Goal: Task Accomplishment & Management: Use online tool/utility

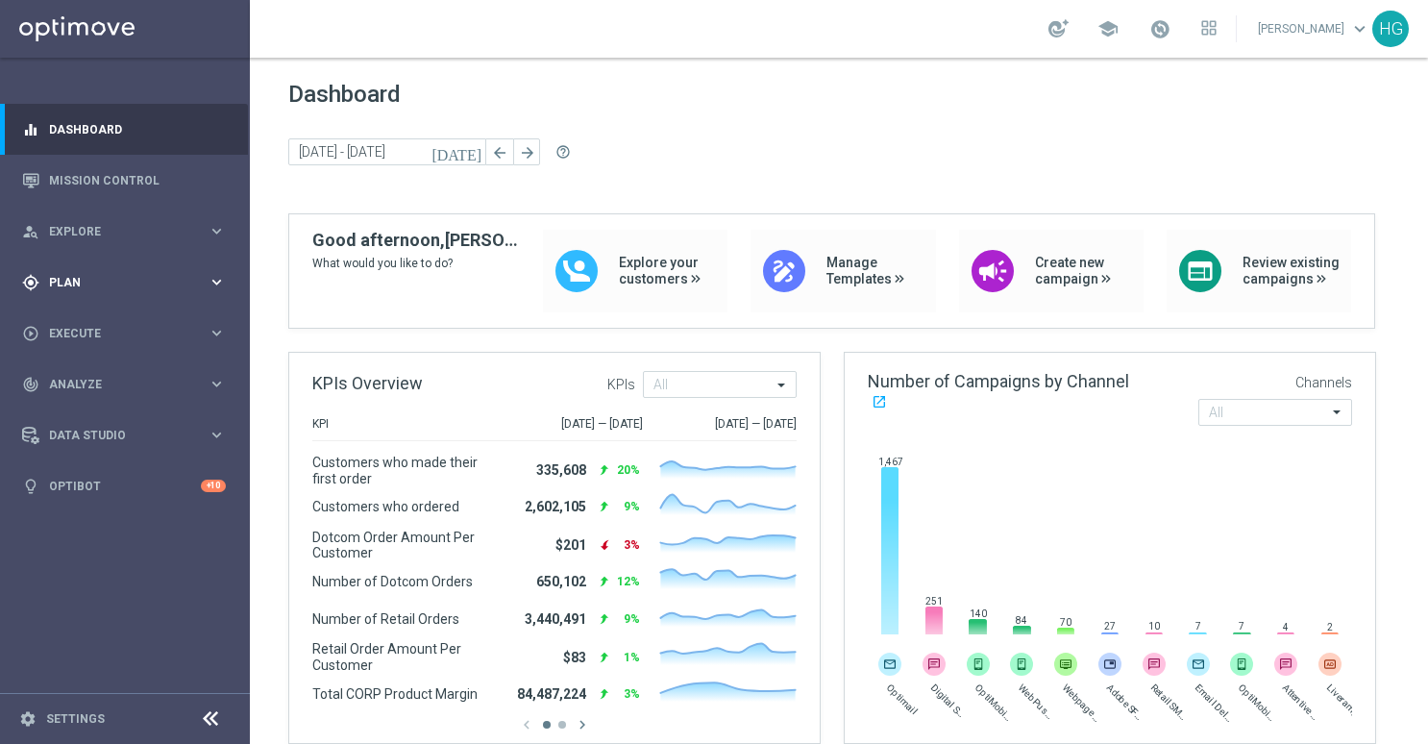
click at [115, 286] on span "Plan" at bounding box center [128, 283] width 159 height 12
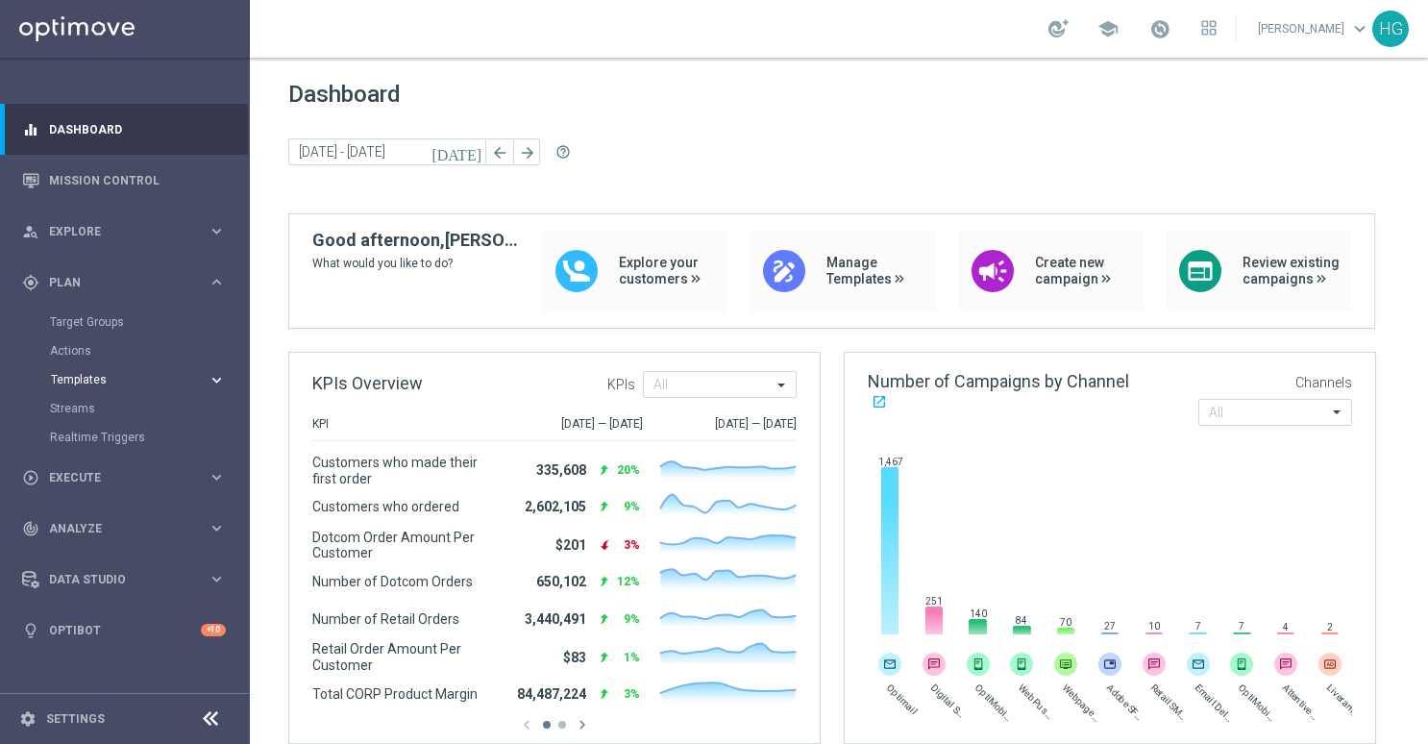
click at [94, 372] on button "Templates keyboard_arrow_right" at bounding box center [138, 379] width 177 height 15
click at [88, 420] on div "Optimail" at bounding box center [154, 408] width 188 height 29
click at [90, 413] on link "Optimail" at bounding box center [130, 408] width 140 height 15
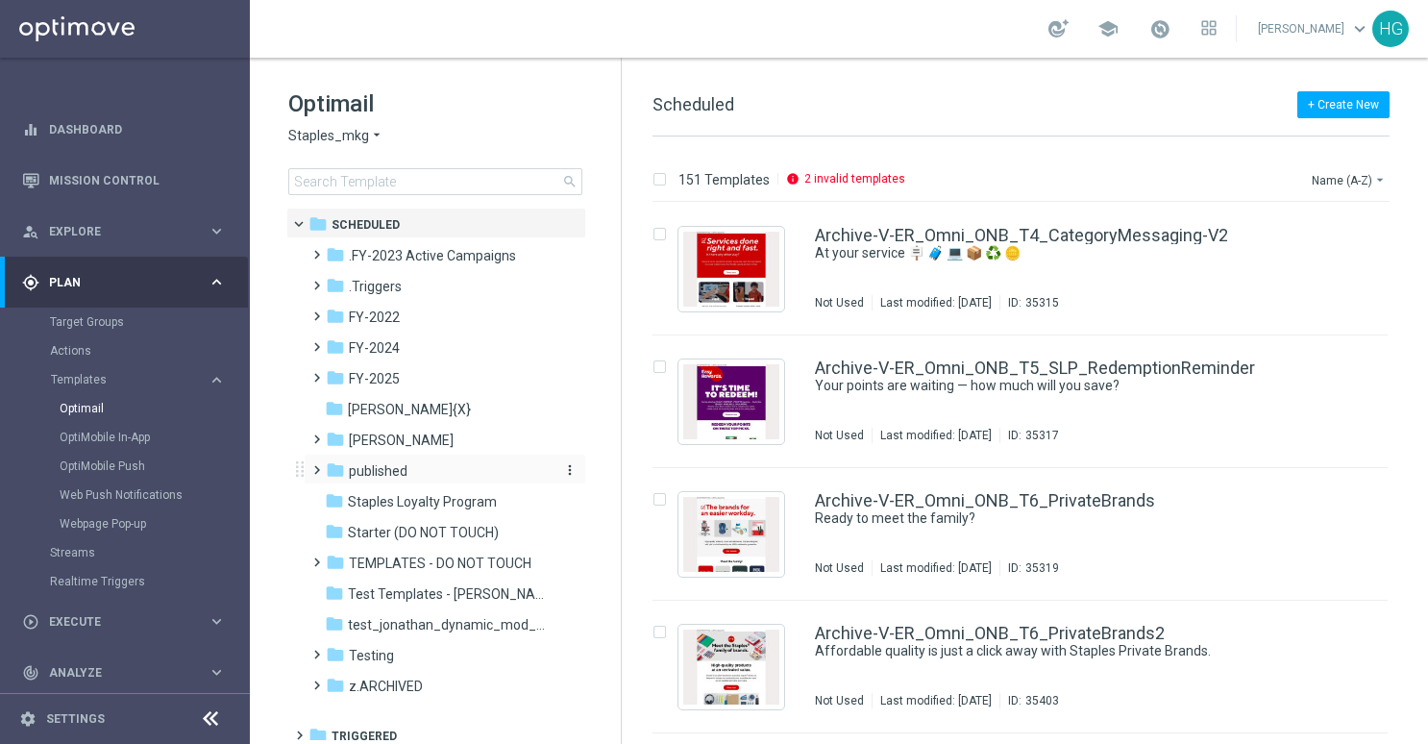
click at [396, 470] on span "published" at bounding box center [378, 470] width 59 height 17
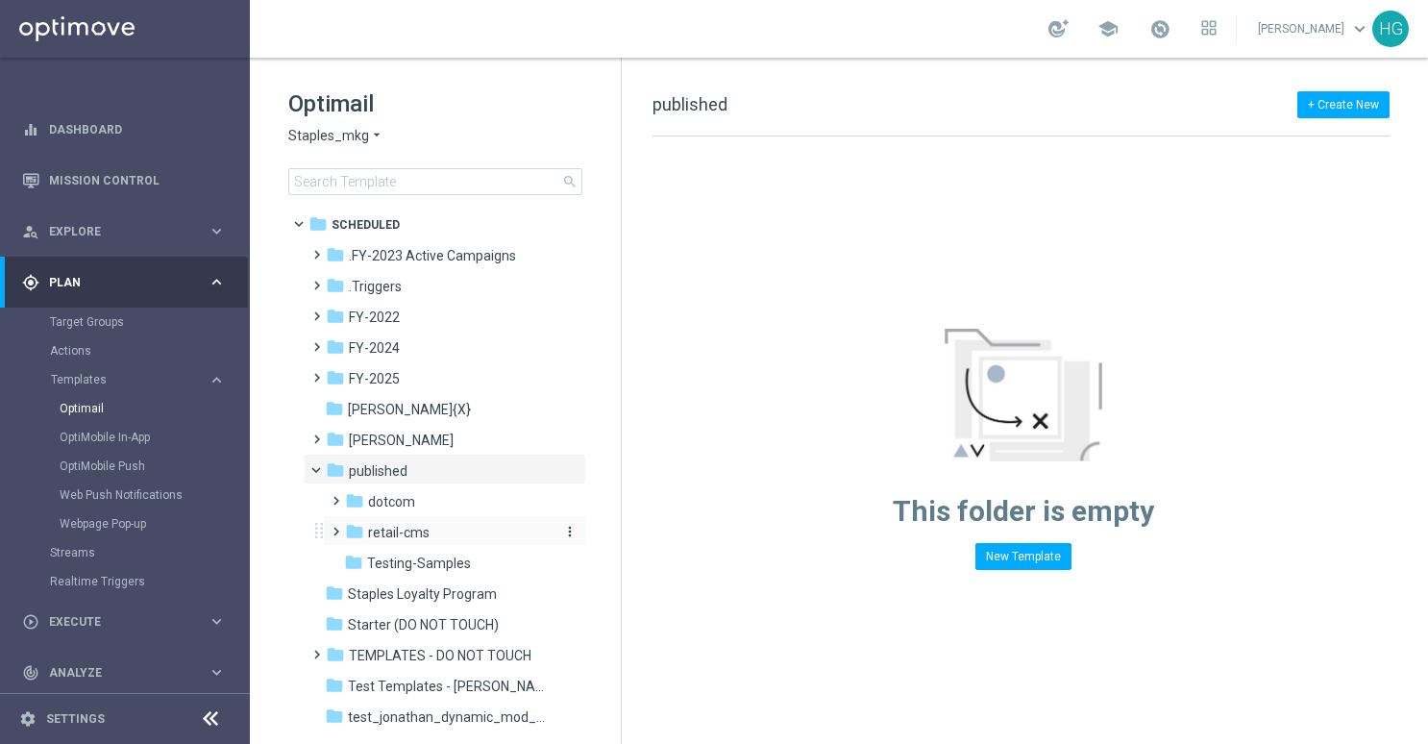
click at [399, 534] on span "retail-cms" at bounding box center [399, 532] width 62 height 17
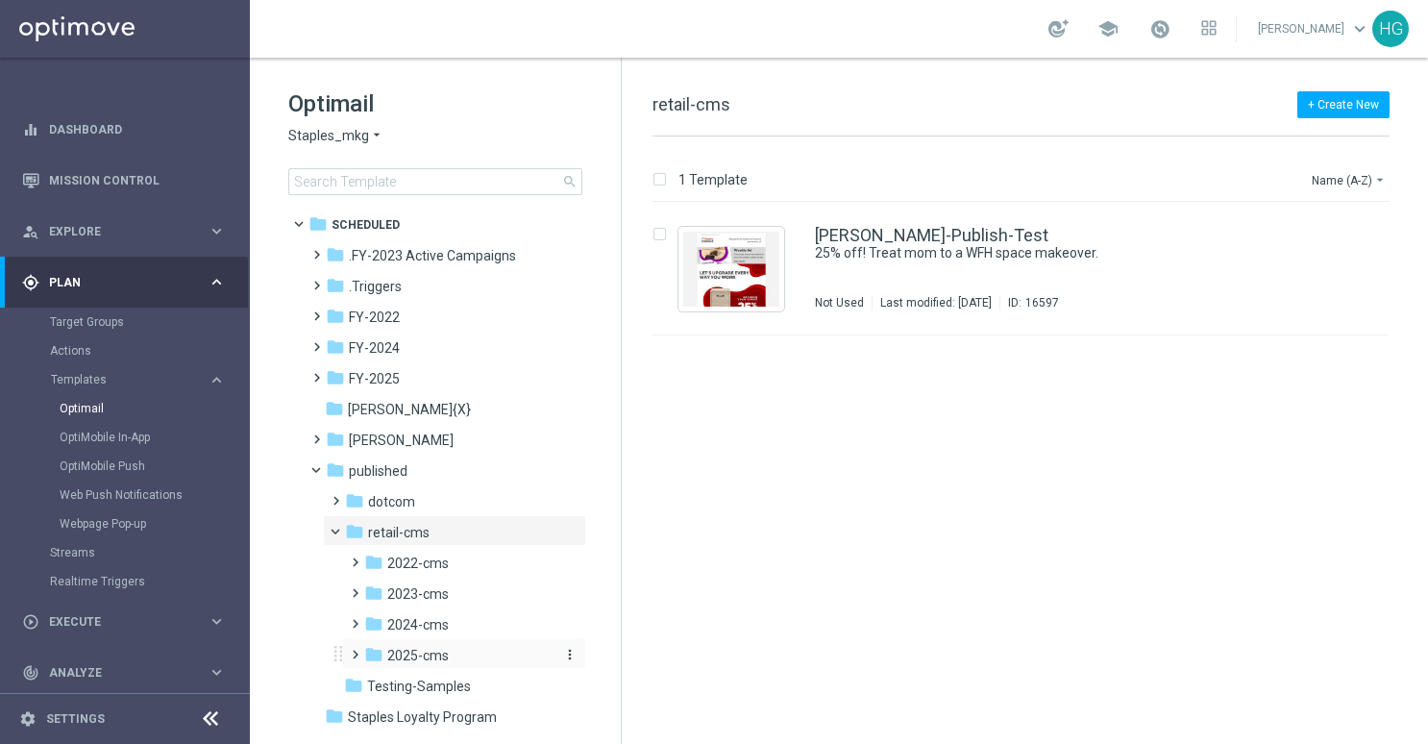
click at [403, 658] on span "2025-cms" at bounding box center [418, 655] width 62 height 17
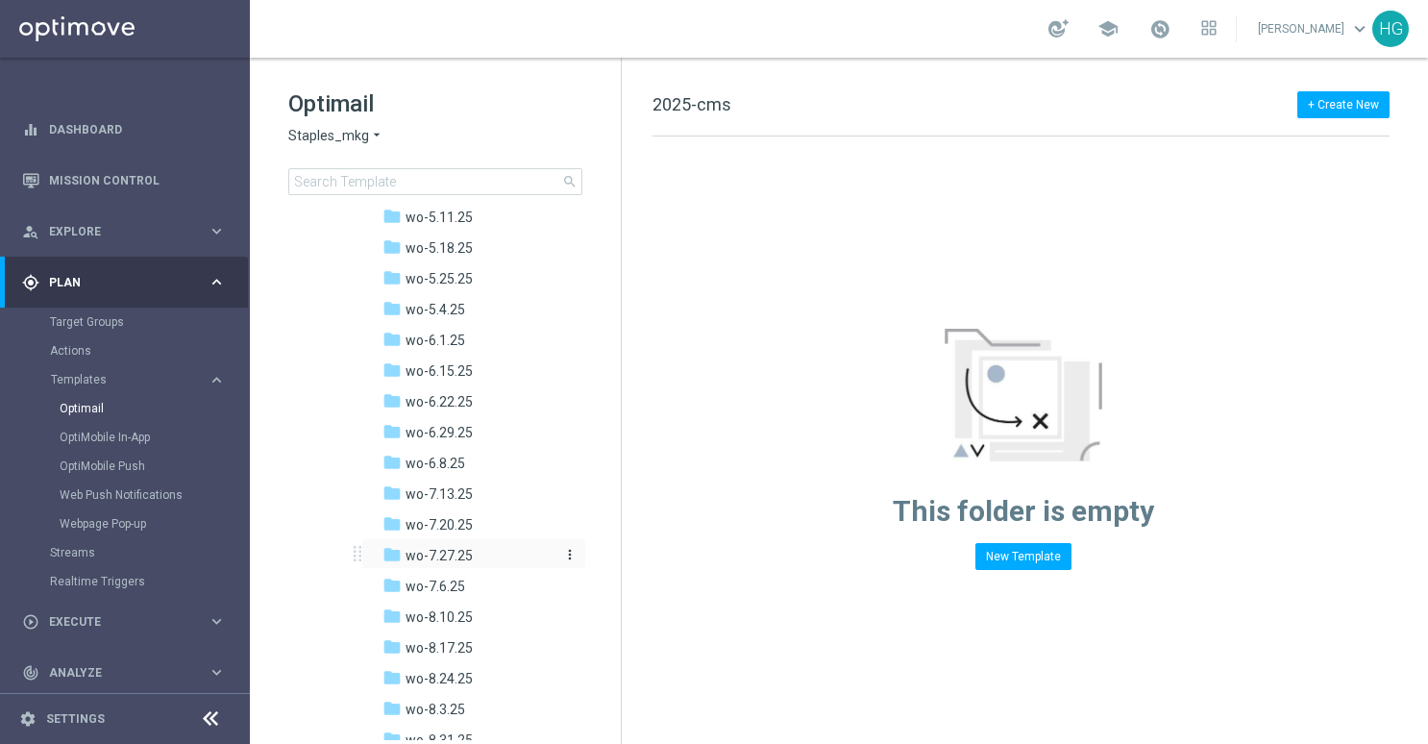
scroll to position [1154, 0]
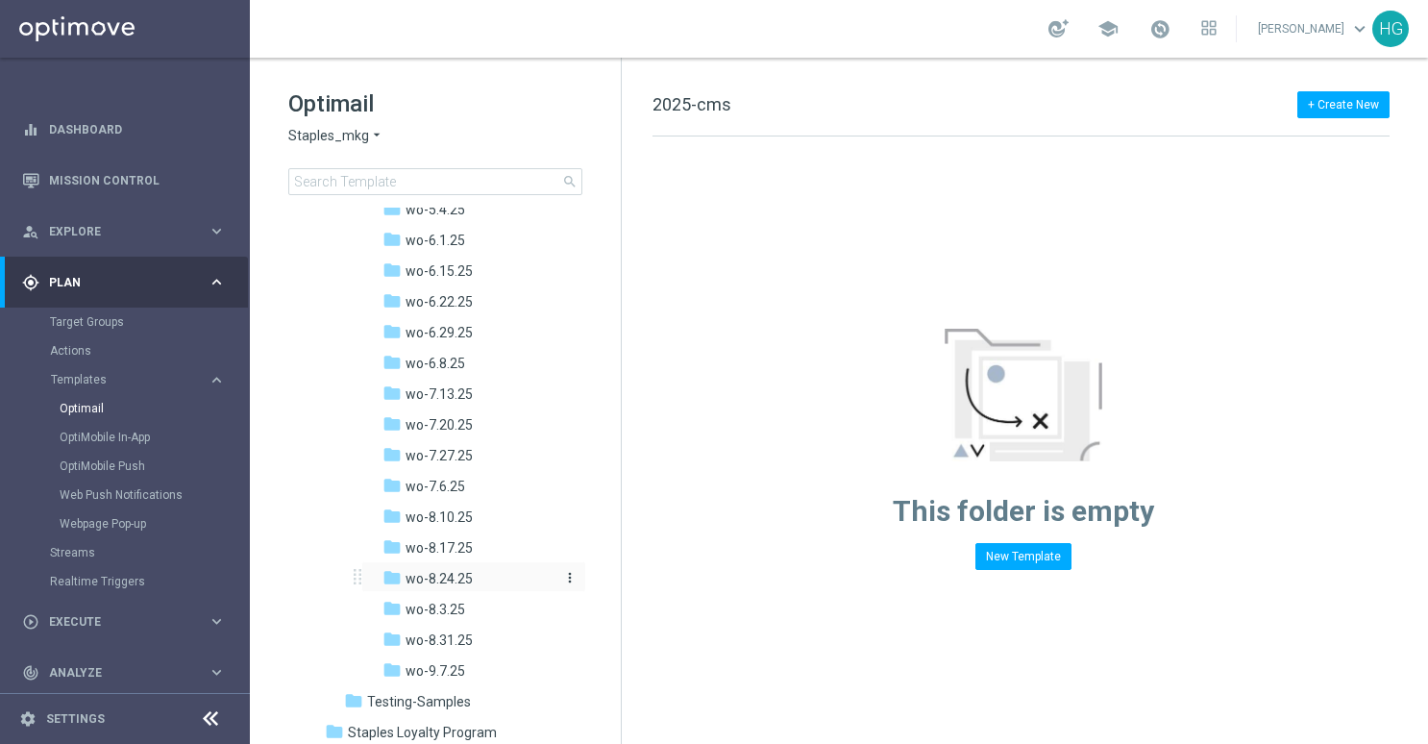
click at [465, 578] on span "wo-8.24.25" at bounding box center [439, 578] width 67 height 17
click at [410, 540] on span "wo-8.17.25" at bounding box center [439, 547] width 67 height 17
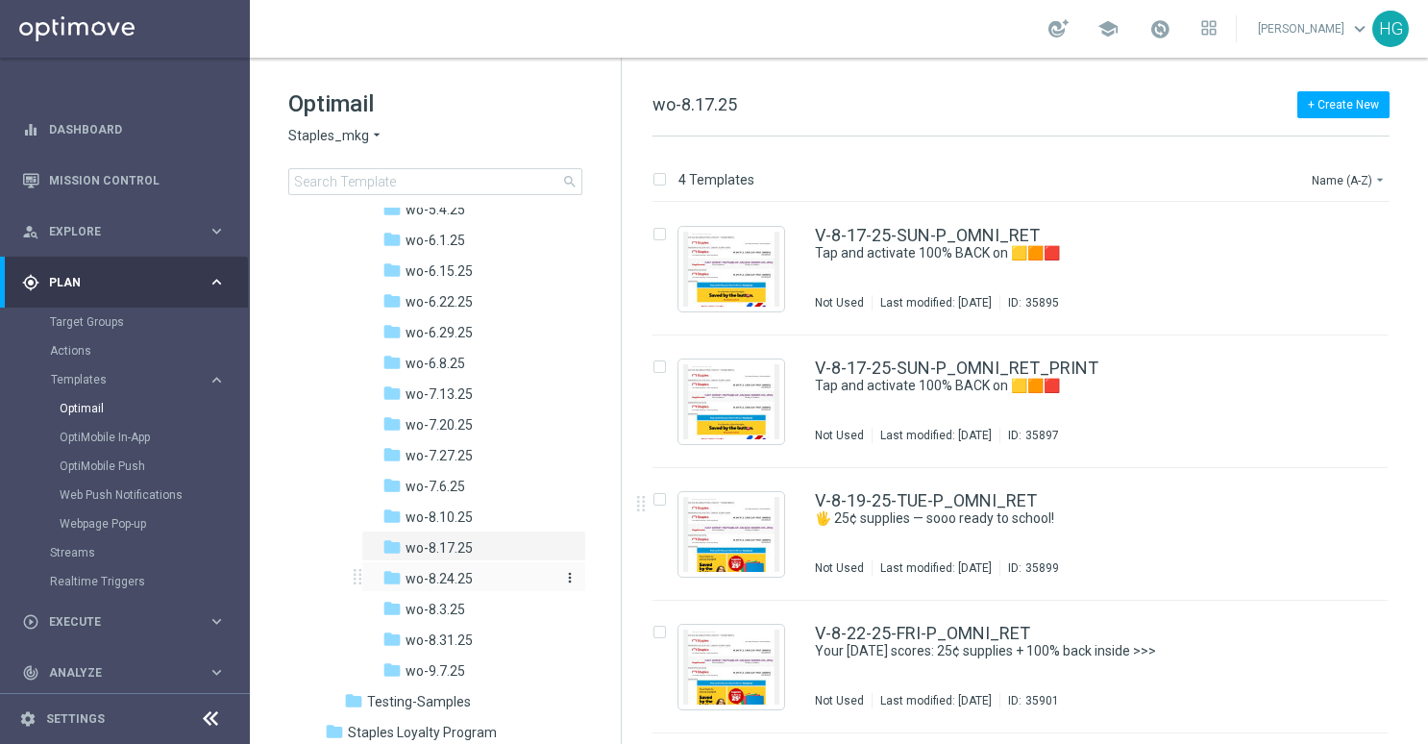
click at [469, 584] on span "wo-8.24.25" at bounding box center [439, 578] width 67 height 17
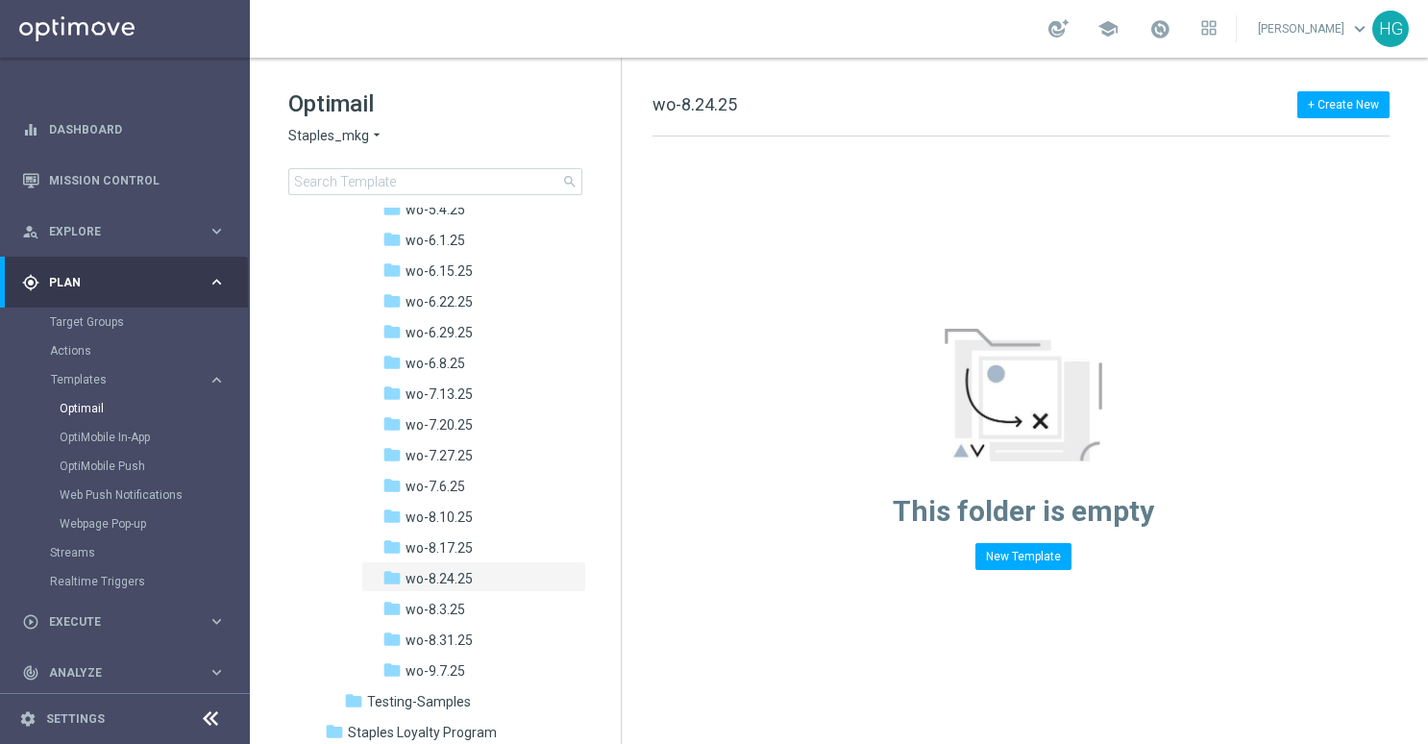
scroll to position [1394, 0]
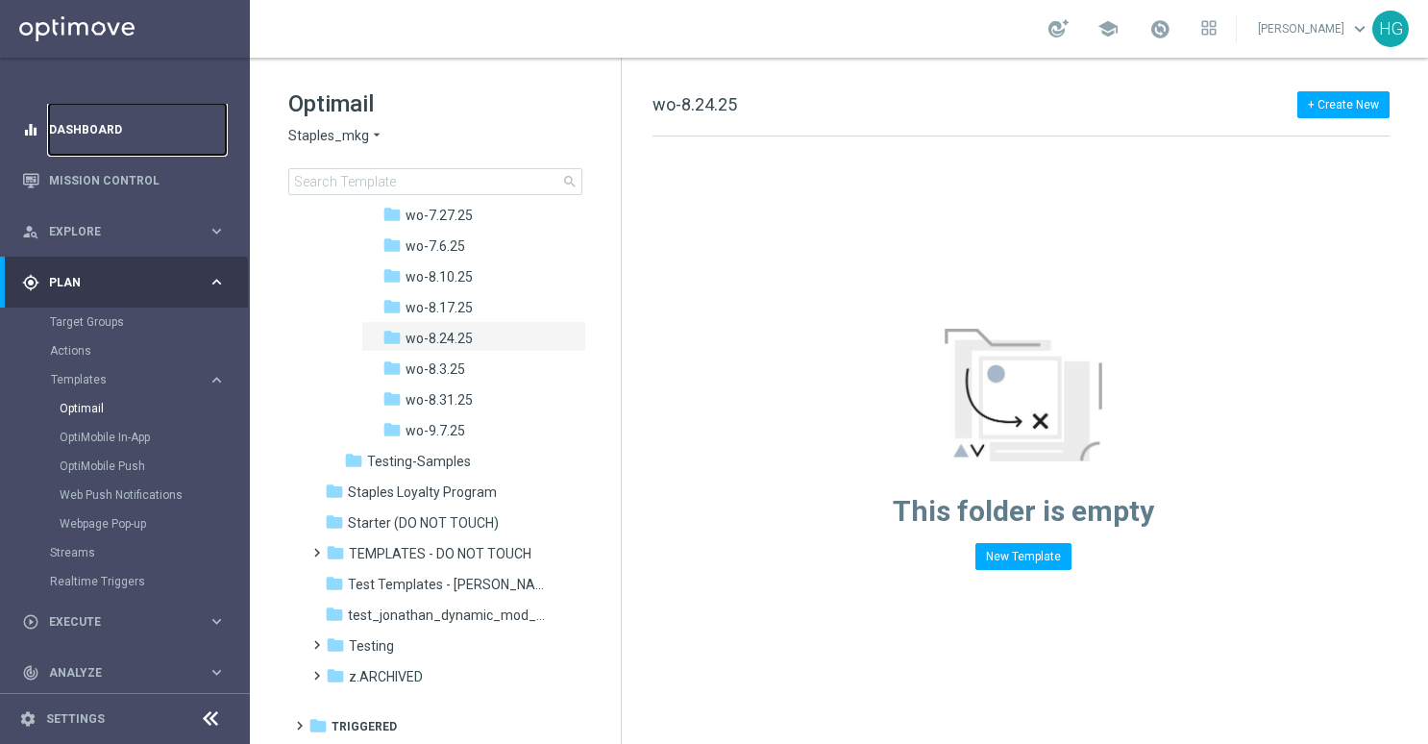
click at [106, 129] on link "Dashboard" at bounding box center [137, 129] width 177 height 51
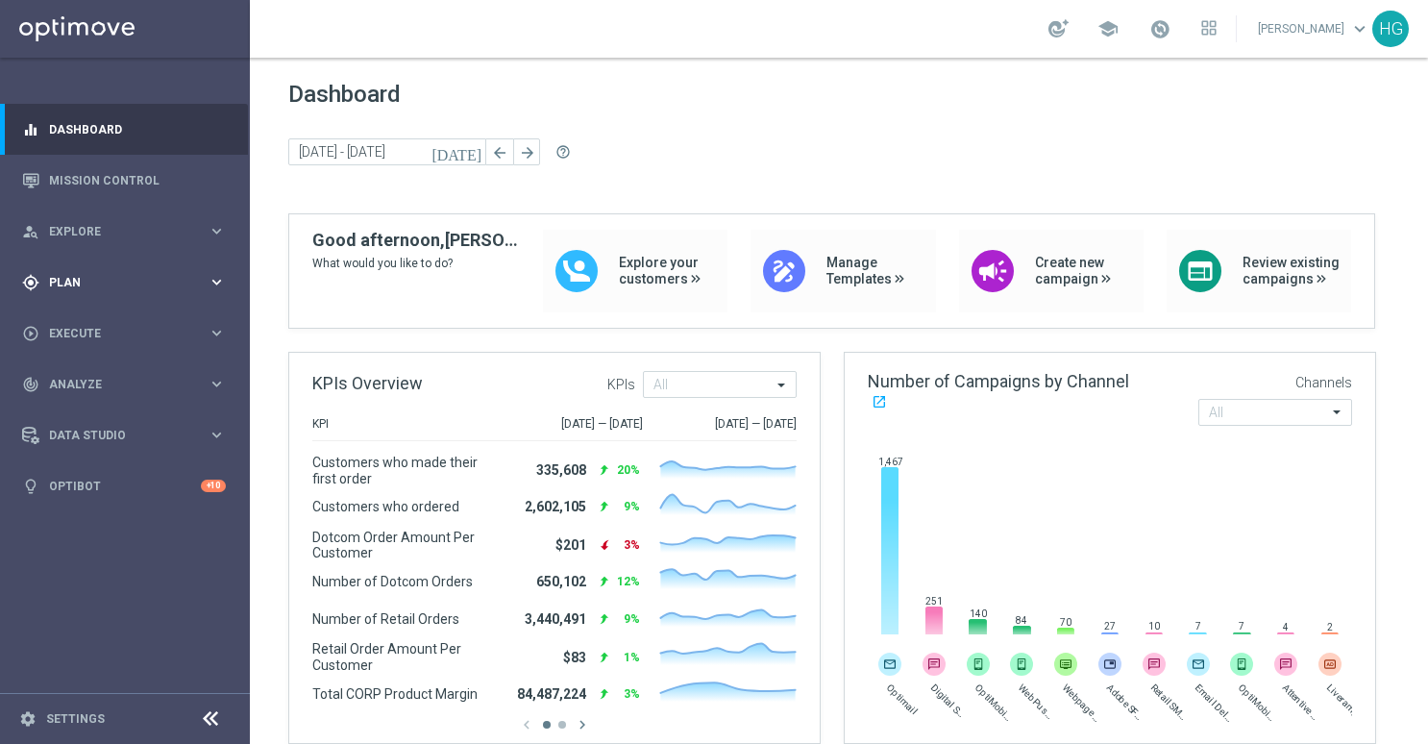
click at [103, 271] on div "gps_fixed Plan keyboard_arrow_right" at bounding box center [124, 282] width 248 height 51
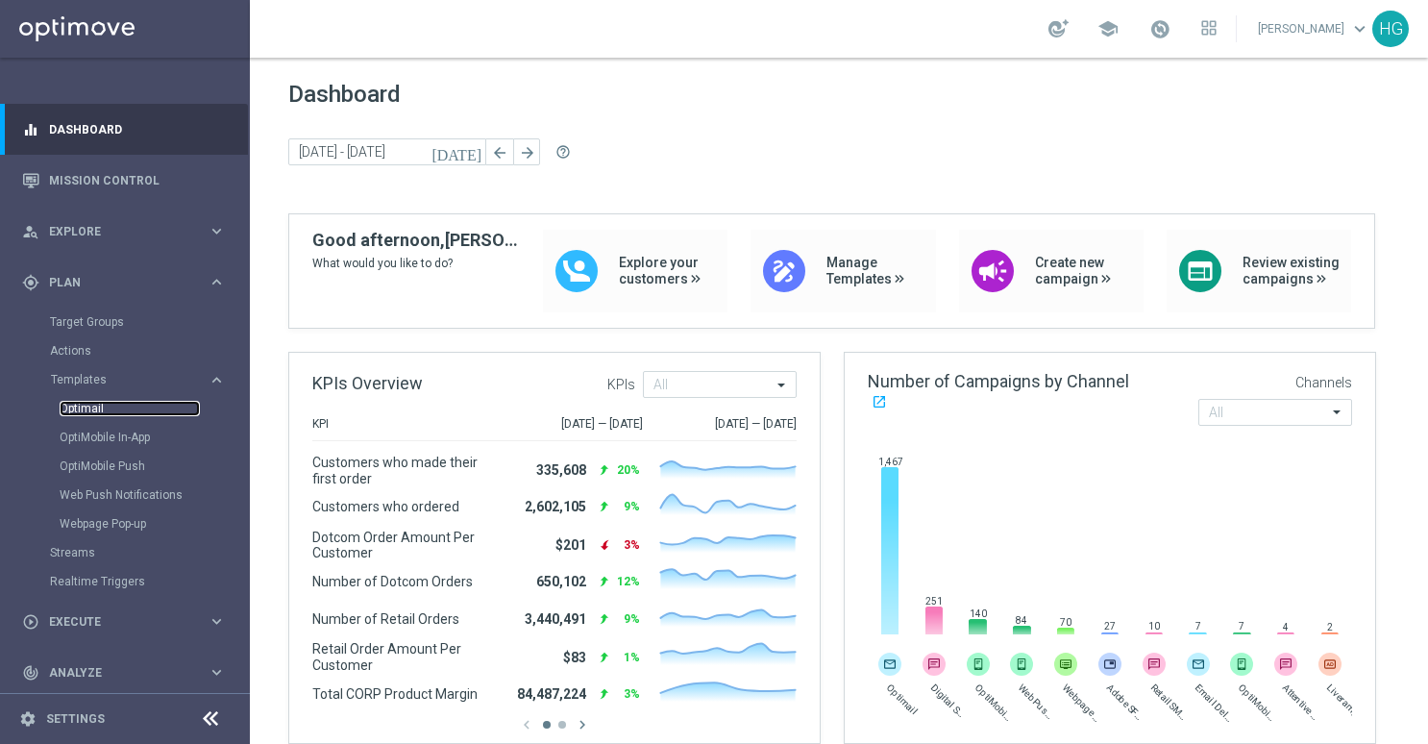
click at [96, 405] on link "Optimail" at bounding box center [130, 408] width 140 height 15
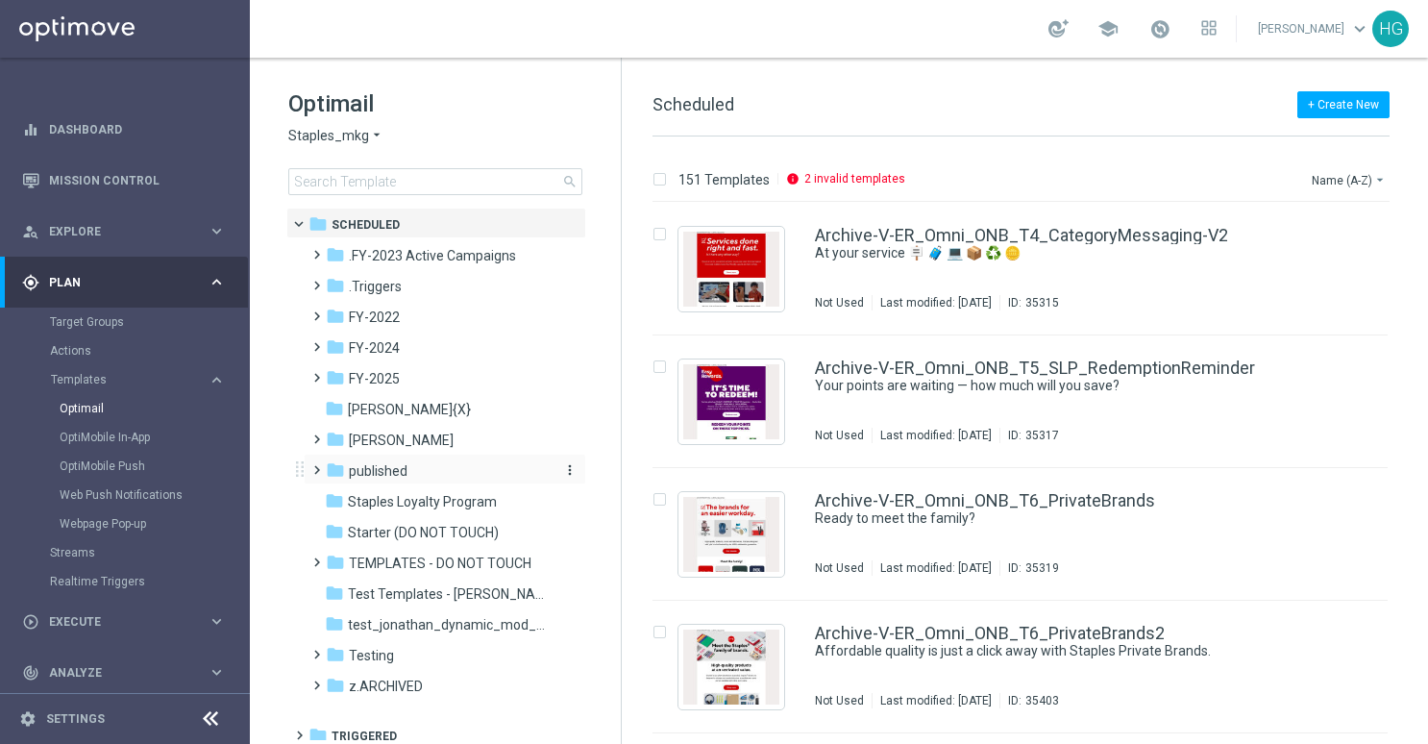
click at [400, 472] on span "published" at bounding box center [378, 470] width 59 height 17
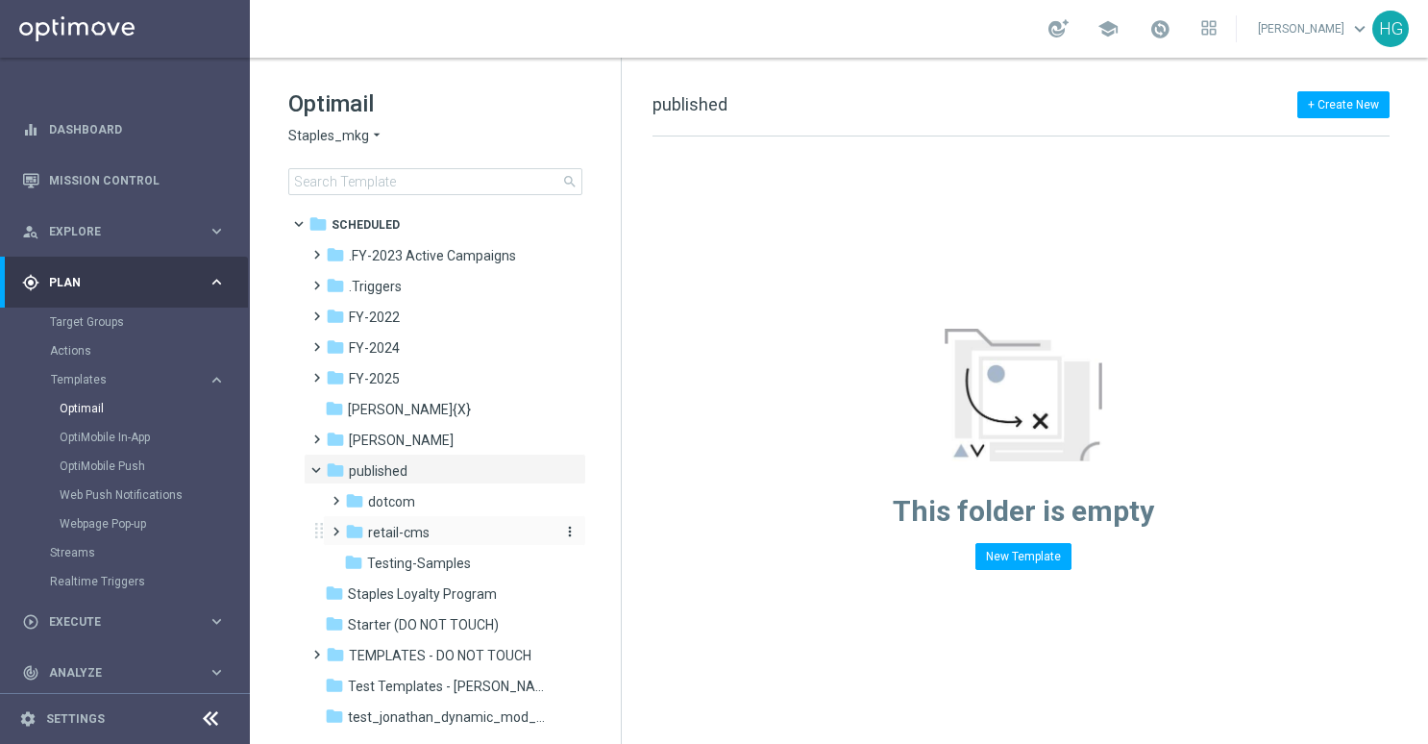
click at [403, 538] on span "retail-cms" at bounding box center [399, 532] width 62 height 17
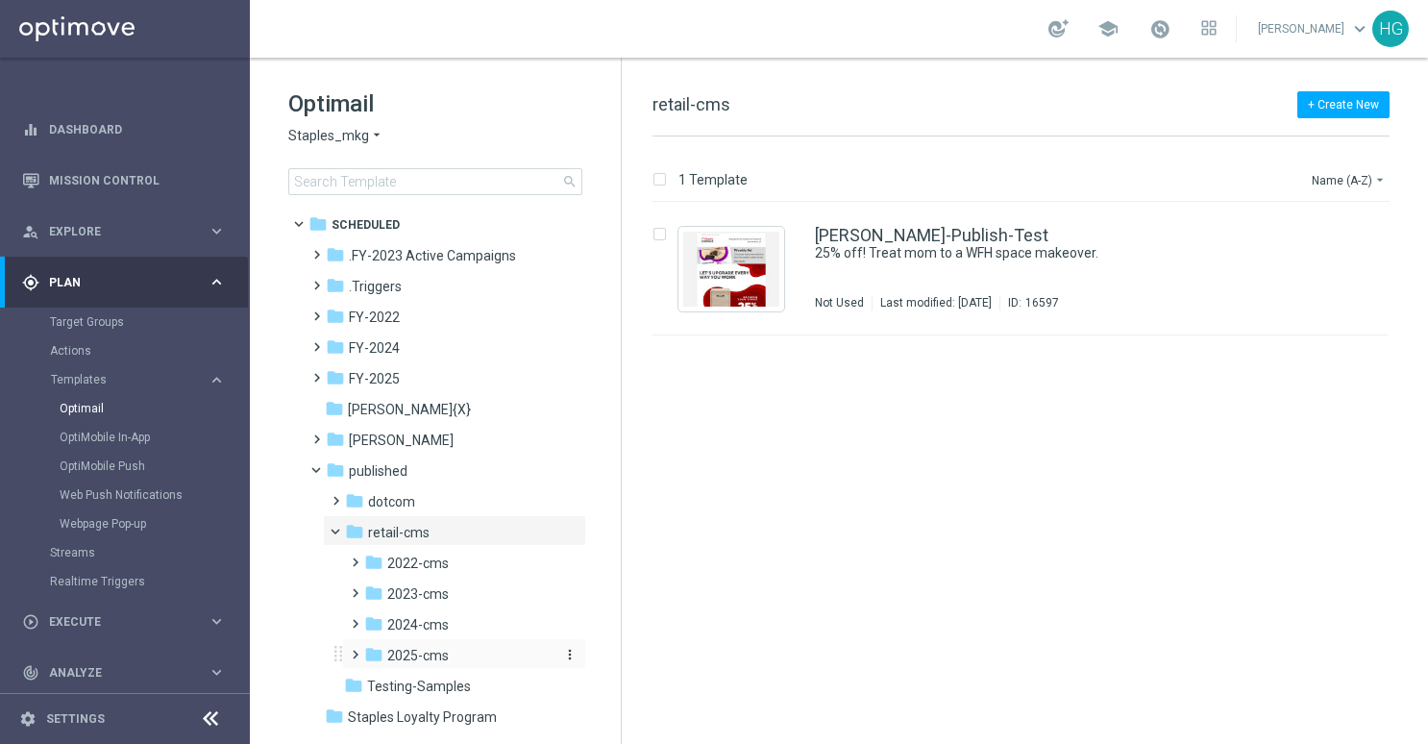
click at [419, 658] on span "2025-cms" at bounding box center [418, 655] width 62 height 17
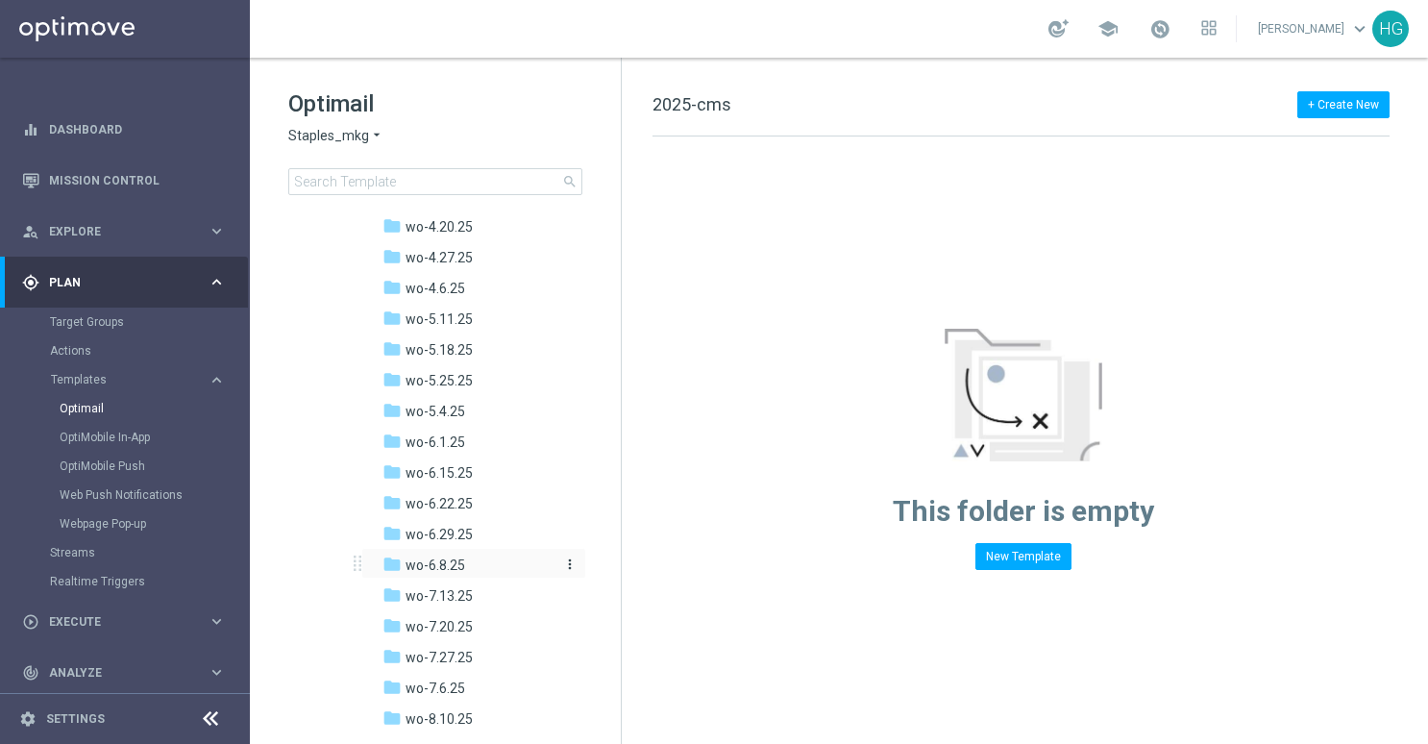
scroll to position [1057, 0]
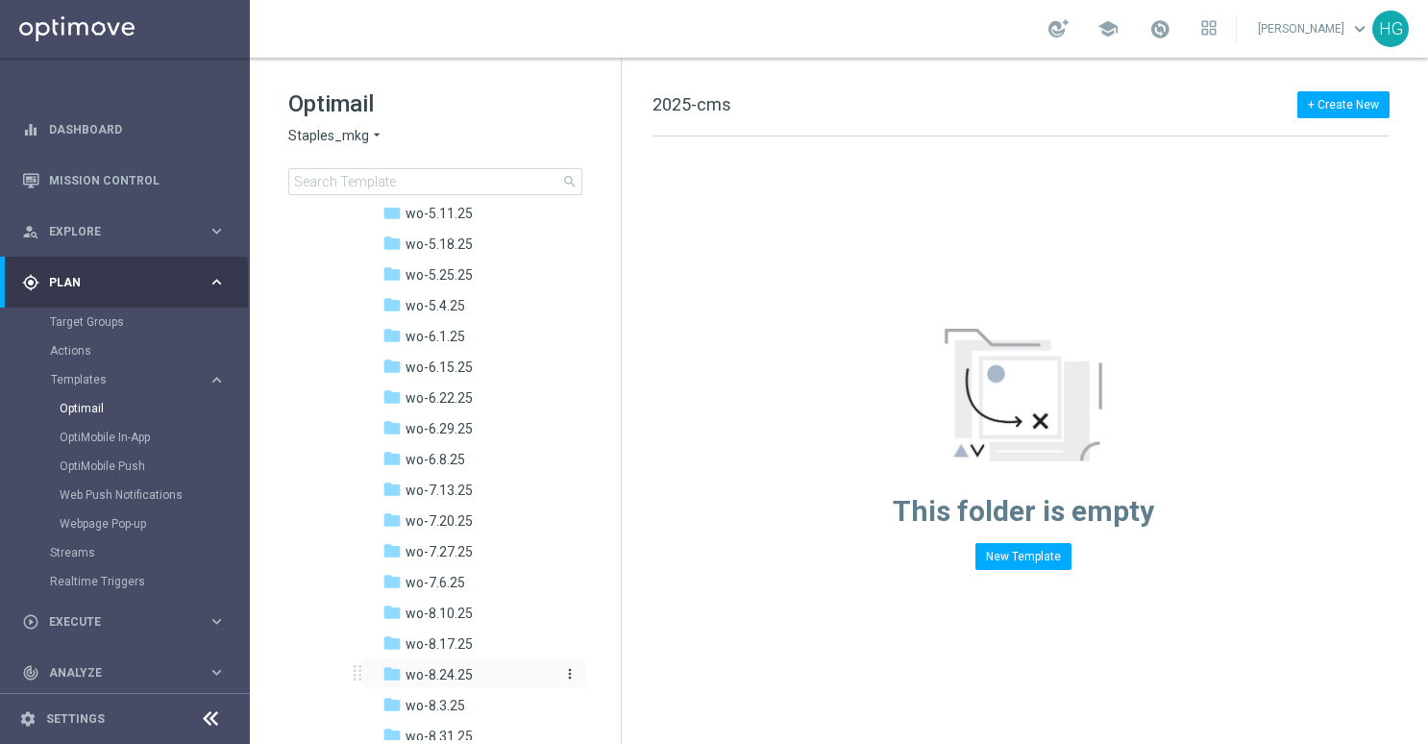
click at [466, 667] on span "wo-8.24.25" at bounding box center [439, 674] width 67 height 17
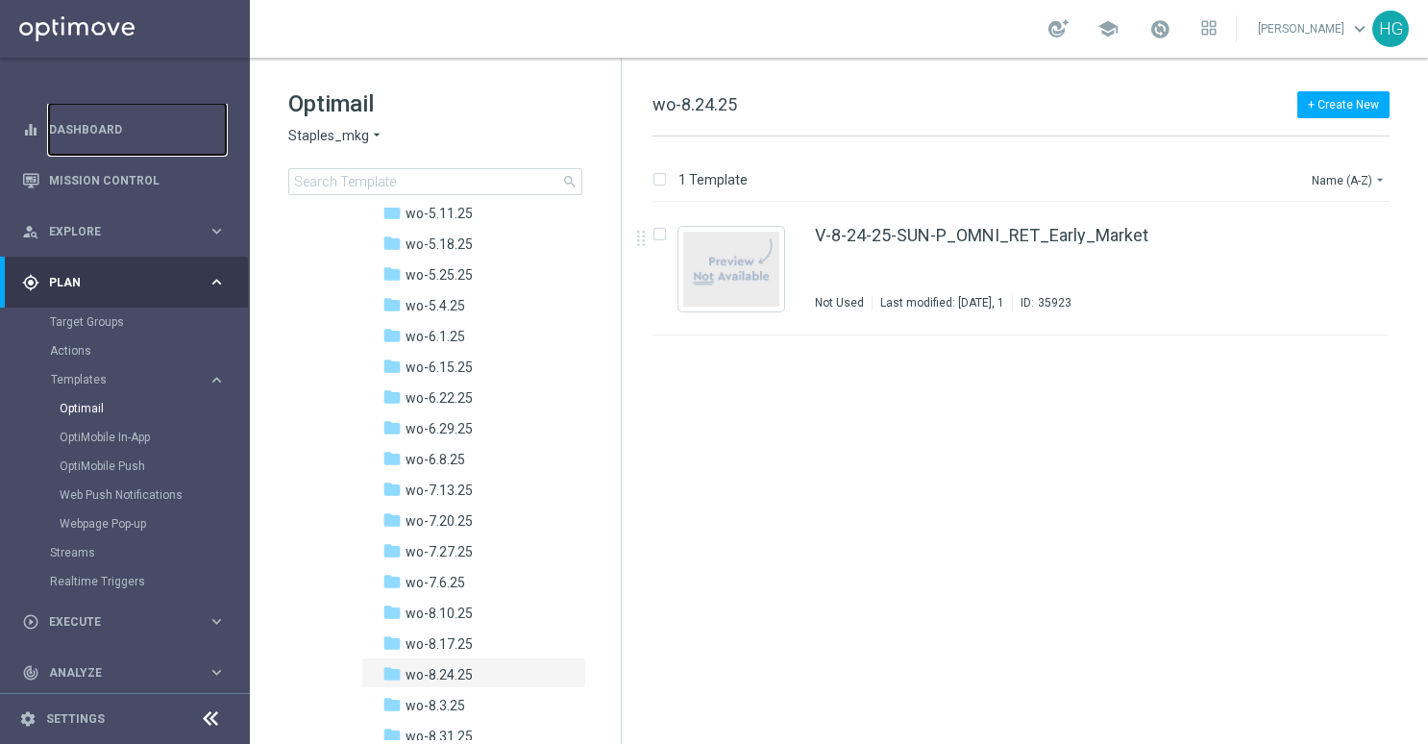
drag, startPoint x: 145, startPoint y: 133, endPoint x: 444, endPoint y: 12, distance: 322.6
click at [145, 133] on link "Dashboard" at bounding box center [137, 129] width 177 height 51
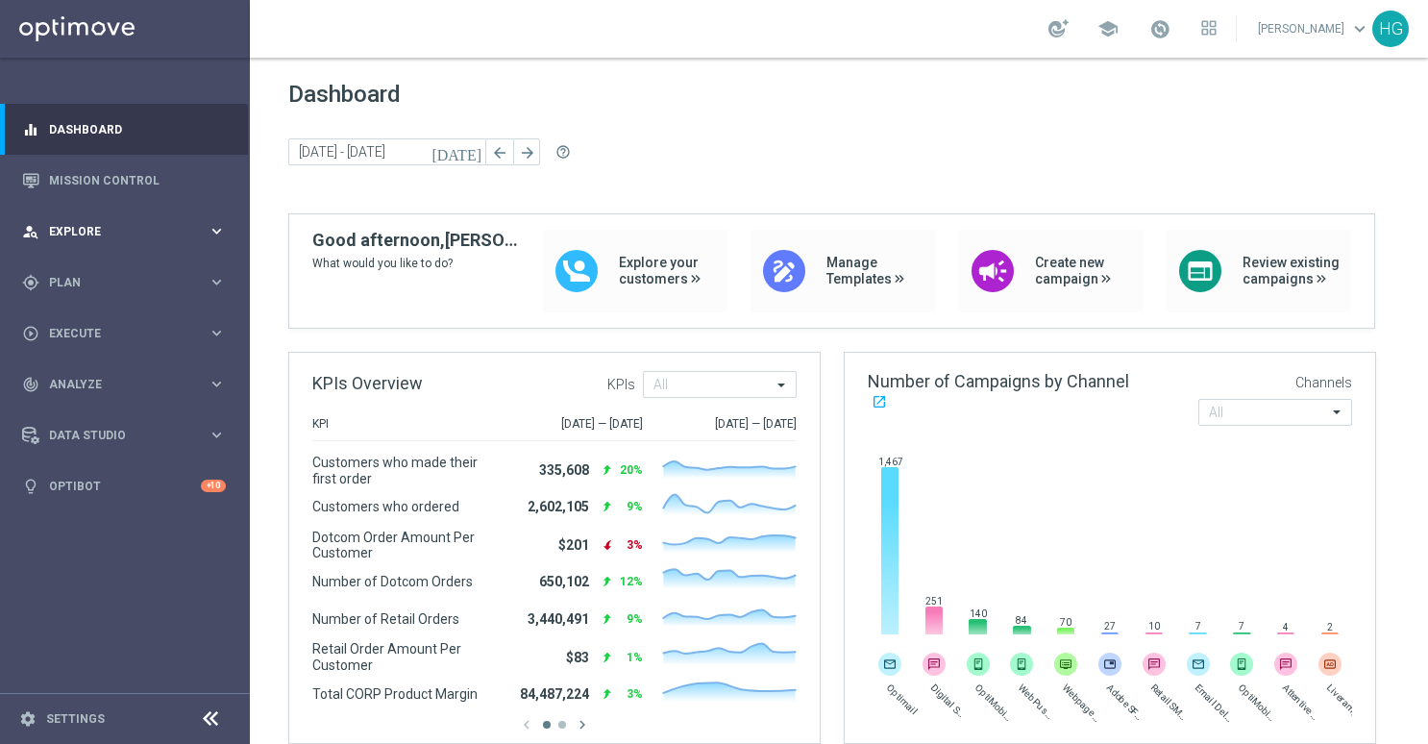
click at [118, 221] on div "person_search Explore keyboard_arrow_right" at bounding box center [124, 231] width 248 height 51
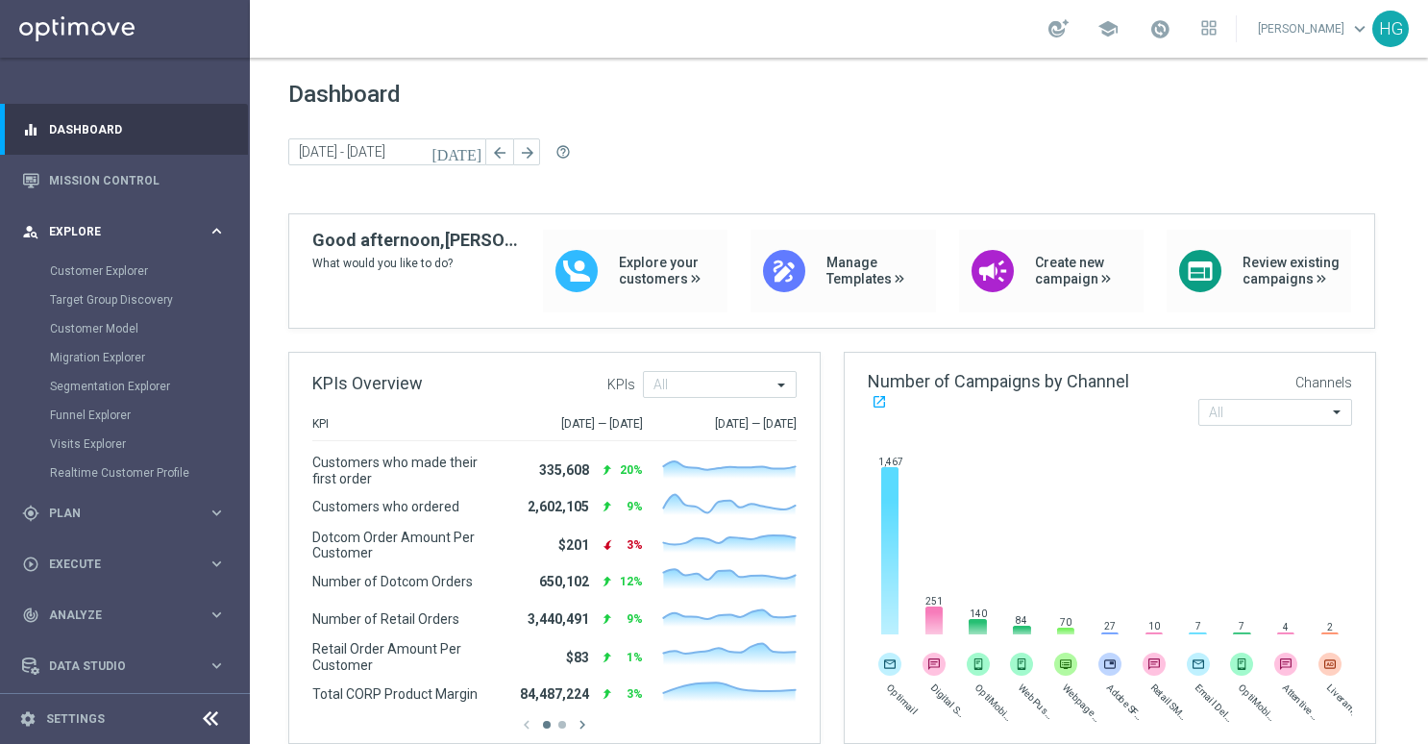
click at [114, 235] on span "Explore" at bounding box center [128, 232] width 159 height 12
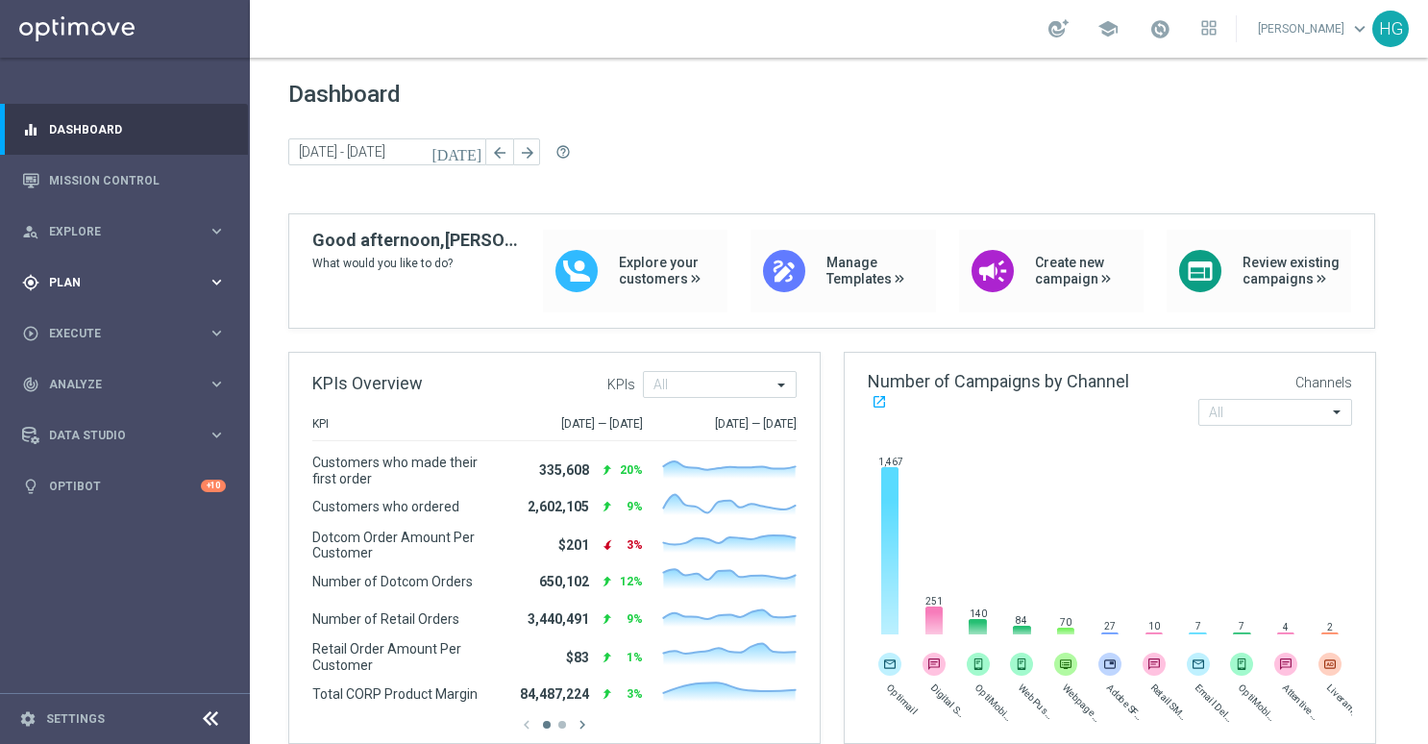
click at [104, 285] on span "Plan" at bounding box center [128, 283] width 159 height 12
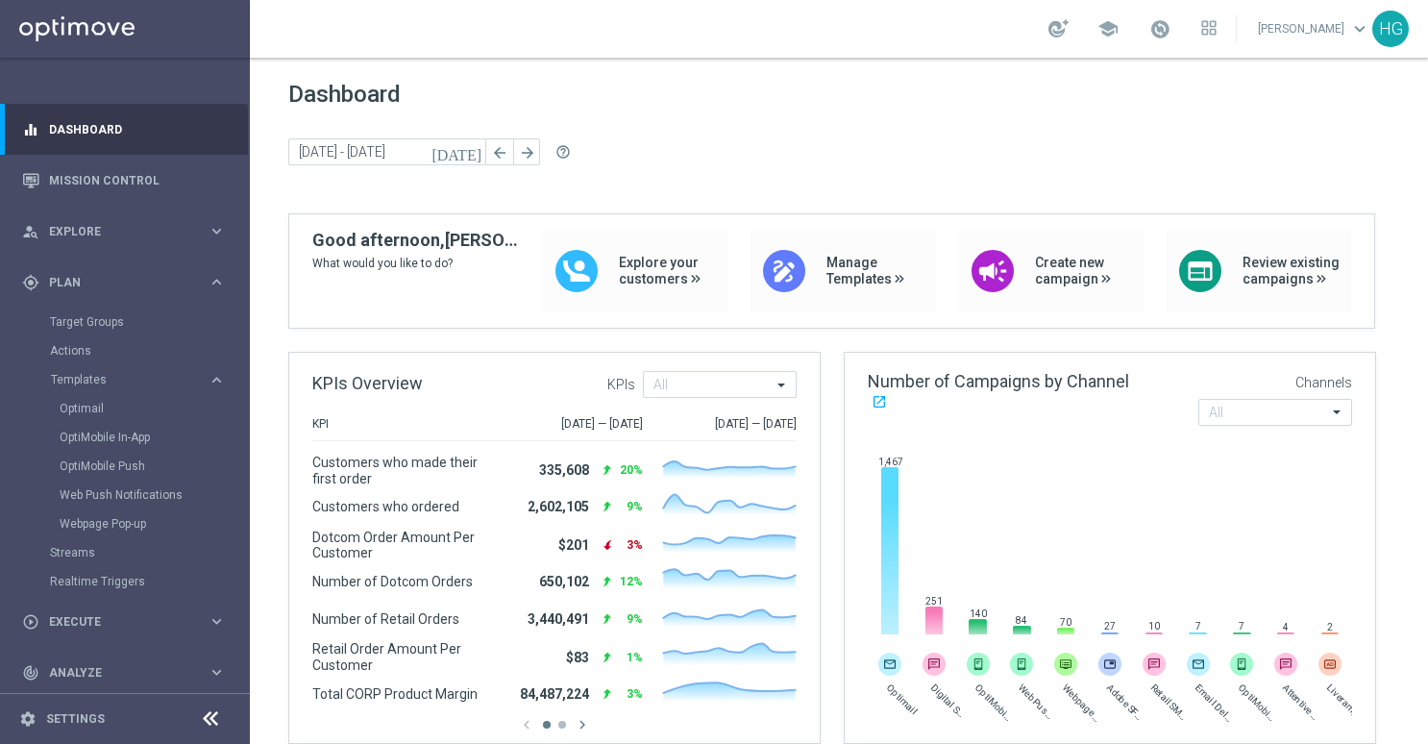
click at [87, 398] on div "Optimail" at bounding box center [154, 408] width 188 height 29
click at [85, 409] on link "Optimail" at bounding box center [130, 408] width 140 height 15
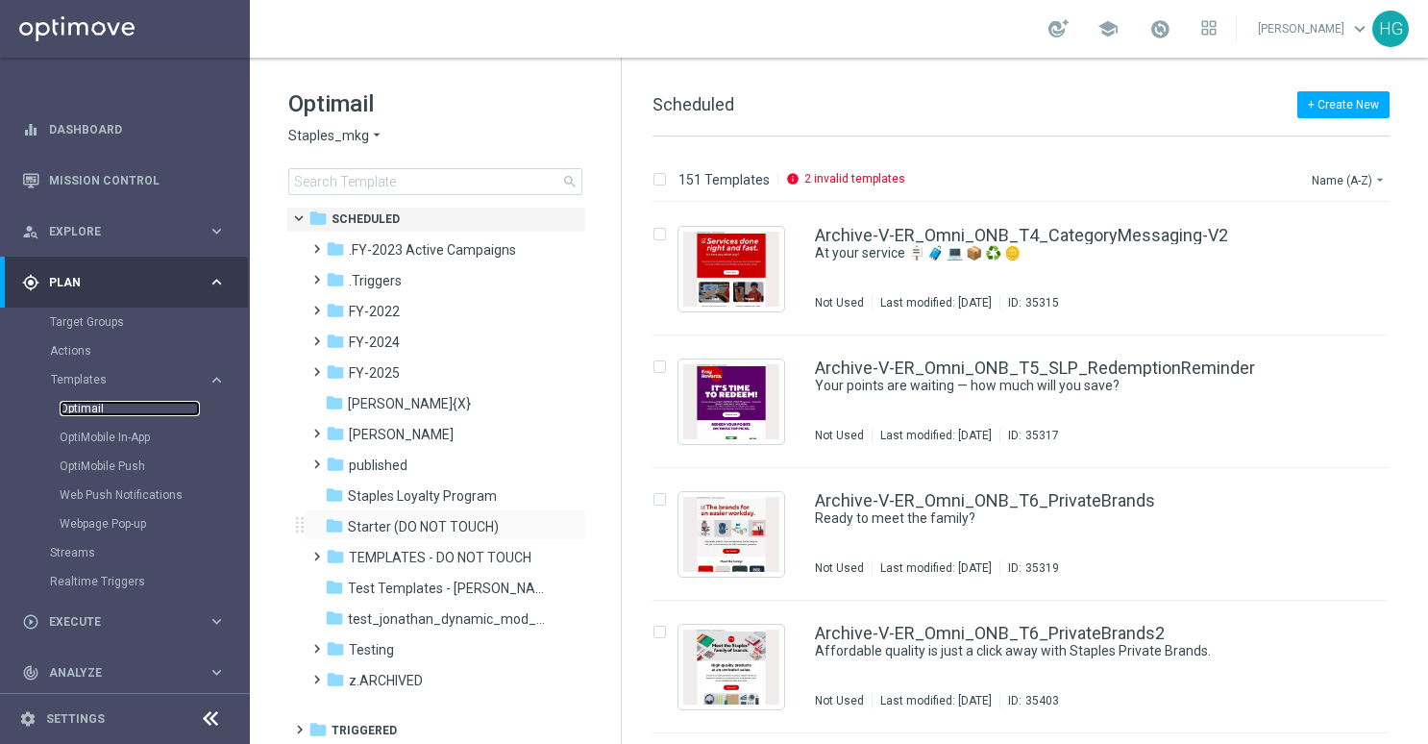
scroll to position [10, 0]
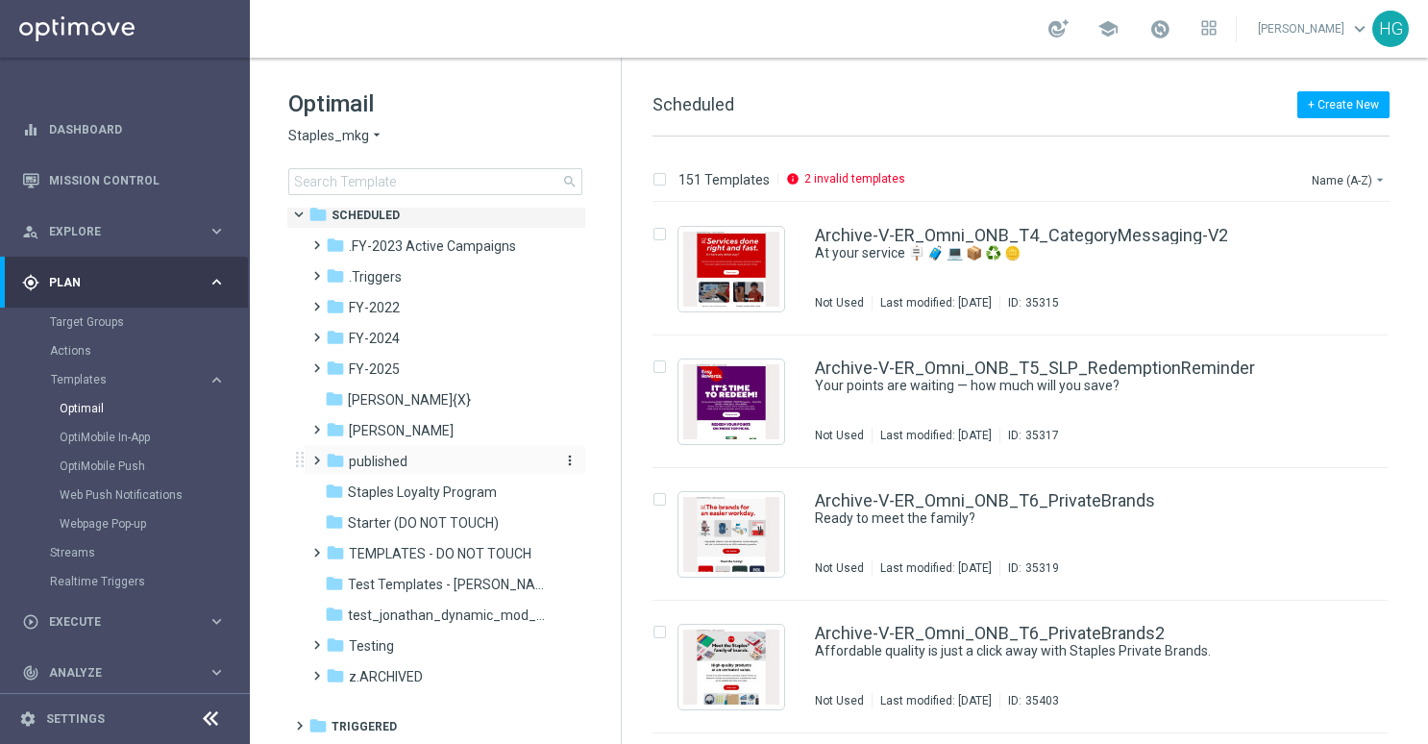
click at [370, 468] on span "published" at bounding box center [378, 461] width 59 height 17
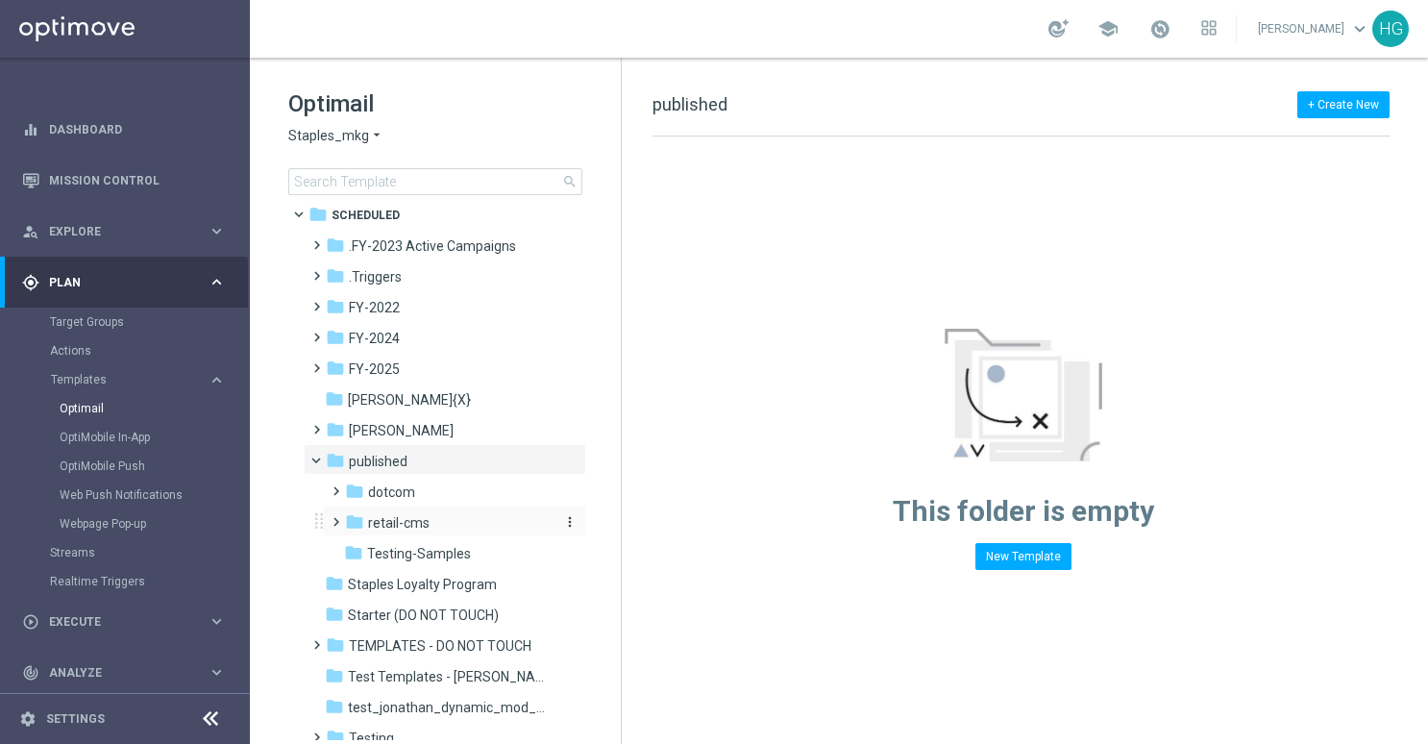
click at [404, 527] on span "retail-cms" at bounding box center [399, 522] width 62 height 17
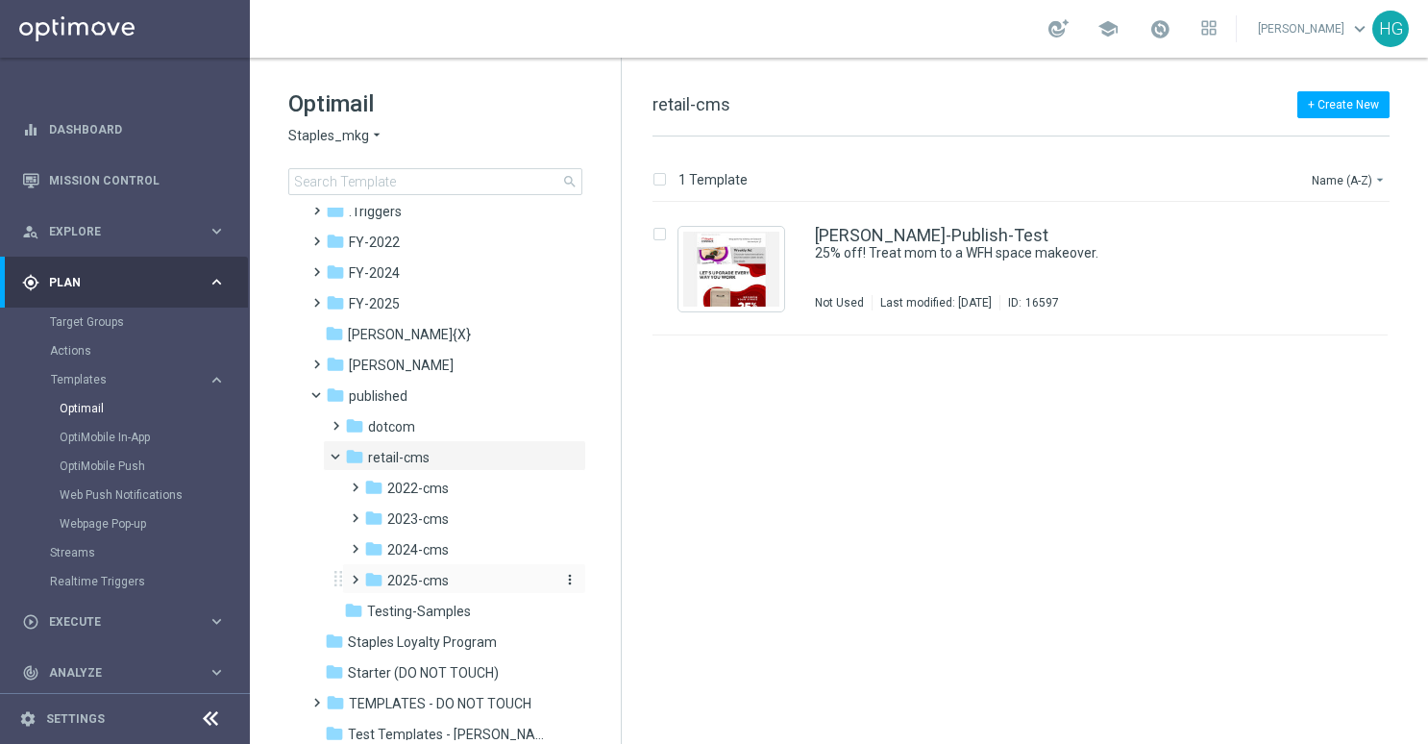
scroll to position [106, 0]
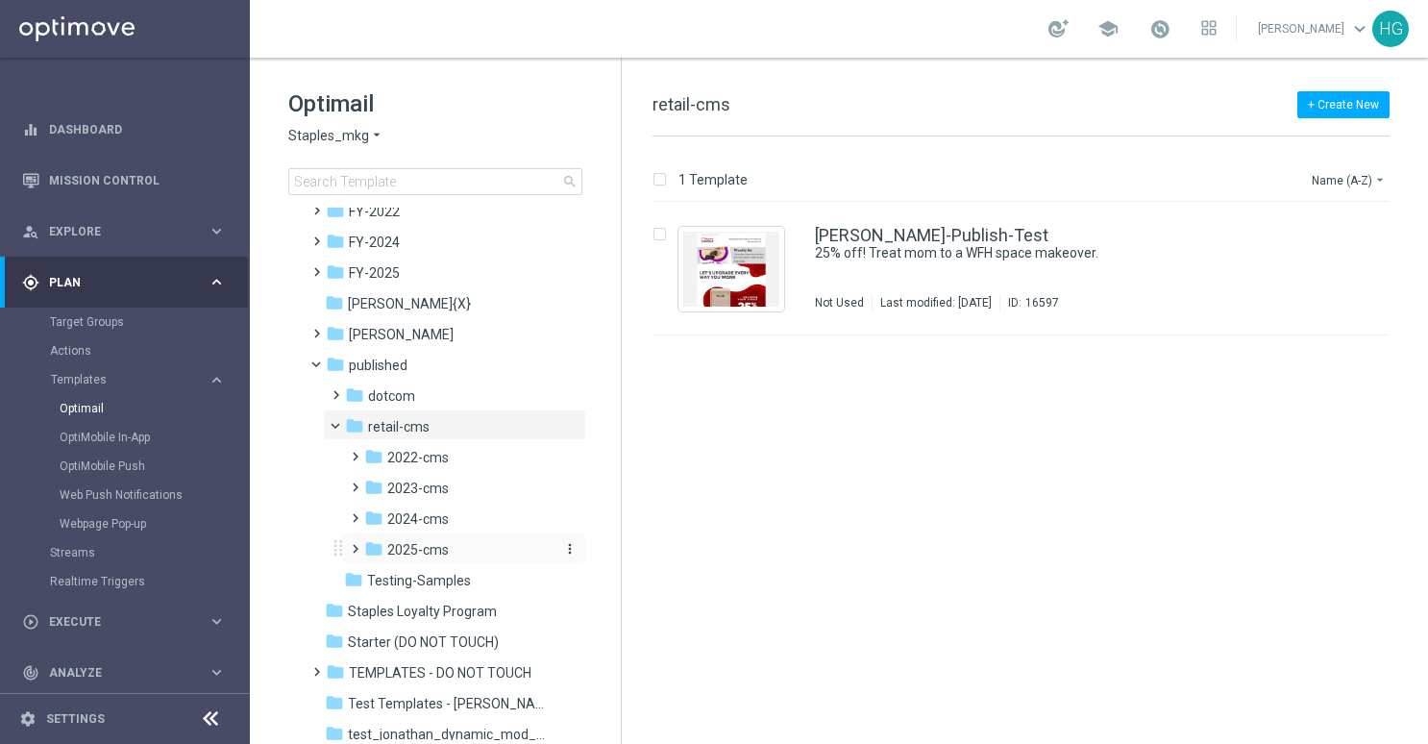
click at [431, 541] on span "2025-cms" at bounding box center [418, 549] width 62 height 17
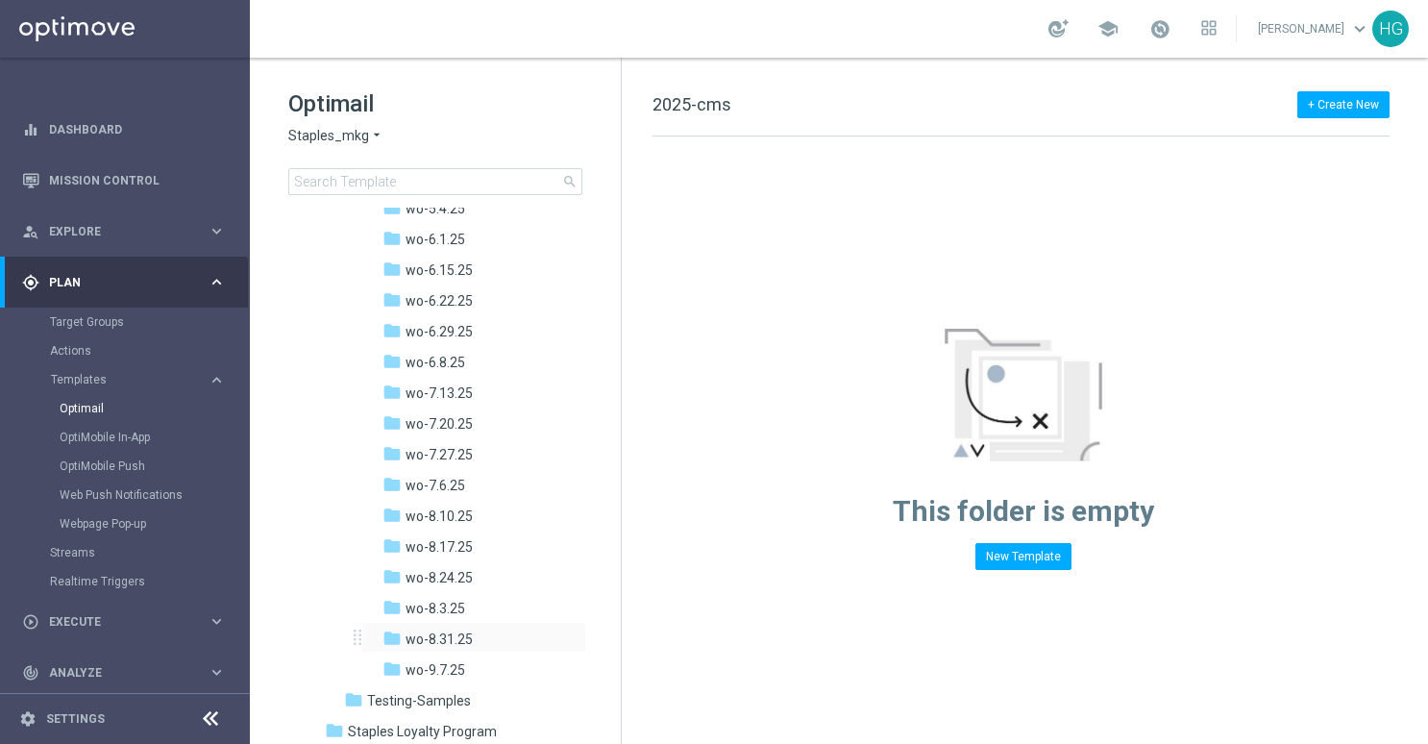
scroll to position [1163, 0]
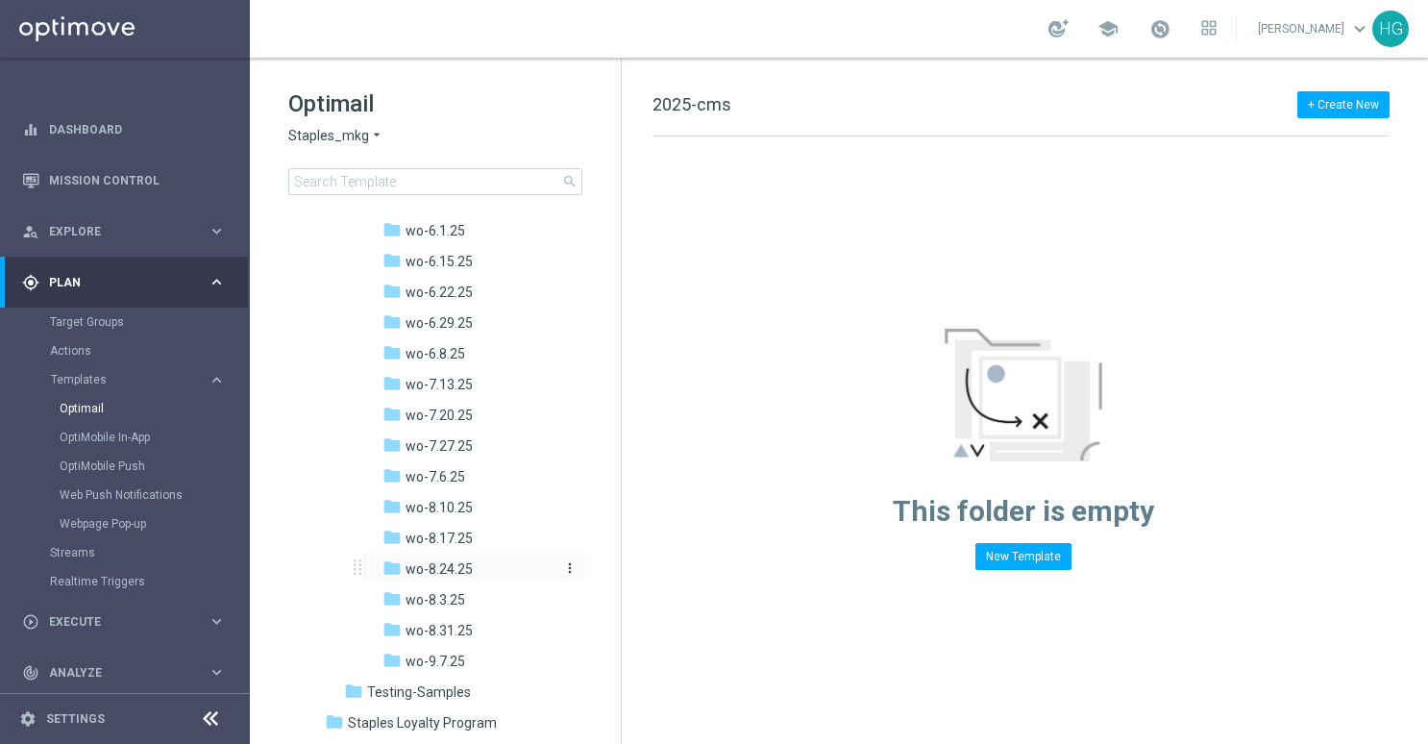
click at [455, 566] on span "wo-8.24.25" at bounding box center [439, 568] width 67 height 17
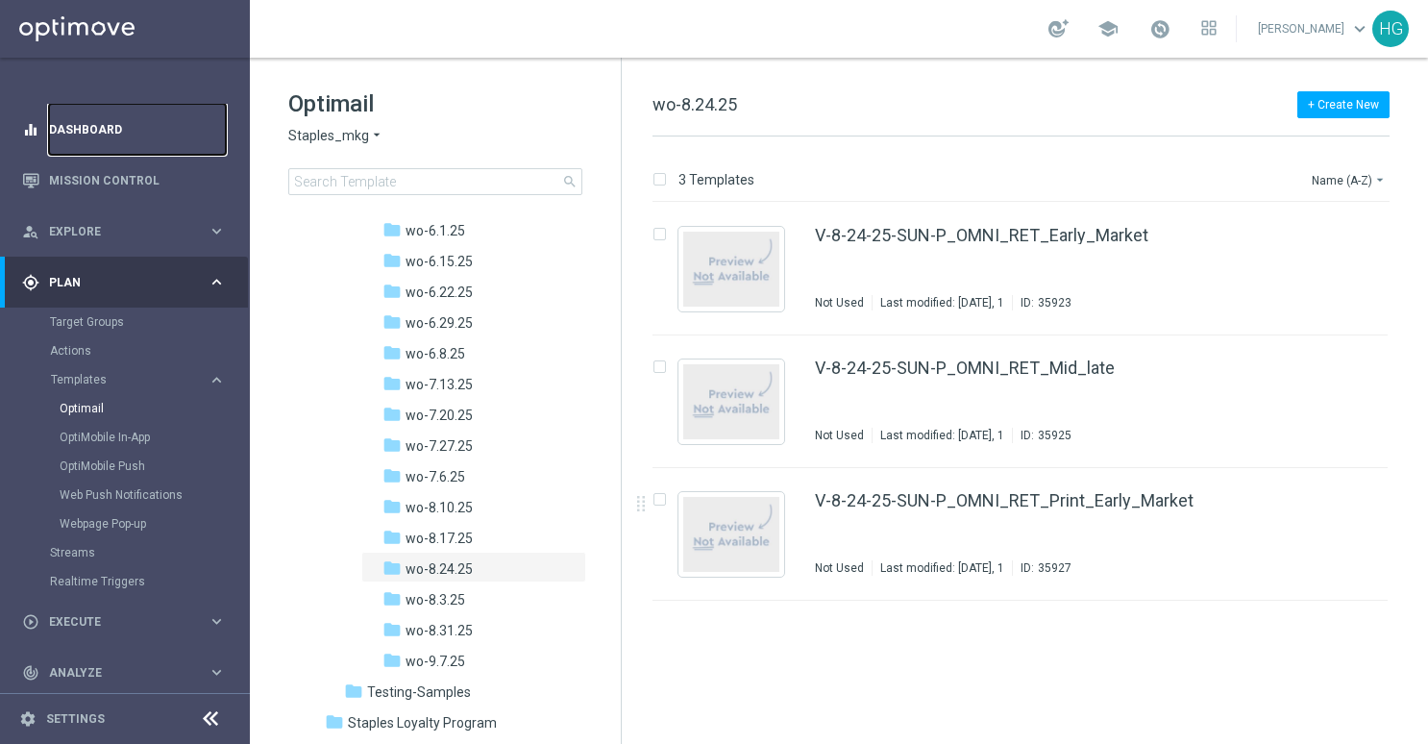
click at [87, 135] on link "Dashboard" at bounding box center [137, 129] width 177 height 51
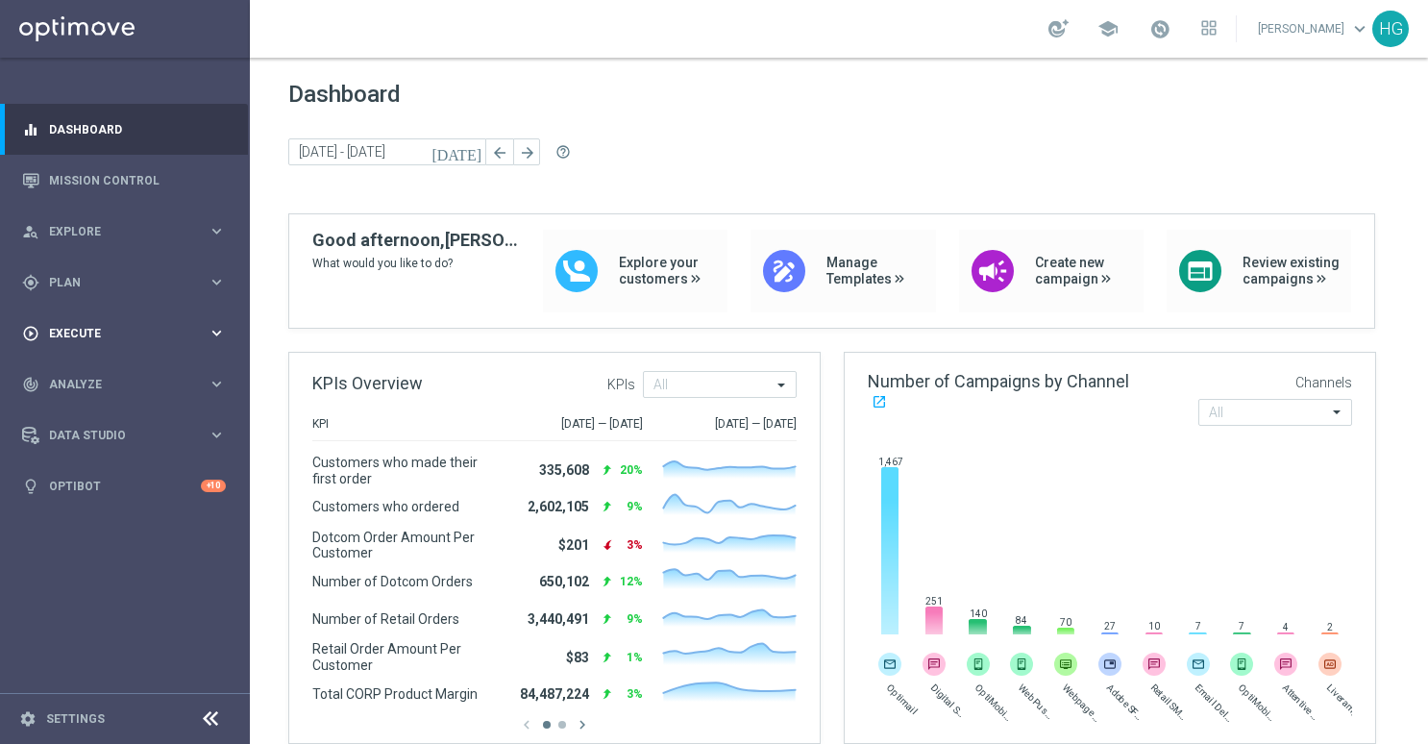
click at [113, 321] on div "play_circle_outline Execute keyboard_arrow_right" at bounding box center [124, 333] width 248 height 51
click at [99, 279] on span "Plan" at bounding box center [128, 283] width 159 height 12
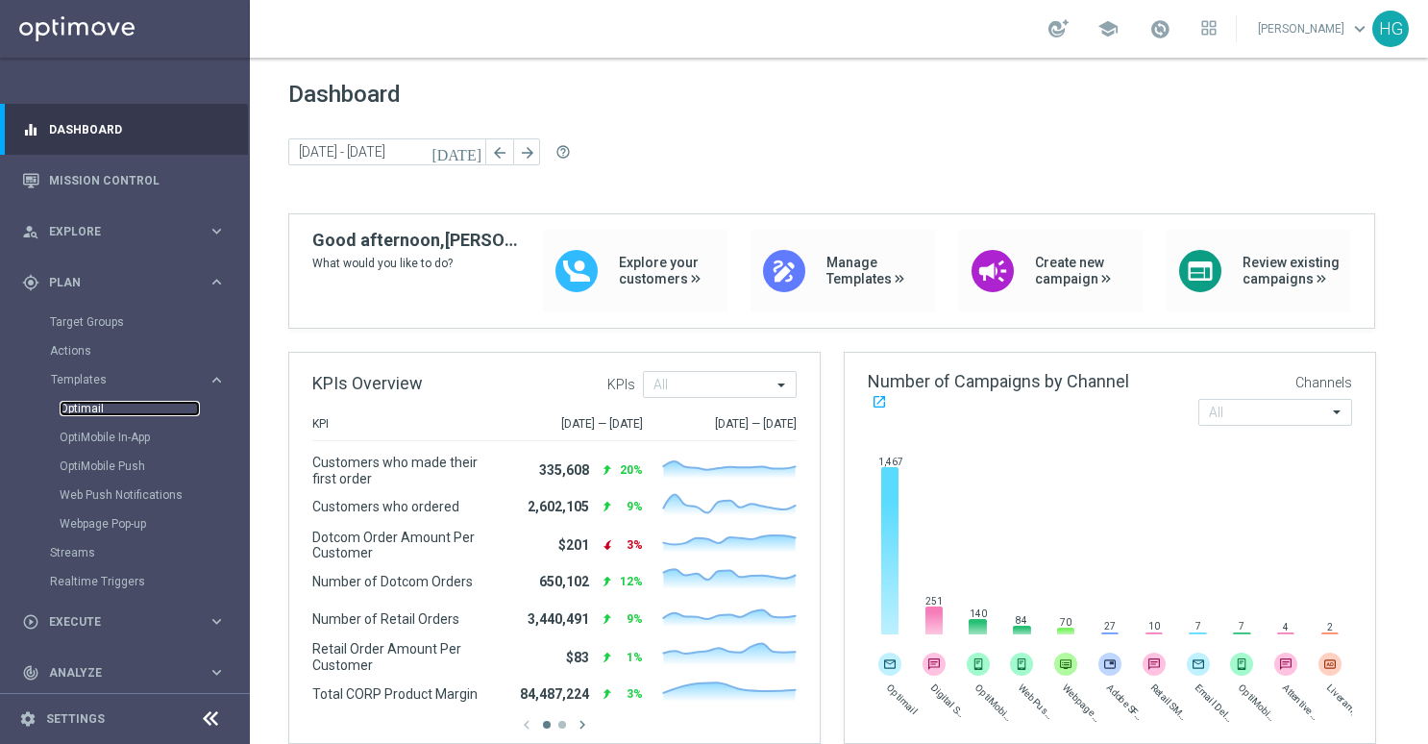
click at [93, 406] on link "Optimail" at bounding box center [130, 408] width 140 height 15
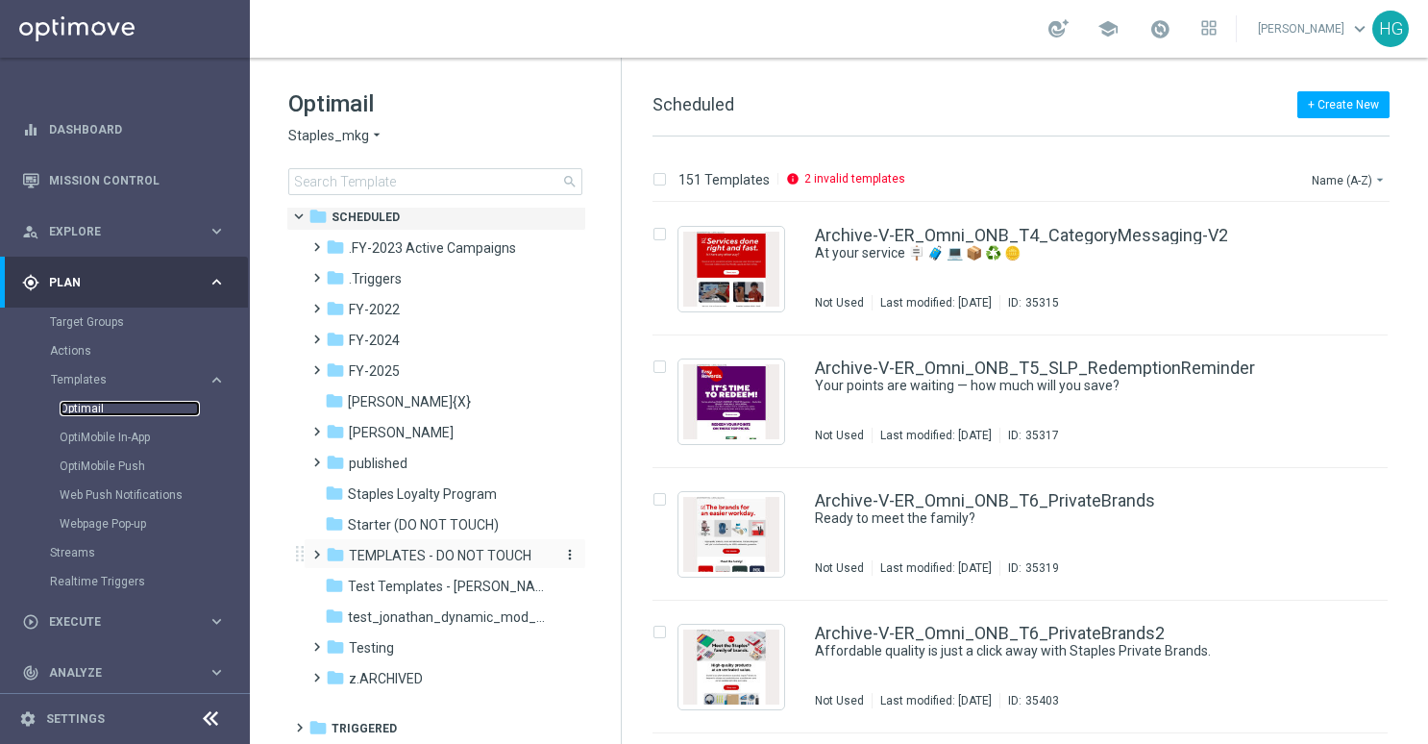
scroll to position [10, 0]
click at [374, 464] on span "published" at bounding box center [378, 461] width 59 height 17
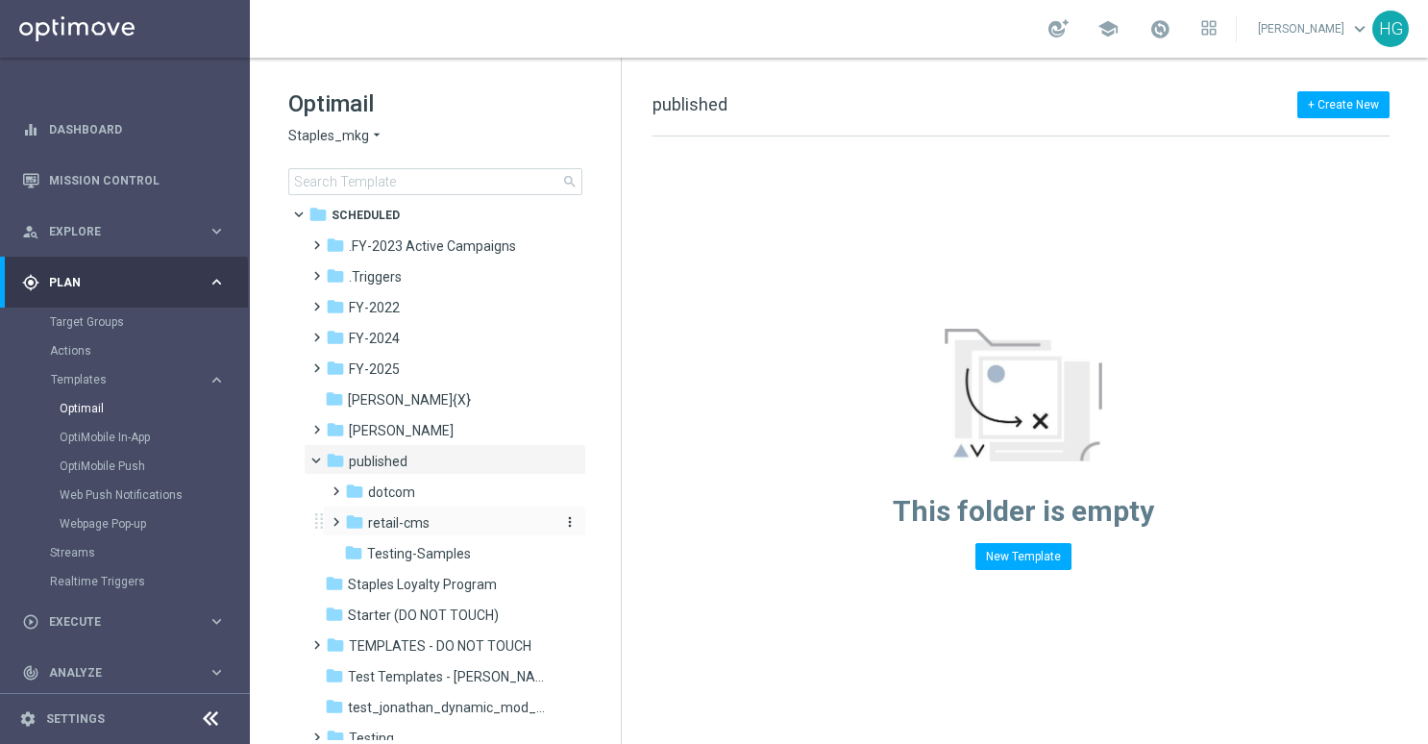
click at [410, 521] on span "retail-cms" at bounding box center [399, 522] width 62 height 17
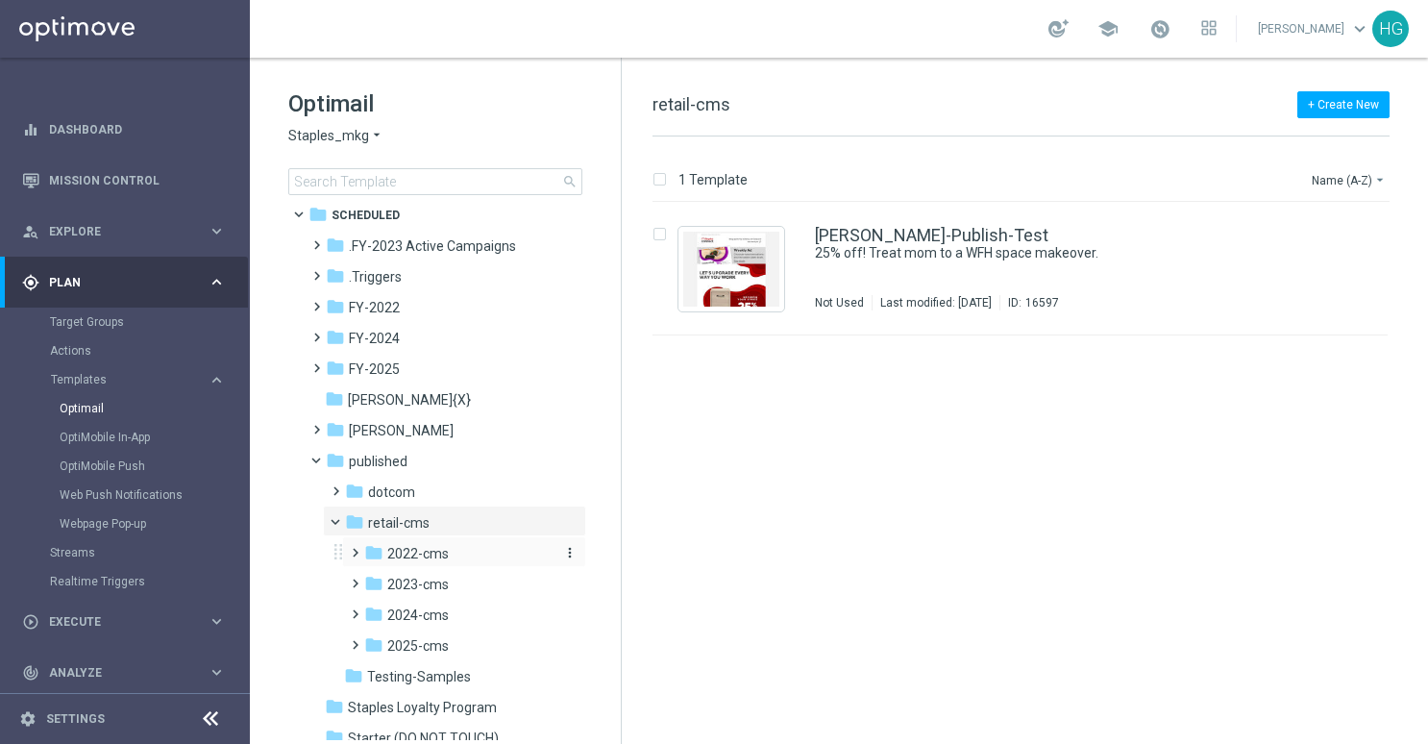
scroll to position [202, 0]
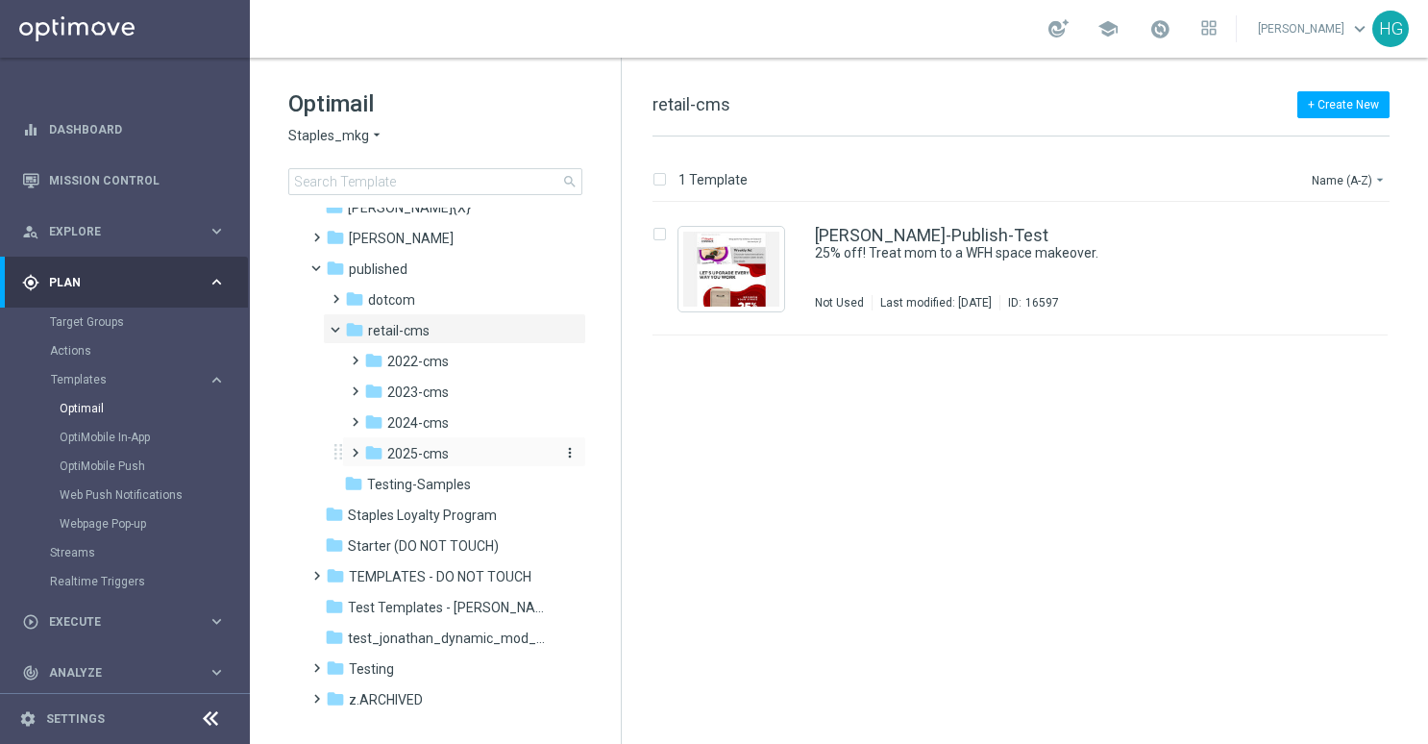
click at [402, 455] on span "2025-cms" at bounding box center [418, 453] width 62 height 17
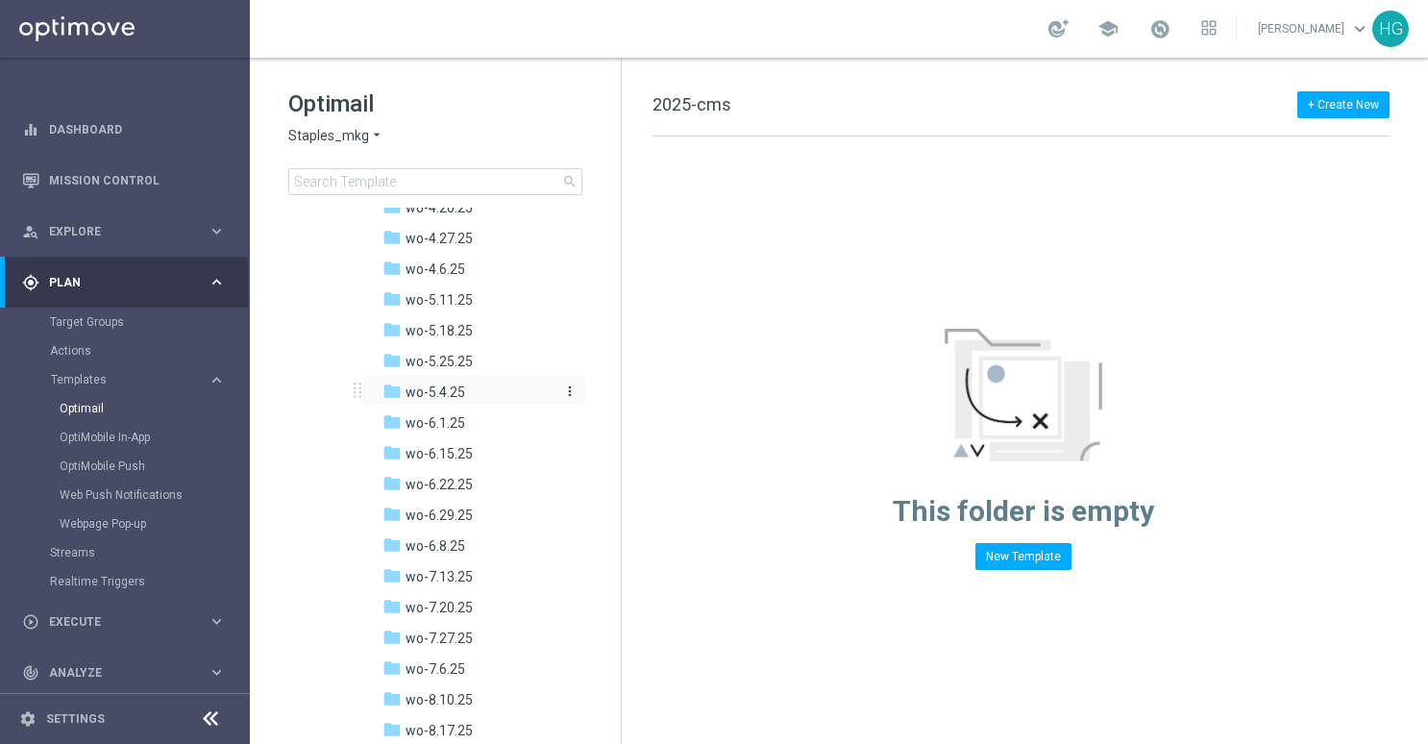
scroll to position [1163, 0]
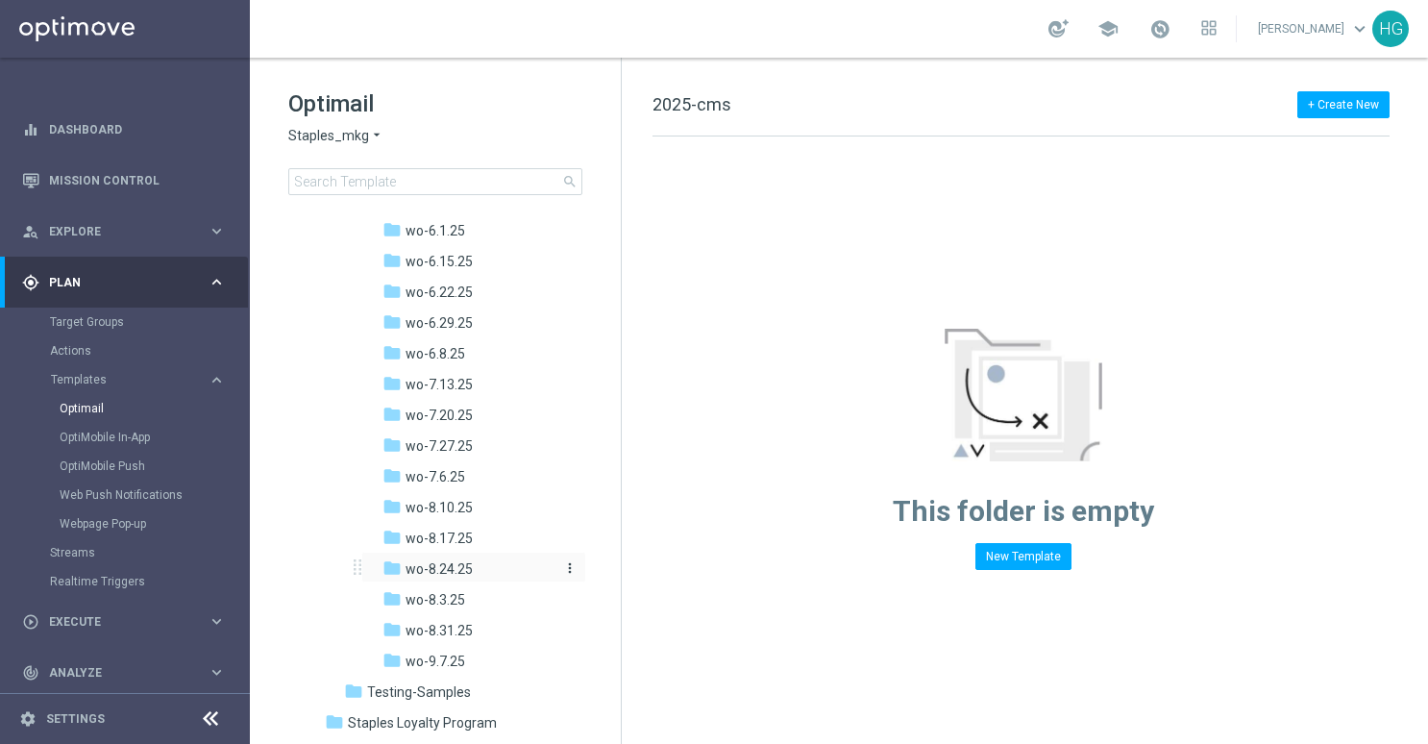
click at [452, 561] on span "wo-8.24.25" at bounding box center [439, 568] width 67 height 17
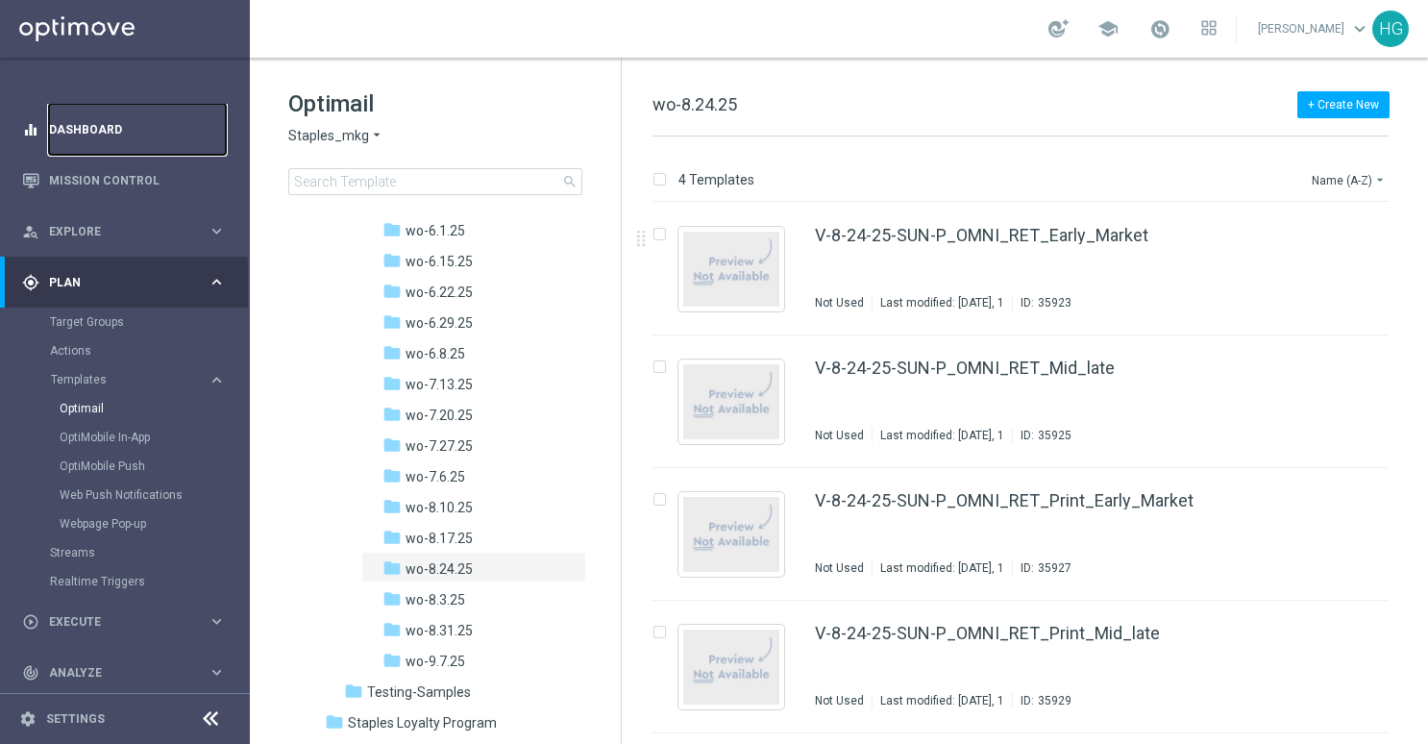
click at [87, 123] on link "Dashboard" at bounding box center [137, 129] width 177 height 51
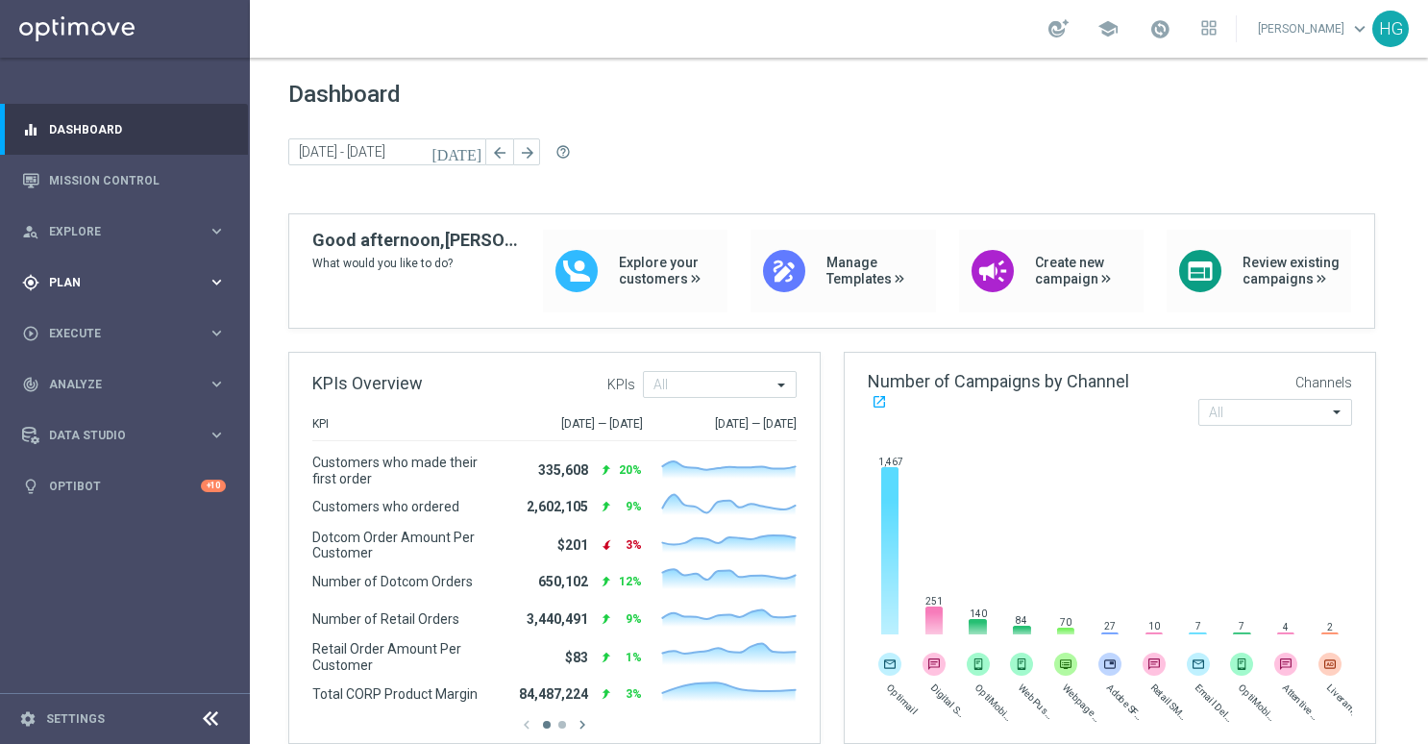
click at [113, 279] on span "Plan" at bounding box center [128, 283] width 159 height 12
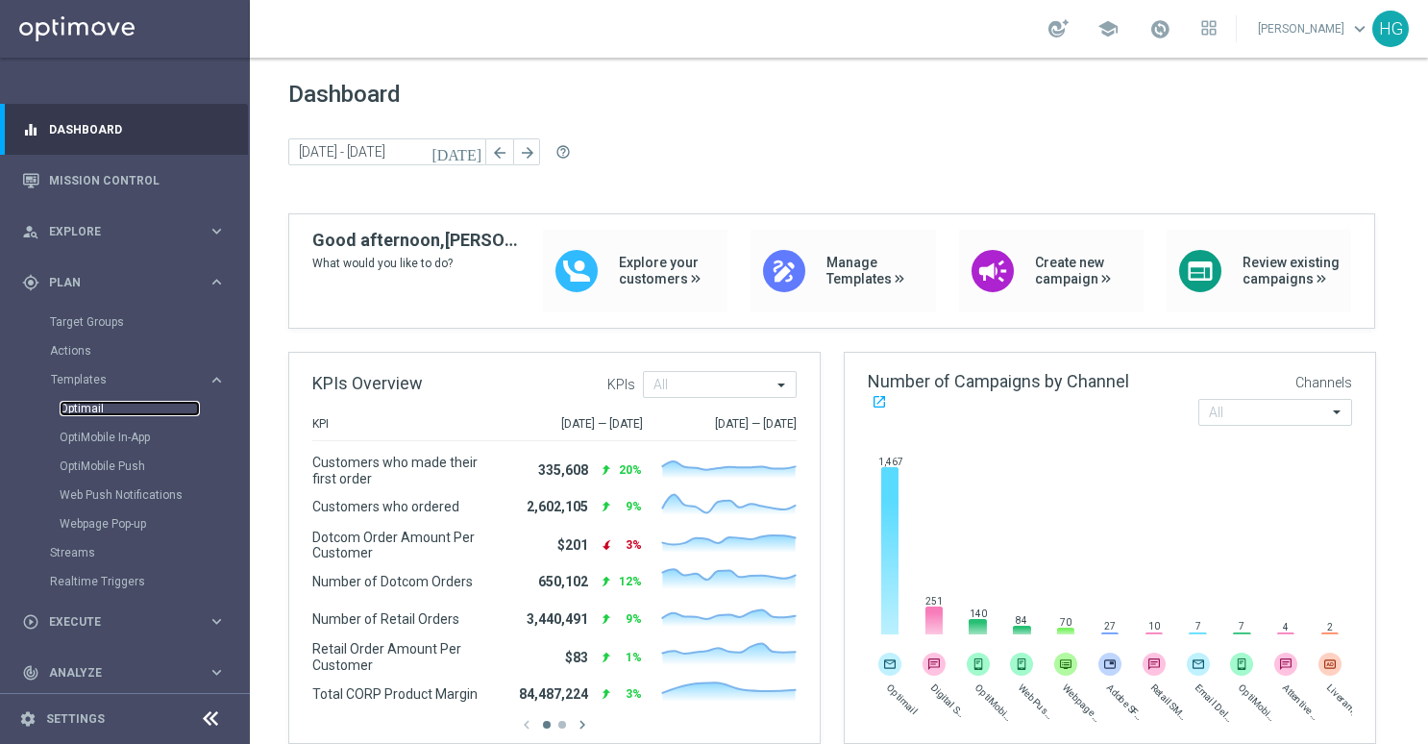
click at [92, 408] on link "Optimail" at bounding box center [130, 408] width 140 height 15
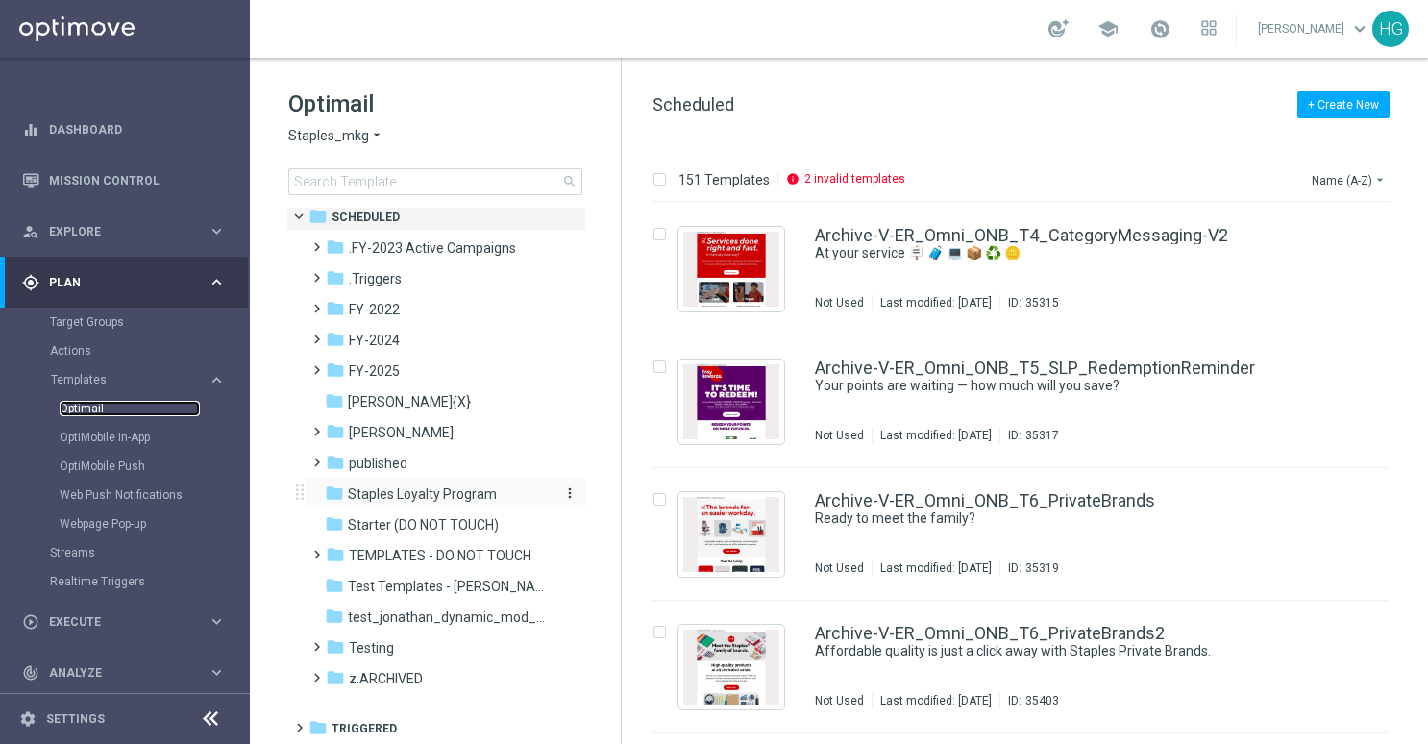
scroll to position [10, 0]
click at [360, 460] on span "published" at bounding box center [378, 461] width 59 height 17
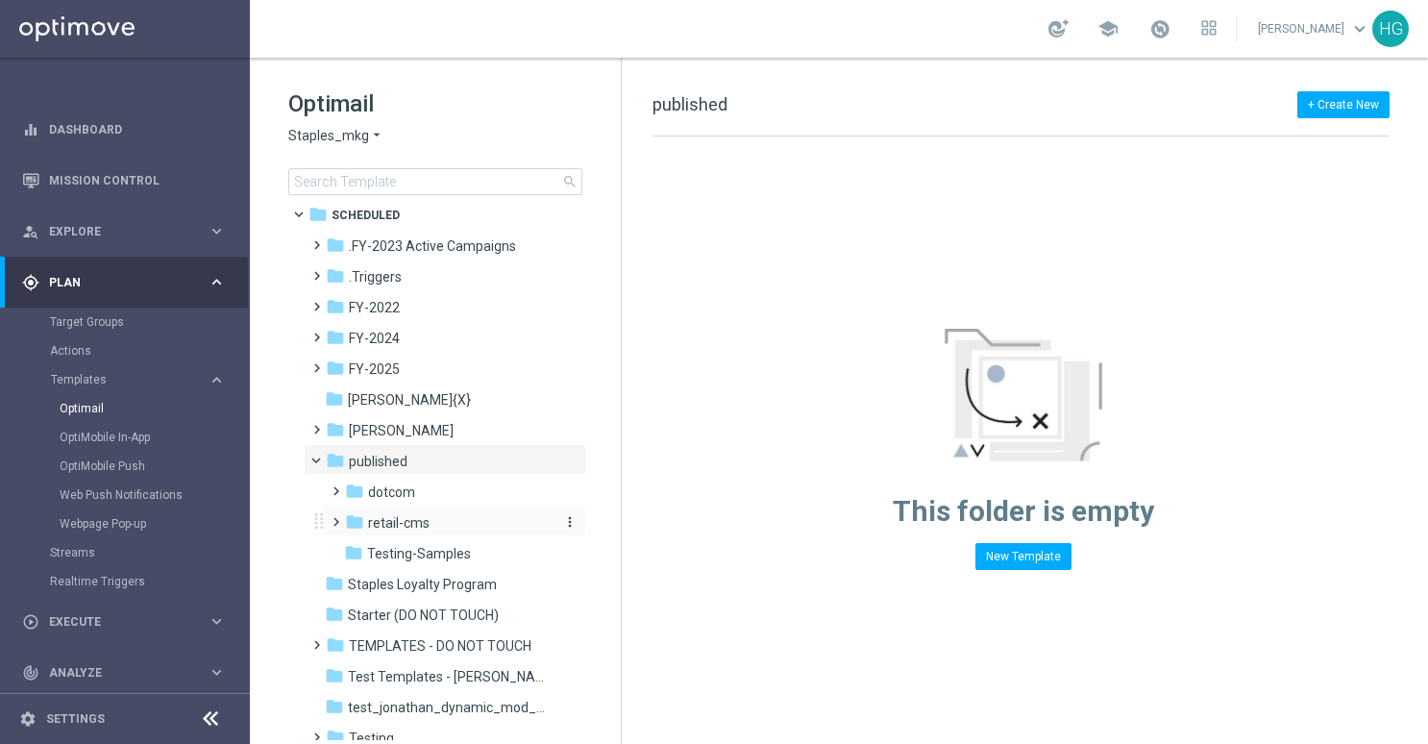
click at [375, 528] on span "retail-cms" at bounding box center [399, 522] width 62 height 17
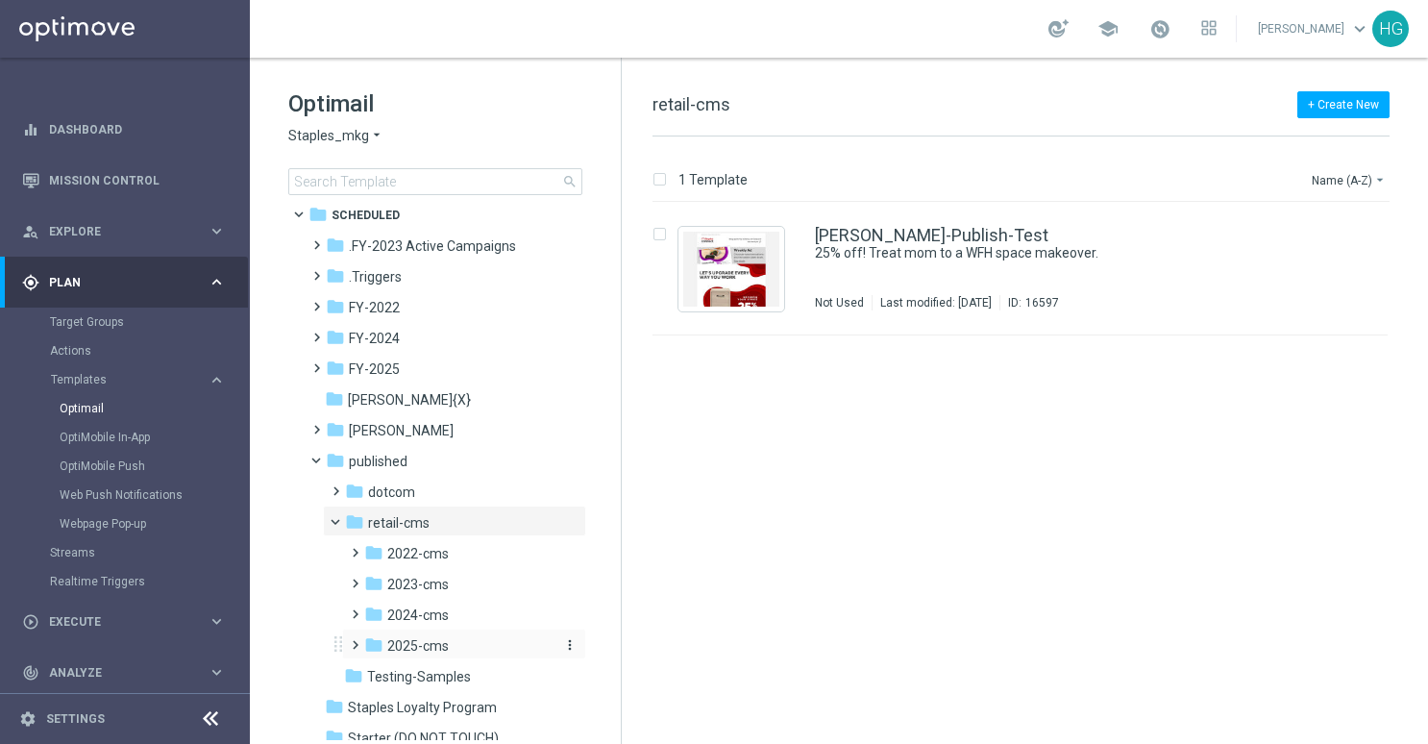
click at [398, 642] on span "2025-cms" at bounding box center [418, 645] width 62 height 17
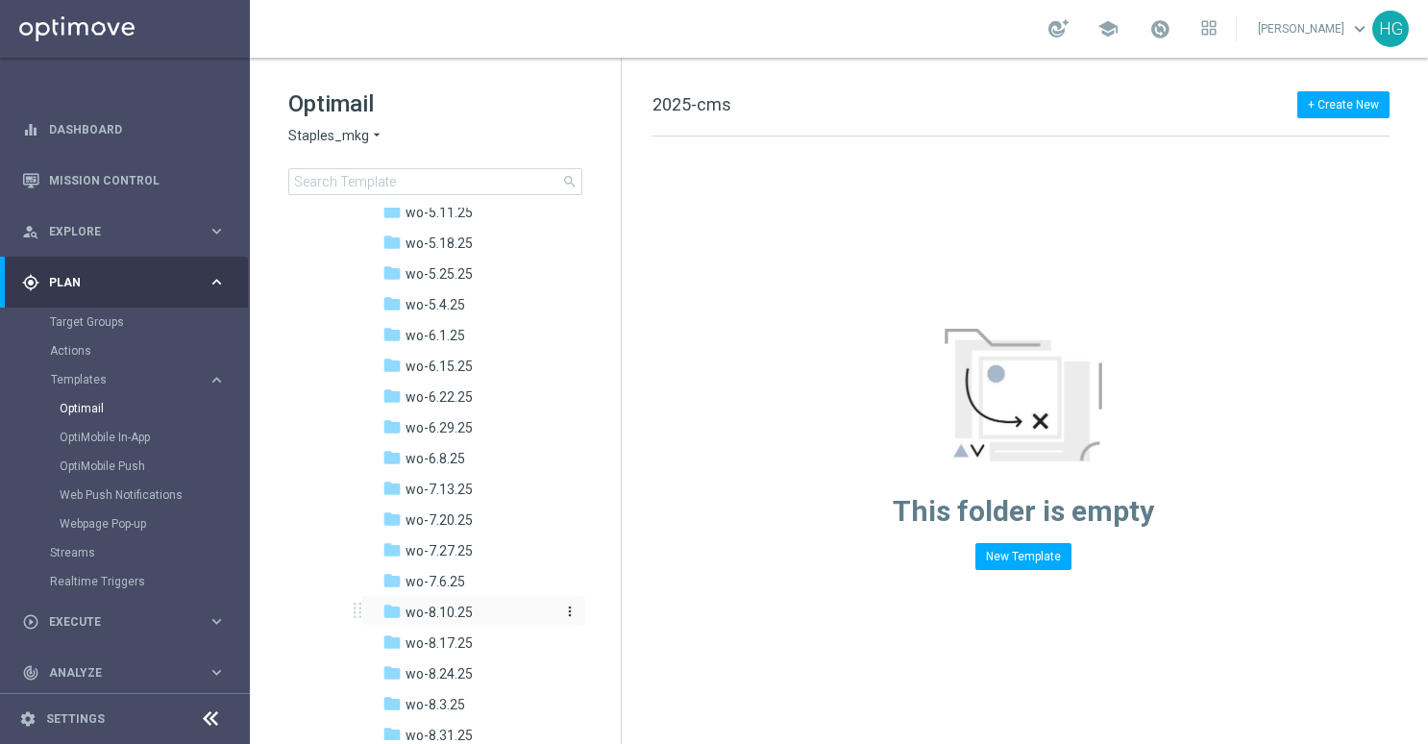
scroll to position [1163, 0]
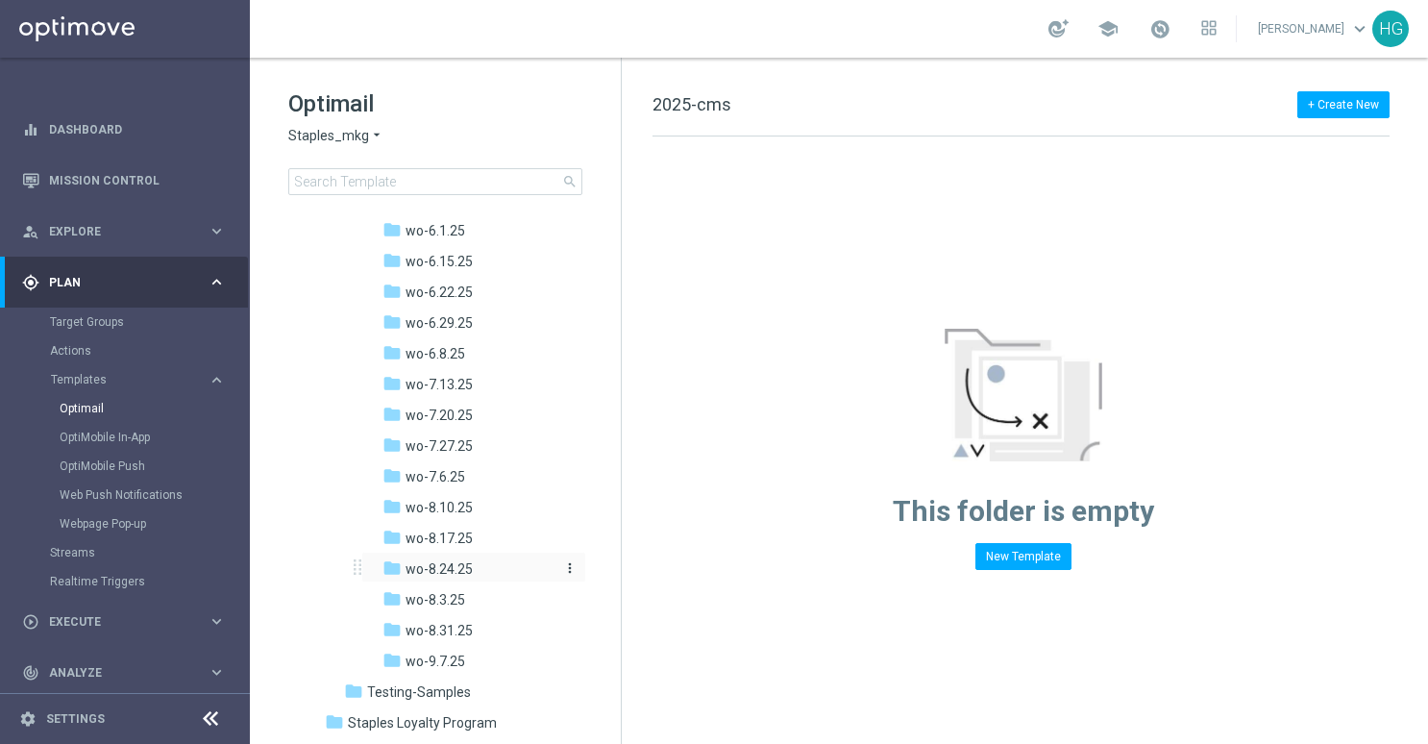
click at [459, 562] on span "wo-8.24.25" at bounding box center [439, 568] width 67 height 17
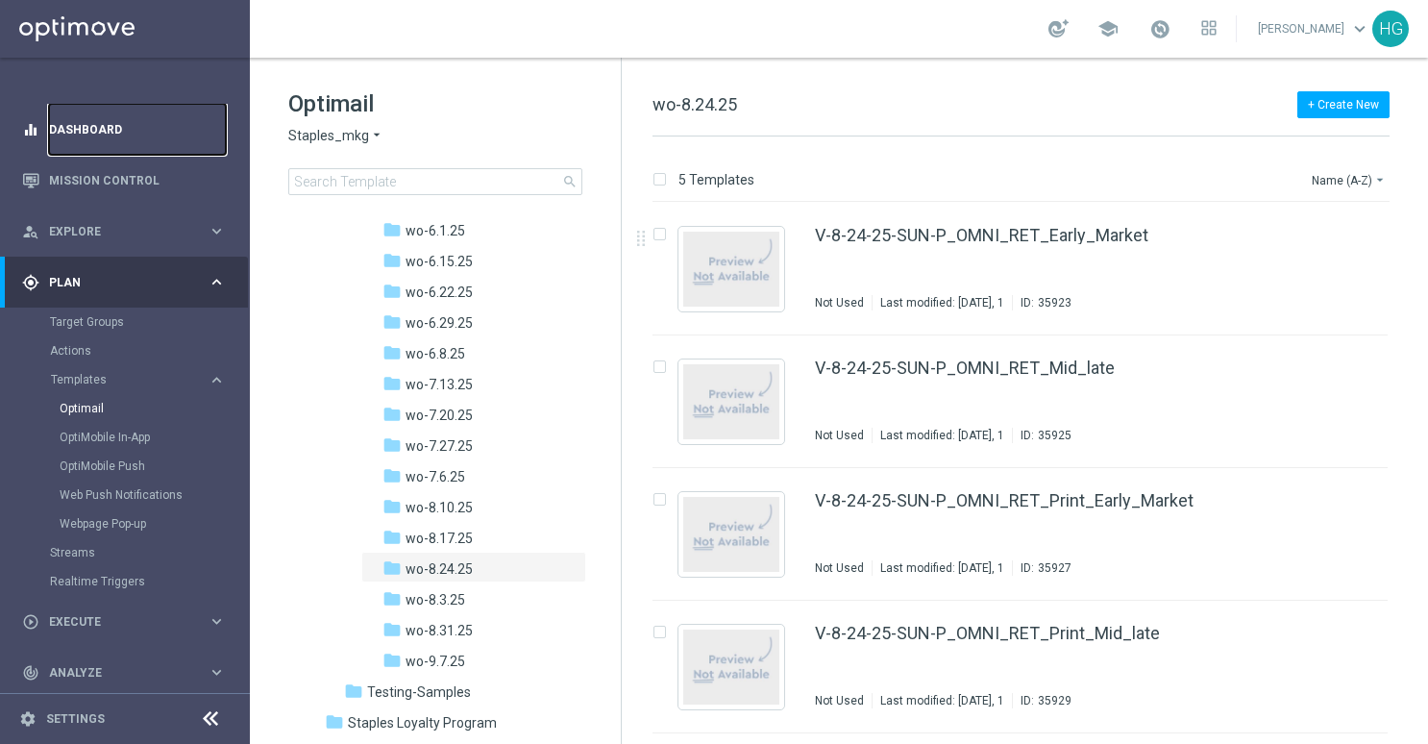
click at [79, 119] on link "Dashboard" at bounding box center [137, 129] width 177 height 51
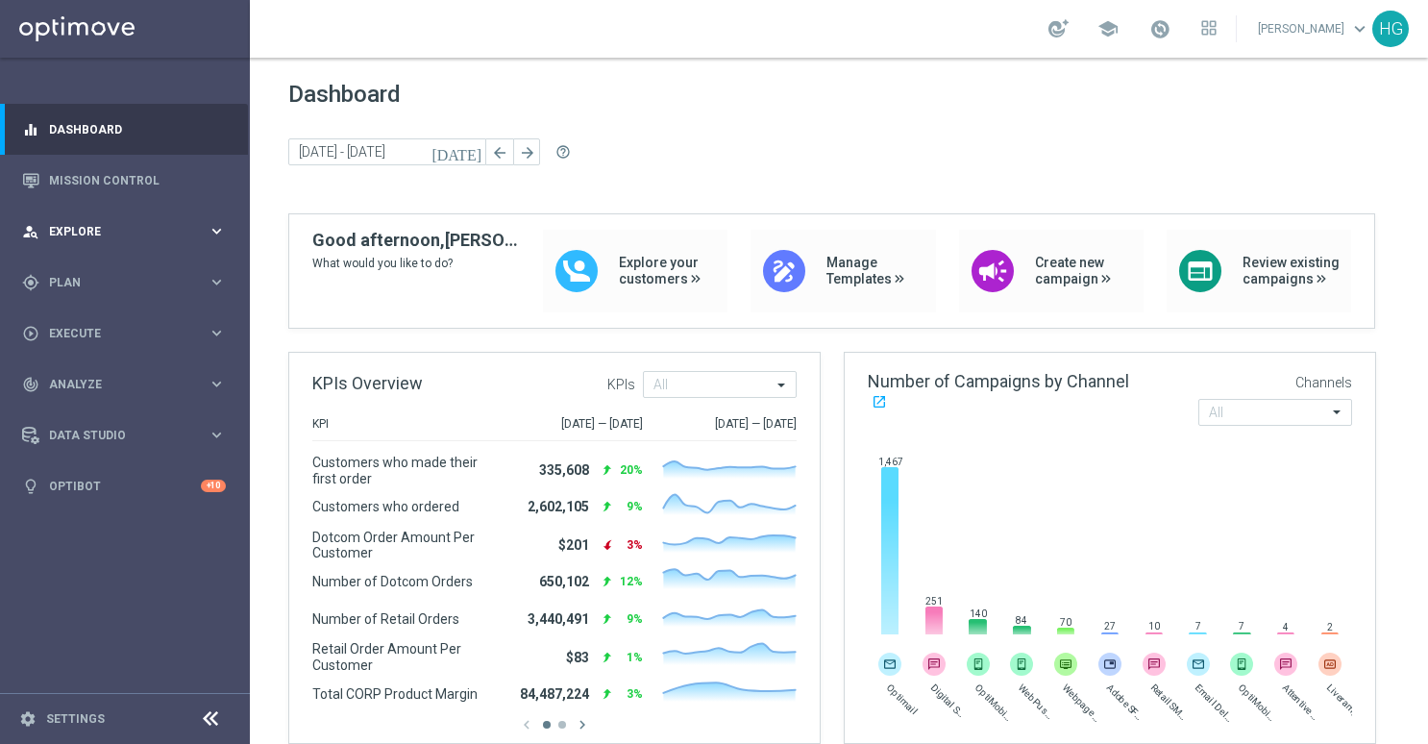
click at [87, 236] on span "Explore" at bounding box center [128, 232] width 159 height 12
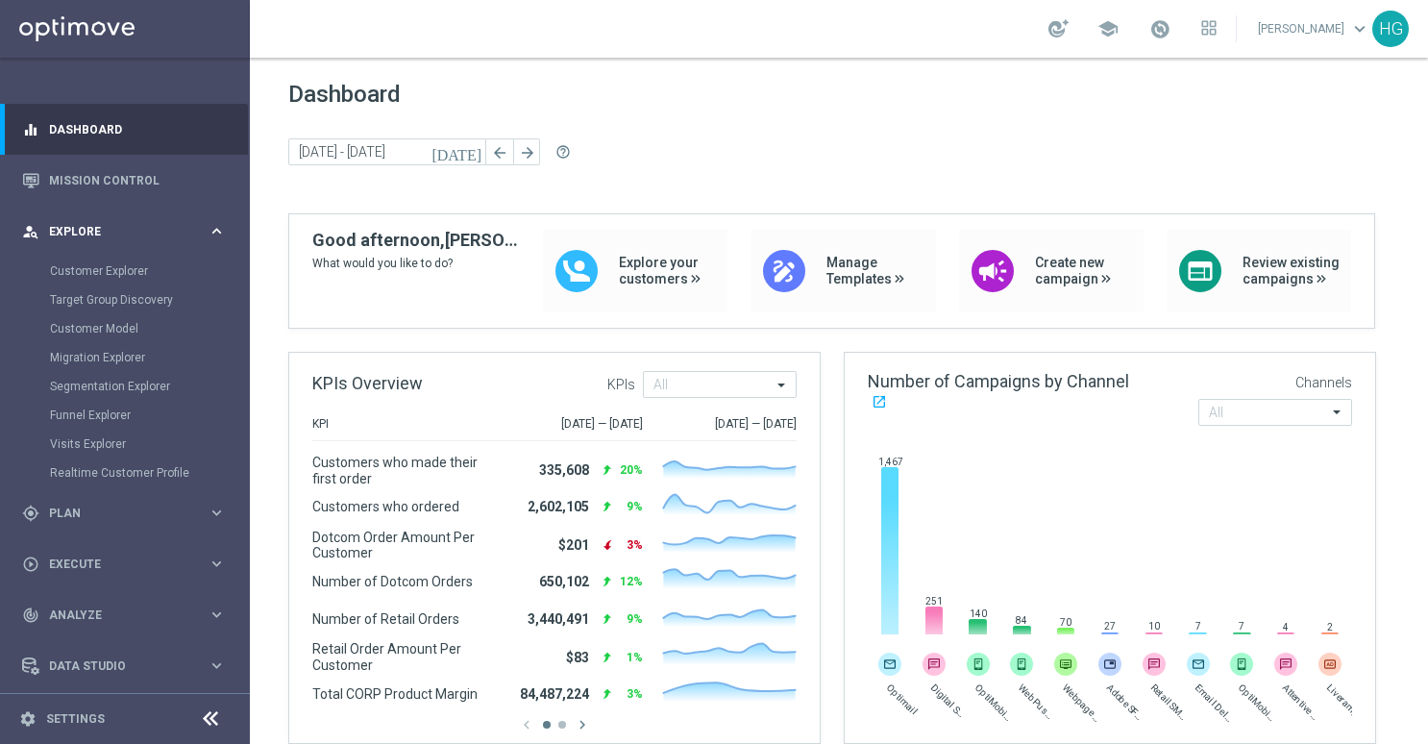
click at [87, 236] on span "Explore" at bounding box center [128, 232] width 159 height 12
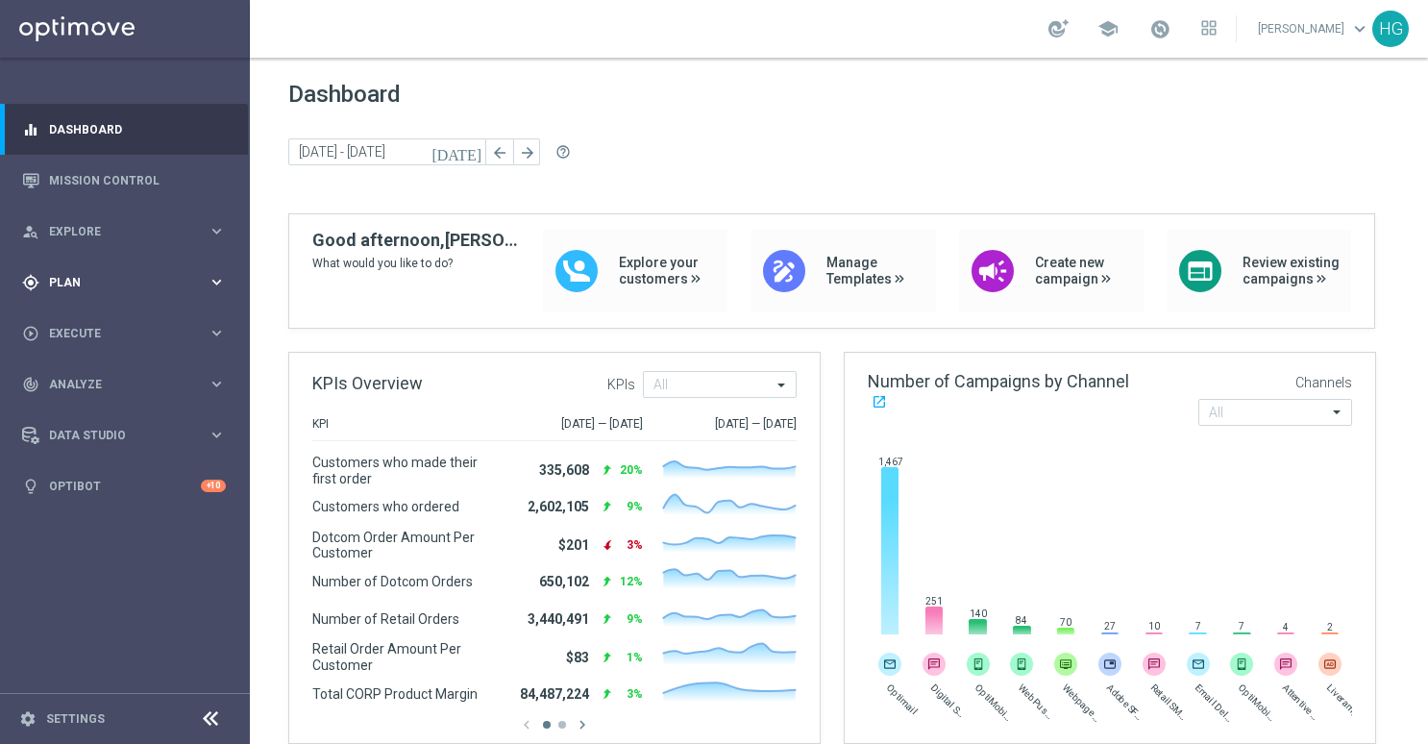
click at [90, 290] on div "gps_fixed Plan" at bounding box center [115, 282] width 186 height 17
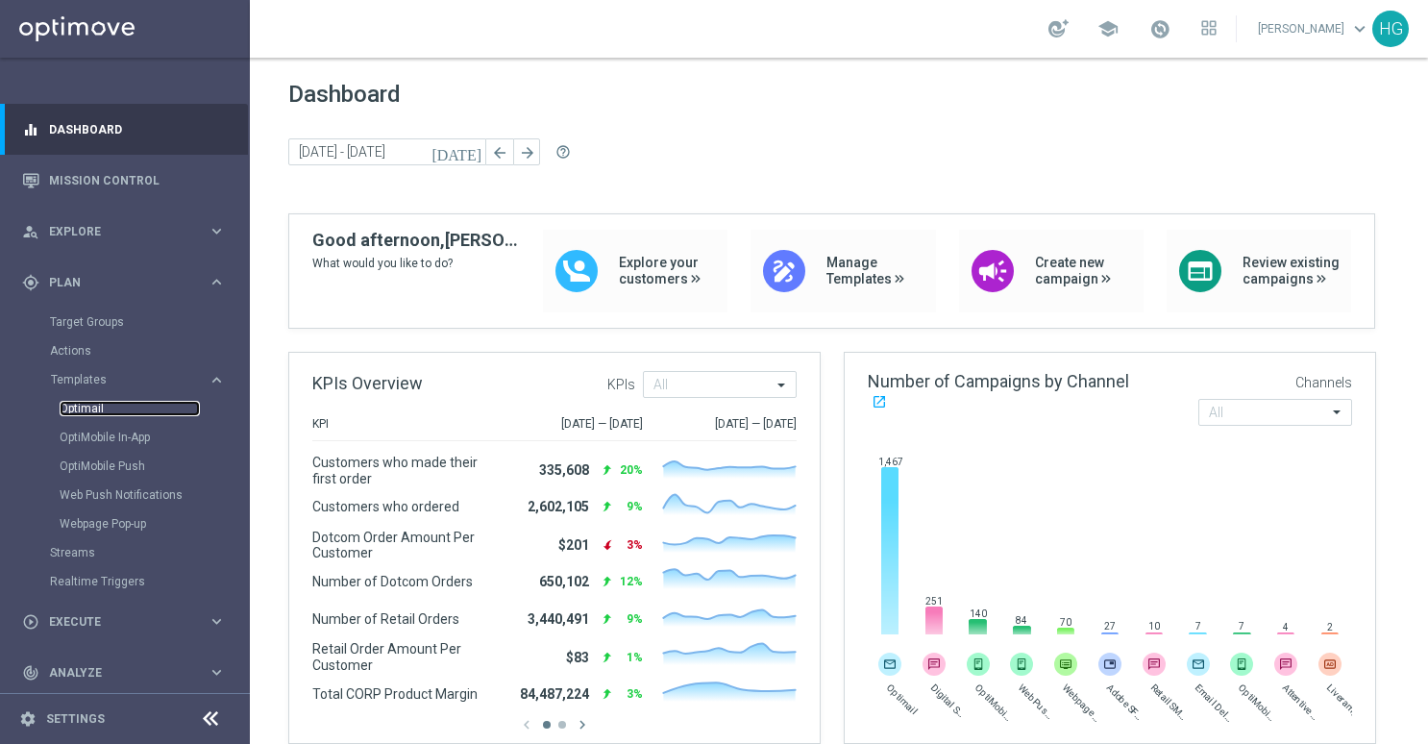
click at [93, 410] on link "Optimail" at bounding box center [130, 408] width 140 height 15
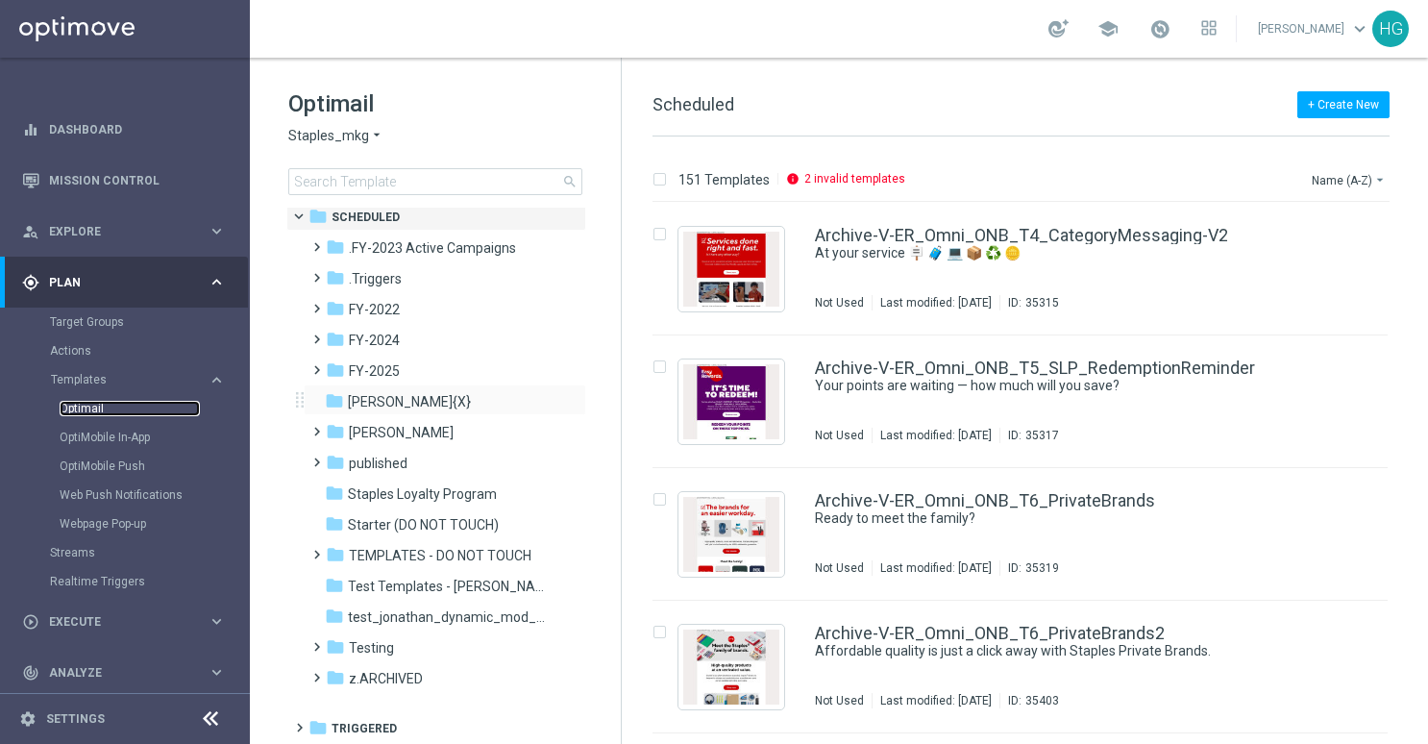
scroll to position [10, 0]
click at [358, 460] on span "published" at bounding box center [378, 461] width 59 height 17
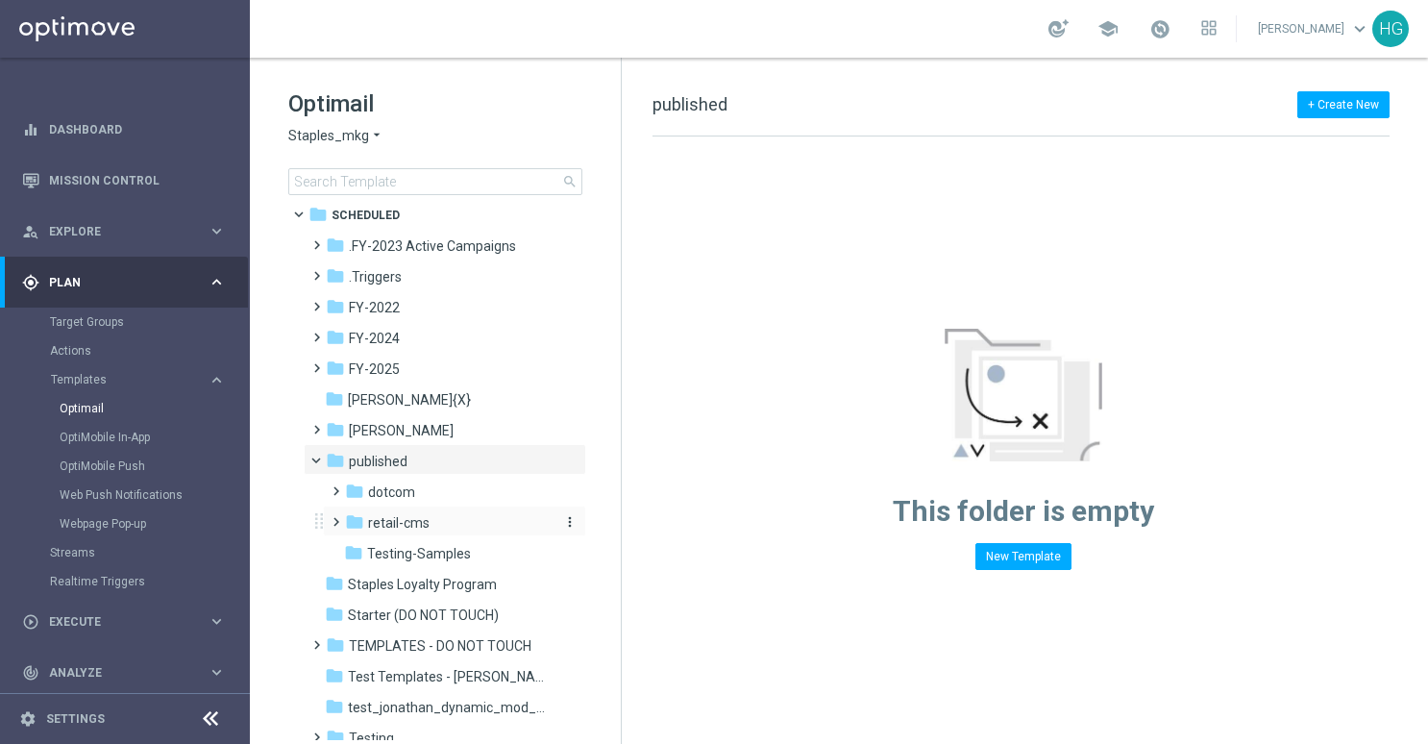
click at [381, 522] on span "retail-cms" at bounding box center [399, 522] width 62 height 17
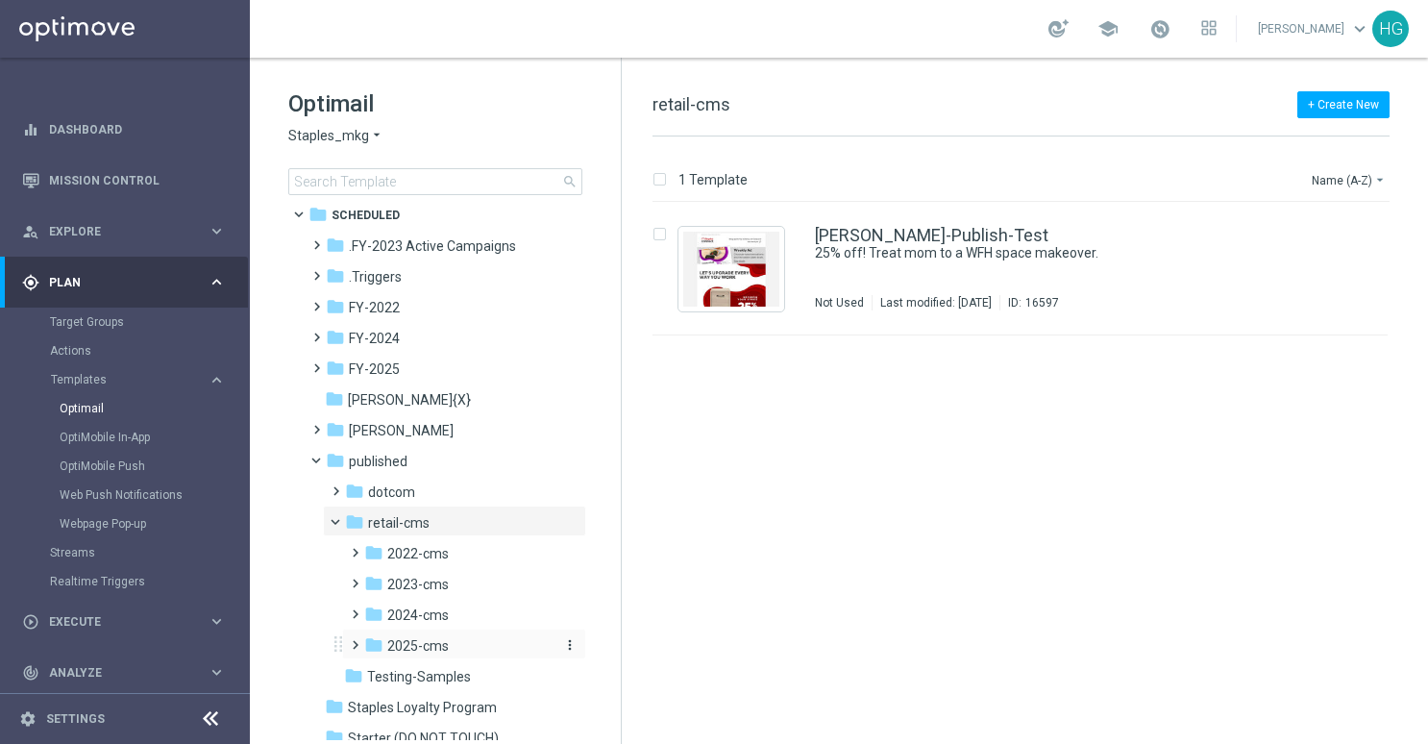
click at [388, 645] on span "2025-cms" at bounding box center [418, 645] width 62 height 17
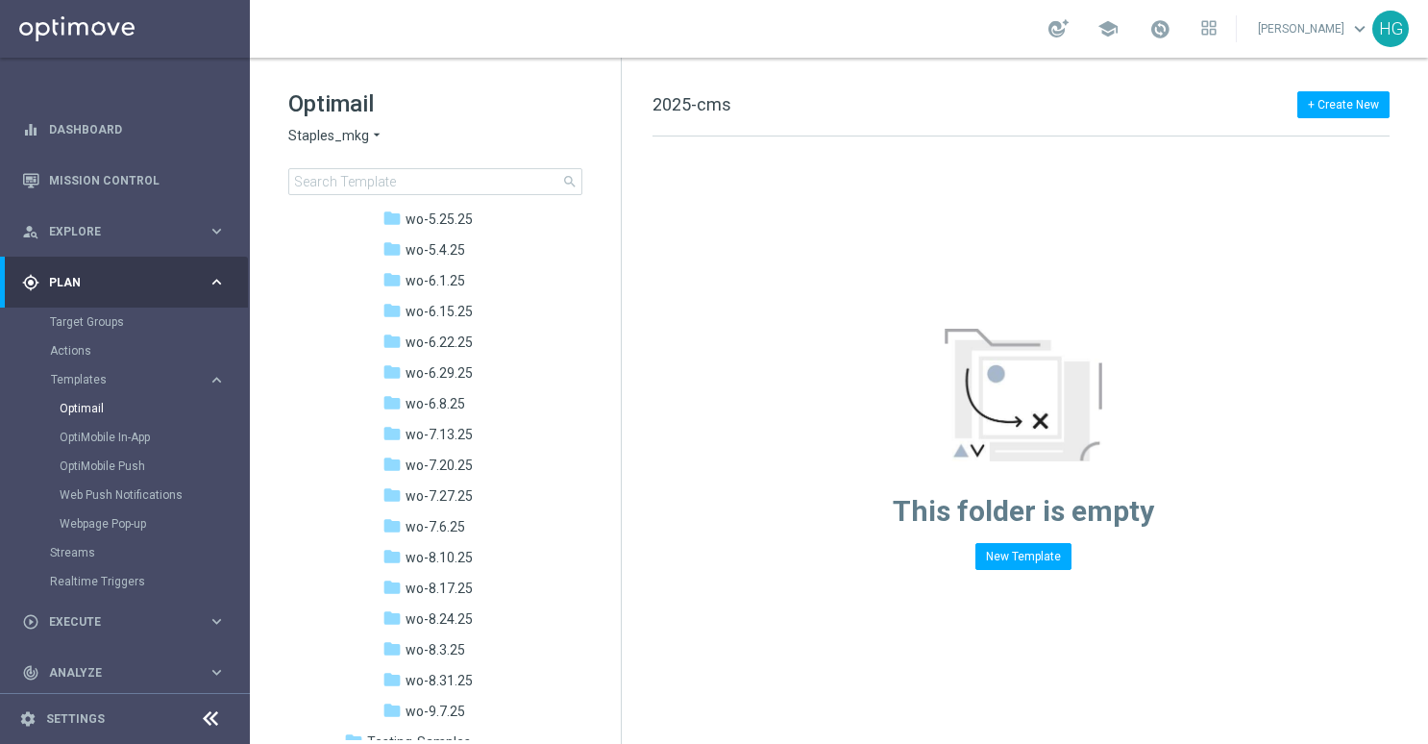
scroll to position [1163, 0]
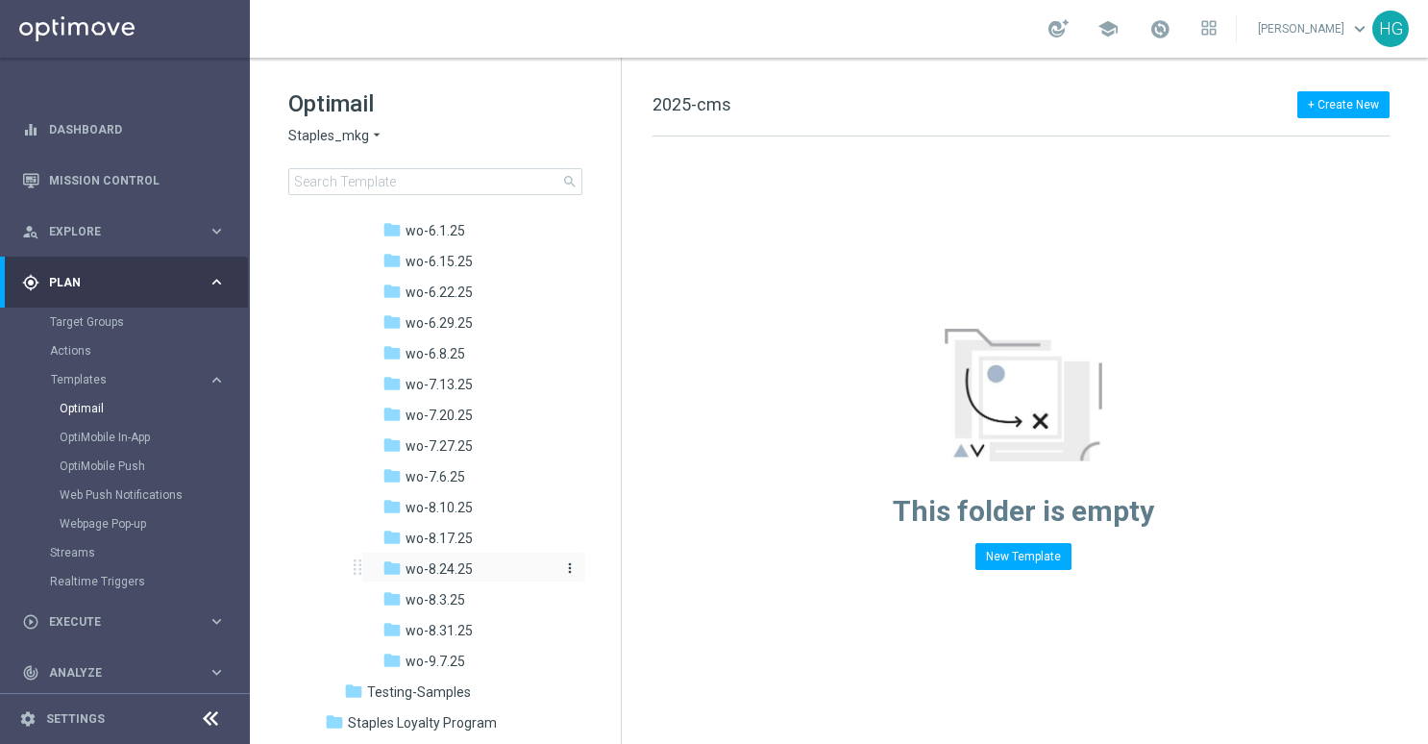
click at [448, 571] on span "wo-8.24.25" at bounding box center [439, 568] width 67 height 17
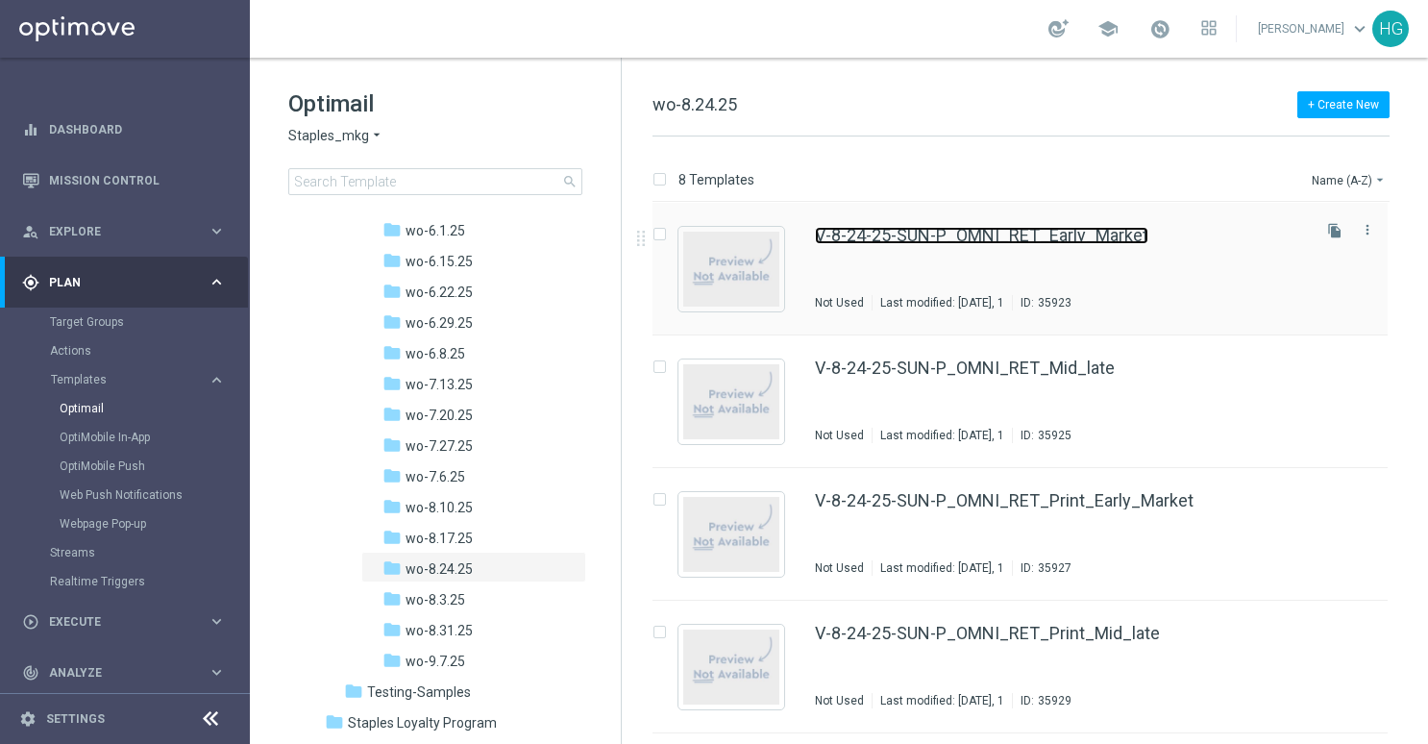
click at [996, 234] on link "V-8-24-25-SUN-P_OMNI_RET_Early_Market" at bounding box center [982, 235] width 334 height 17
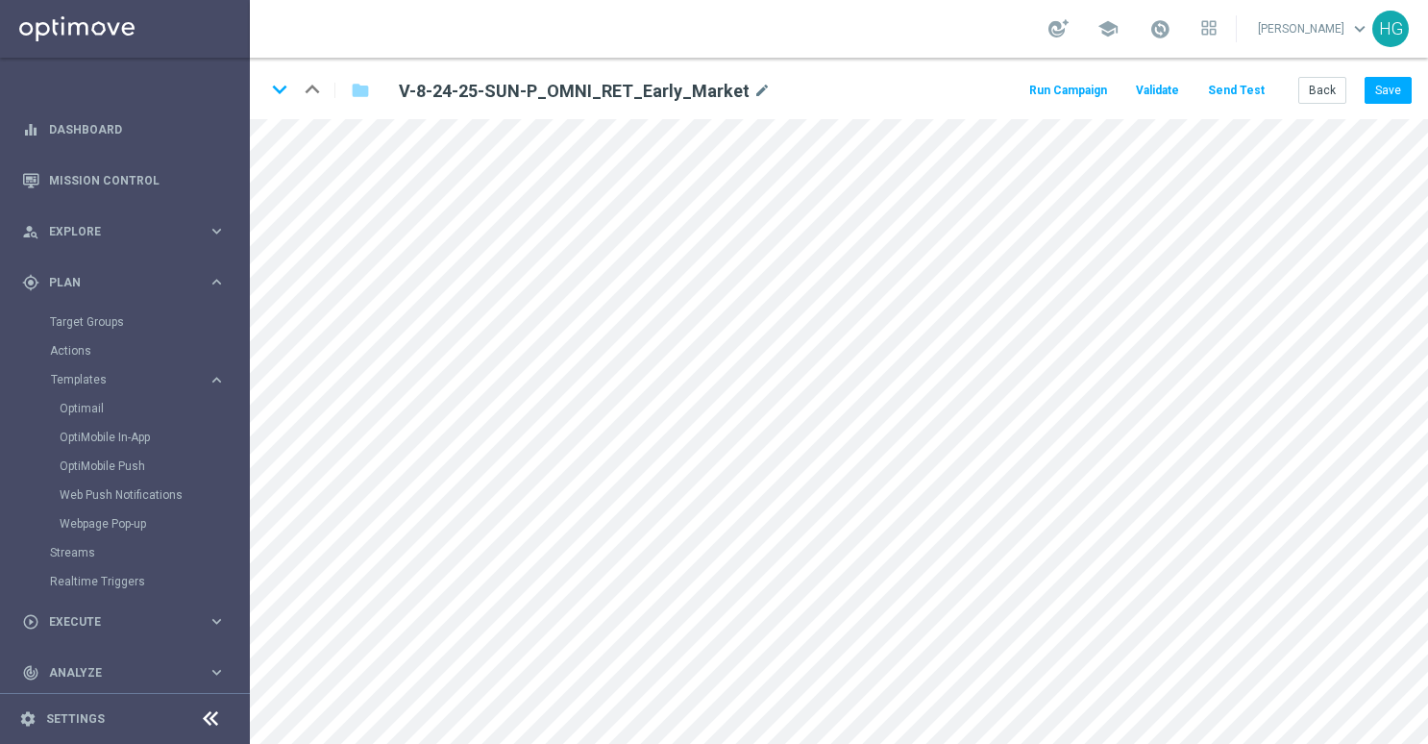
click at [1255, 87] on button "Send Test" at bounding box center [1236, 91] width 62 height 26
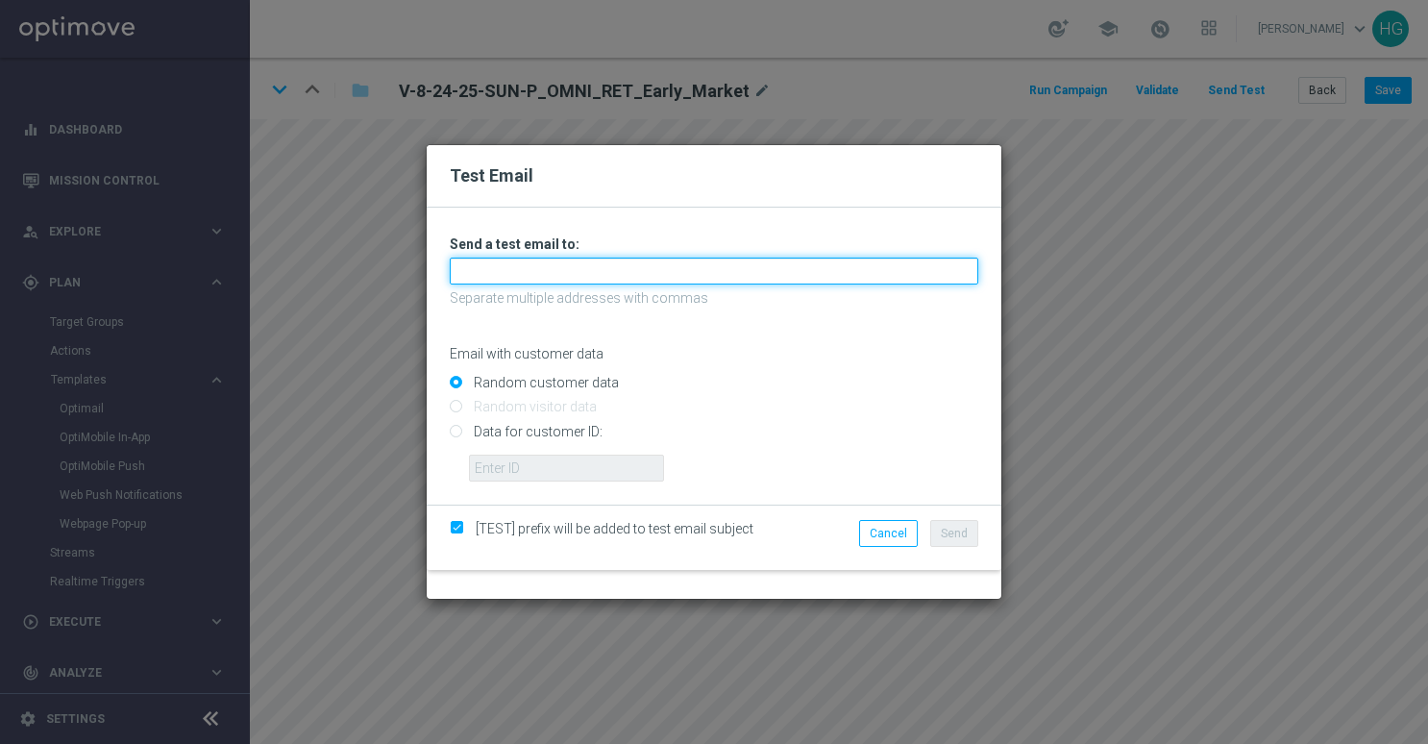
click at [549, 283] on input "text" at bounding box center [714, 271] width 529 height 27
paste input "[EMAIL_ADDRESS][DOMAIN_NAME]"
type input "[EMAIL_ADDRESS][DOMAIN_NAME]"
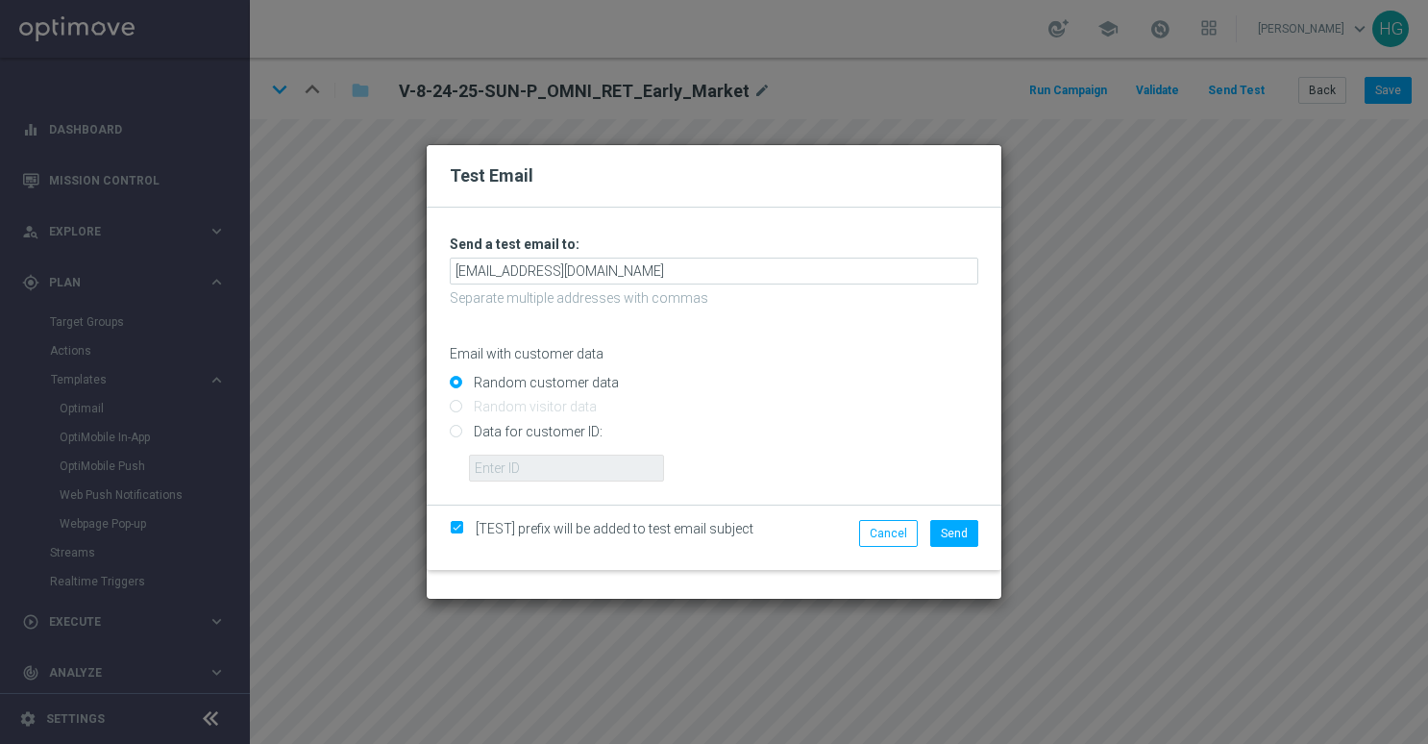
click at [569, 433] on input "Data for customer ID:" at bounding box center [714, 439] width 529 height 27
radio input "true"
click at [561, 463] on input "text" at bounding box center [566, 468] width 195 height 27
click at [953, 533] on span "Send" at bounding box center [954, 533] width 27 height 13
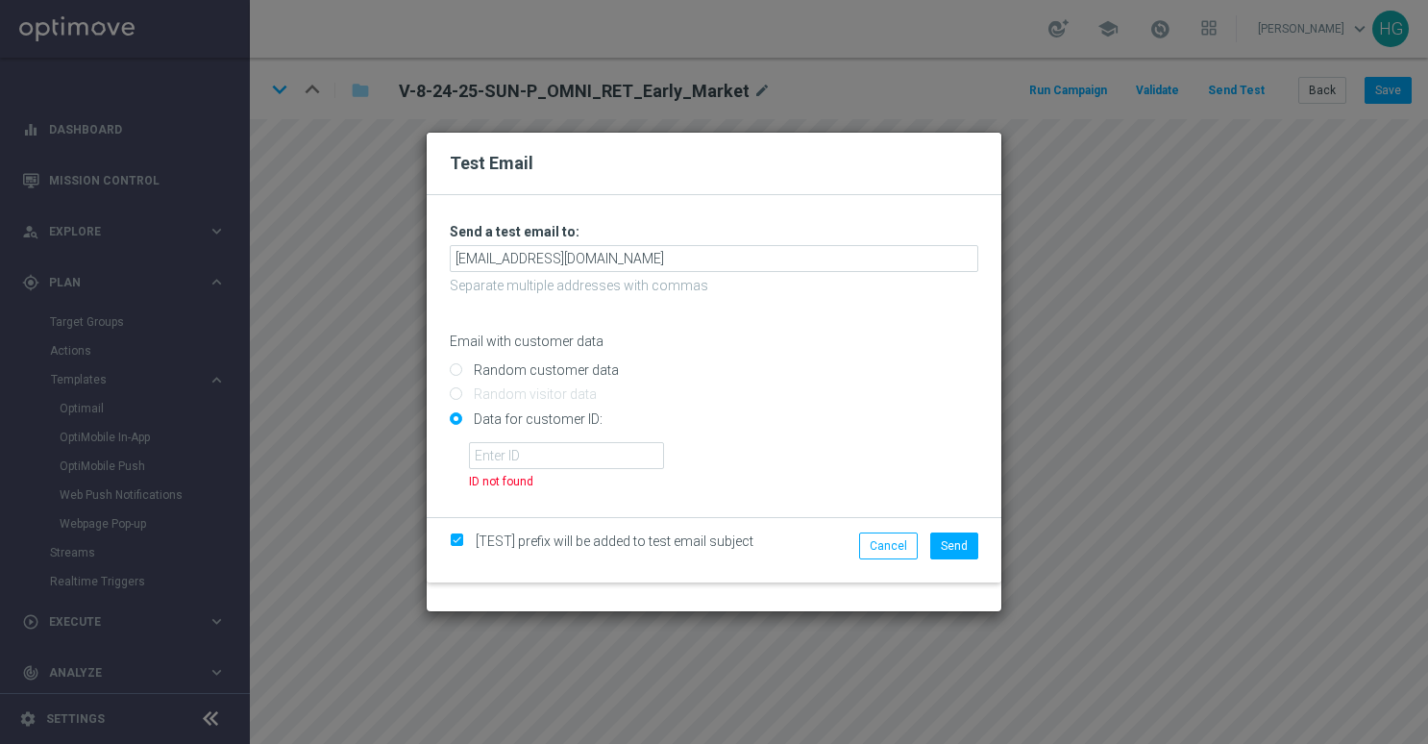
click at [560, 360] on div "Random customer data" at bounding box center [714, 367] width 529 height 24
click at [557, 367] on input "Random customer data" at bounding box center [714, 378] width 529 height 27
radio input "true"
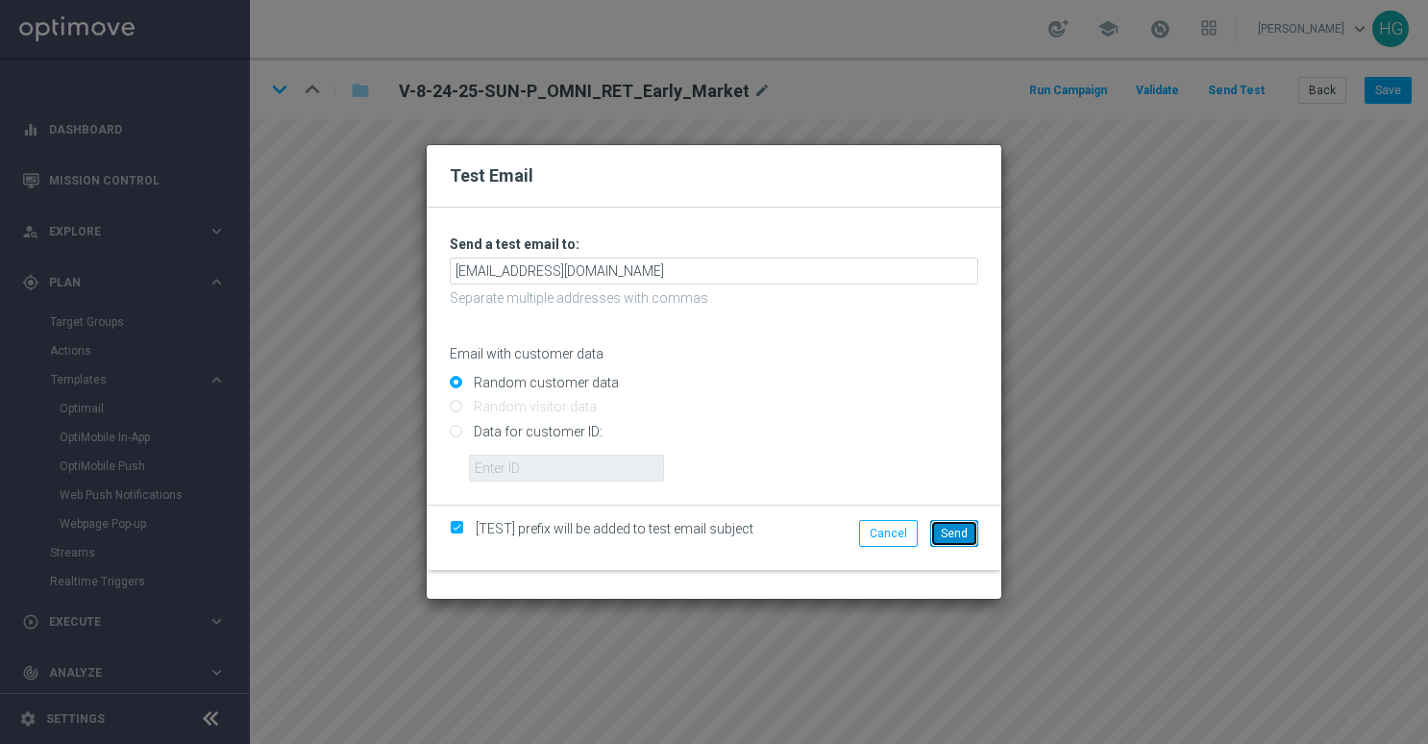
click at [950, 530] on span "Send" at bounding box center [954, 533] width 27 height 13
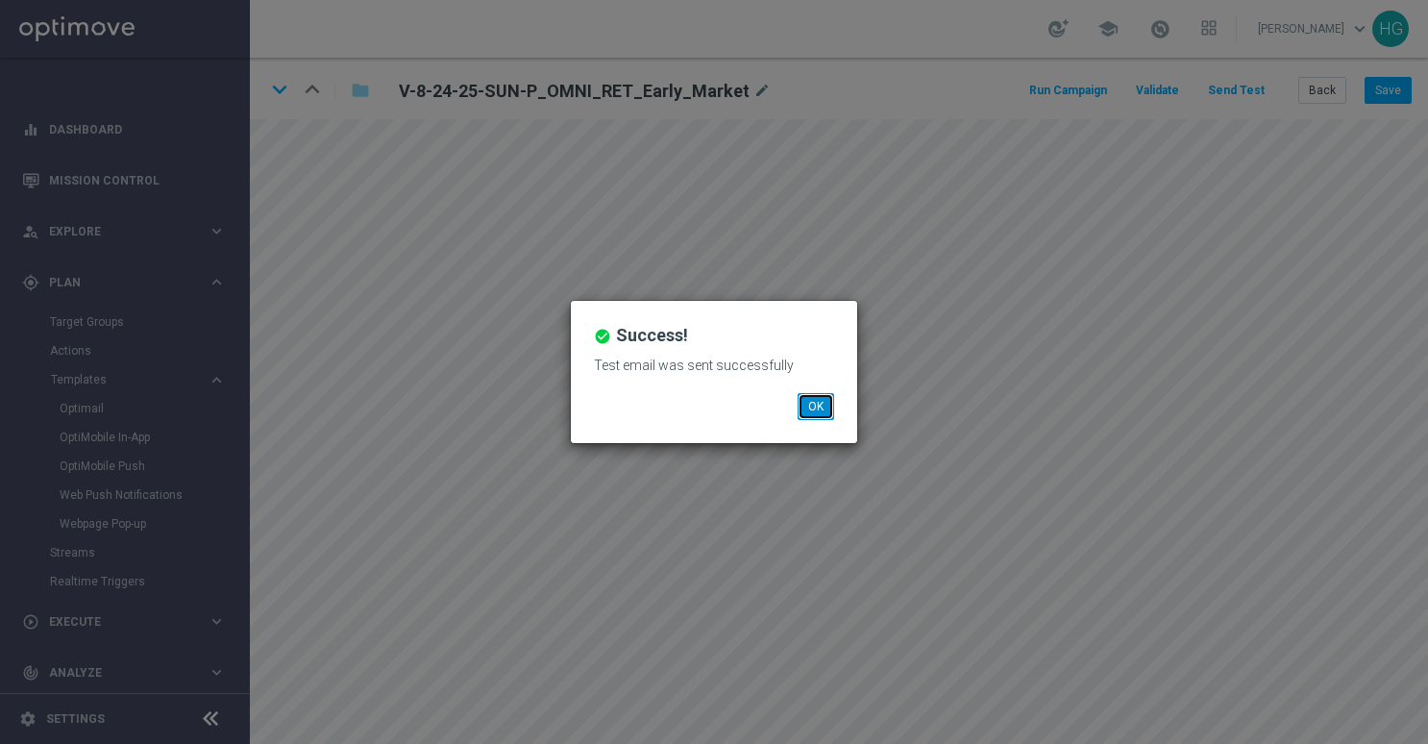
click at [815, 406] on button "OK" at bounding box center [816, 406] width 37 height 27
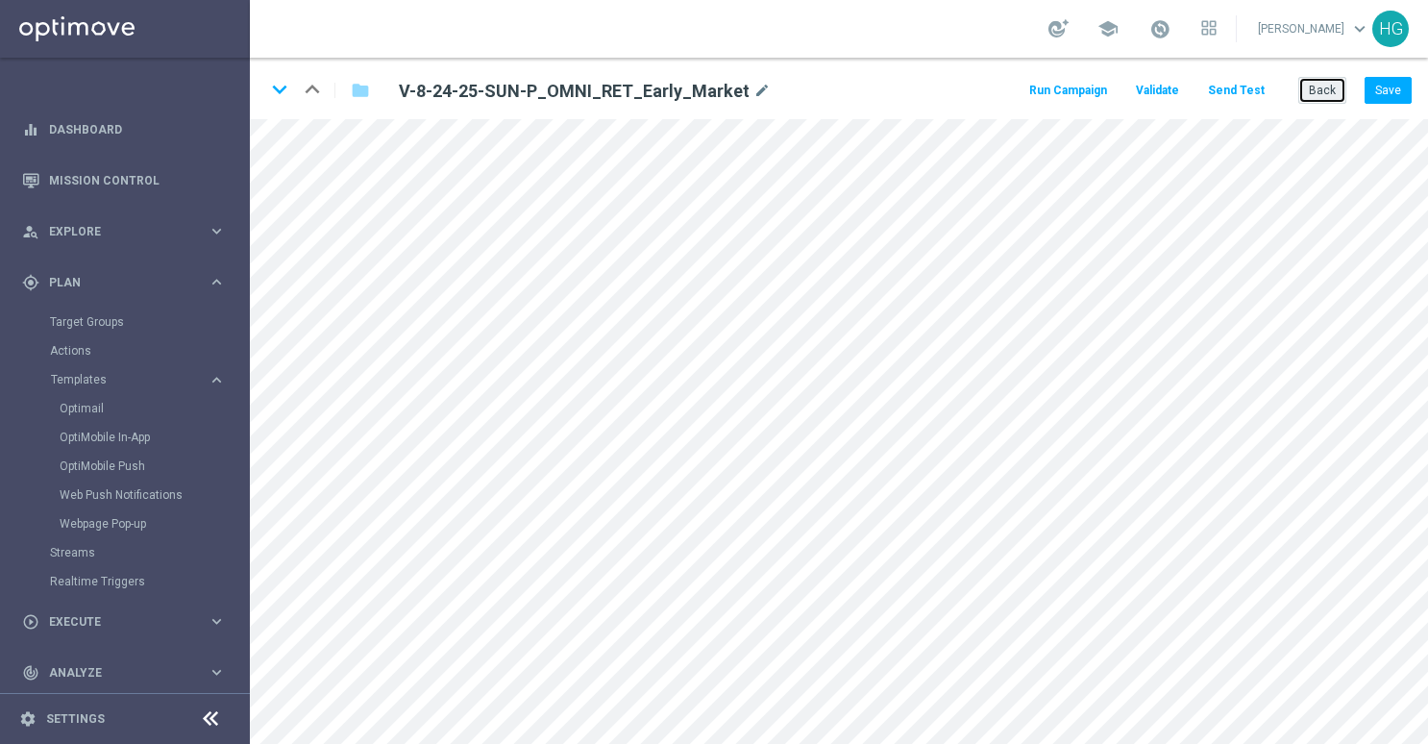
click at [1321, 88] on button "Back" at bounding box center [1323, 90] width 48 height 27
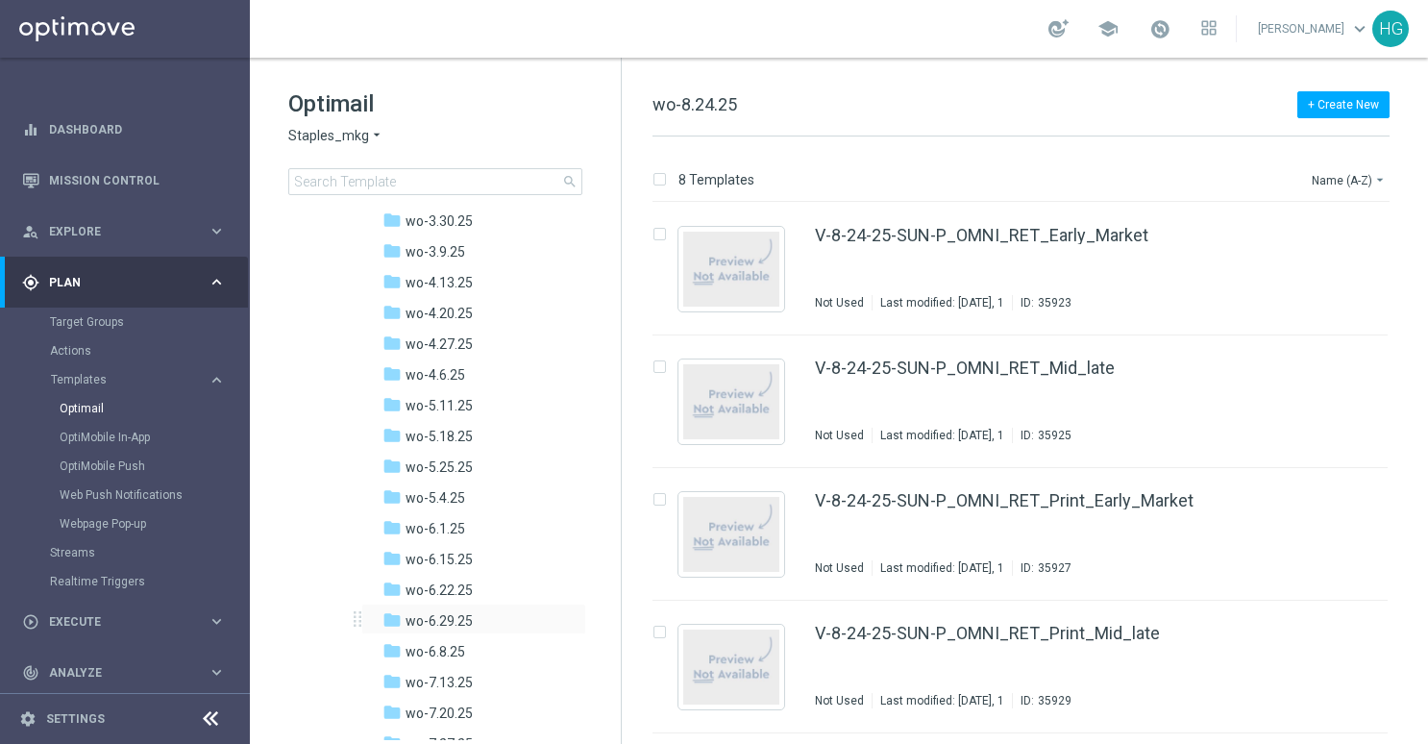
scroll to position [1154, 0]
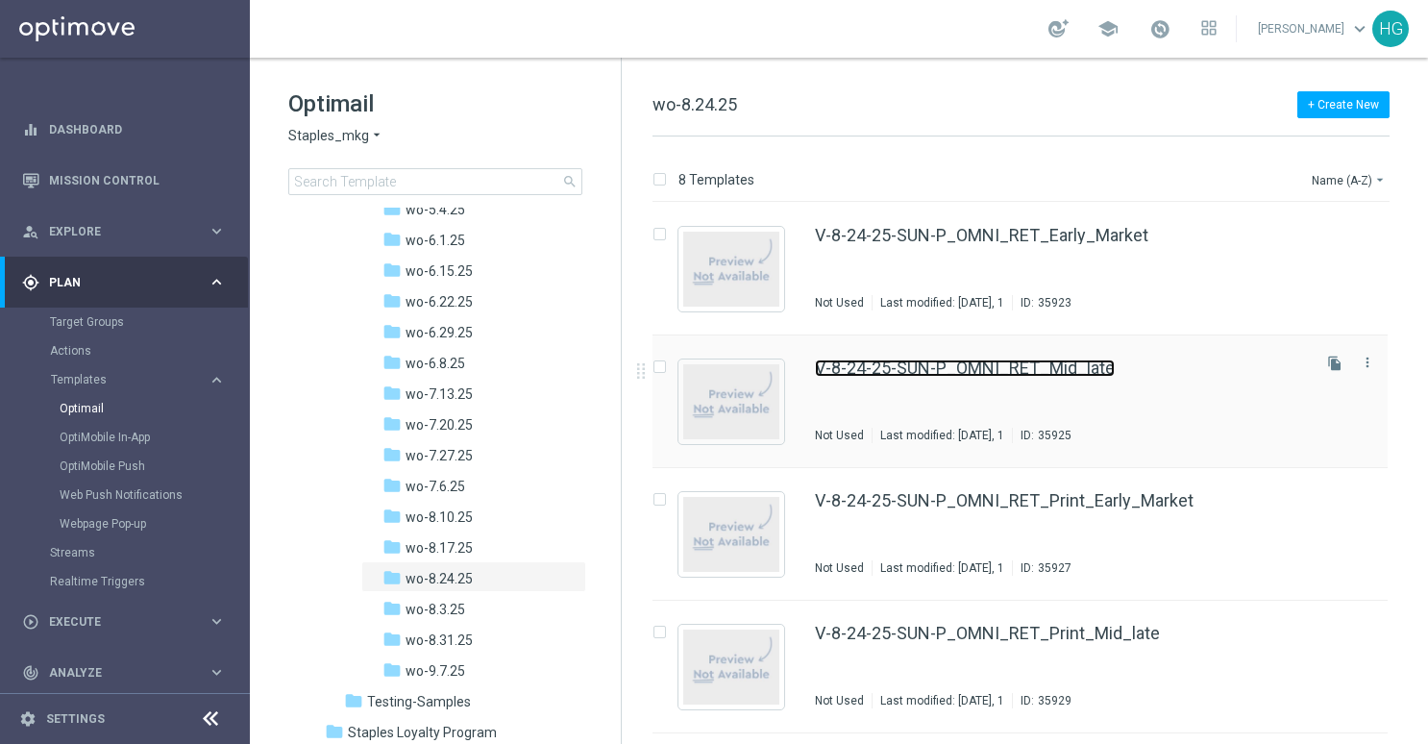
click at [977, 366] on link "V-8-24-25-SUN-P_OMNI_RET_Mid_late" at bounding box center [965, 368] width 300 height 17
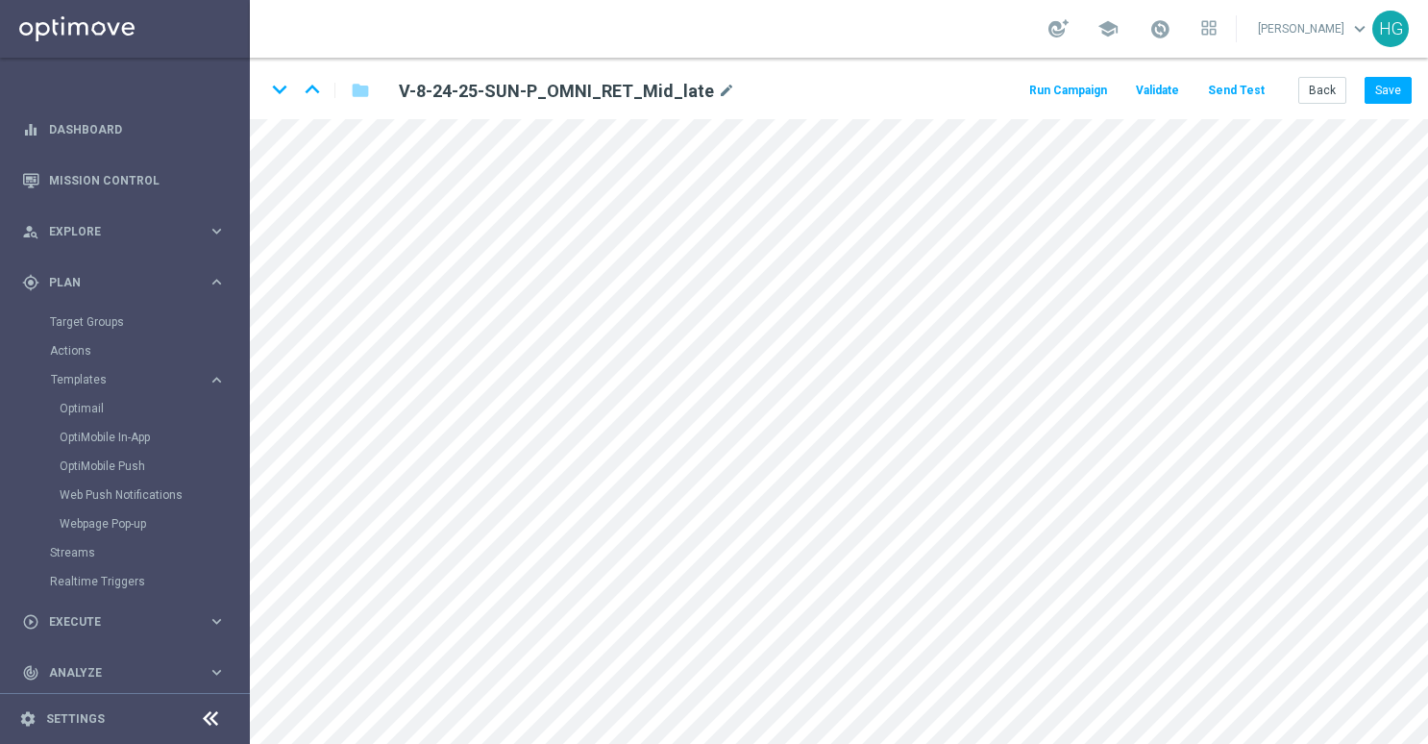
click at [1240, 90] on button "Send Test" at bounding box center [1236, 91] width 62 height 26
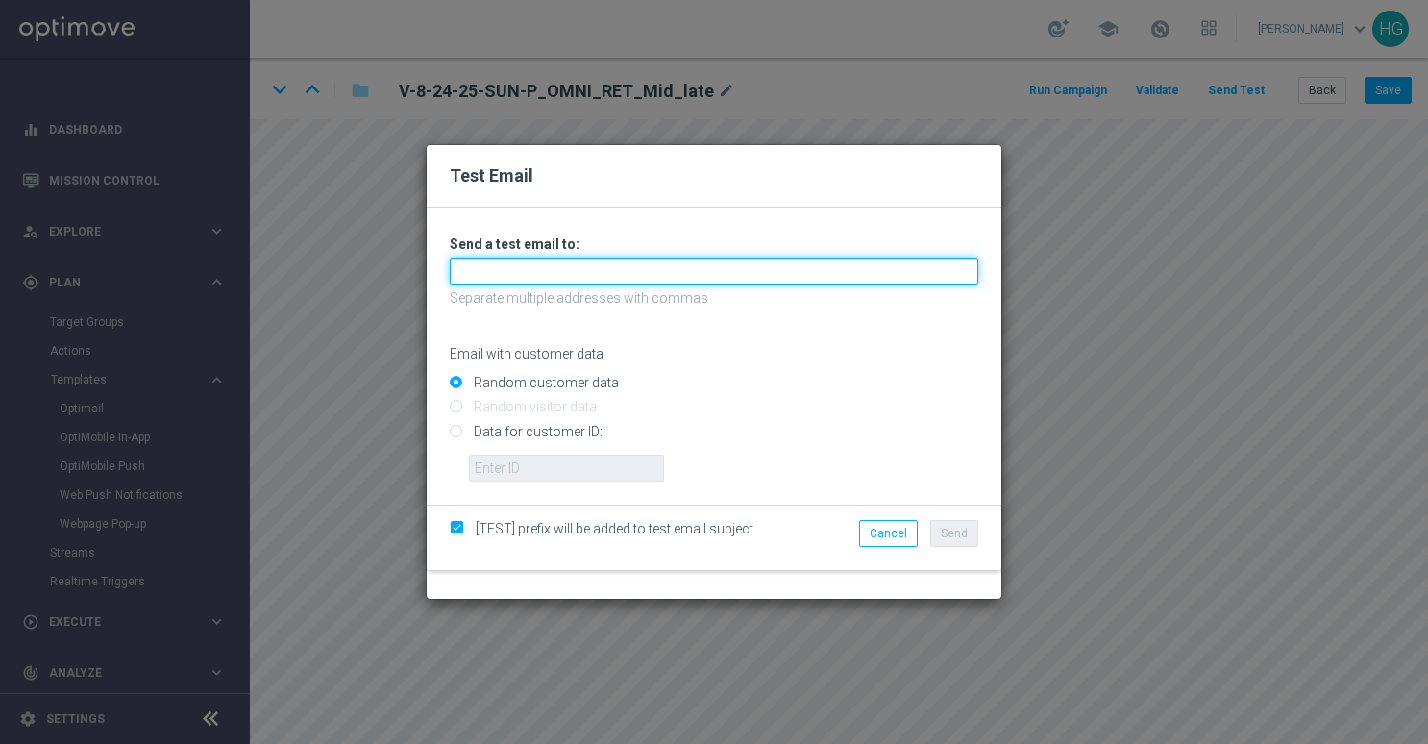
click at [583, 258] on input "text" at bounding box center [714, 271] width 529 height 27
paste input "[EMAIL_ADDRESS][DOMAIN_NAME]"
type input "[EMAIL_ADDRESS][DOMAIN_NAME]"
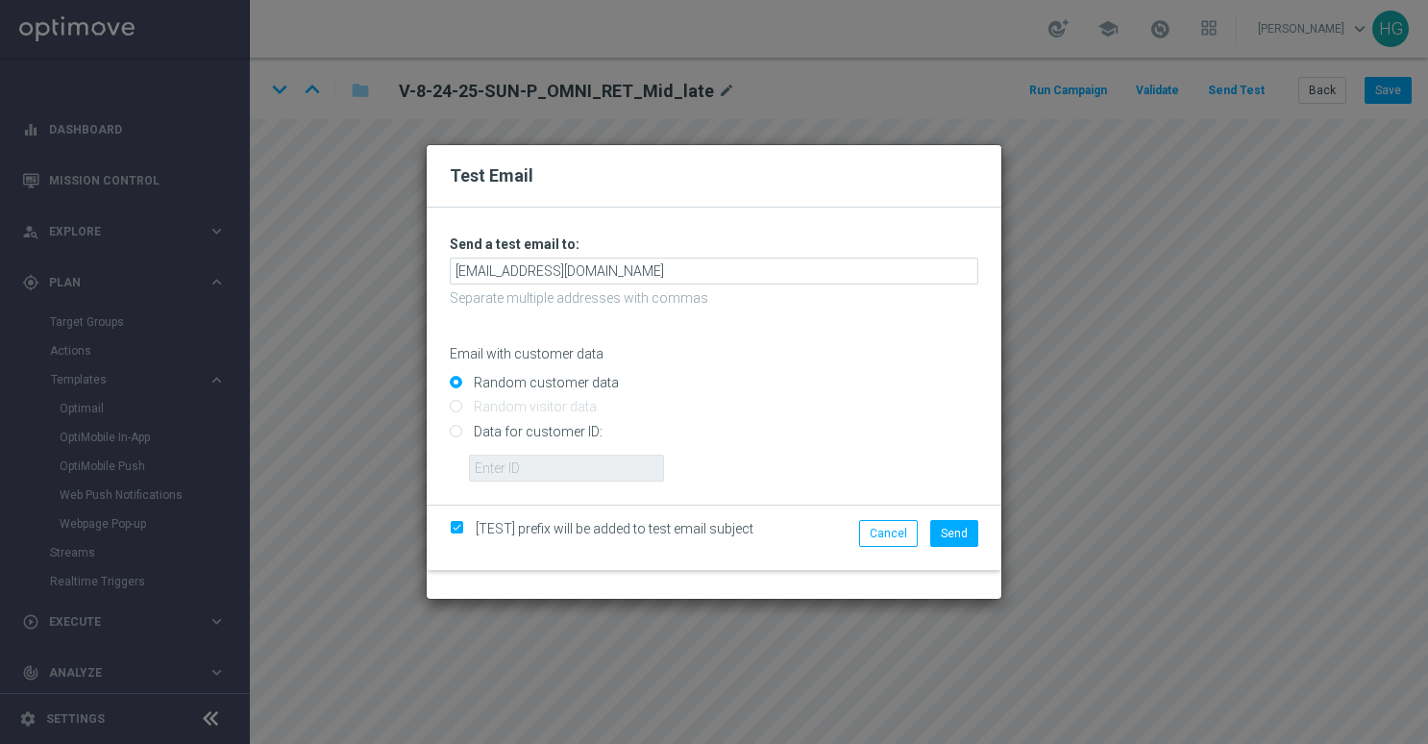
click at [576, 427] on input "Data for customer ID:" at bounding box center [714, 439] width 529 height 27
radio input "true"
click at [564, 481] on input "text" at bounding box center [566, 468] width 195 height 27
click at [620, 463] on input "text" at bounding box center [566, 468] width 195 height 27
paste input "10002564155"
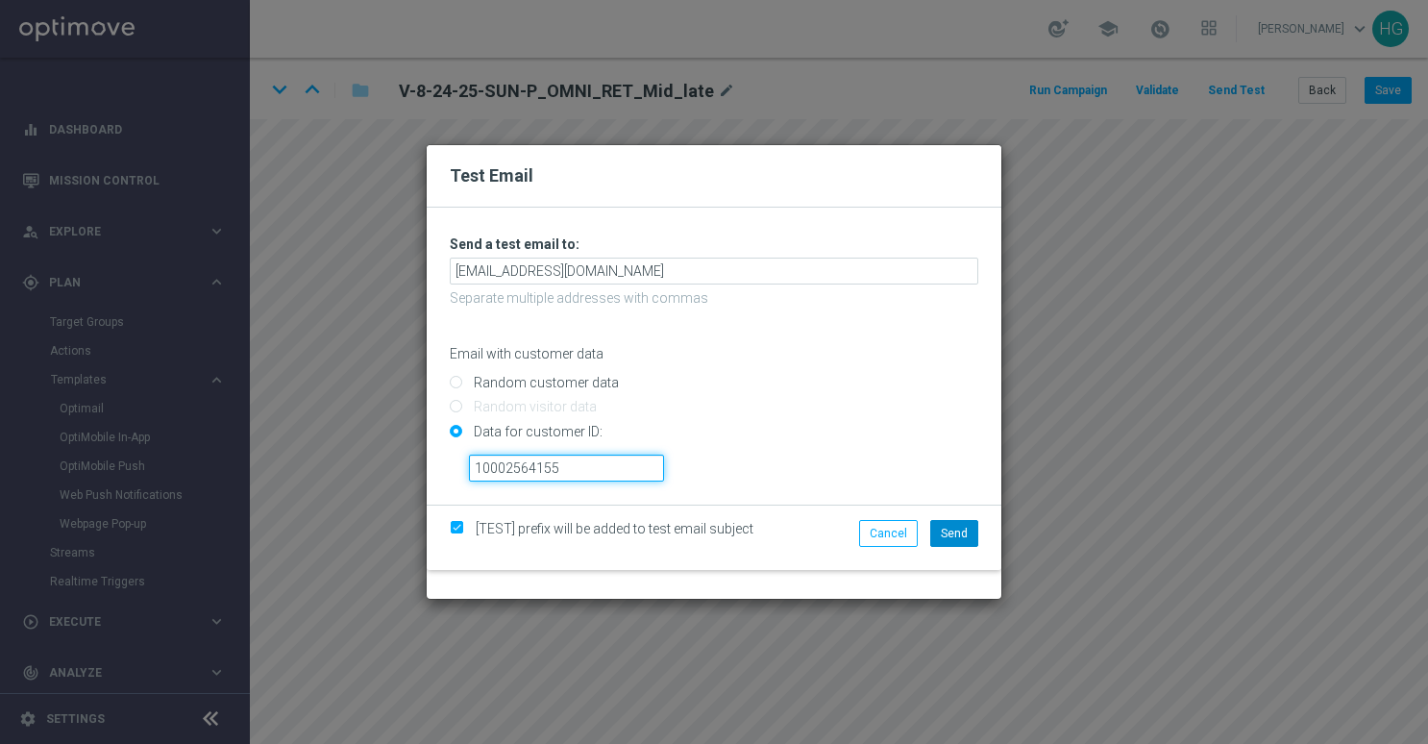
type input "10002564155"
click at [954, 529] on span "Send" at bounding box center [954, 533] width 27 height 13
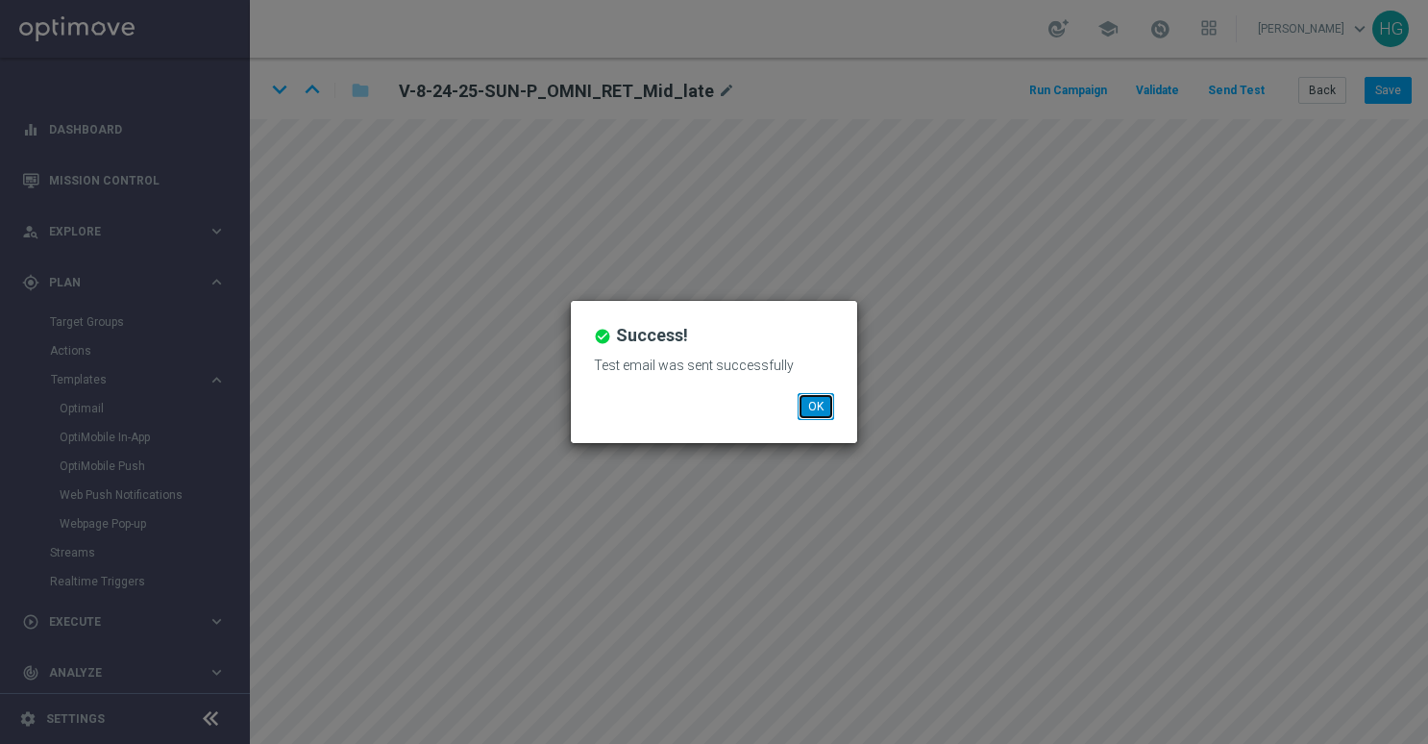
click at [824, 410] on button "OK" at bounding box center [816, 406] width 37 height 27
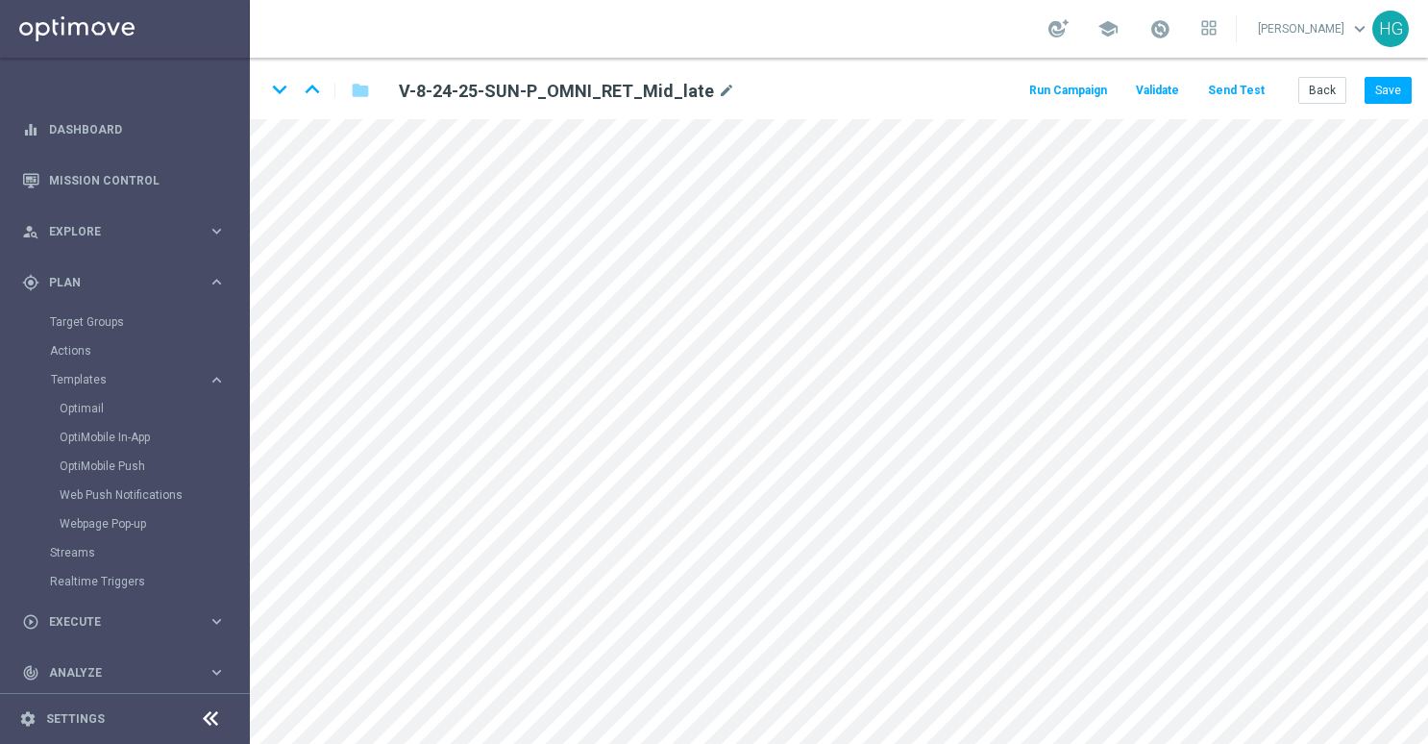
click at [1256, 87] on button "Send Test" at bounding box center [1236, 91] width 62 height 26
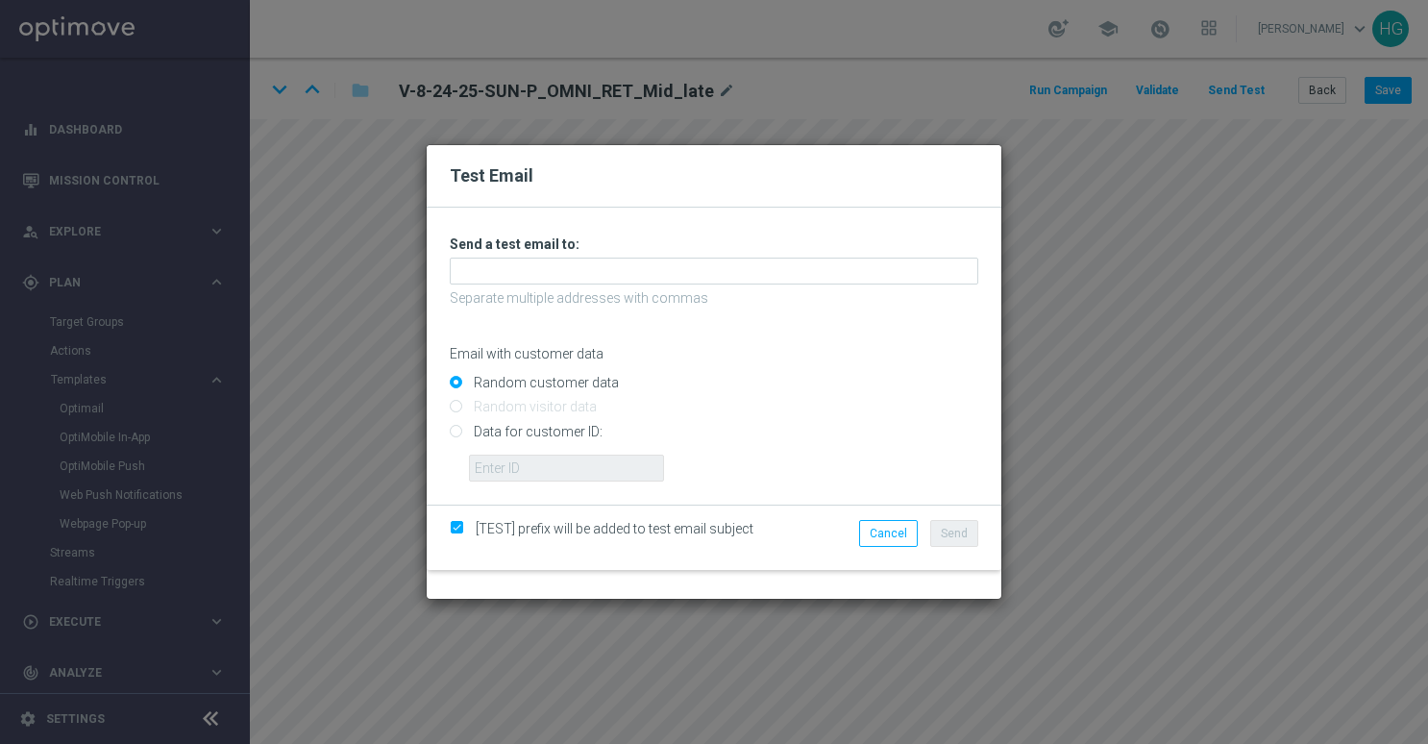
click at [592, 433] on input "Data for customer ID:" at bounding box center [714, 439] width 529 height 27
radio input "true"
click at [570, 463] on input "text" at bounding box center [566, 468] width 195 height 27
paste input "10000024919"
type input "10000024919"
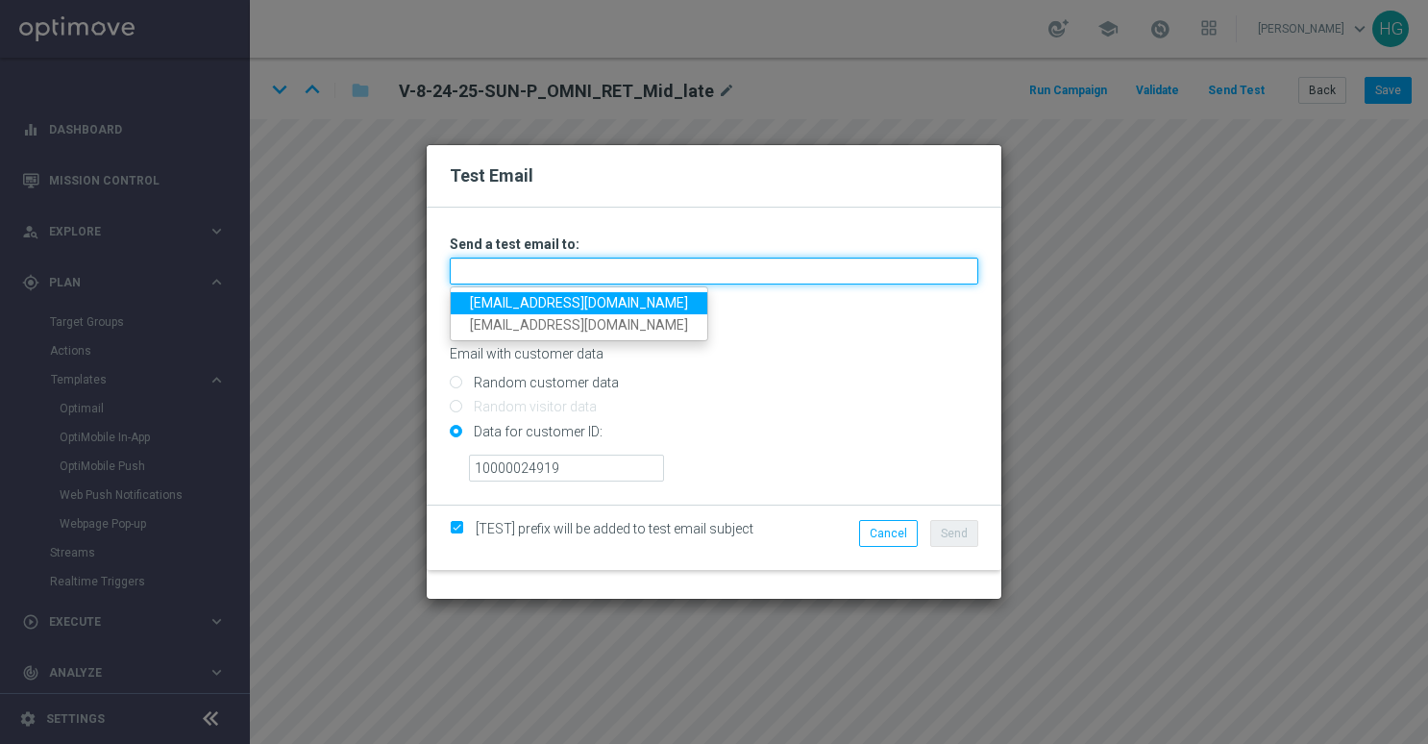
click at [559, 264] on input "text" at bounding box center [714, 271] width 529 height 27
paste input "[EMAIL_ADDRESS][DOMAIN_NAME]"
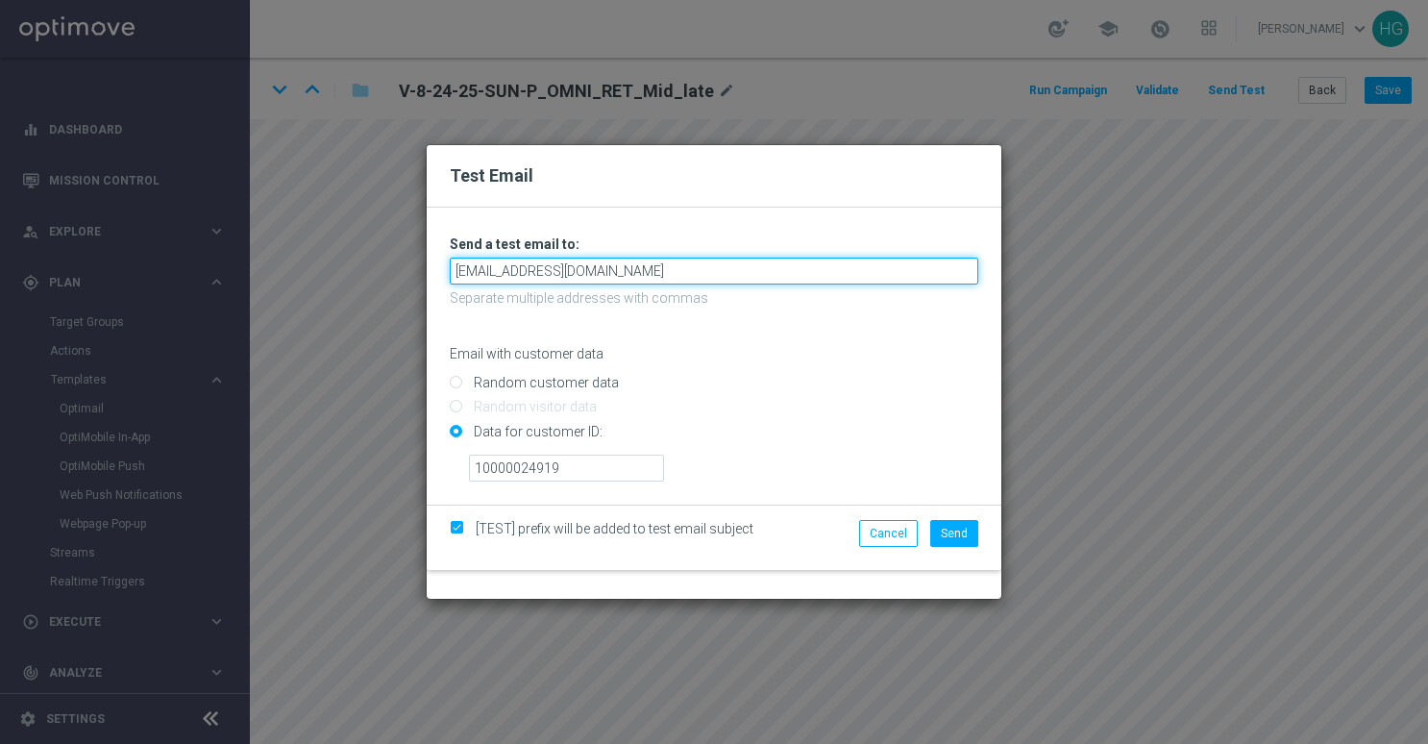
type input "[EMAIL_ADDRESS][DOMAIN_NAME]"
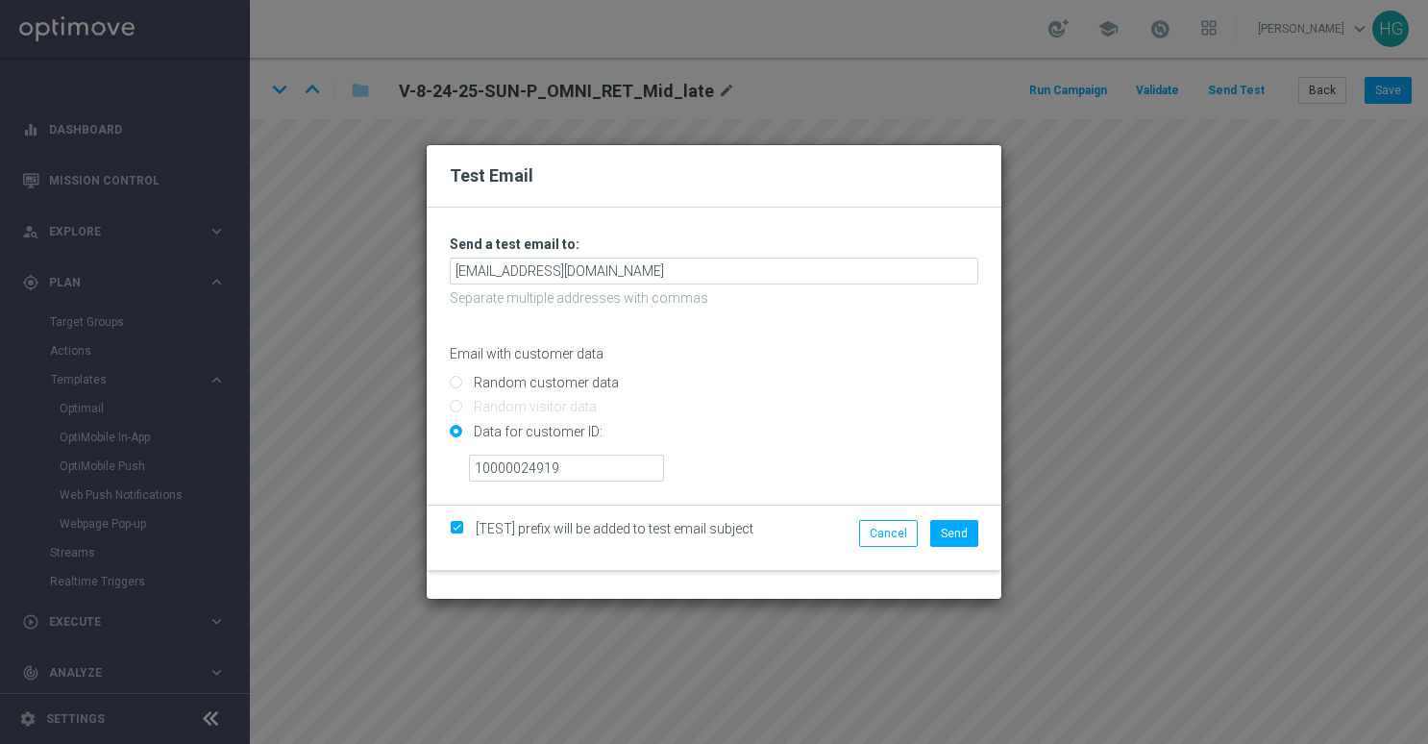
click at [963, 517] on div "[TEST] prefix will be added to test email subject Cancel Send" at bounding box center [714, 537] width 575 height 65
click at [963, 536] on span "Send" at bounding box center [954, 533] width 27 height 13
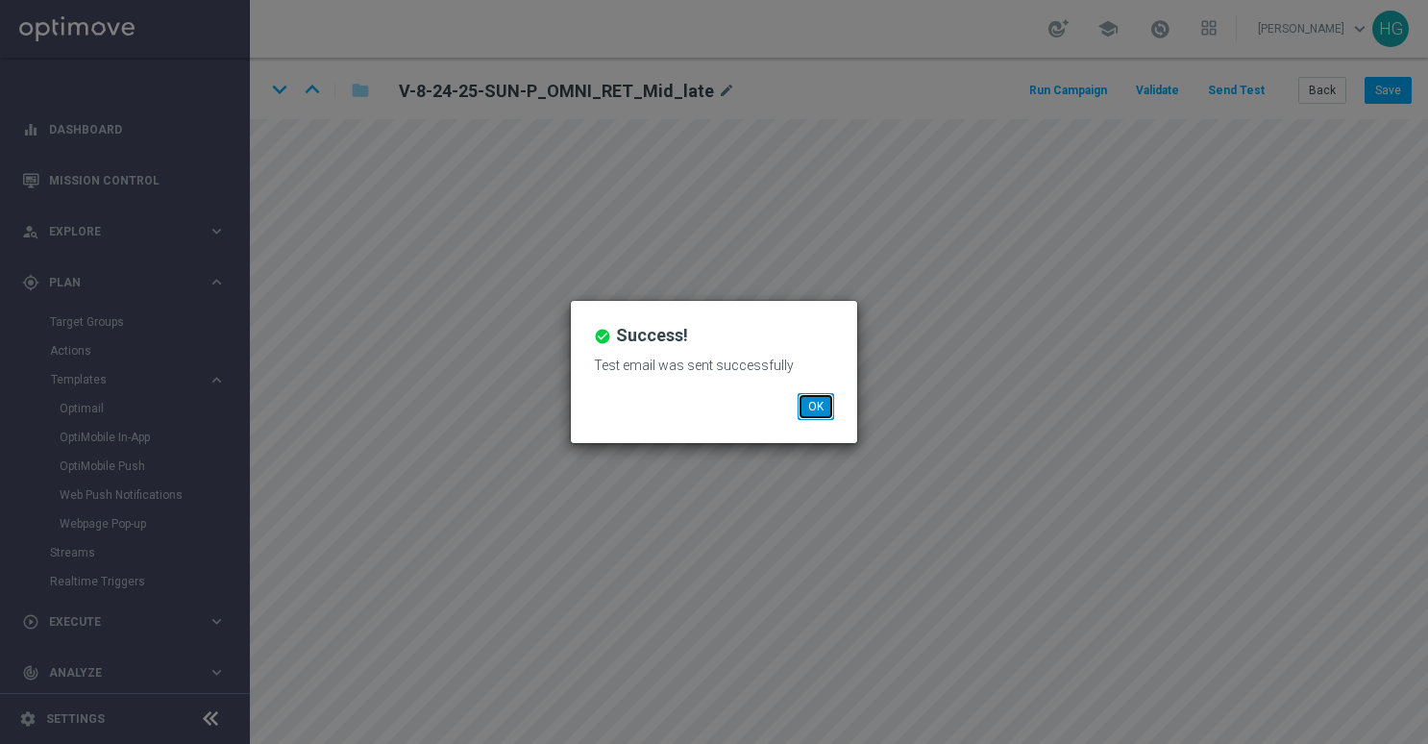
click at [802, 408] on button "OK" at bounding box center [816, 406] width 37 height 27
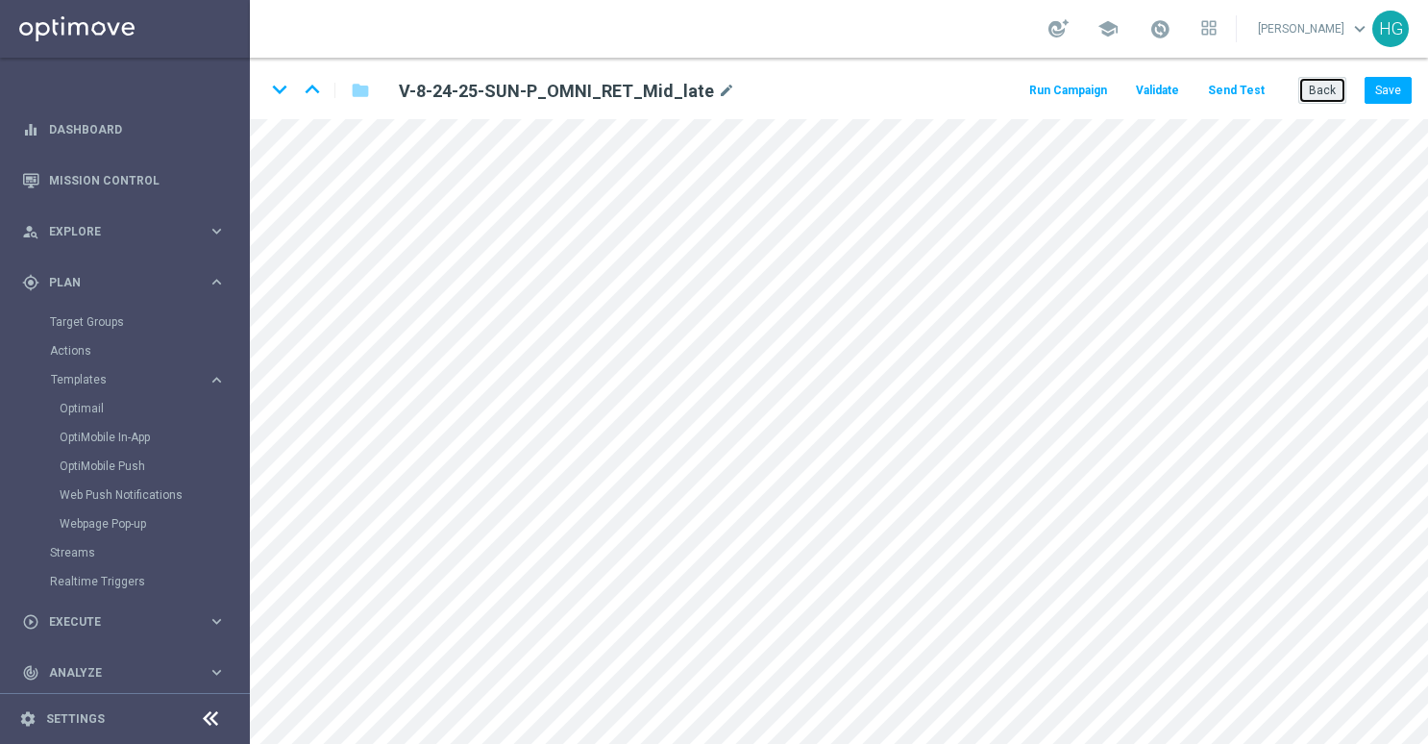
click at [1344, 92] on button "Back" at bounding box center [1323, 90] width 48 height 27
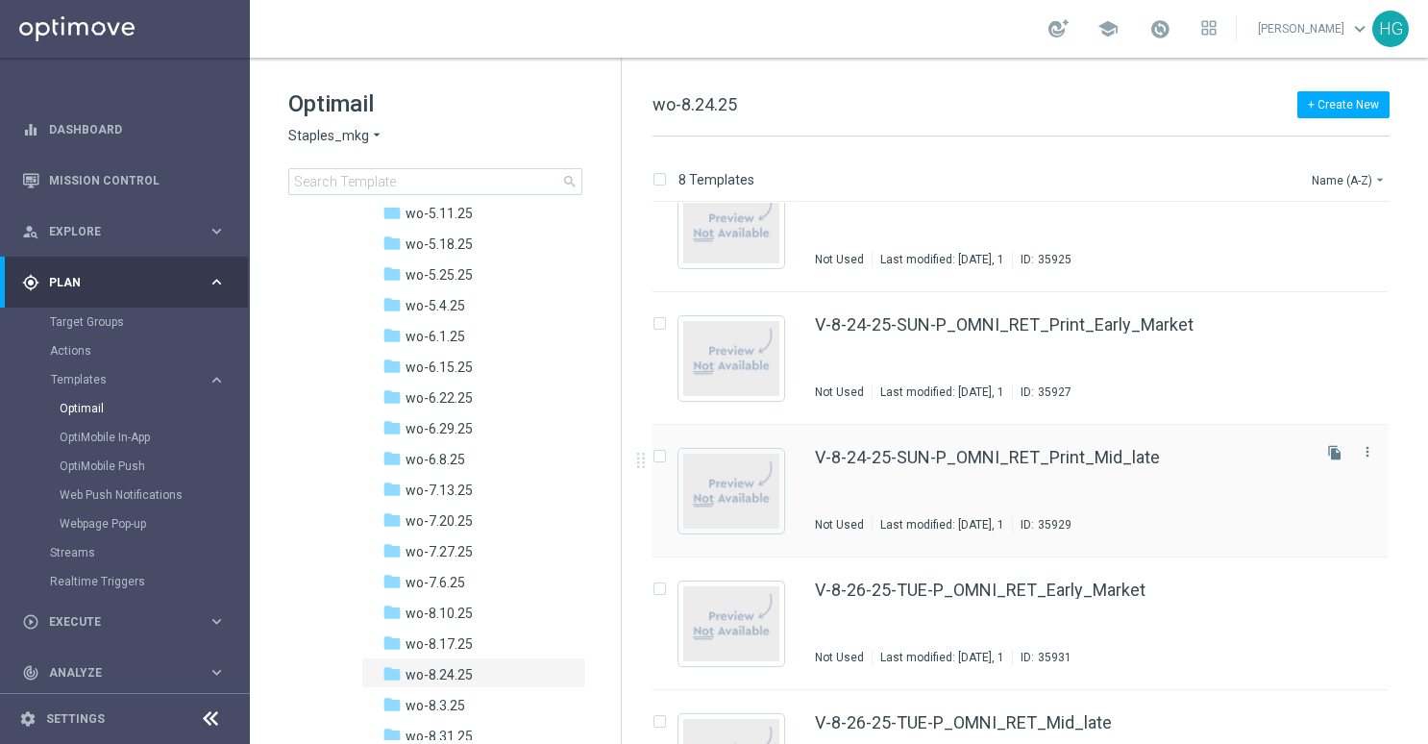
scroll to position [192, 0]
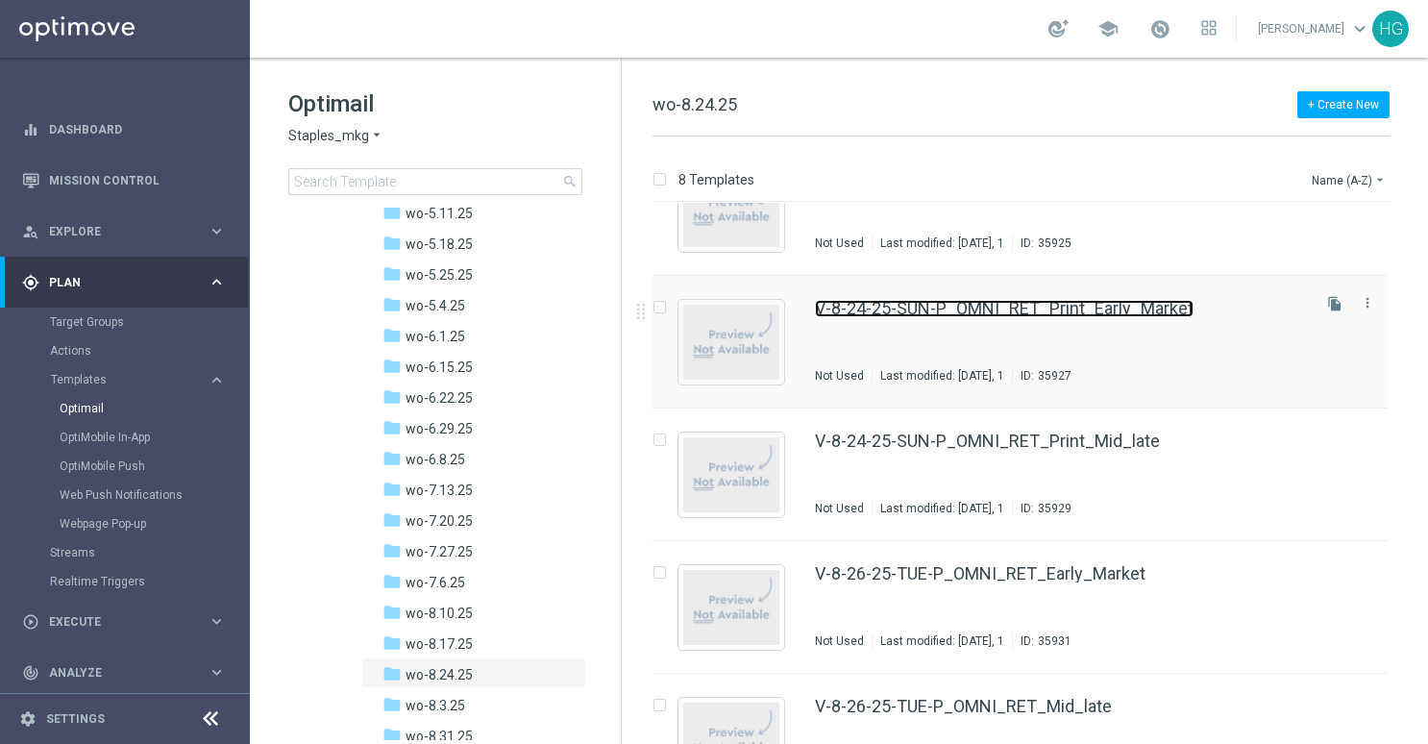
click at [981, 310] on link "V-8-24-25-SUN-P_OMNI_RET_Print_Early_Market" at bounding box center [1004, 308] width 379 height 17
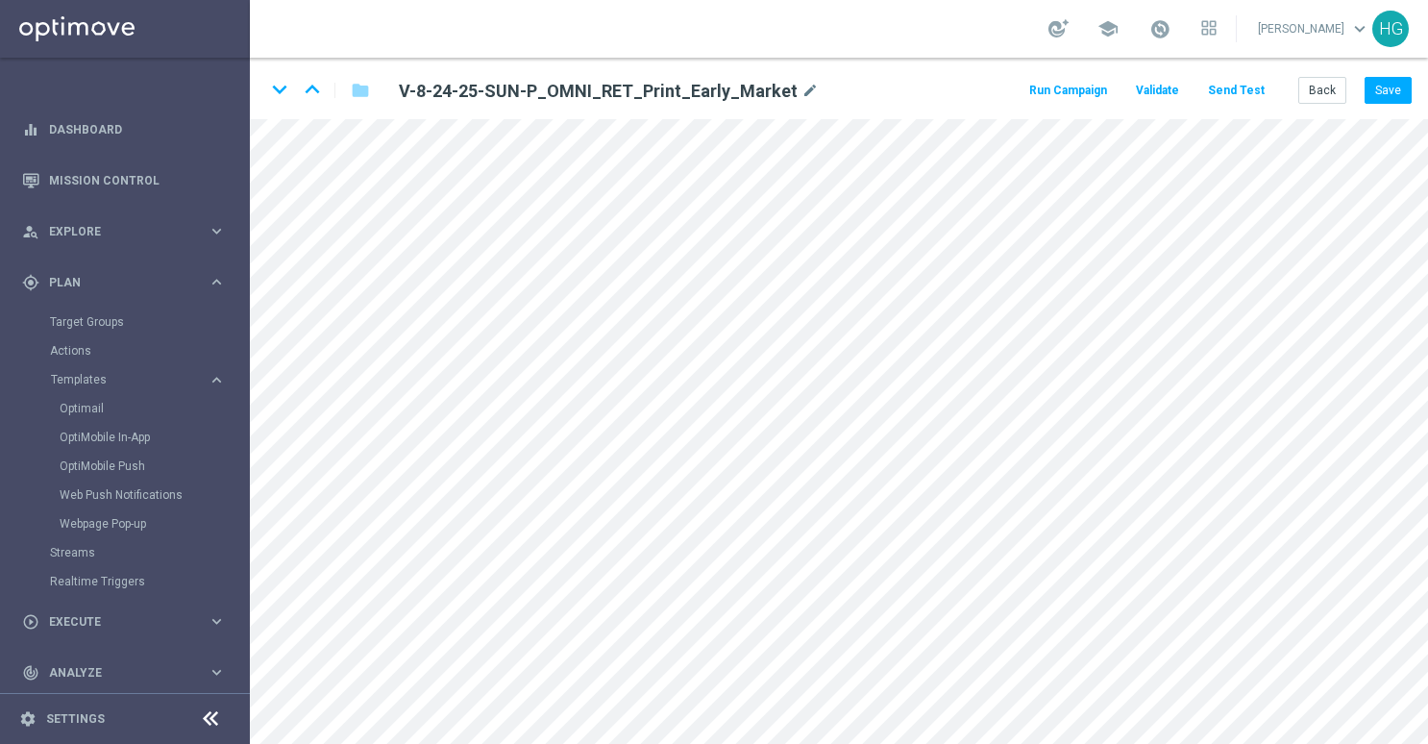
click at [1249, 87] on button "Send Test" at bounding box center [1236, 91] width 62 height 26
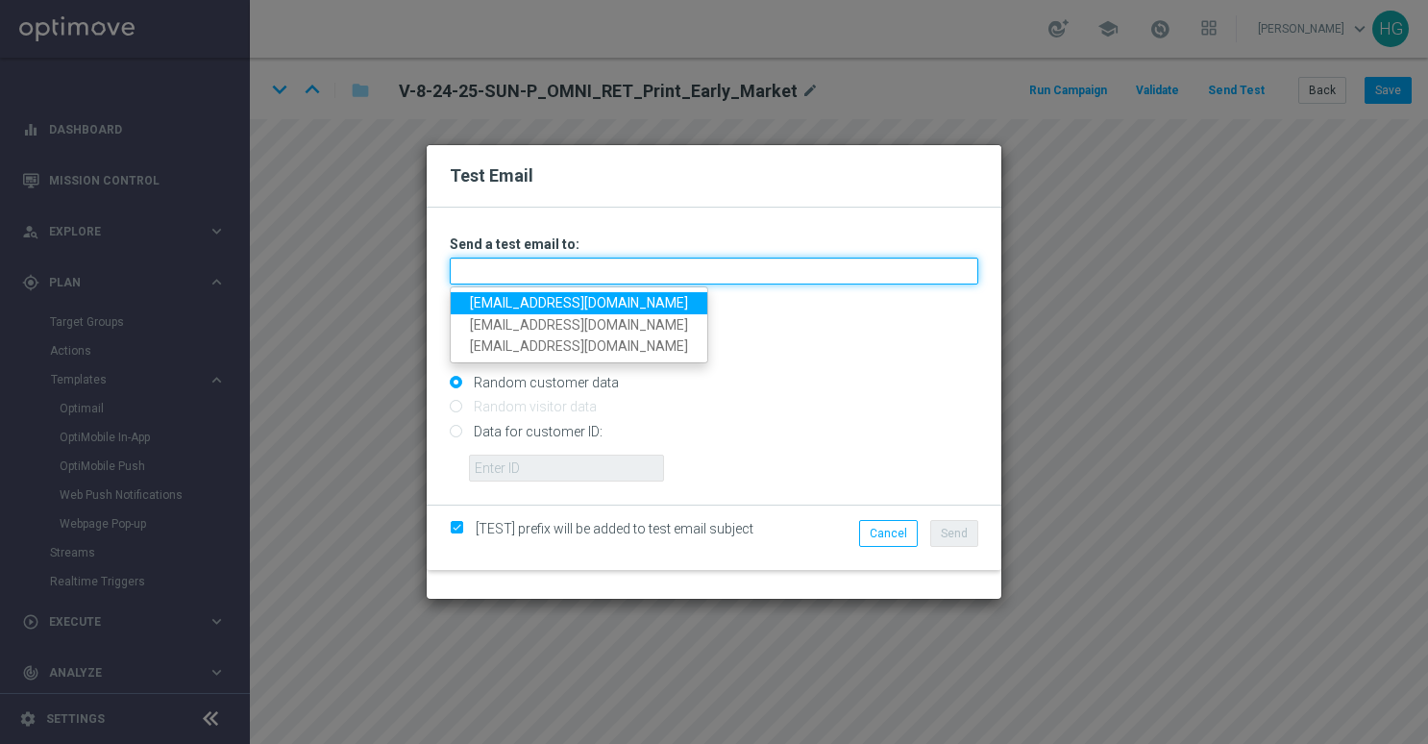
click at [553, 280] on input "text" at bounding box center [714, 271] width 529 height 27
paste input "[EMAIL_ADDRESS][DOMAIN_NAME]"
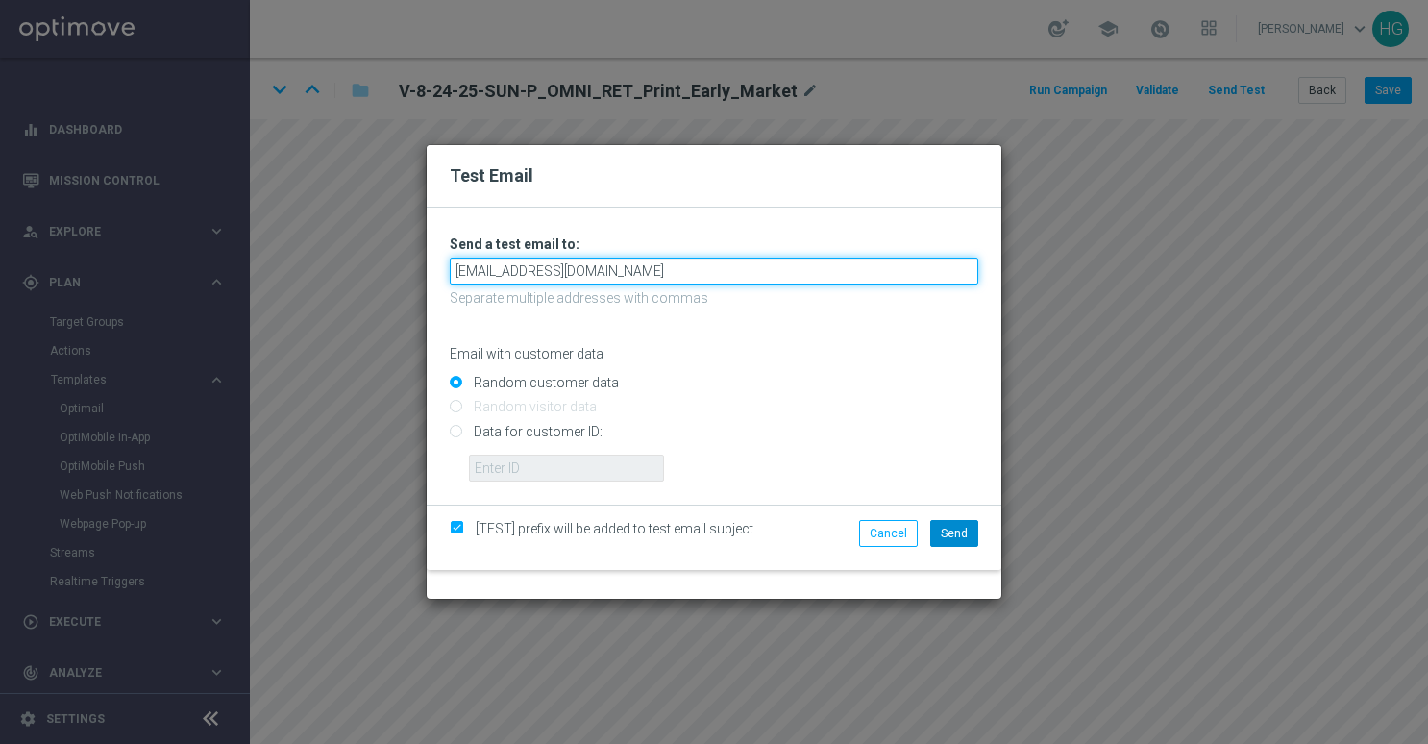
type input "[EMAIL_ADDRESS][DOMAIN_NAME]"
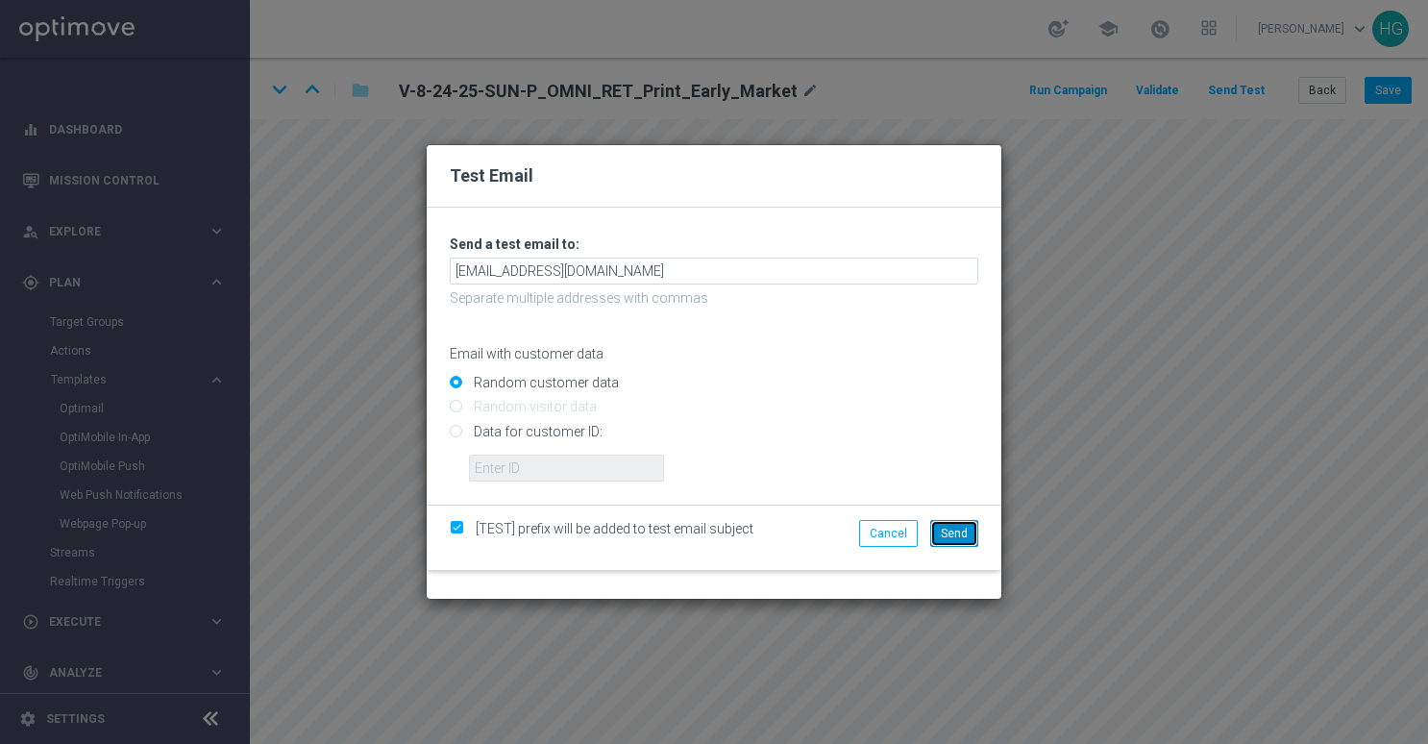
click at [963, 530] on span "Send" at bounding box center [954, 533] width 27 height 13
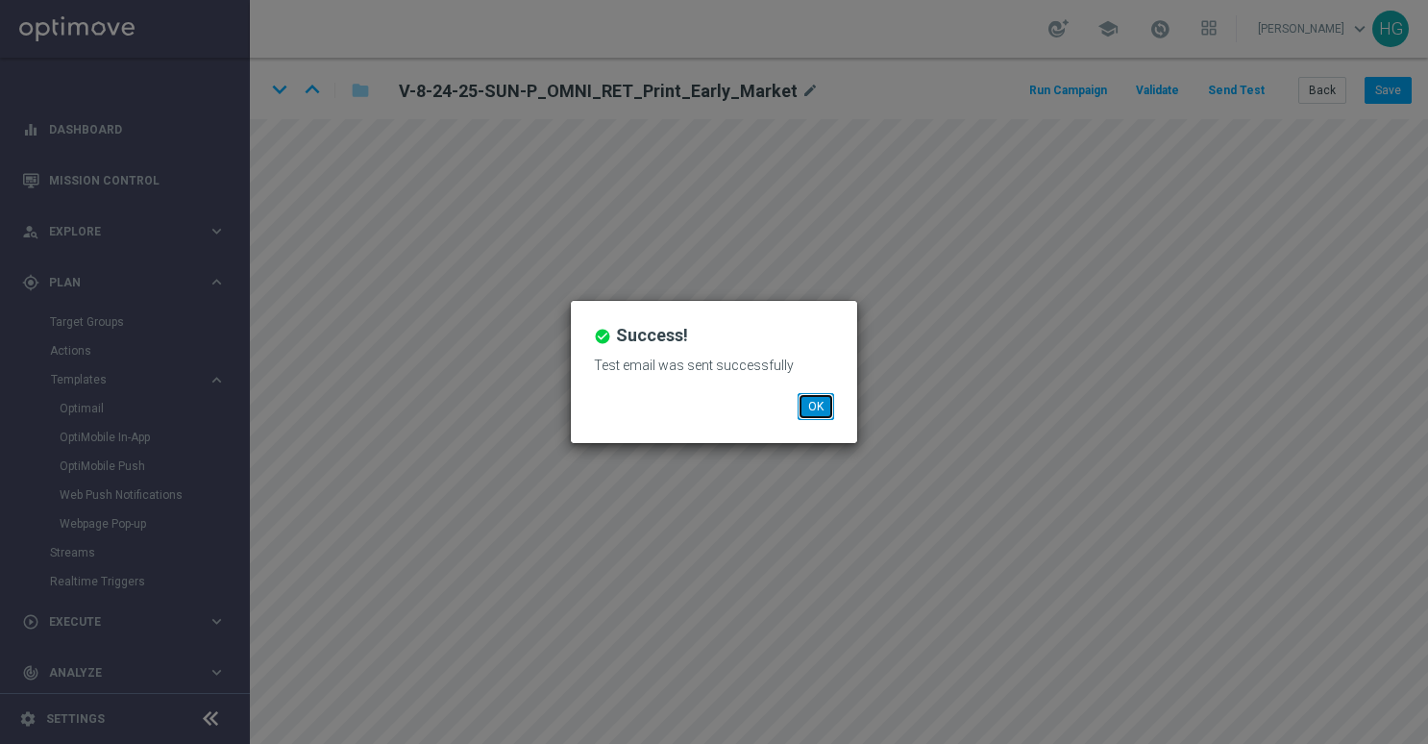
click at [827, 402] on button "OK" at bounding box center [816, 406] width 37 height 27
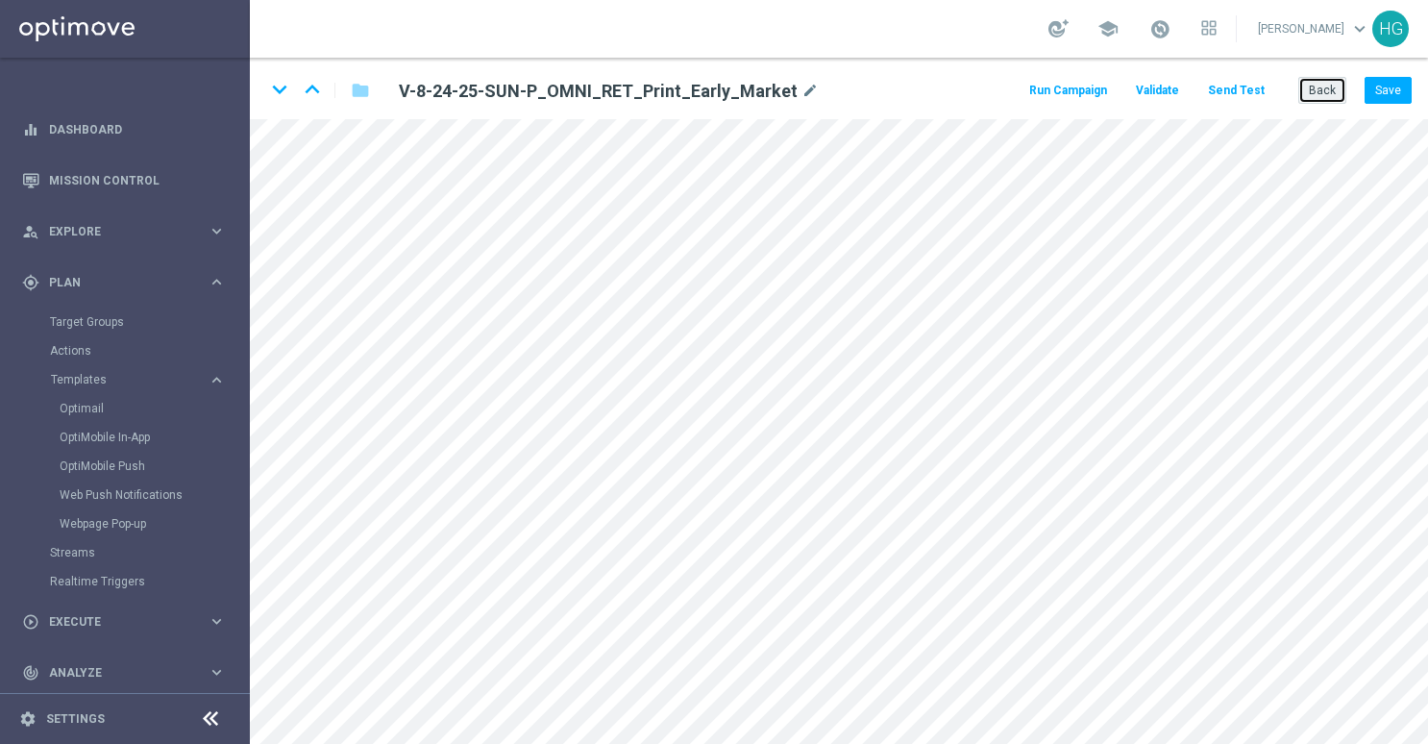
click at [1316, 90] on button "Back" at bounding box center [1323, 90] width 48 height 27
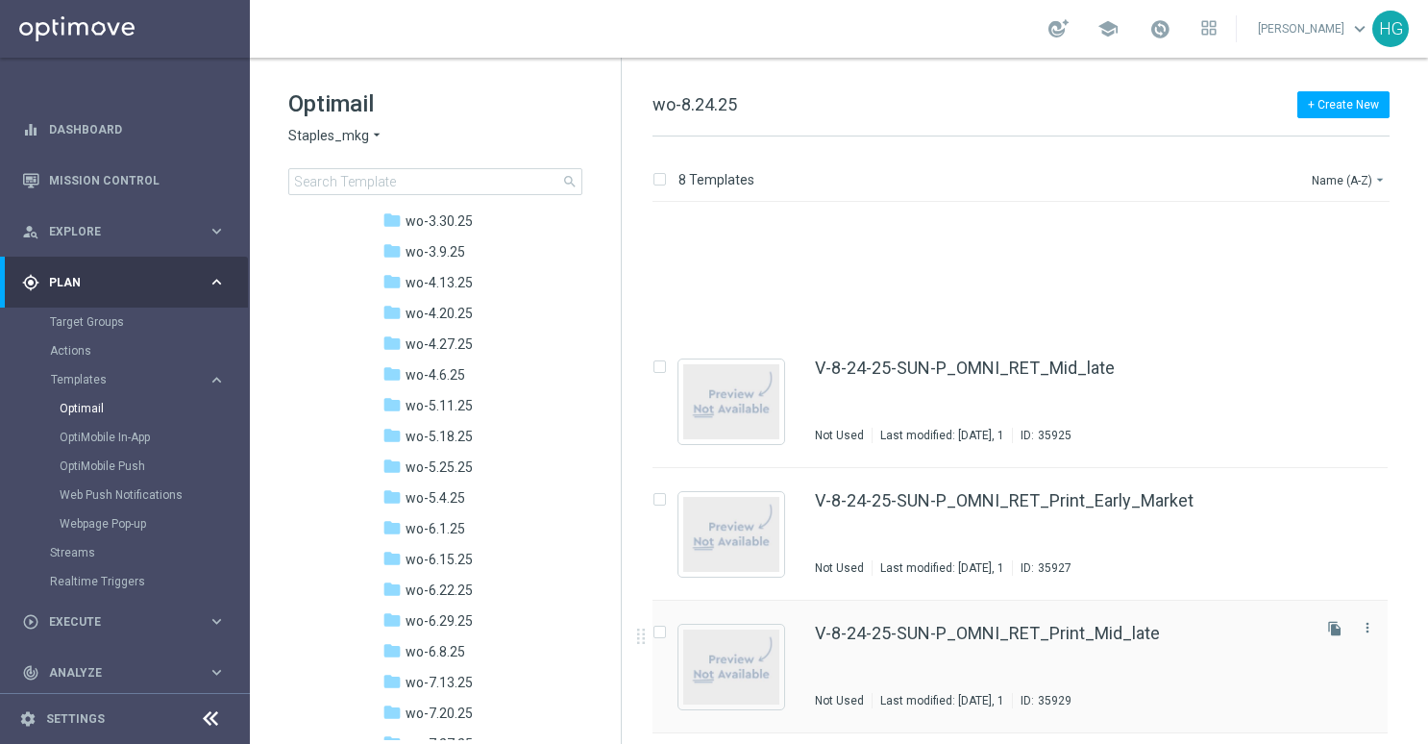
scroll to position [192, 0]
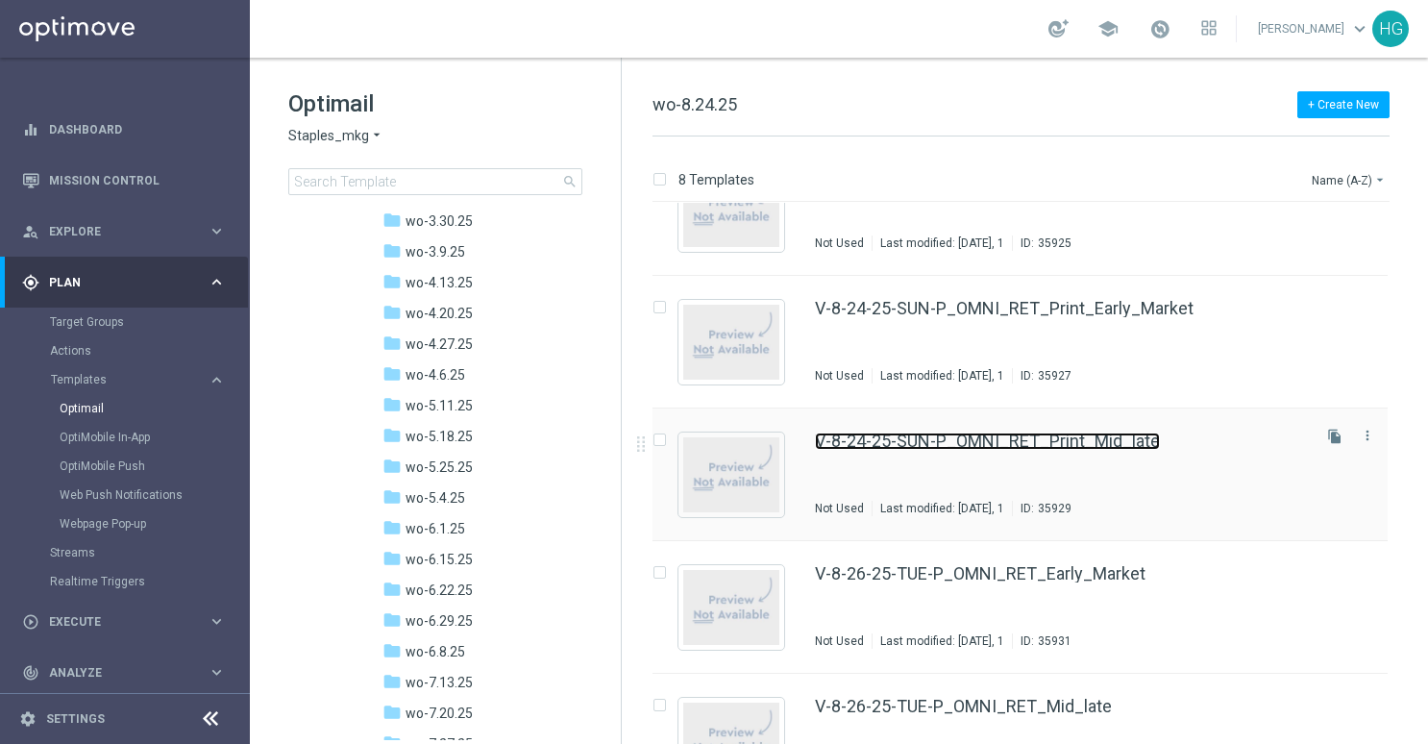
click at [1070, 444] on link "V-8-24-25-SUN-P_OMNI_RET_Print_Mid_late" at bounding box center [987, 441] width 345 height 17
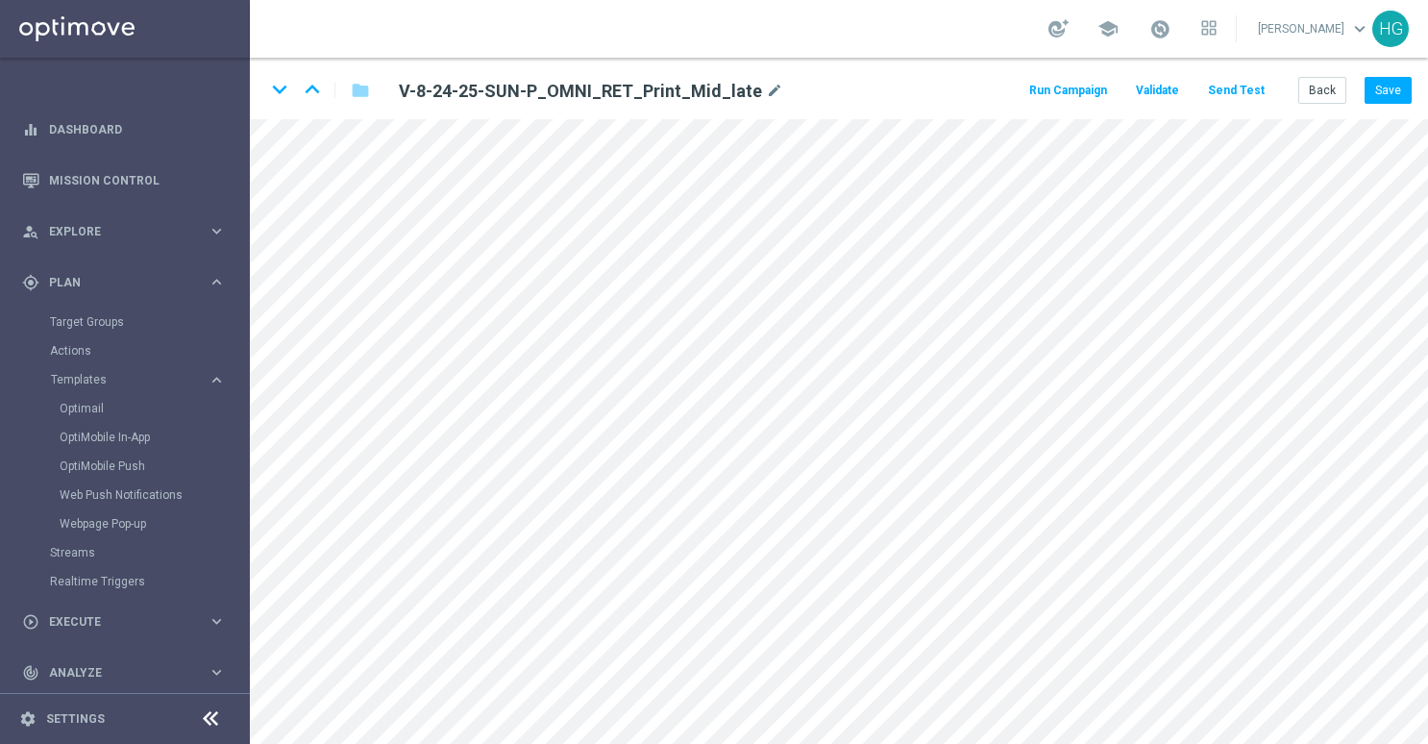
click at [1248, 87] on button "Send Test" at bounding box center [1236, 91] width 62 height 26
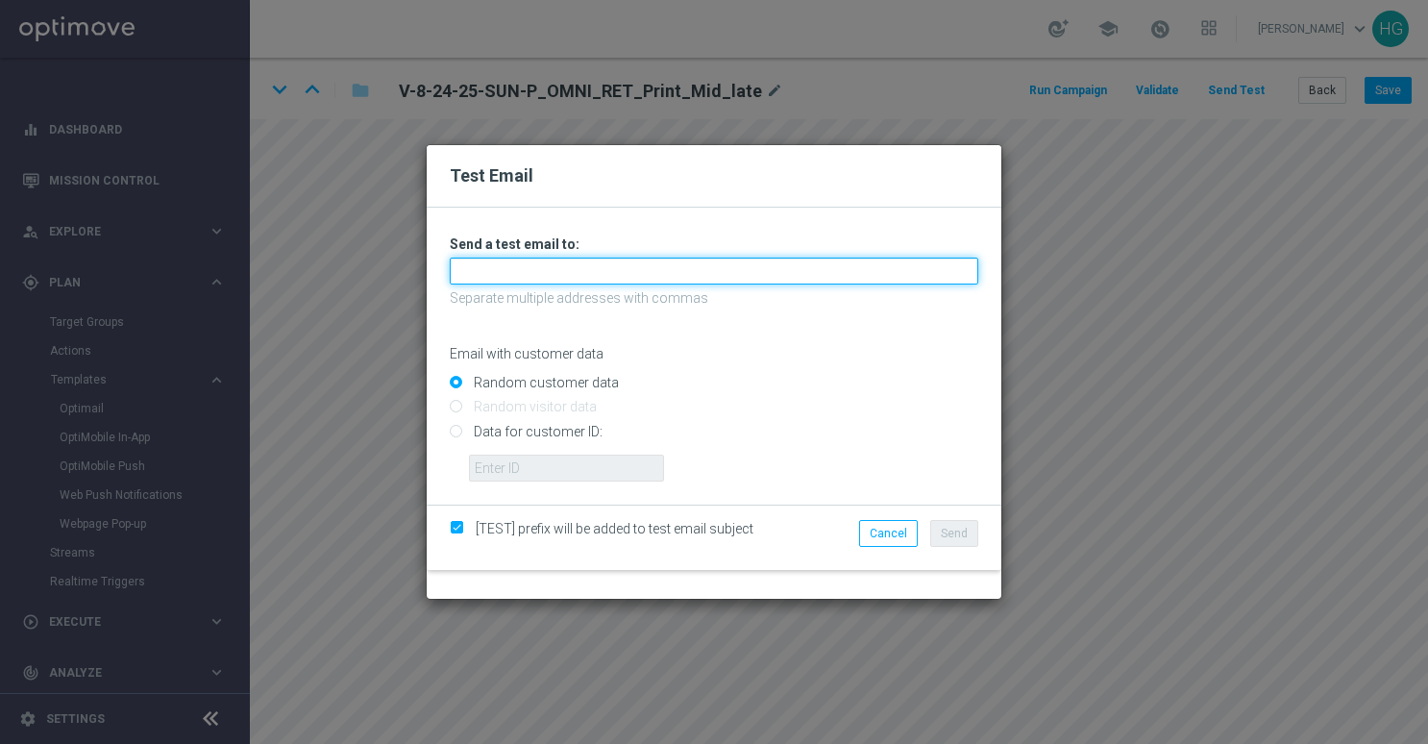
click at [590, 283] on input "text" at bounding box center [714, 271] width 529 height 27
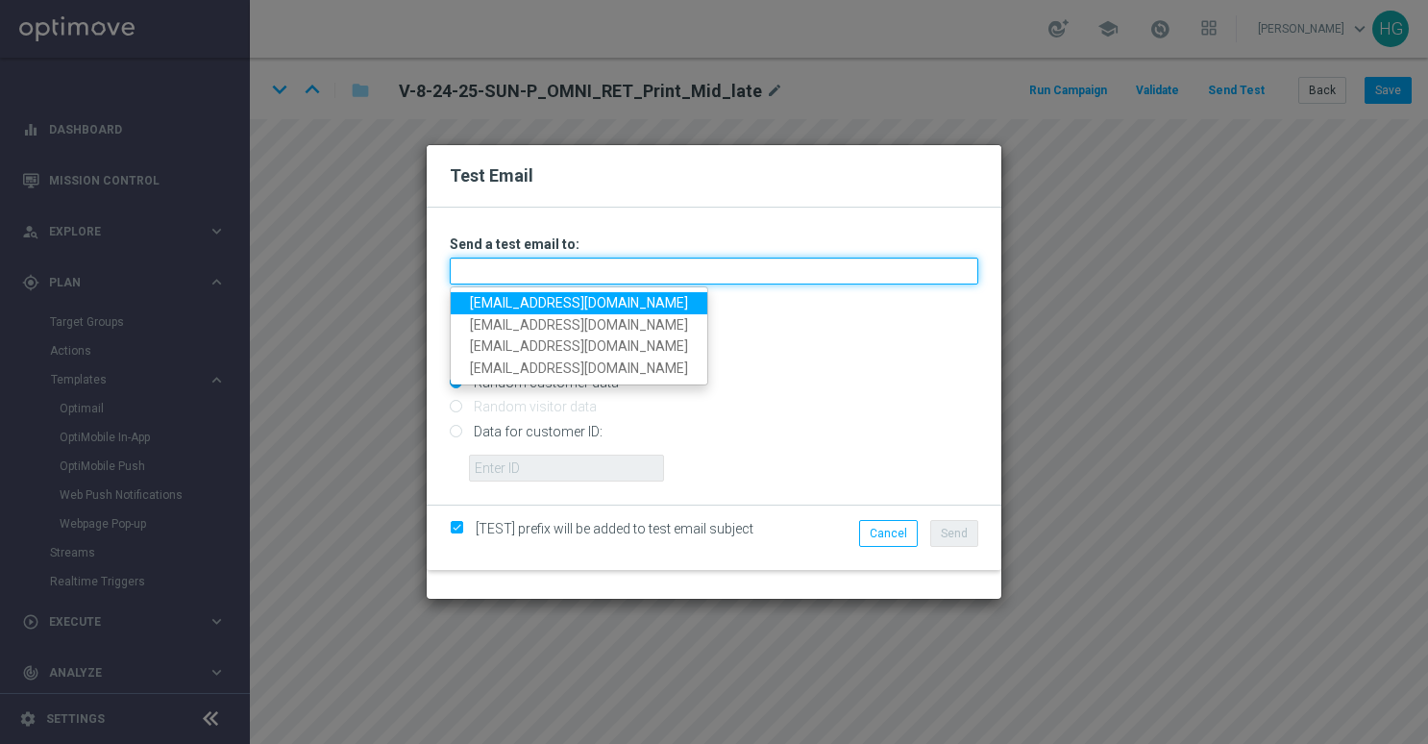
paste input "[EMAIL_ADDRESS][DOMAIN_NAME]"
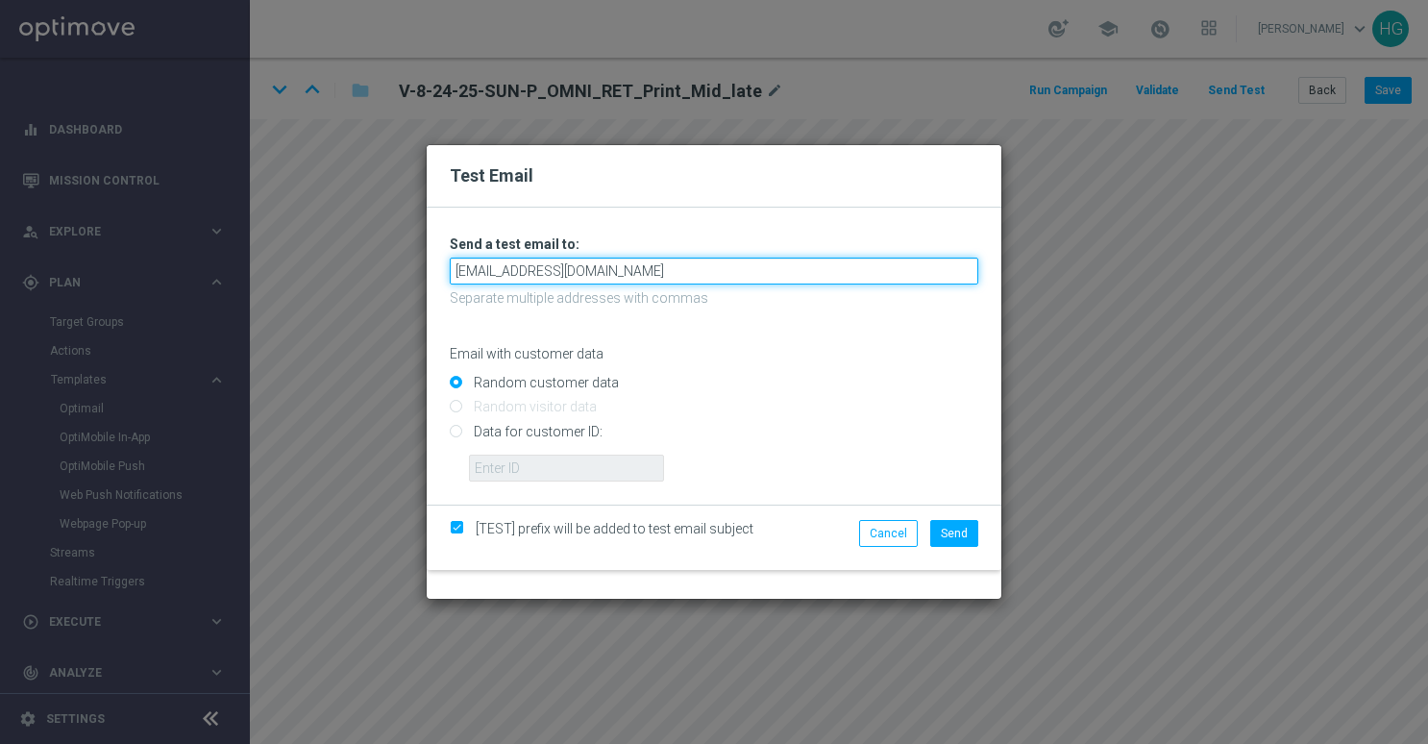
type input "[EMAIL_ADDRESS][DOMAIN_NAME]"
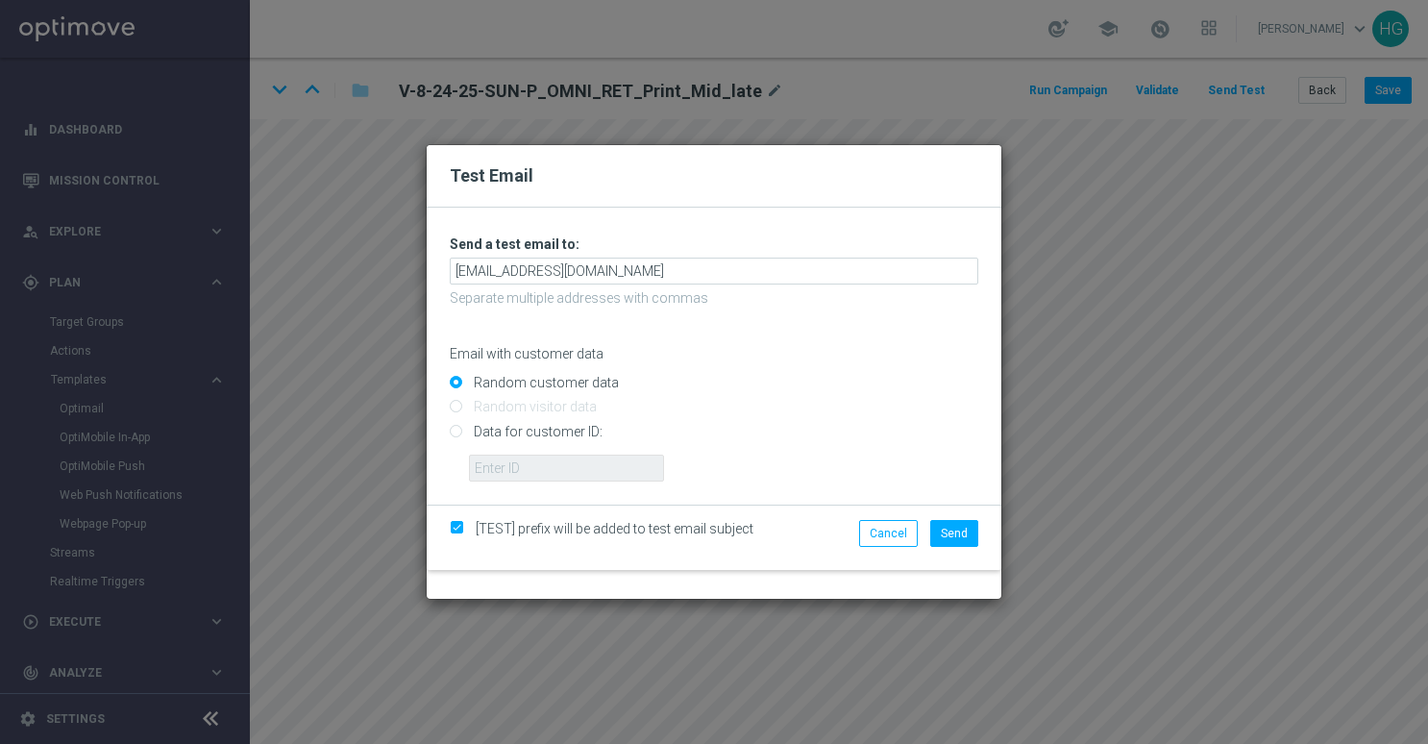
click at [528, 439] on input "Data for customer ID:" at bounding box center [714, 439] width 529 height 27
radio input "true"
click at [550, 462] on input "text" at bounding box center [566, 468] width 195 height 27
paste input "10002564155"
type input "10002564155"
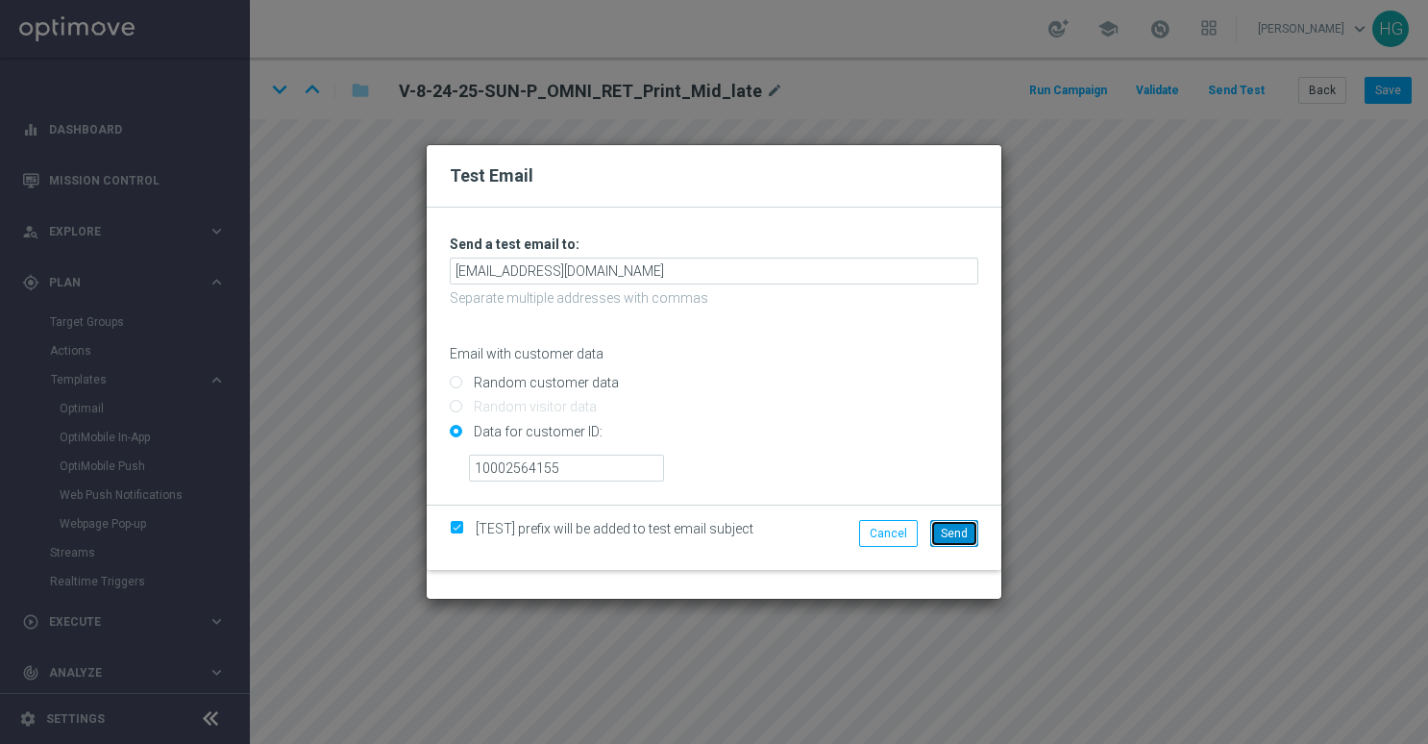
click at [963, 536] on span "Send" at bounding box center [954, 533] width 27 height 13
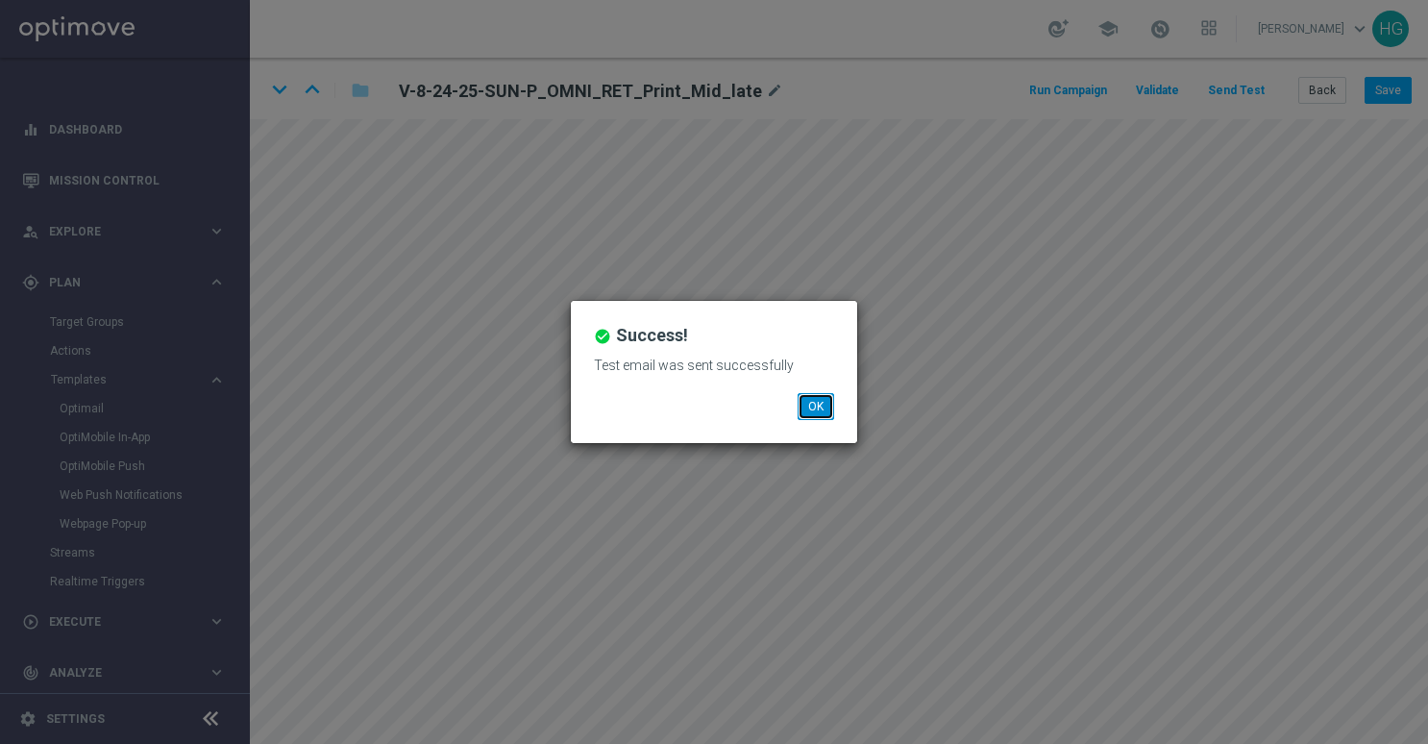
click at [826, 408] on button "OK" at bounding box center [816, 406] width 37 height 27
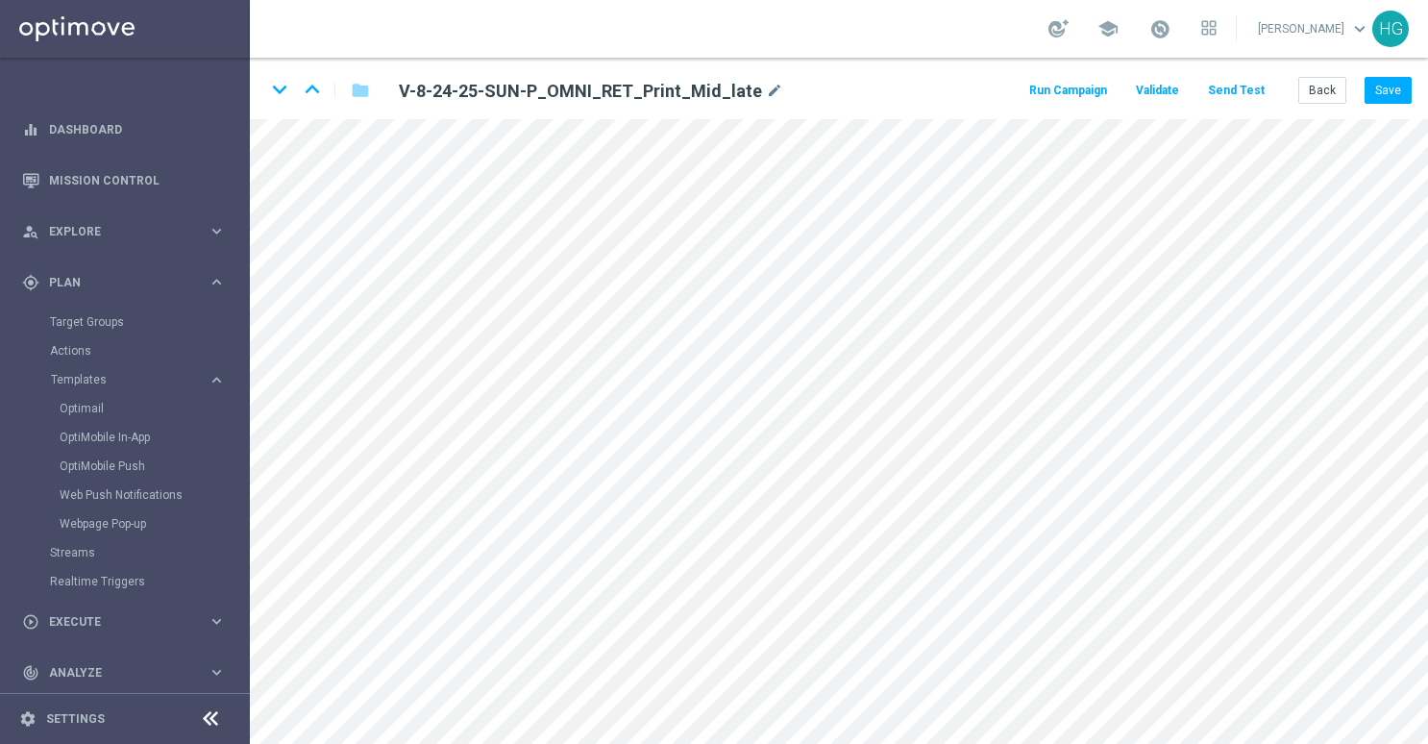
click at [1251, 87] on button "Send Test" at bounding box center [1236, 91] width 62 height 26
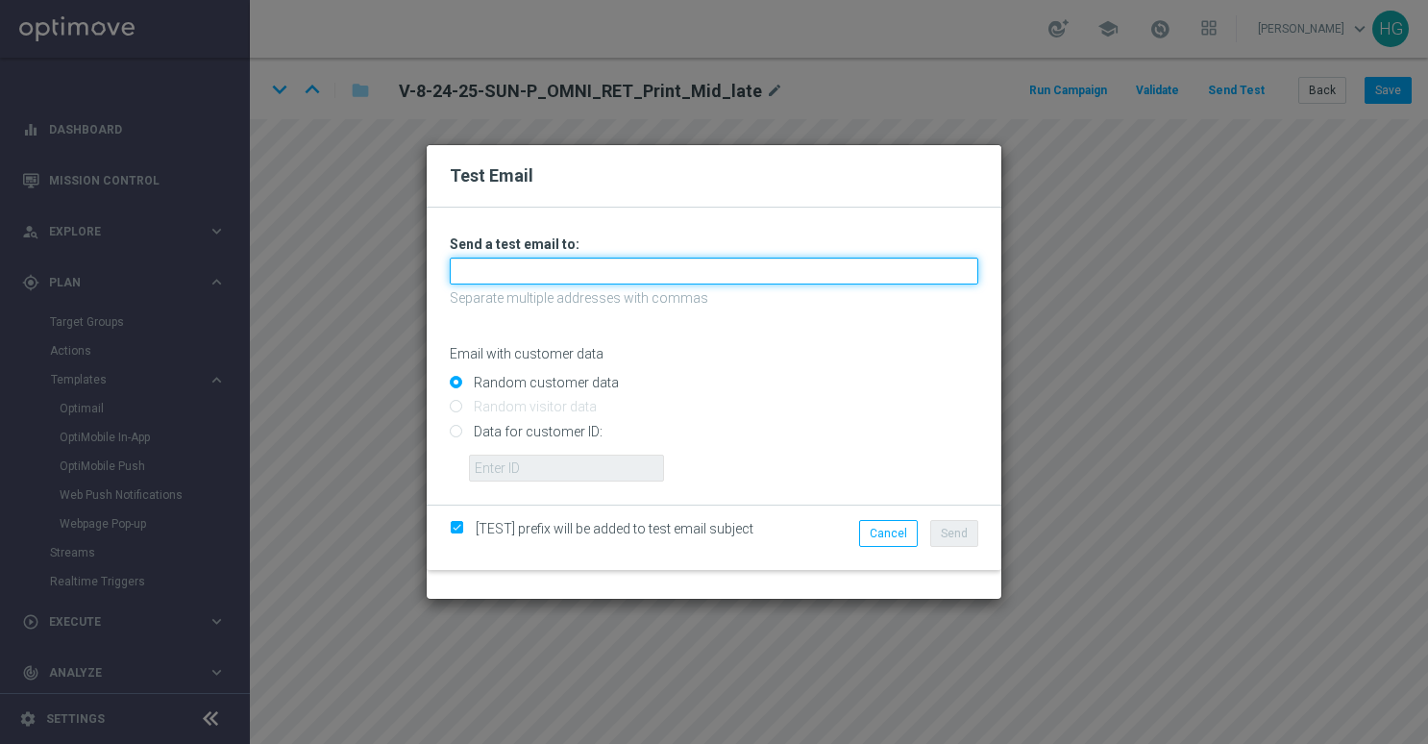
click at [552, 274] on input "text" at bounding box center [714, 271] width 529 height 27
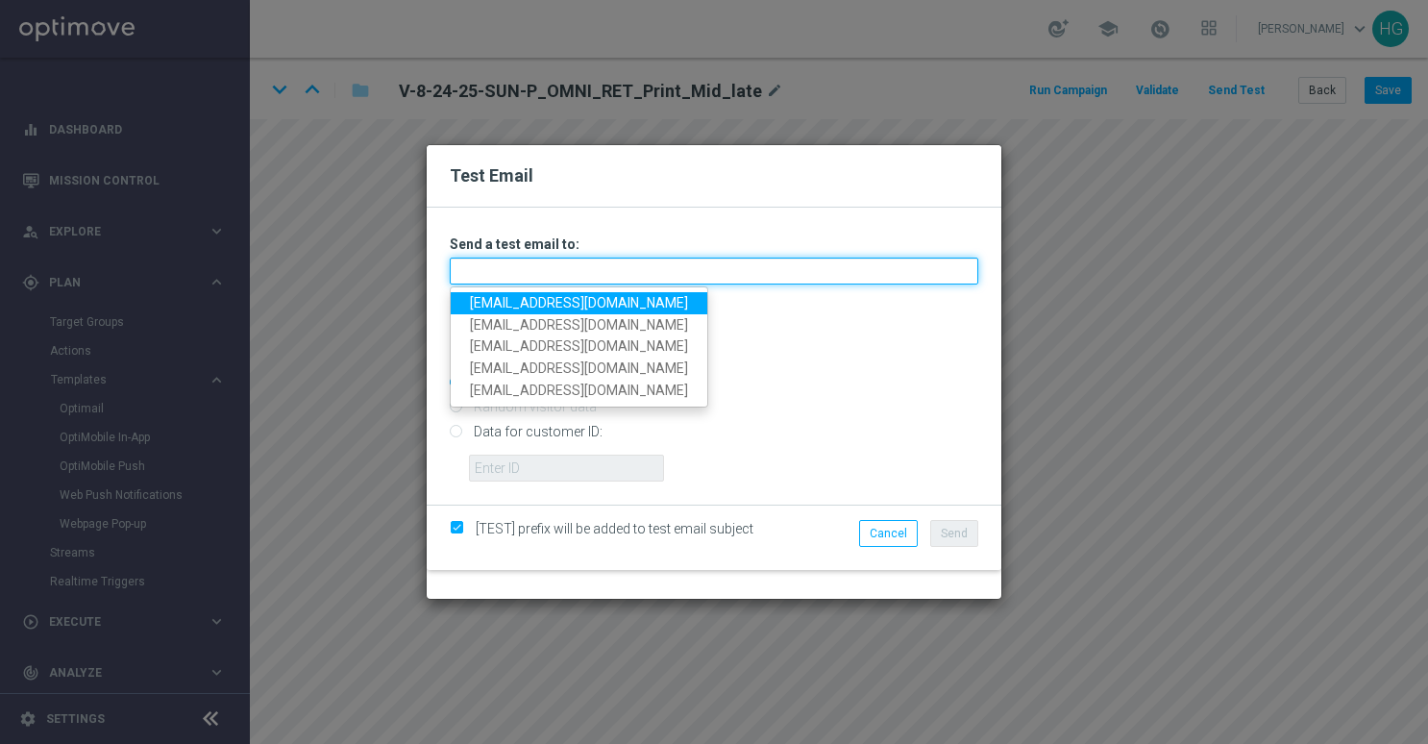
click at [619, 278] on input "text" at bounding box center [714, 271] width 529 height 27
paste input "[EMAIL_ADDRESS][DOMAIN_NAME]"
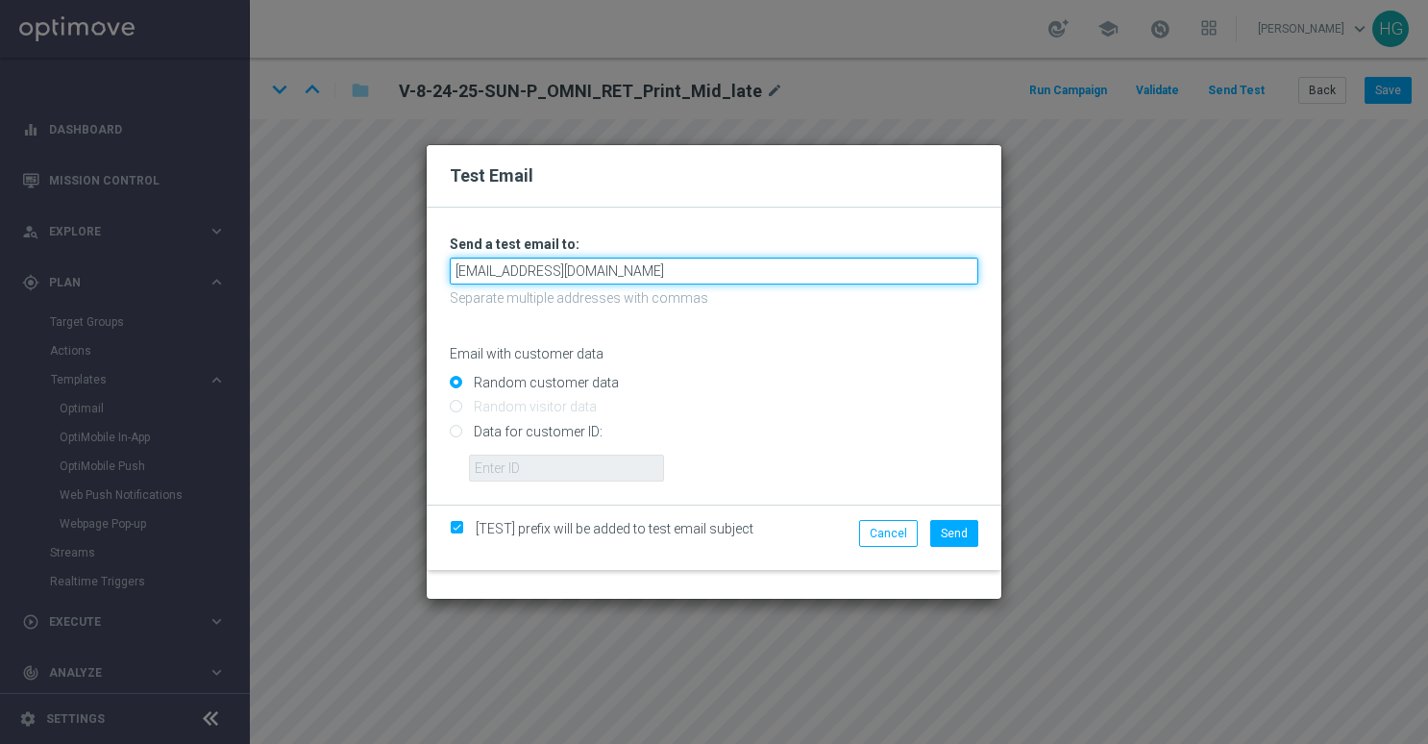
type input "[EMAIL_ADDRESS][DOMAIN_NAME]"
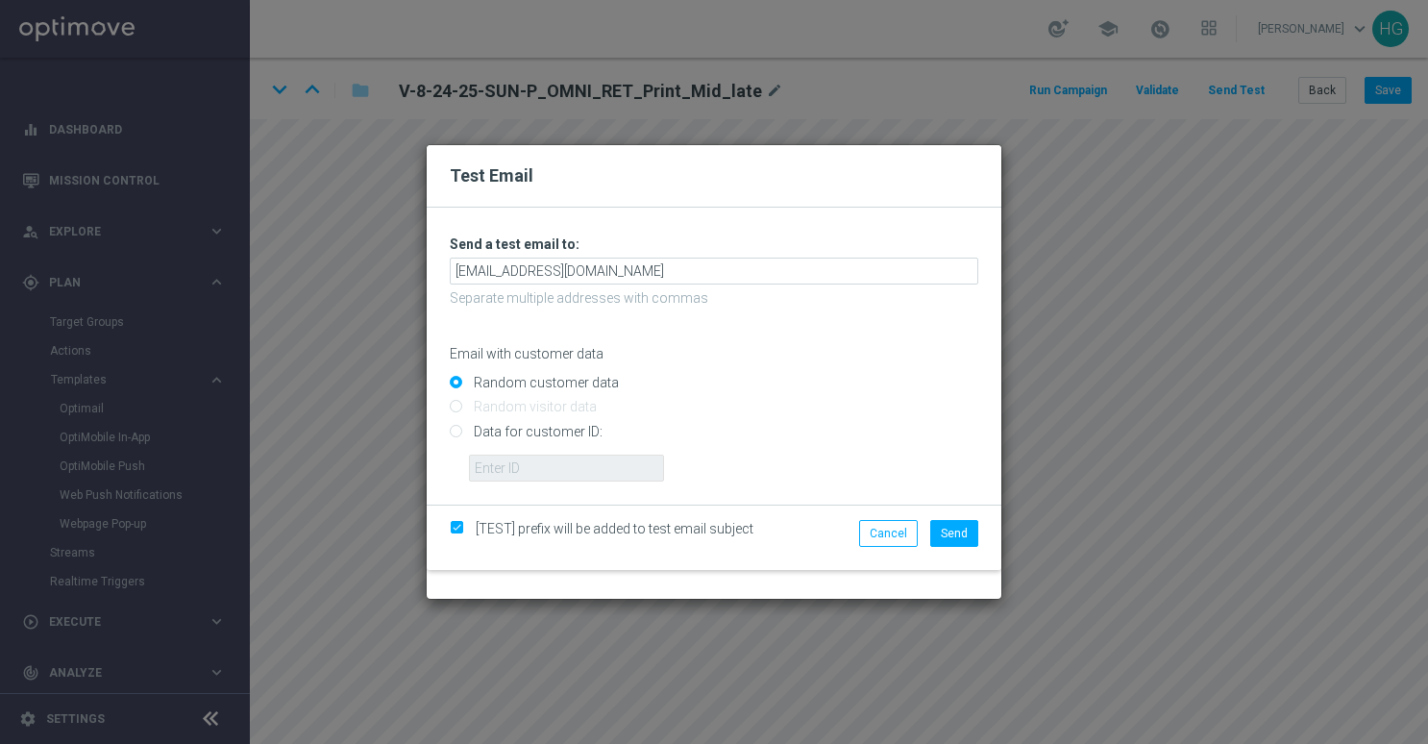
click at [574, 429] on input "Data for customer ID:" at bounding box center [714, 439] width 529 height 27
radio input "true"
click at [514, 473] on input "text" at bounding box center [566, 468] width 195 height 27
paste input "10000024919"
type input "10000024919"
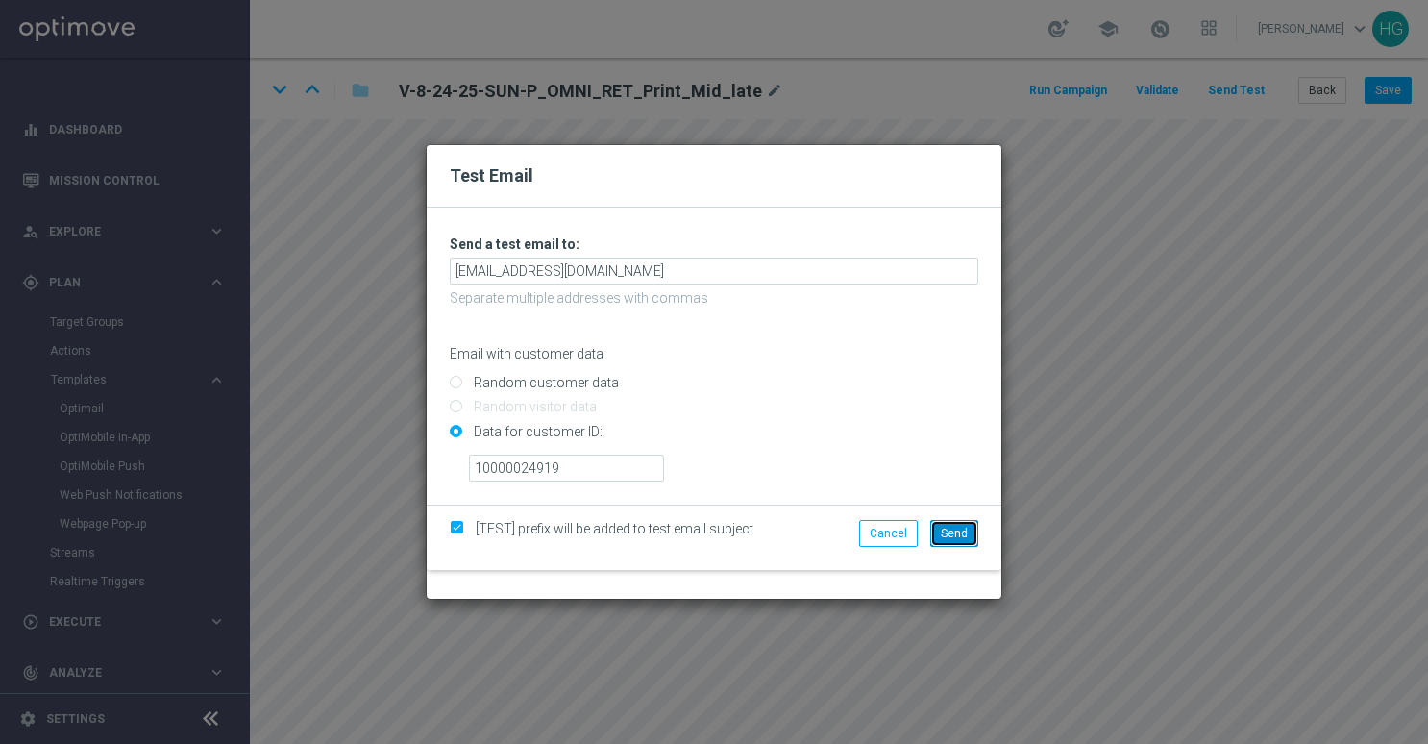
click at [963, 529] on span "Send" at bounding box center [954, 533] width 27 height 13
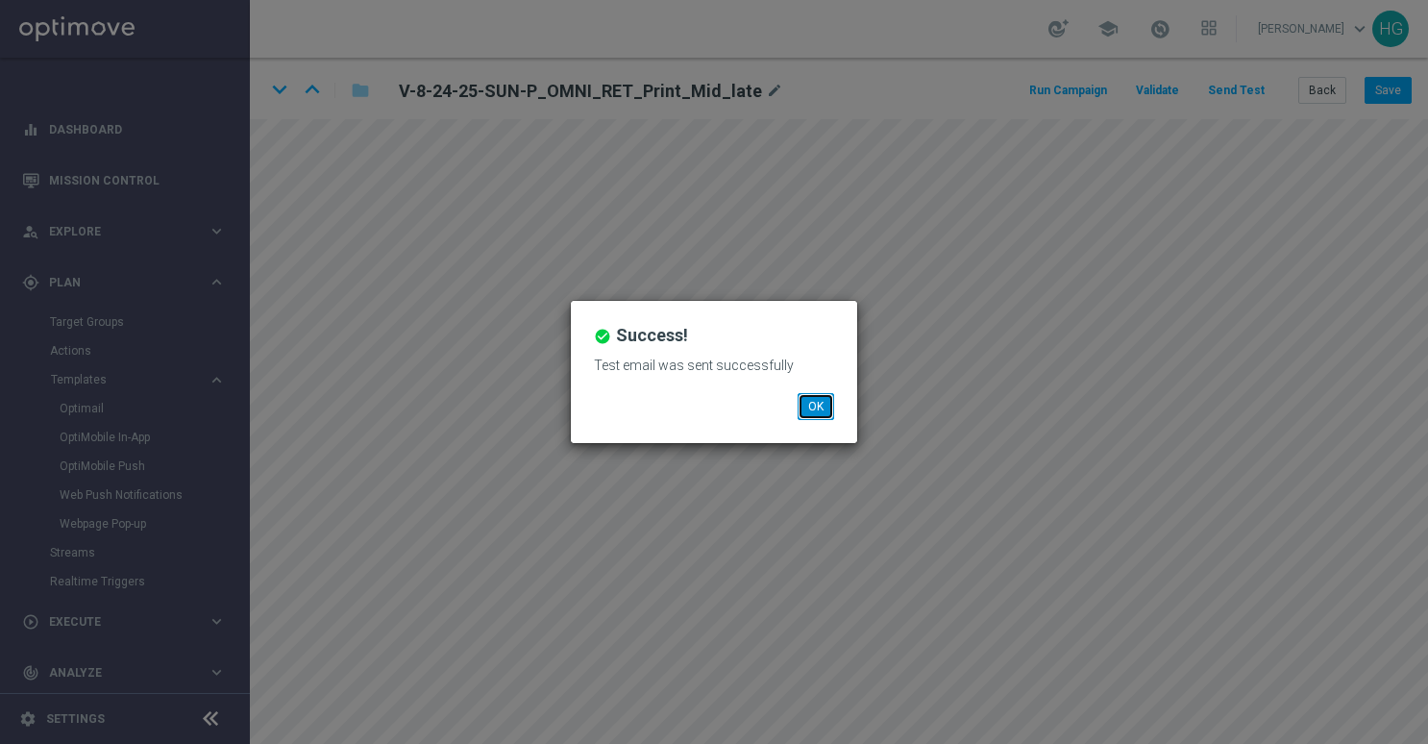
click at [817, 411] on button "OK" at bounding box center [816, 406] width 37 height 27
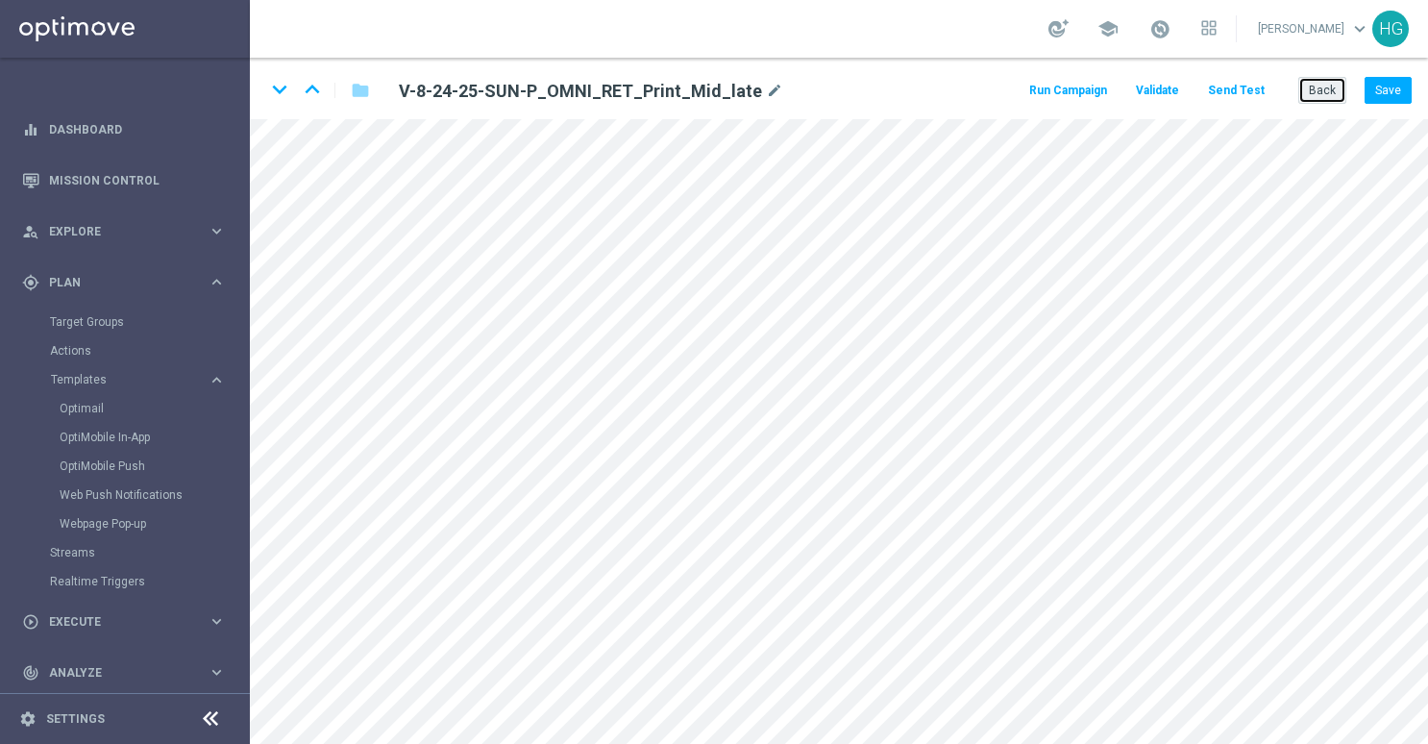
click at [1329, 94] on button "Back" at bounding box center [1323, 90] width 48 height 27
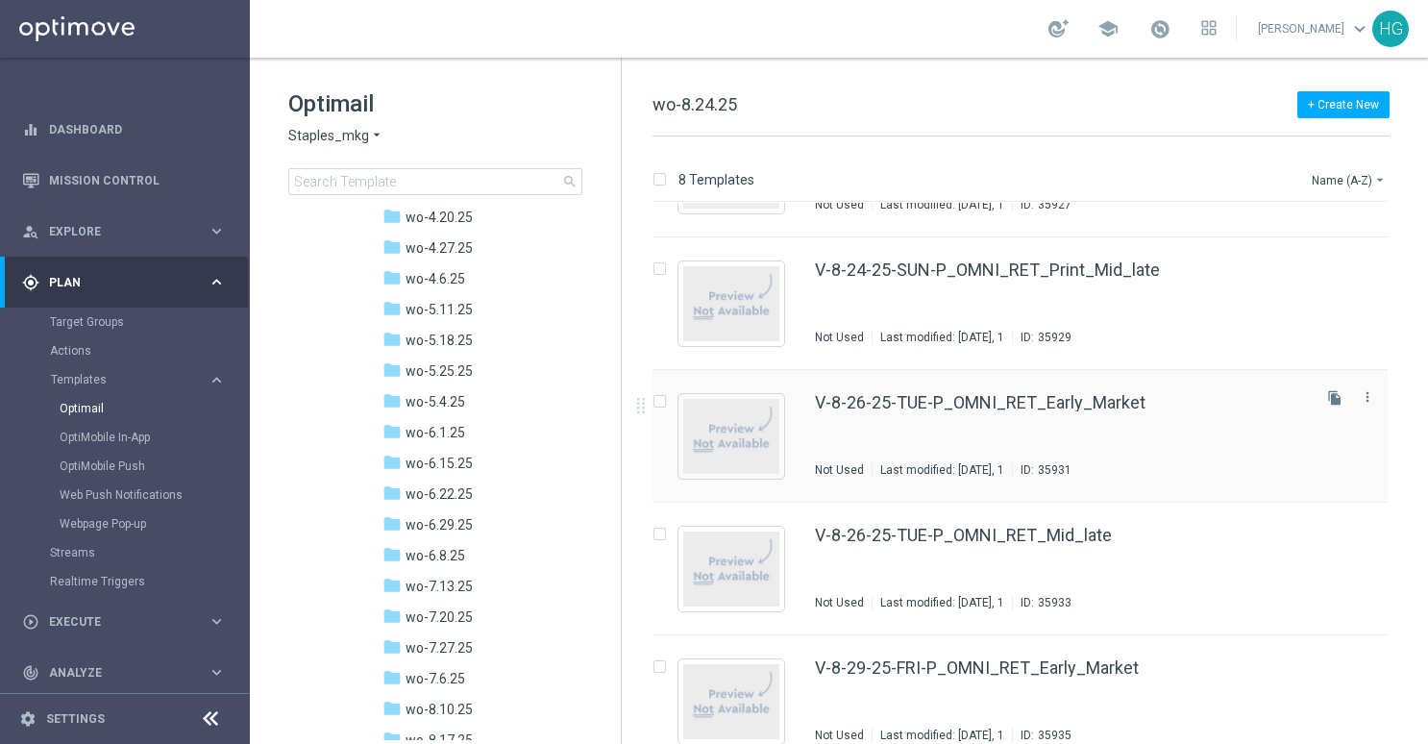
scroll to position [385, 0]
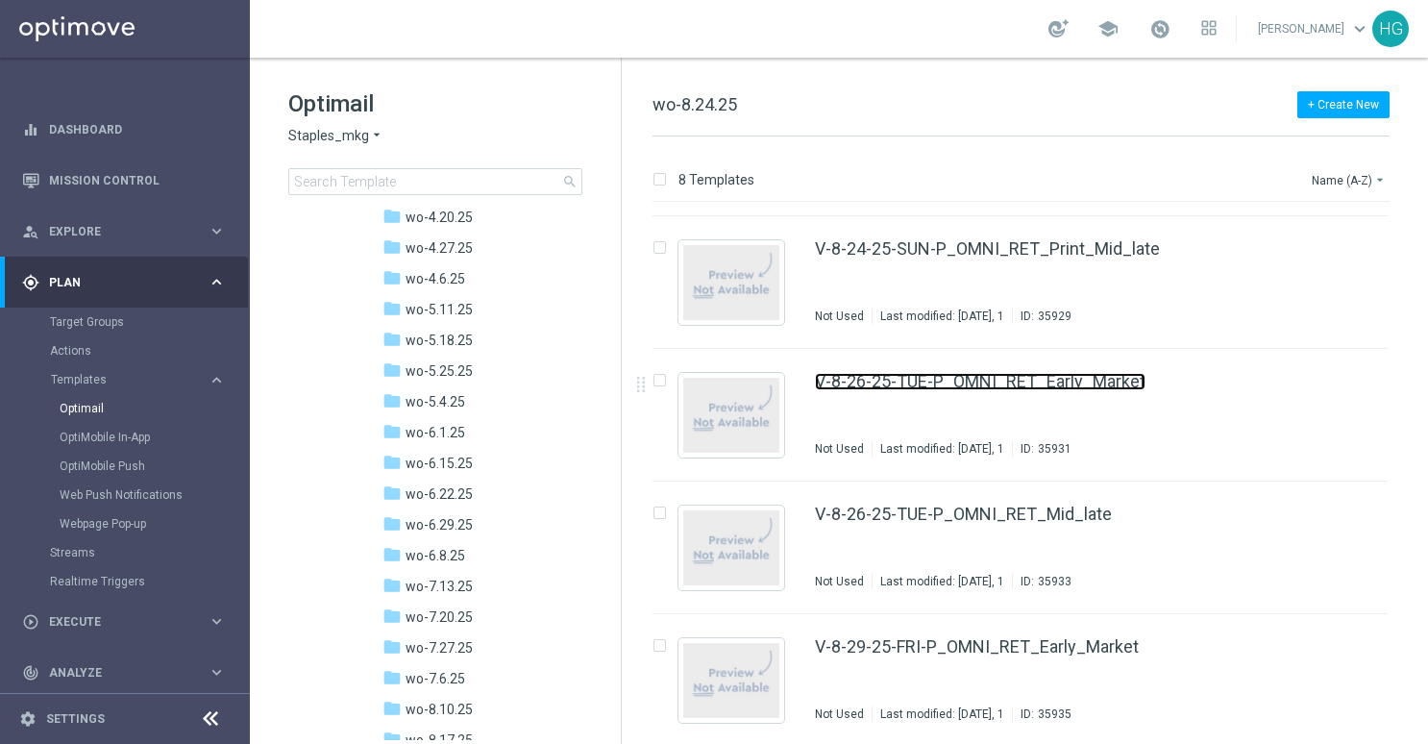
drag, startPoint x: 1095, startPoint y: 379, endPoint x: 1122, endPoint y: 378, distance: 26.9
click at [1095, 379] on link "V-8-26-25-TUE-P_OMNI_RET_Early_Market" at bounding box center [980, 381] width 331 height 17
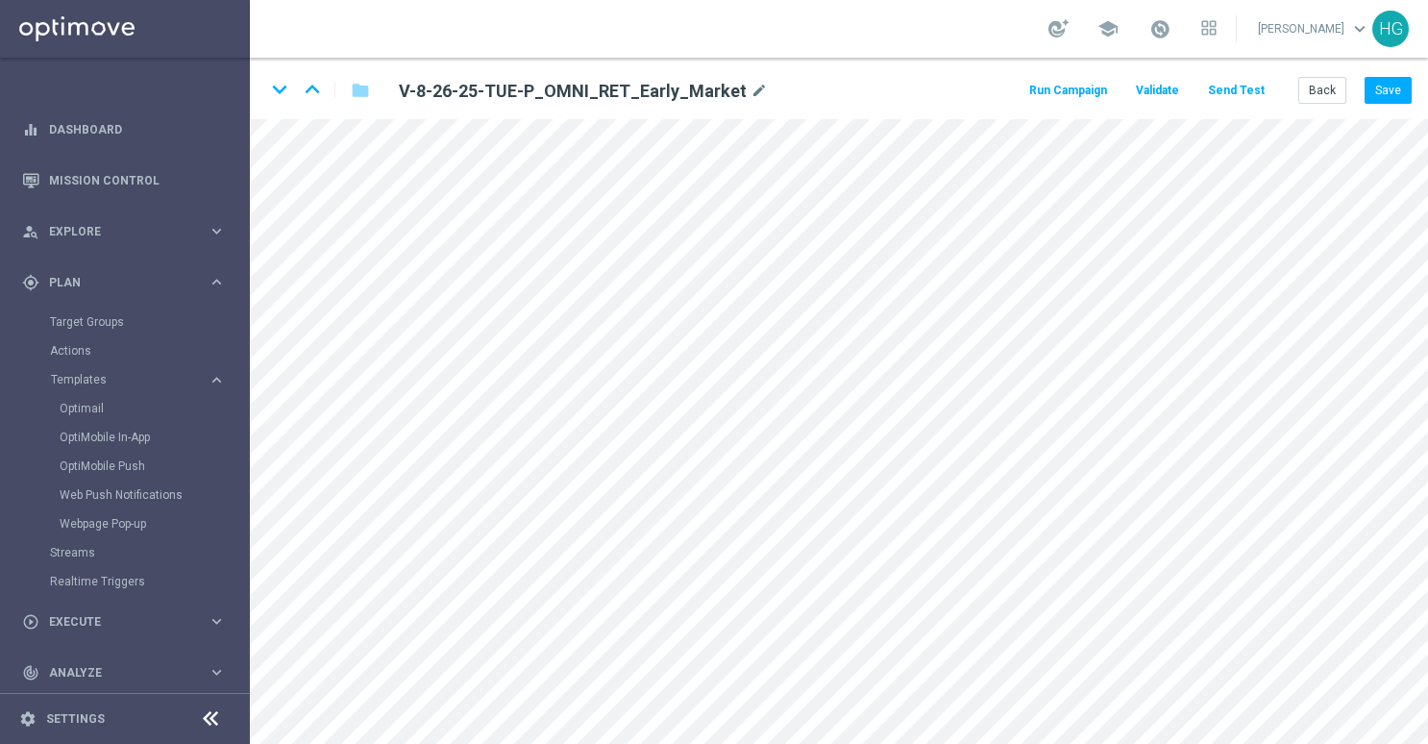
click at [1234, 91] on button "Send Test" at bounding box center [1236, 91] width 62 height 26
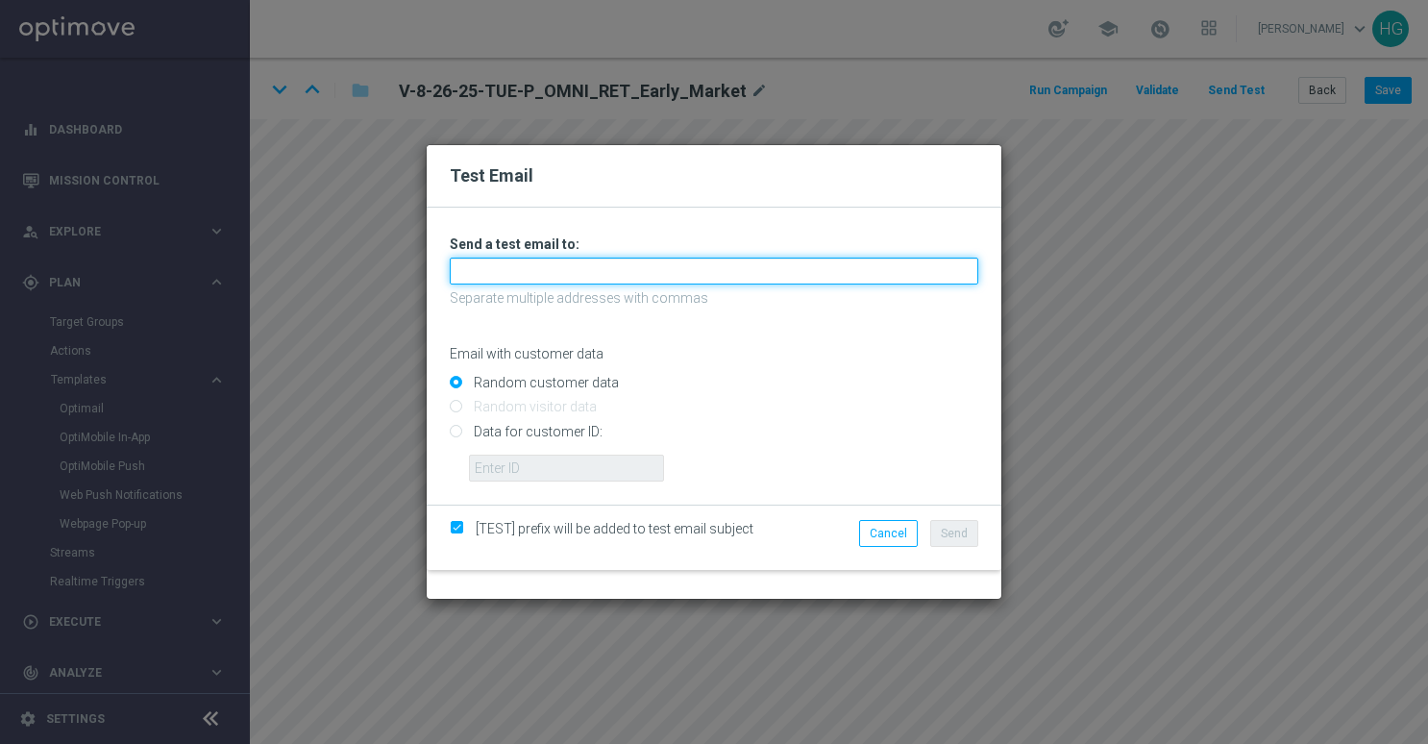
click at [695, 273] on input "text" at bounding box center [714, 271] width 529 height 27
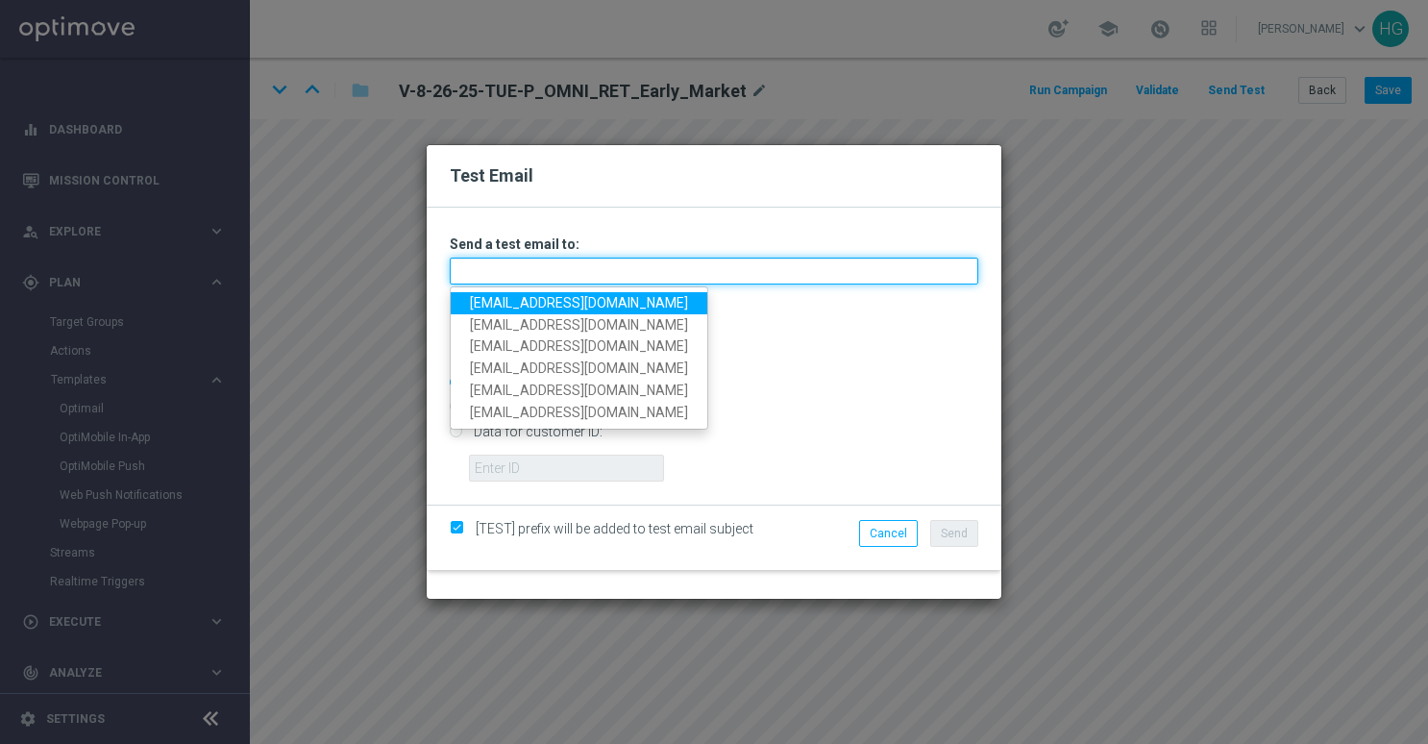
paste input "[EMAIL_ADDRESS][DOMAIN_NAME]"
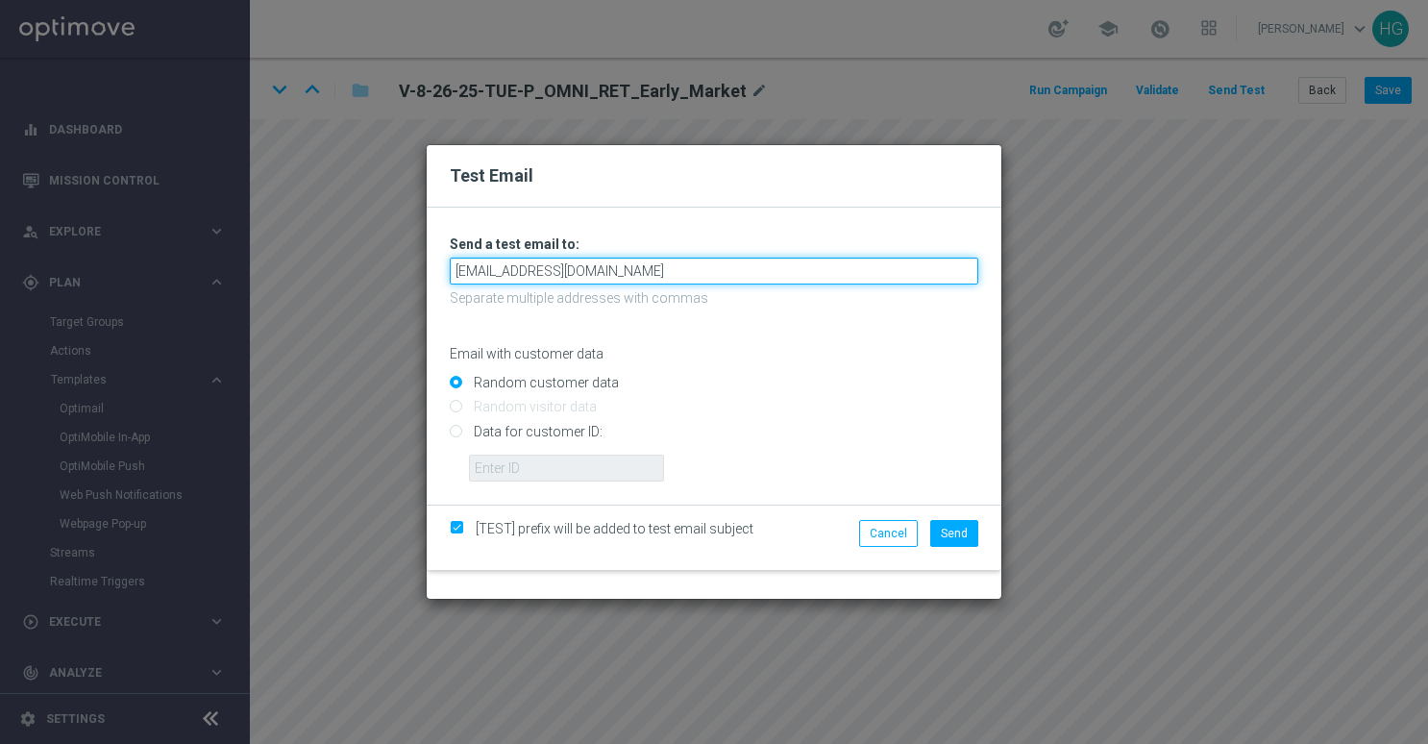
type input "[EMAIL_ADDRESS][DOMAIN_NAME]"
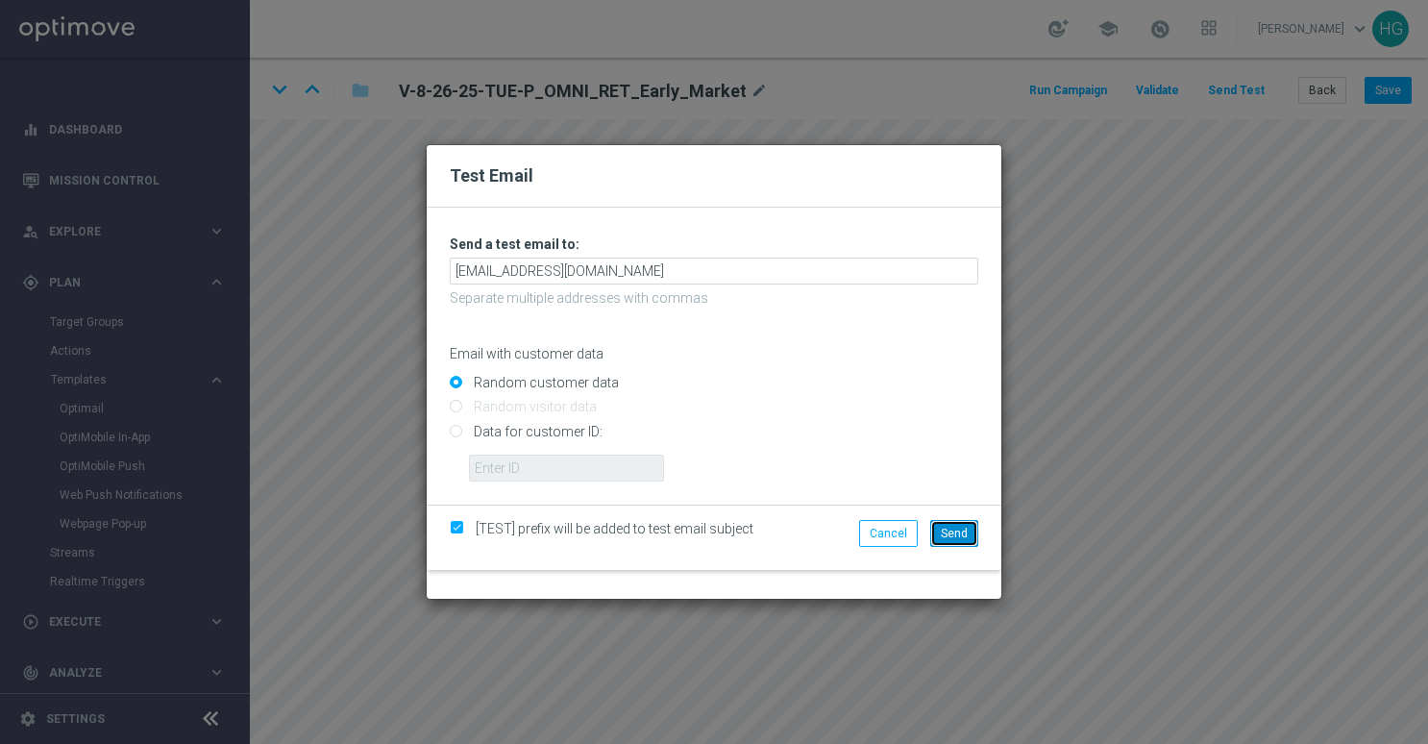
click at [971, 540] on button "Send" at bounding box center [955, 533] width 48 height 27
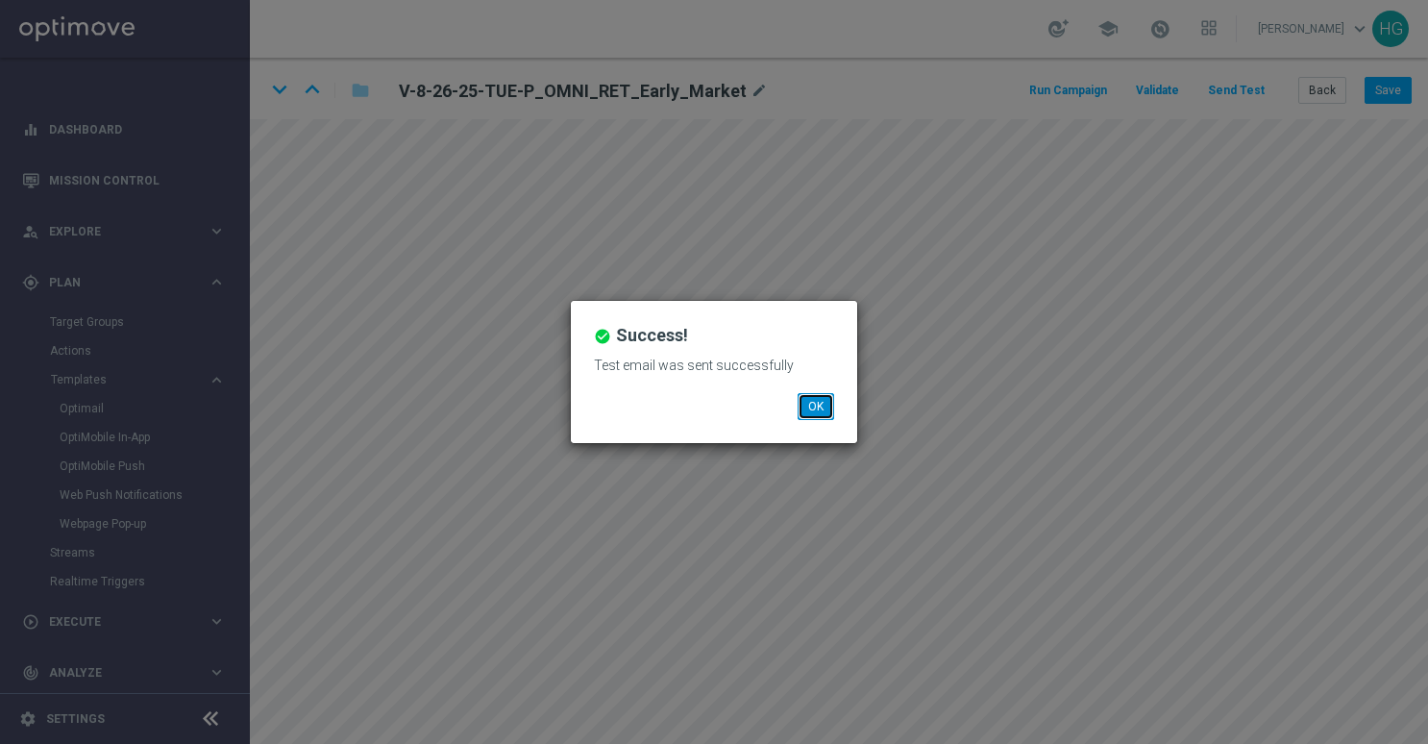
click at [806, 406] on button "OK" at bounding box center [816, 406] width 37 height 27
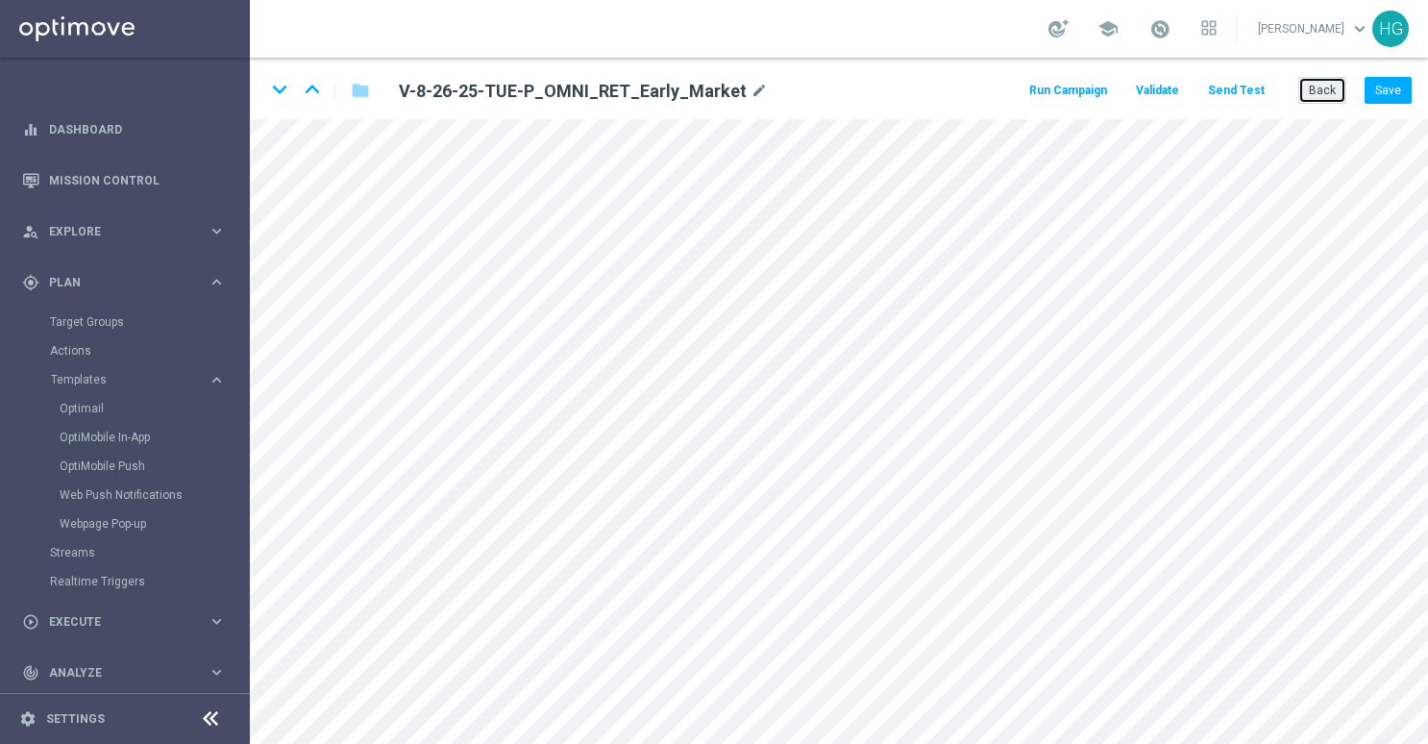
click at [1331, 95] on button "Back" at bounding box center [1323, 90] width 48 height 27
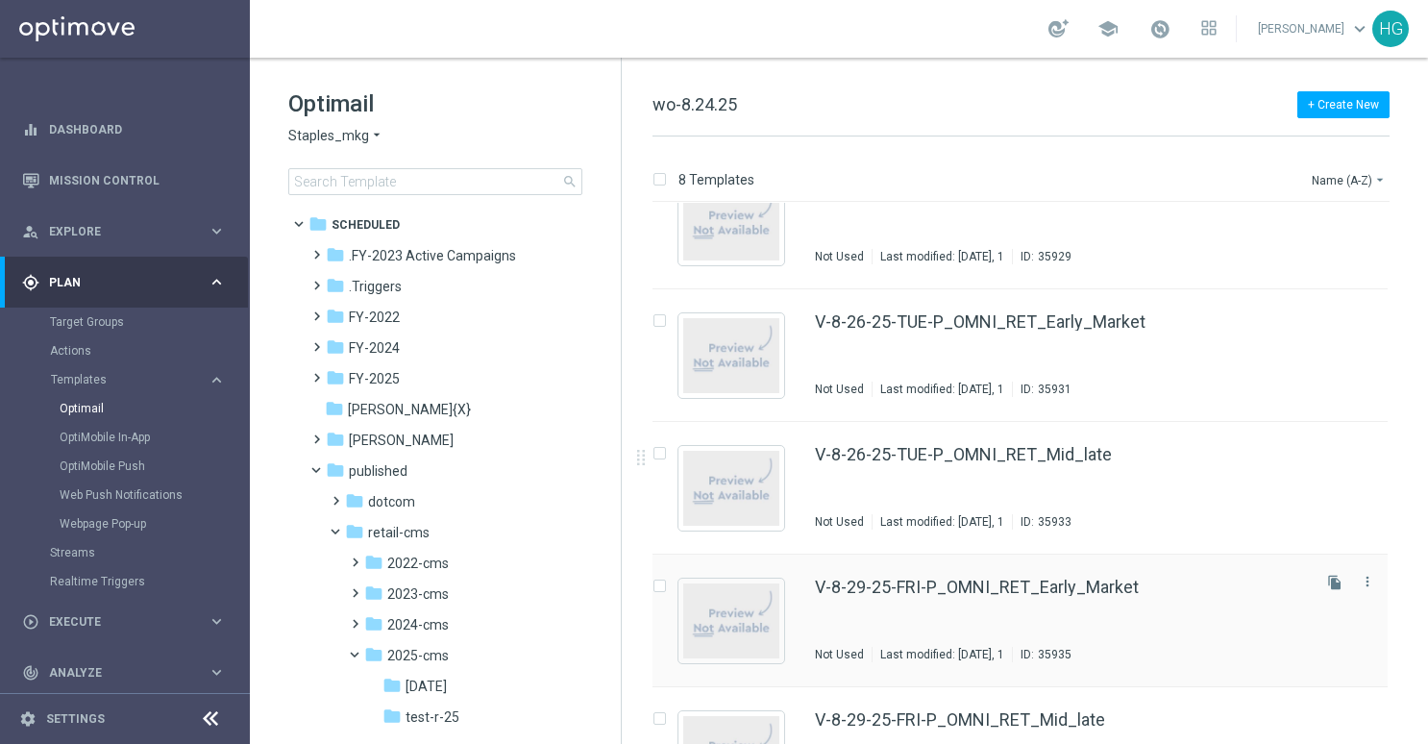
scroll to position [481, 0]
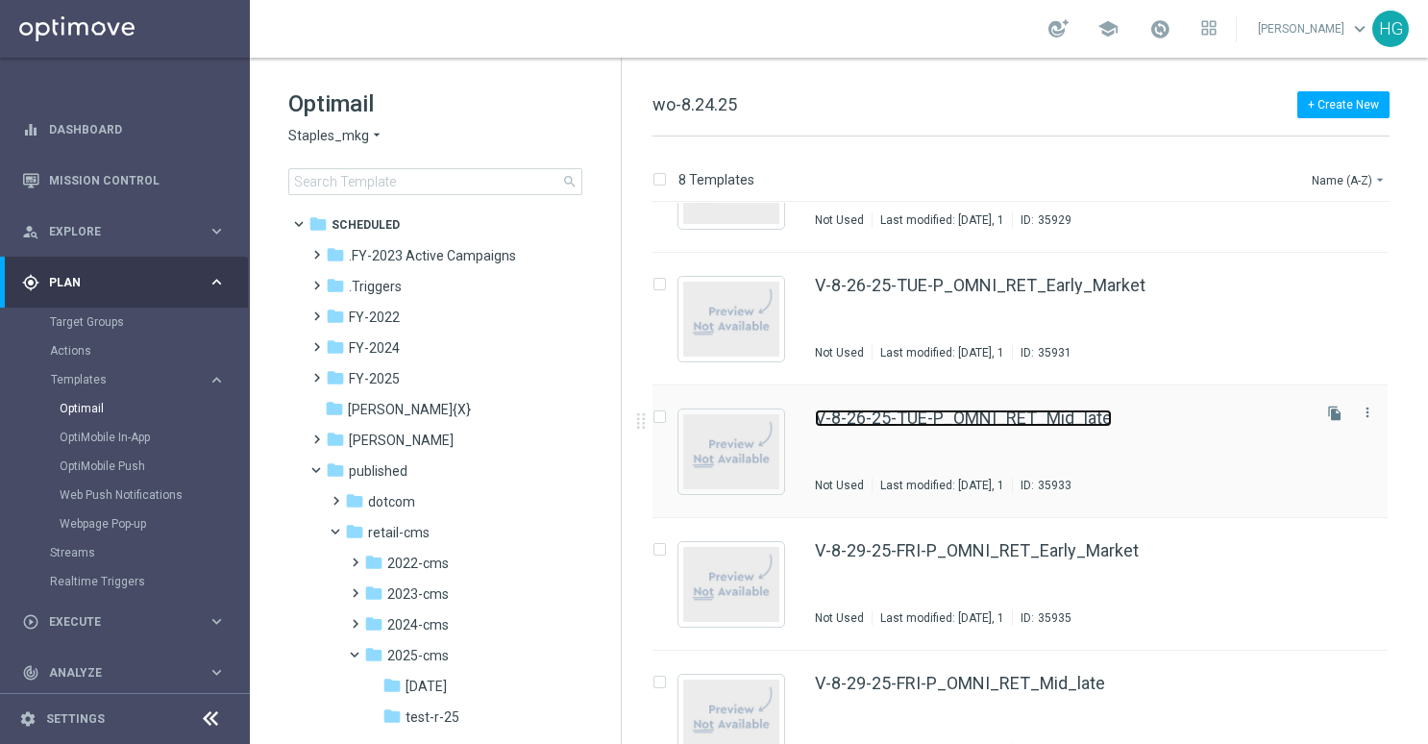
click at [973, 411] on link "V-8-26-25-TUE-P_OMNI_RET_Mid_late" at bounding box center [963, 418] width 297 height 17
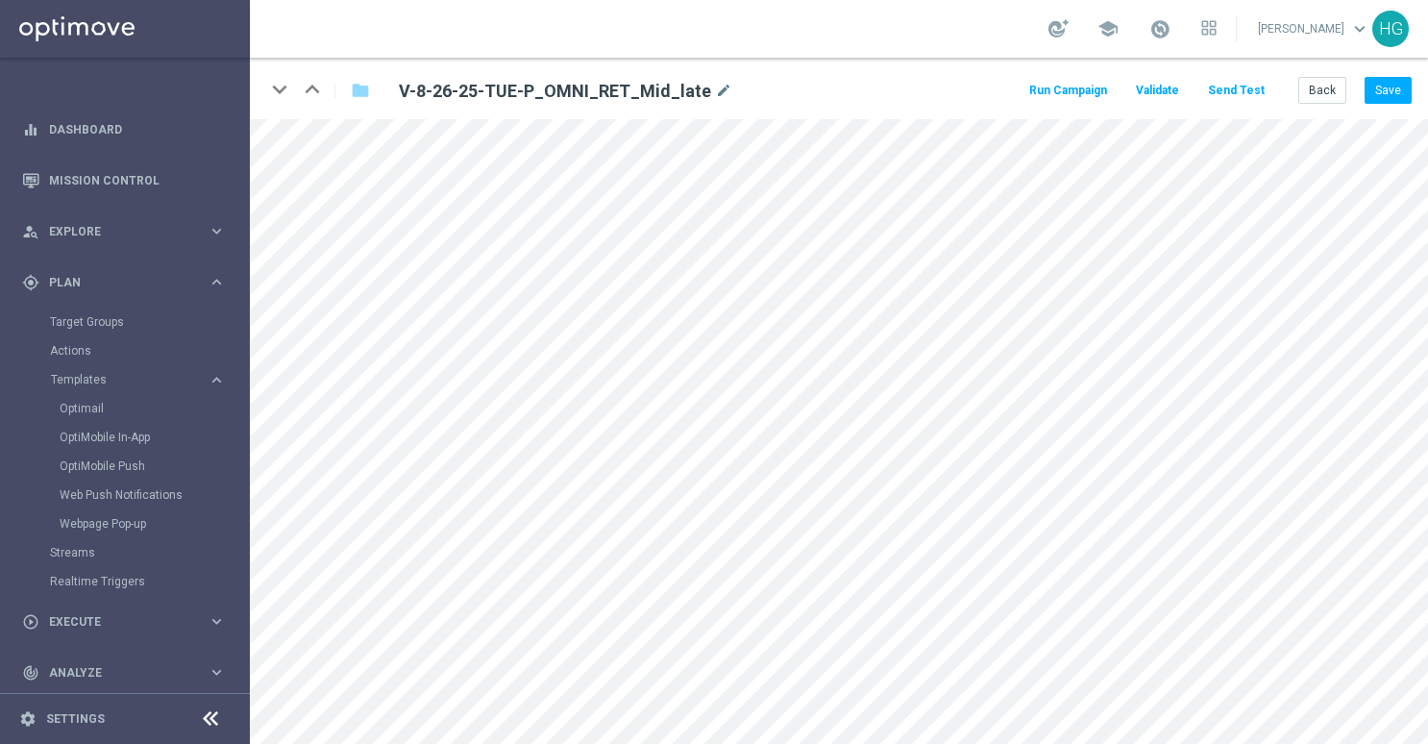
click at [1242, 83] on button "Send Test" at bounding box center [1236, 91] width 62 height 26
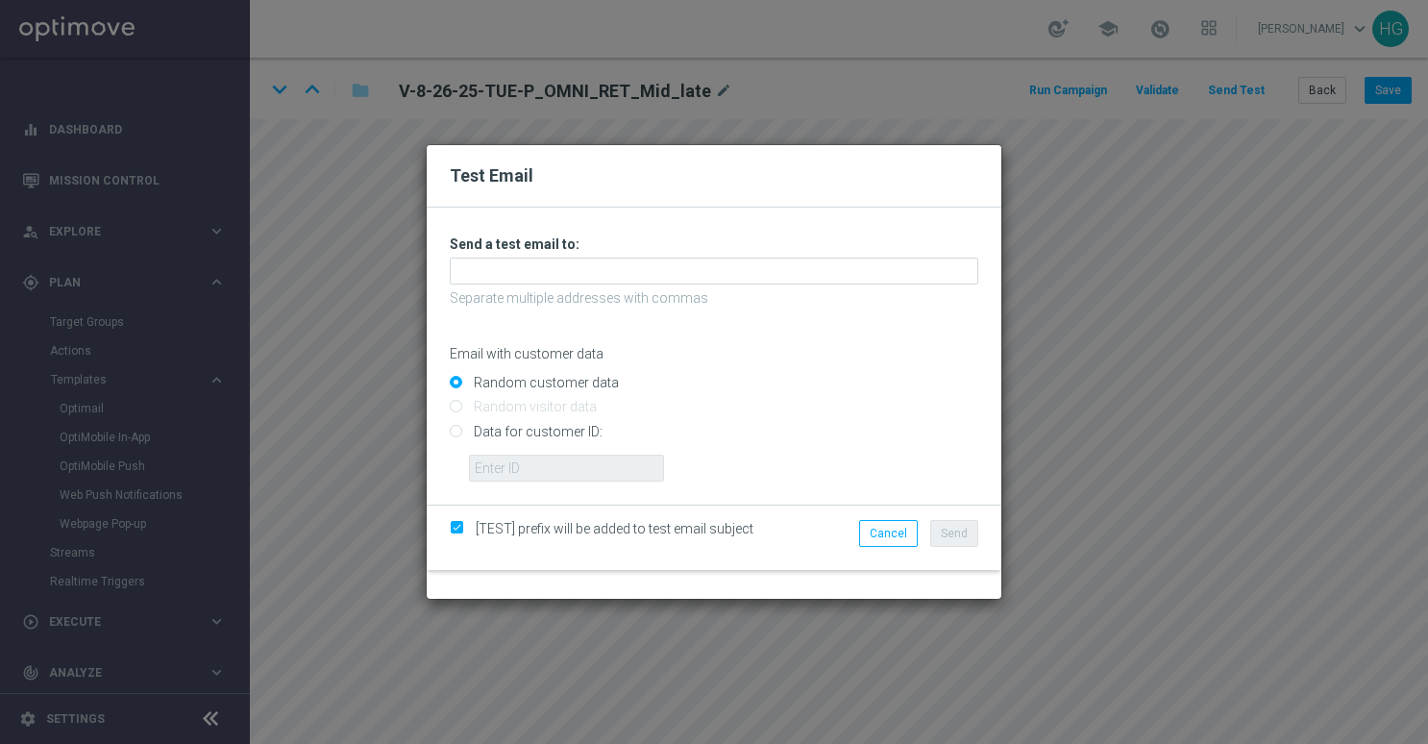
click at [635, 255] on div "Unable to send test email. If this problem persists, contact your CSM for assis…" at bounding box center [714, 359] width 529 height 246
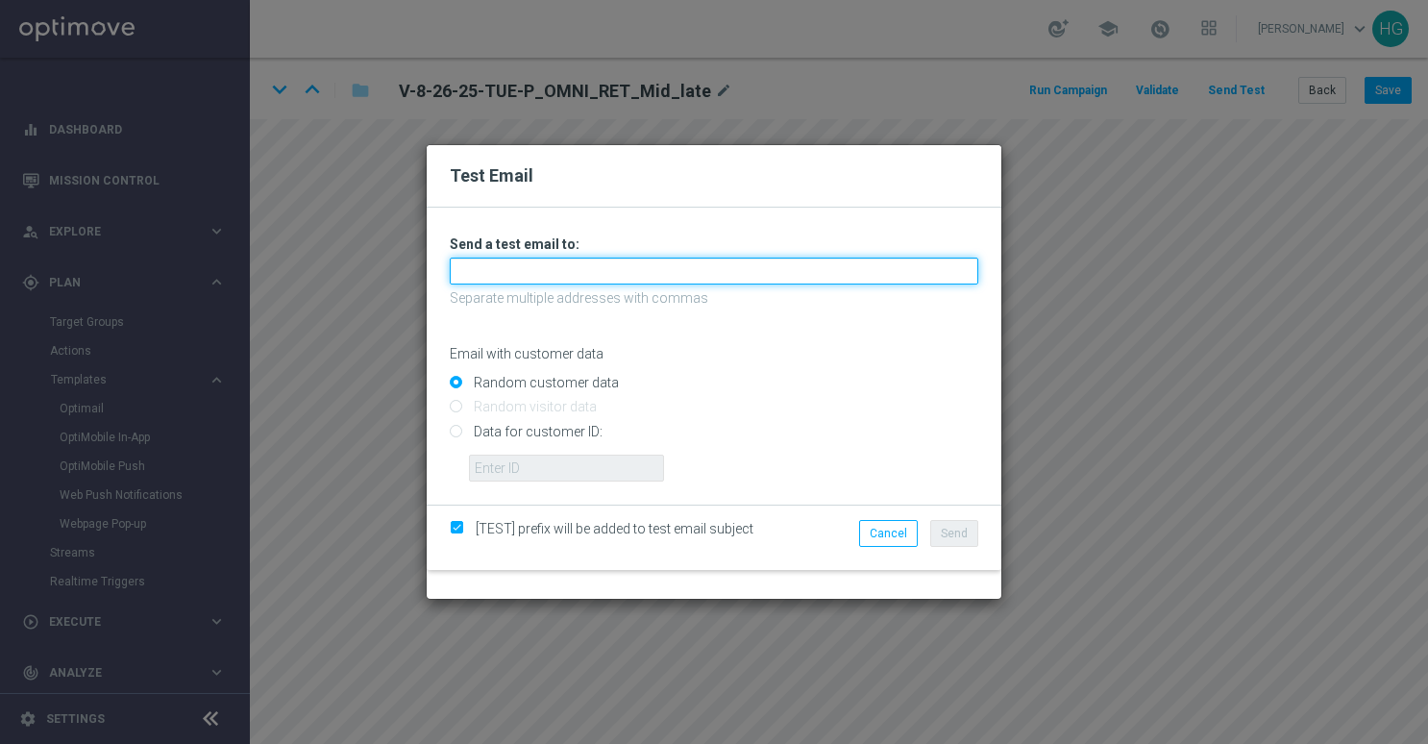
click at [633, 260] on input "text" at bounding box center [714, 271] width 529 height 27
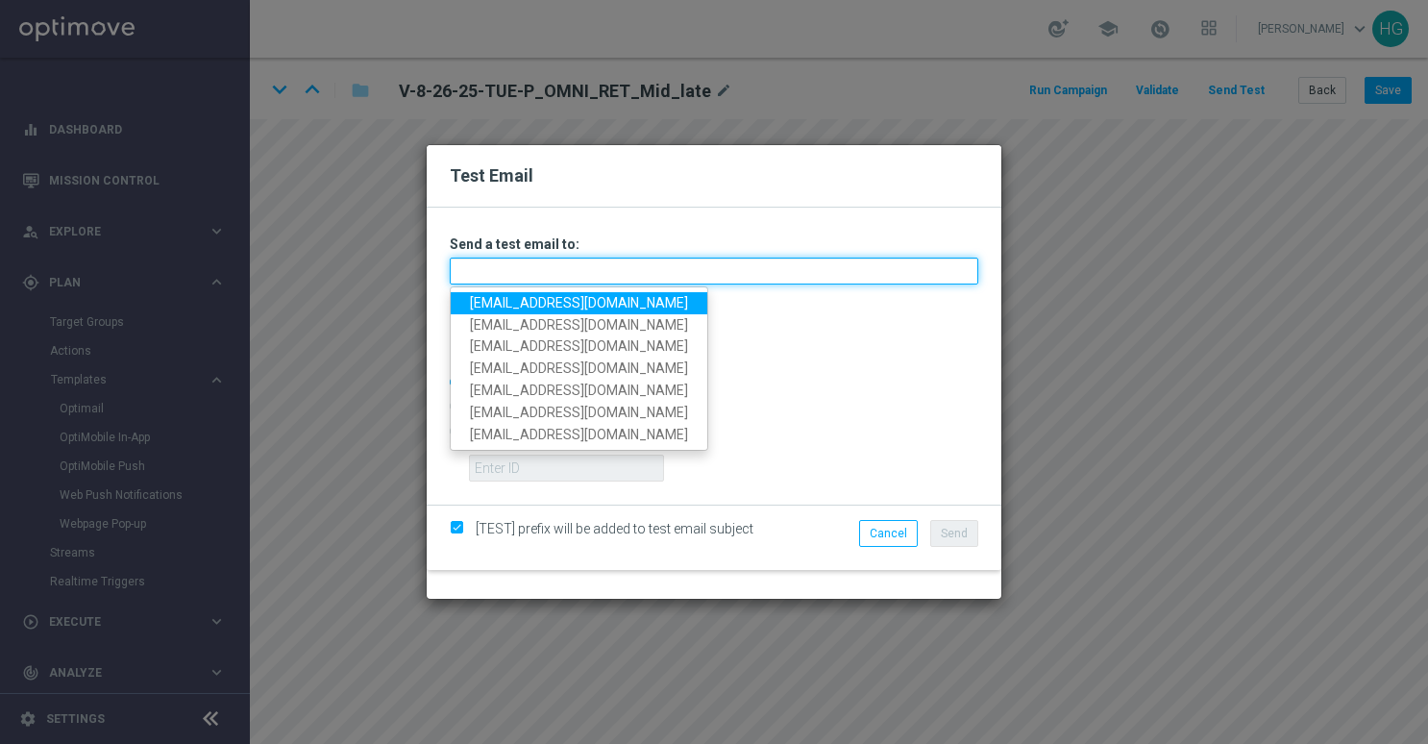
paste input "[EMAIL_ADDRESS][DOMAIN_NAME]"
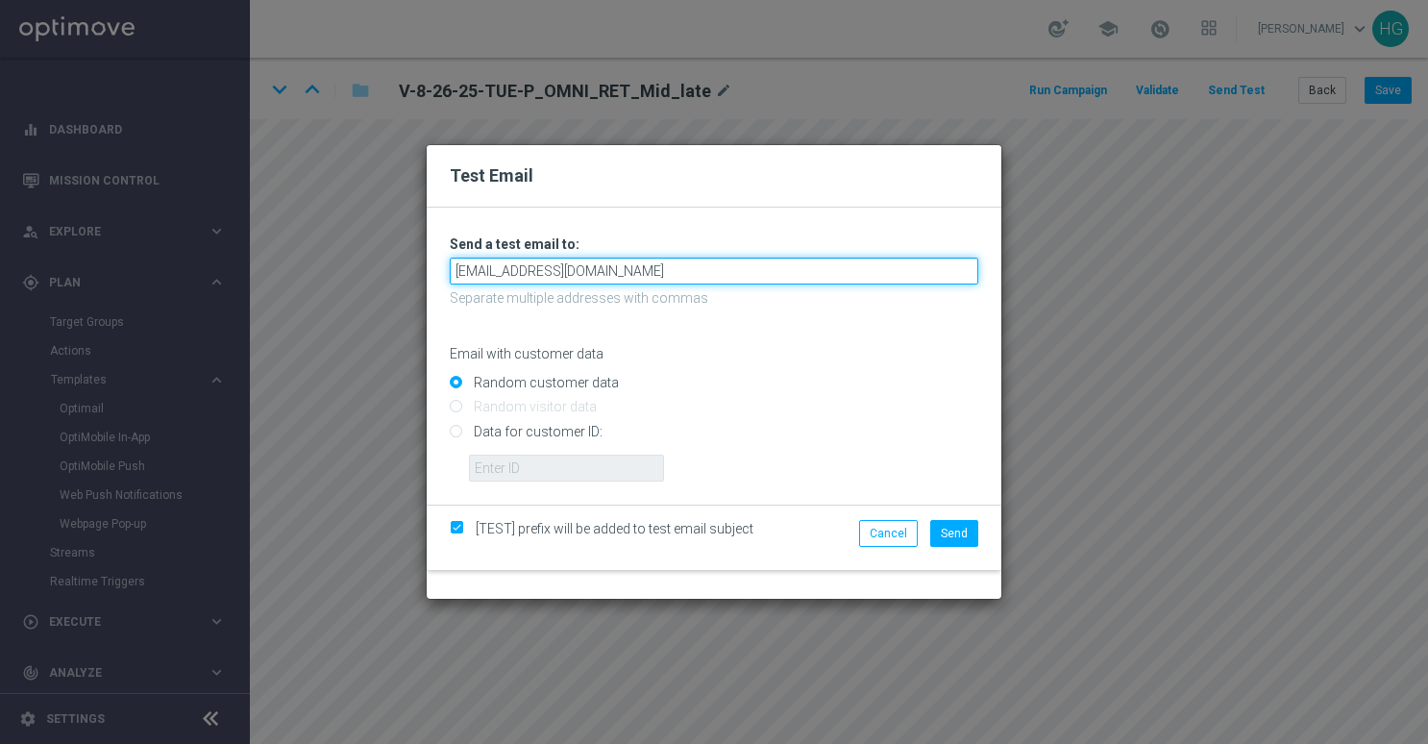
type input "[EMAIL_ADDRESS][DOMAIN_NAME]"
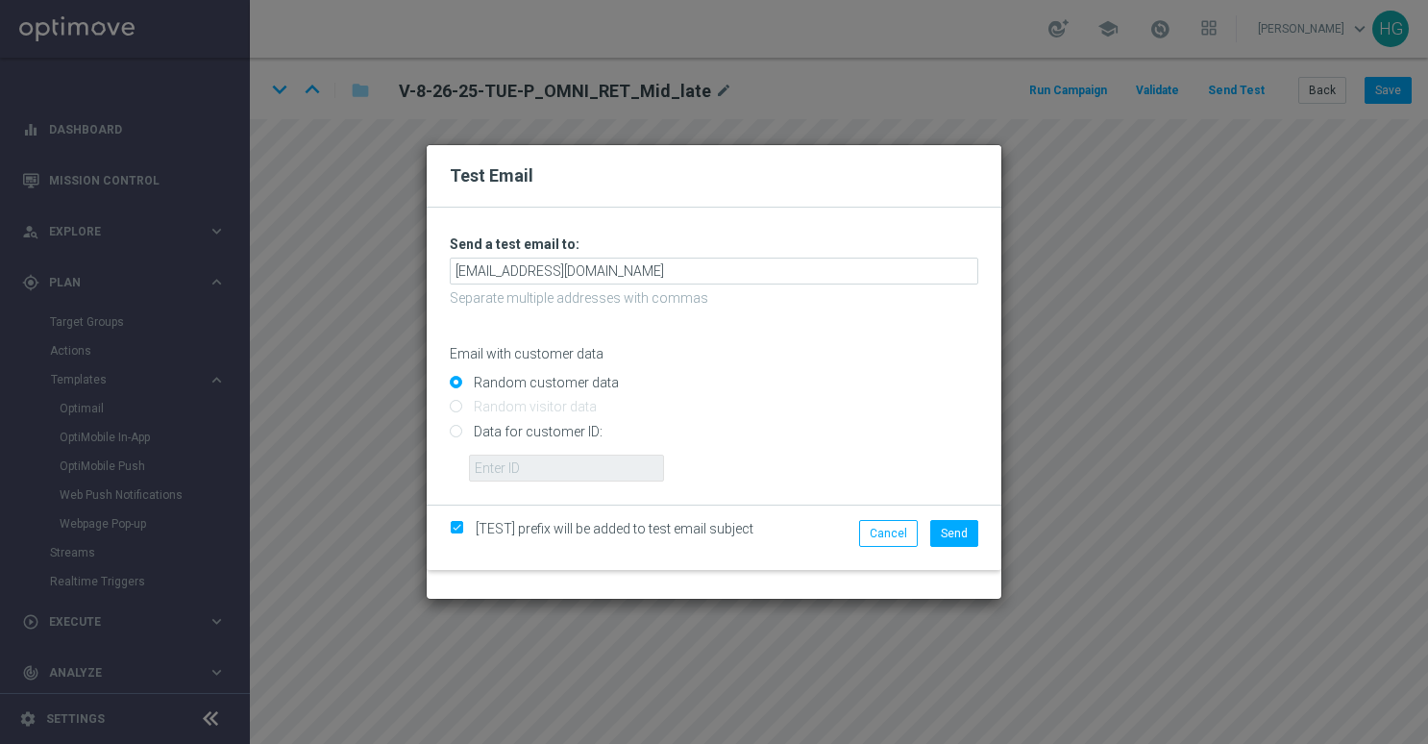
click at [577, 440] on input "Data for customer ID:" at bounding box center [714, 439] width 529 height 27
radio input "true"
click at [581, 452] on input "Data for customer ID:" at bounding box center [714, 439] width 529 height 27
click at [576, 461] on input "text" at bounding box center [566, 468] width 195 height 27
paste input "10002564155"
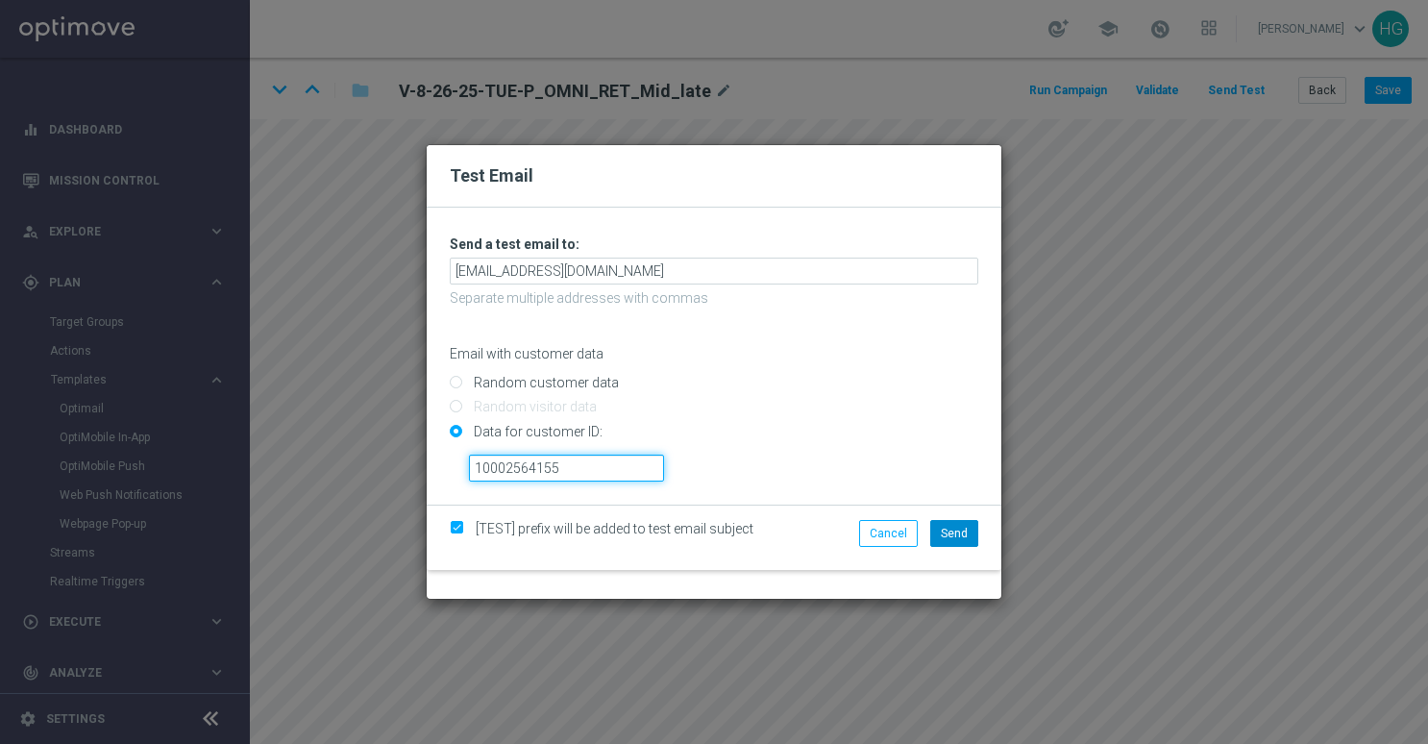
type input "10002564155"
click at [952, 531] on span "Send" at bounding box center [954, 533] width 27 height 13
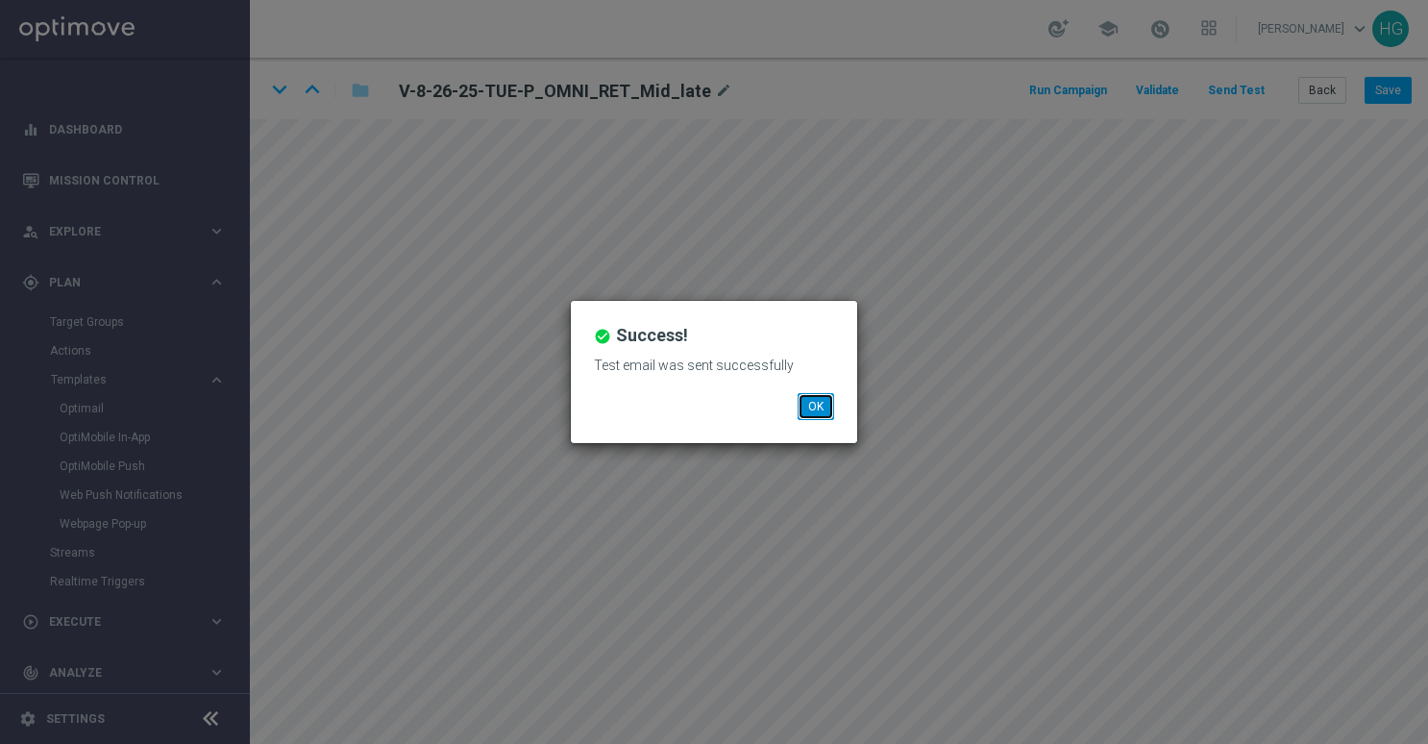
click at [813, 396] on button "OK" at bounding box center [816, 406] width 37 height 27
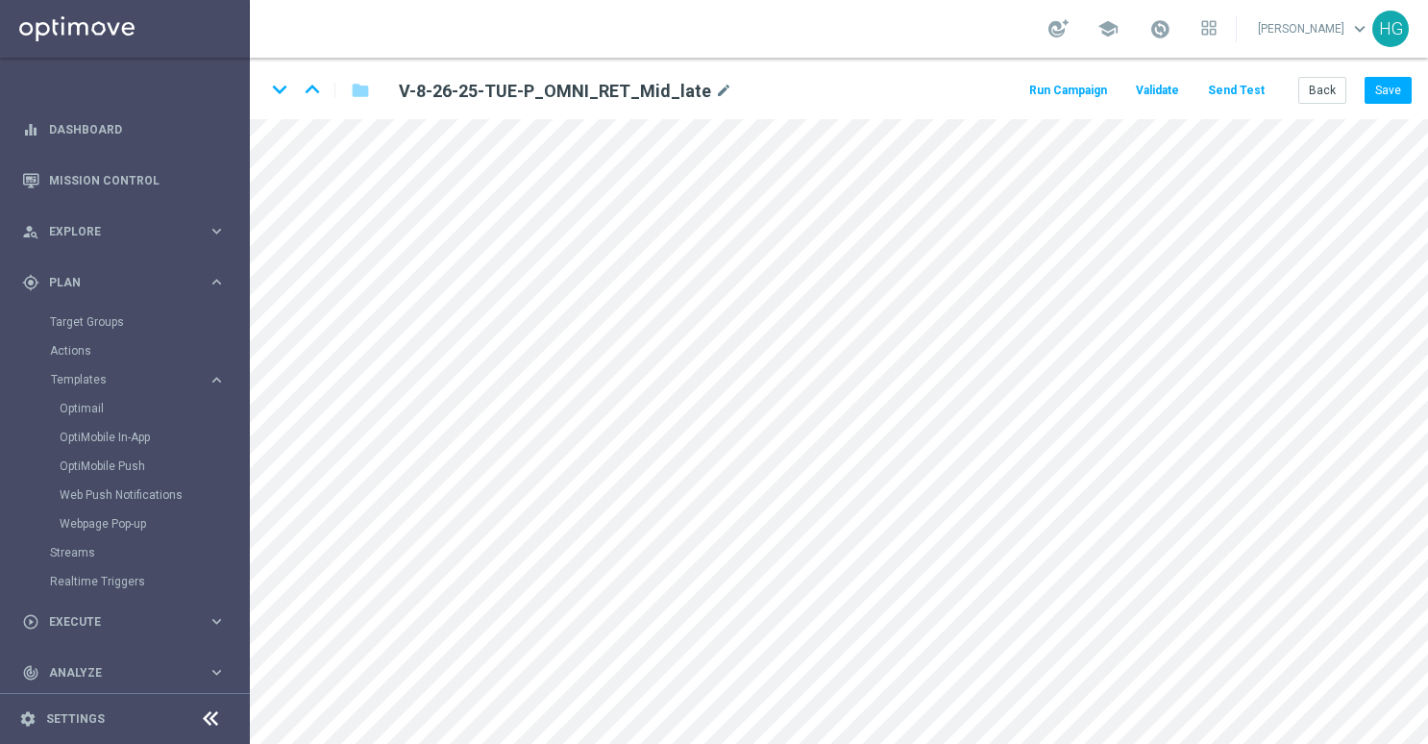
click at [1224, 88] on button "Send Test" at bounding box center [1236, 91] width 62 height 26
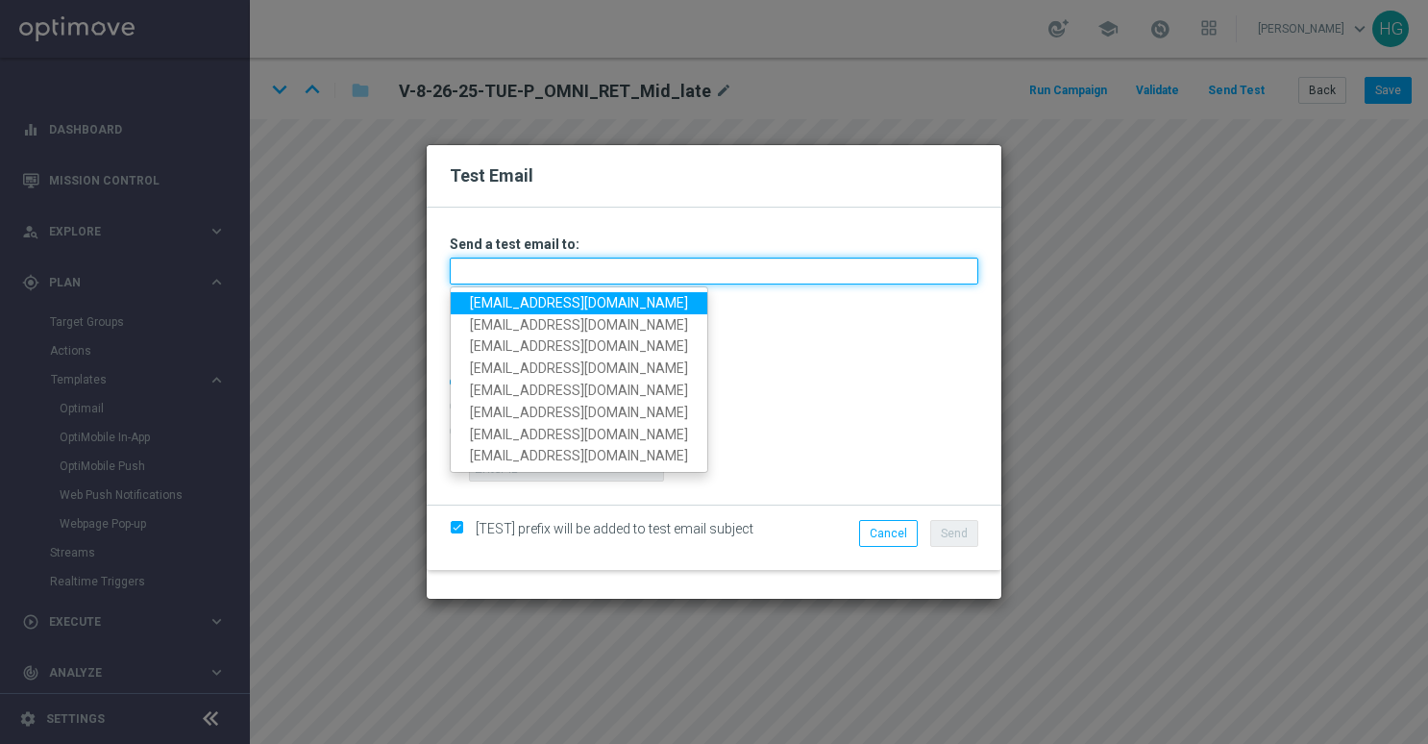
click at [569, 271] on input "text" at bounding box center [714, 271] width 529 height 27
paste input "[EMAIL_ADDRESS][DOMAIN_NAME]"
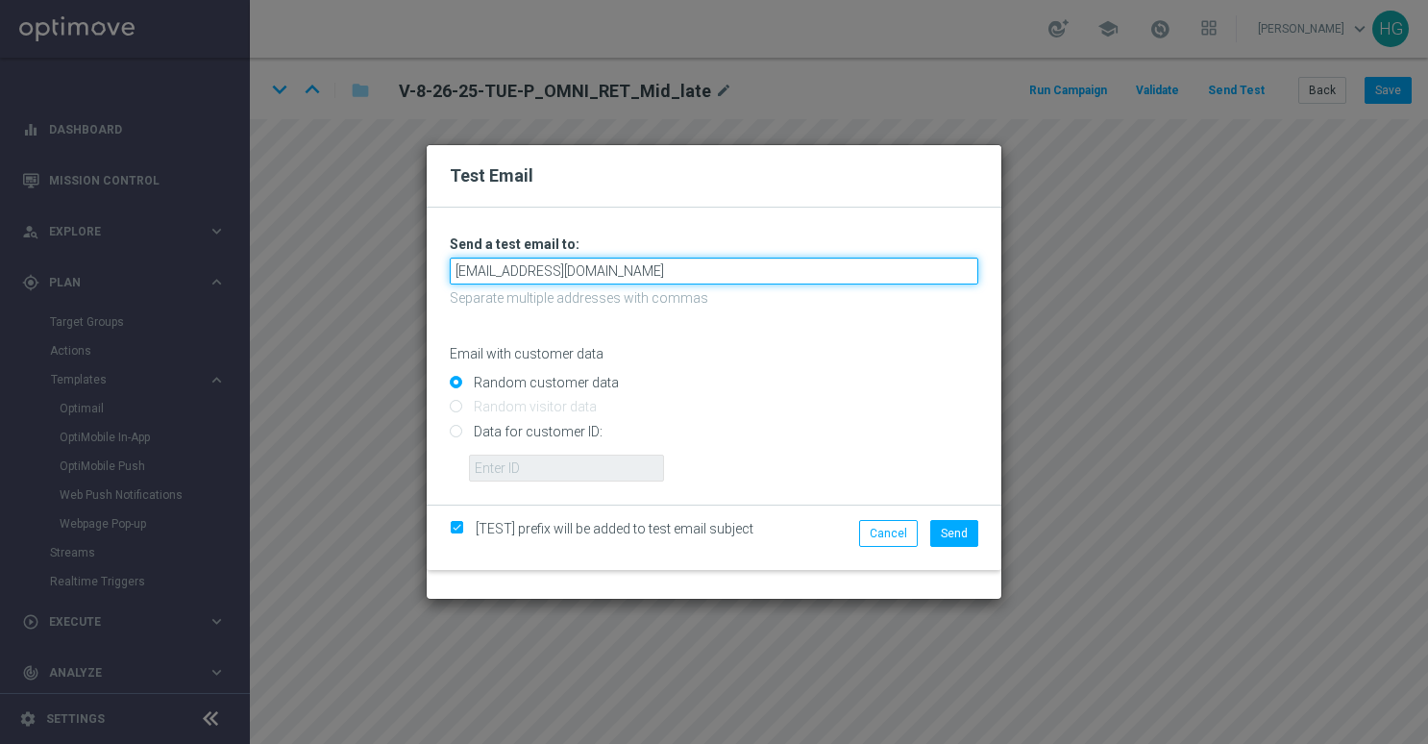
type input "[EMAIL_ADDRESS][DOMAIN_NAME]"
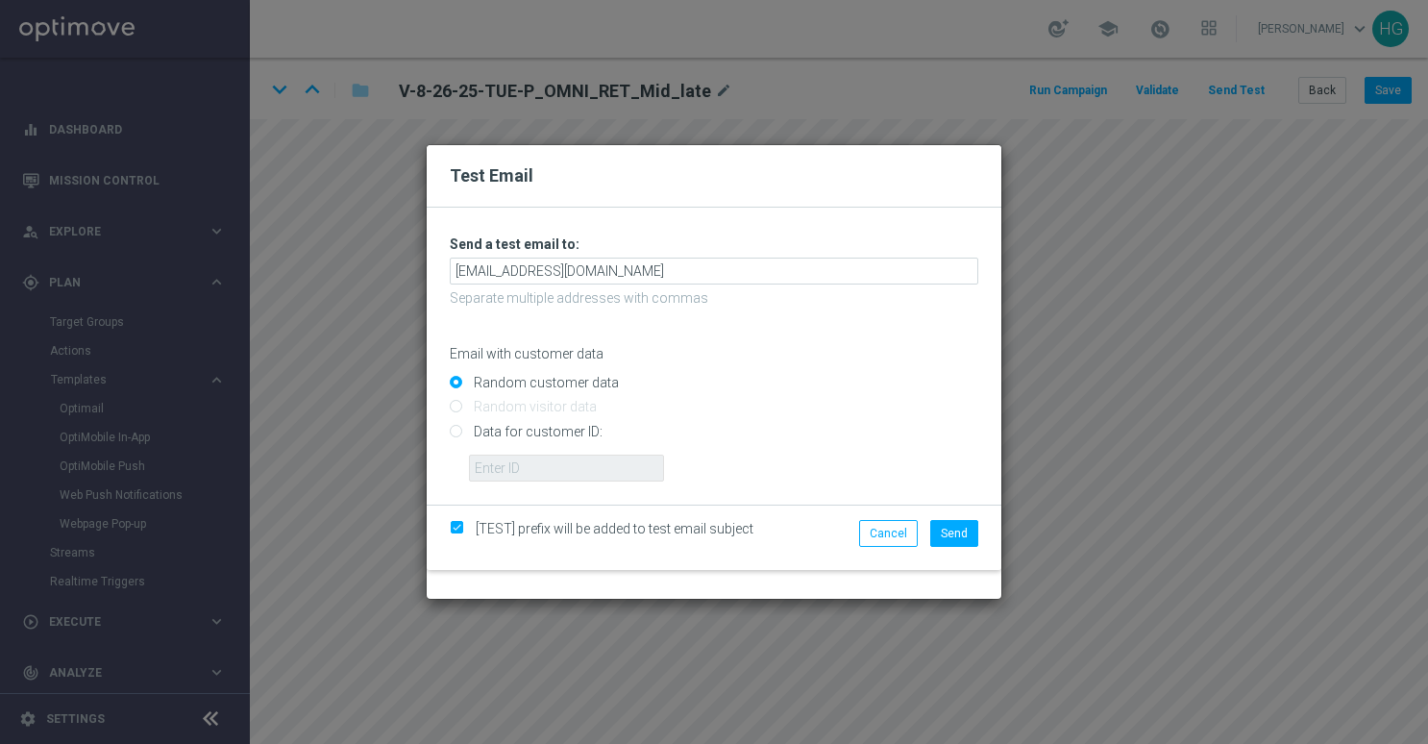
click at [548, 433] on input "Data for customer ID:" at bounding box center [714, 439] width 529 height 27
radio input "true"
click at [525, 475] on input "text" at bounding box center [566, 468] width 195 height 27
paste input "10000024919"
type input "10000024919"
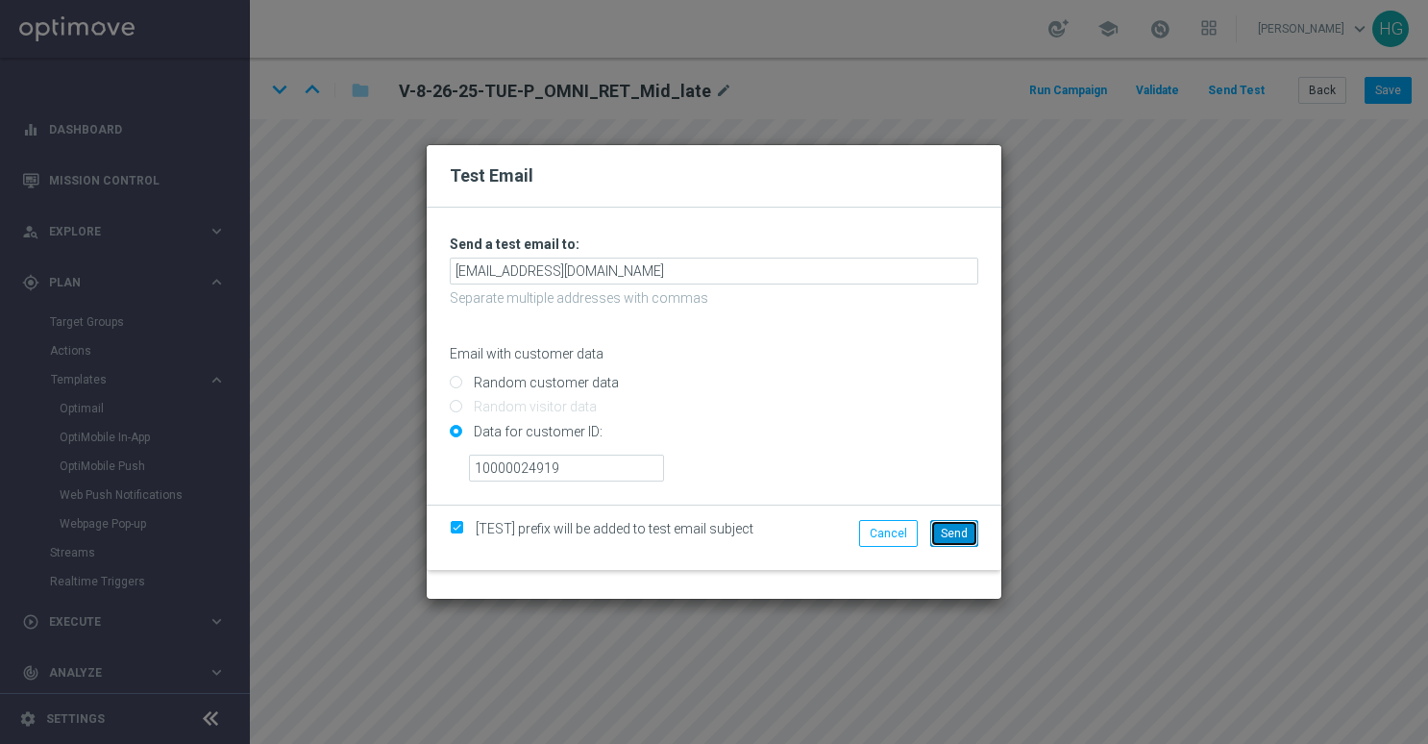
click at [954, 525] on button "Send" at bounding box center [955, 533] width 48 height 27
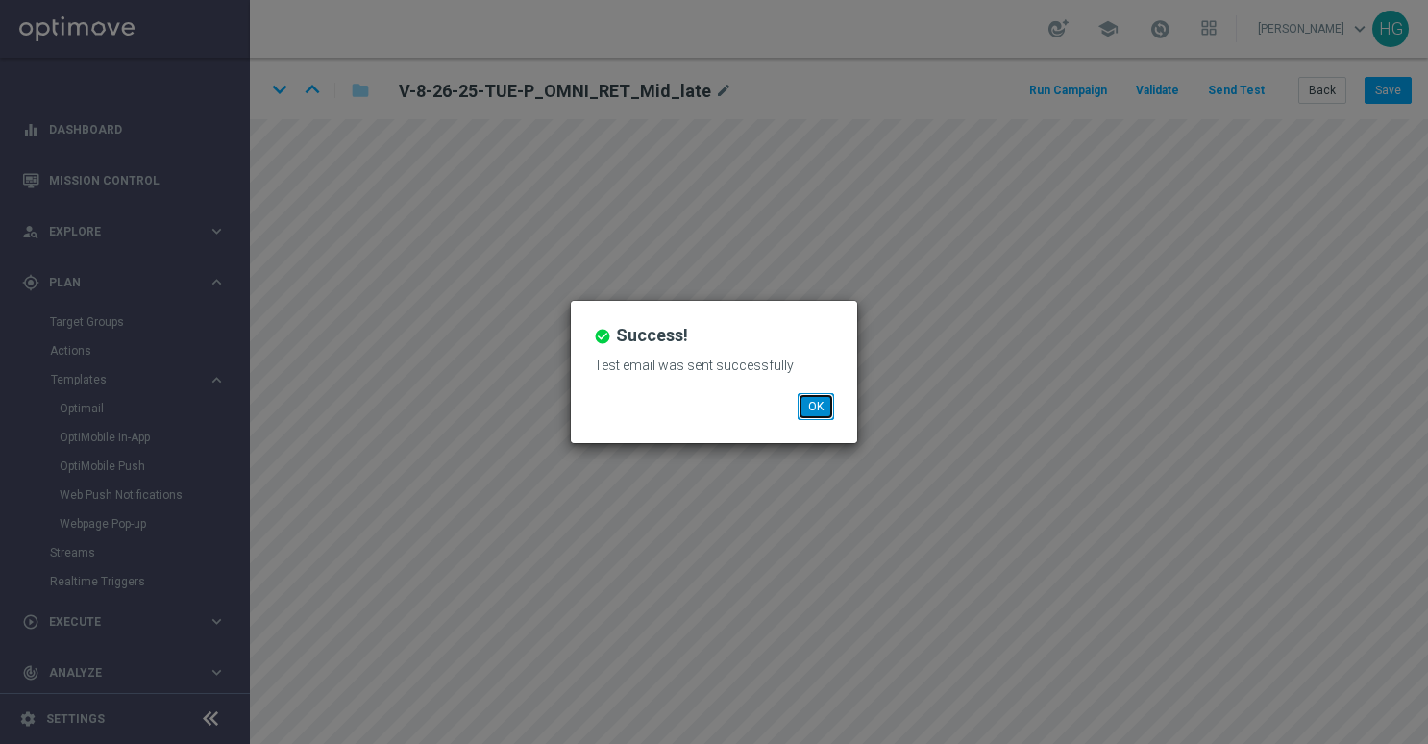
click at [820, 417] on button "OK" at bounding box center [816, 406] width 37 height 27
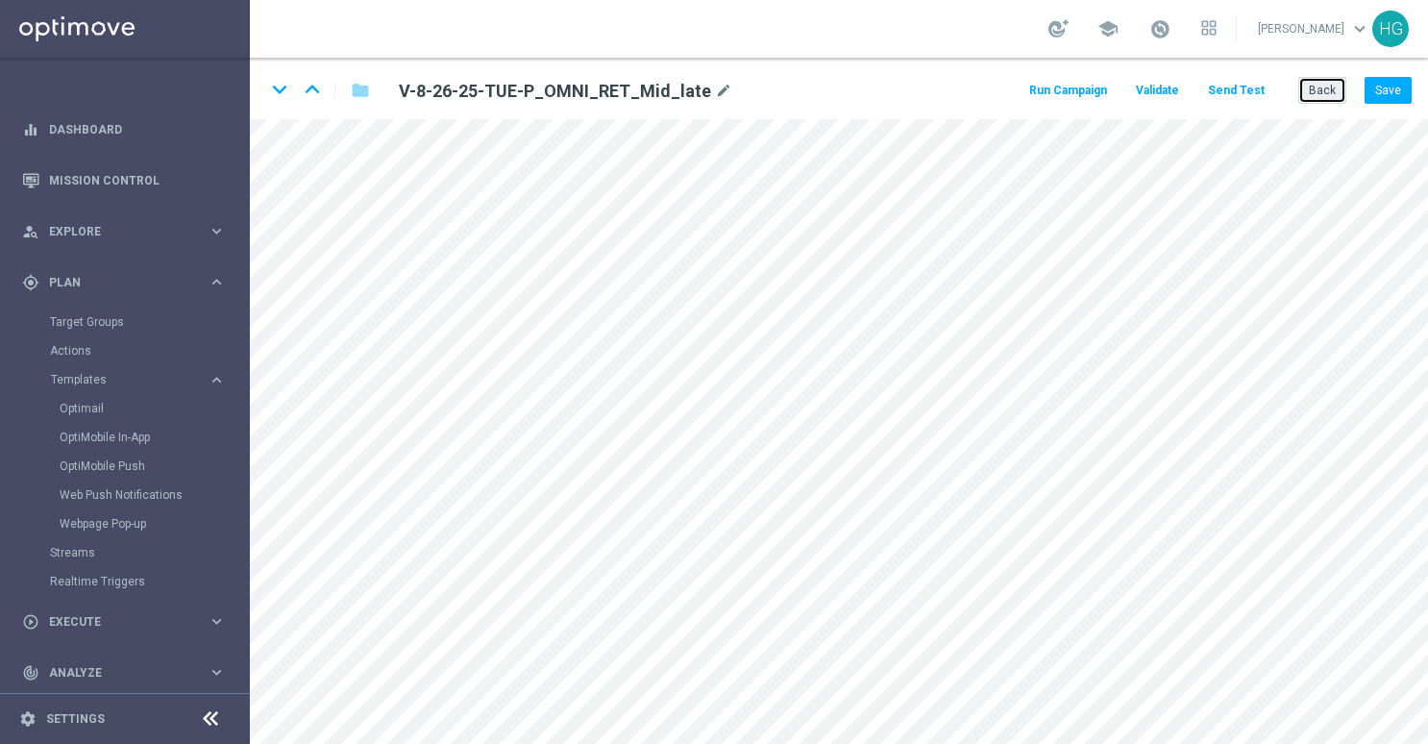
click at [1316, 88] on button "Back" at bounding box center [1323, 90] width 48 height 27
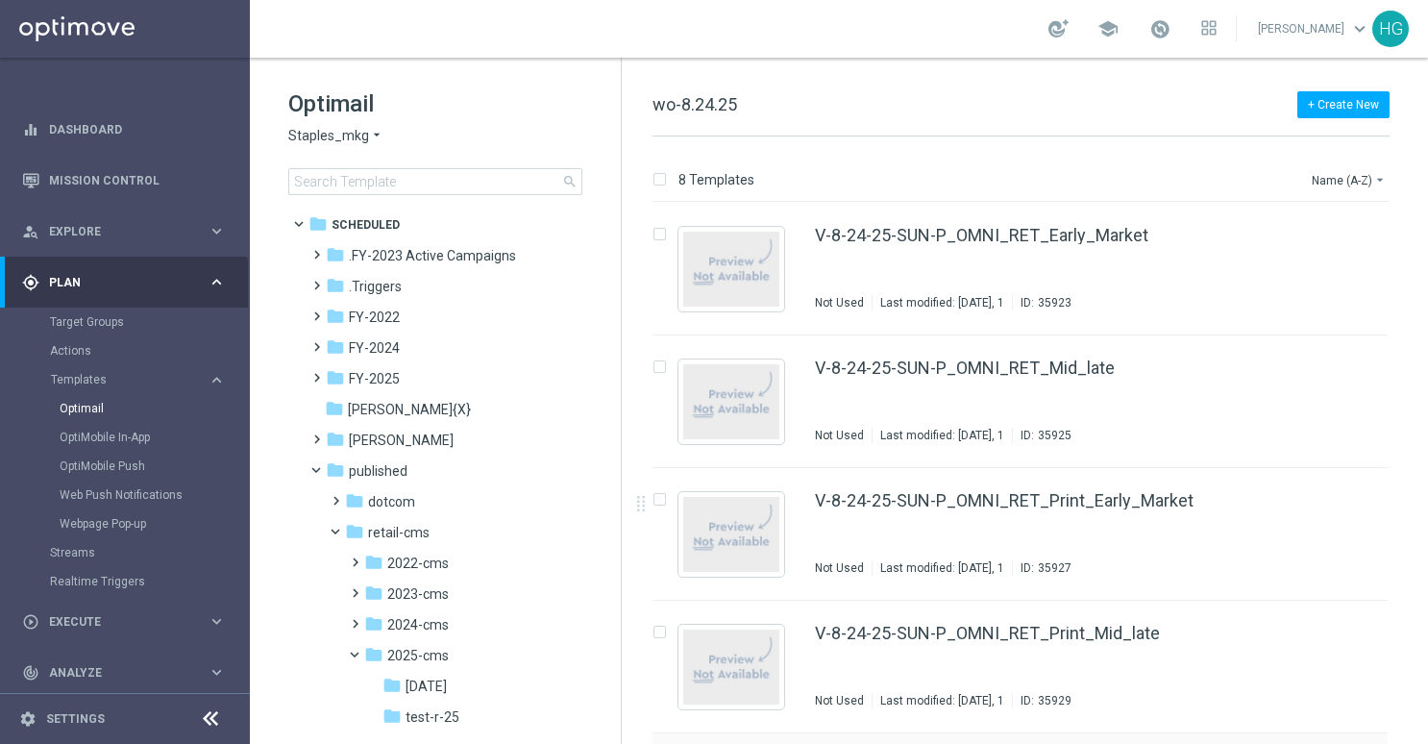
scroll to position [519, 0]
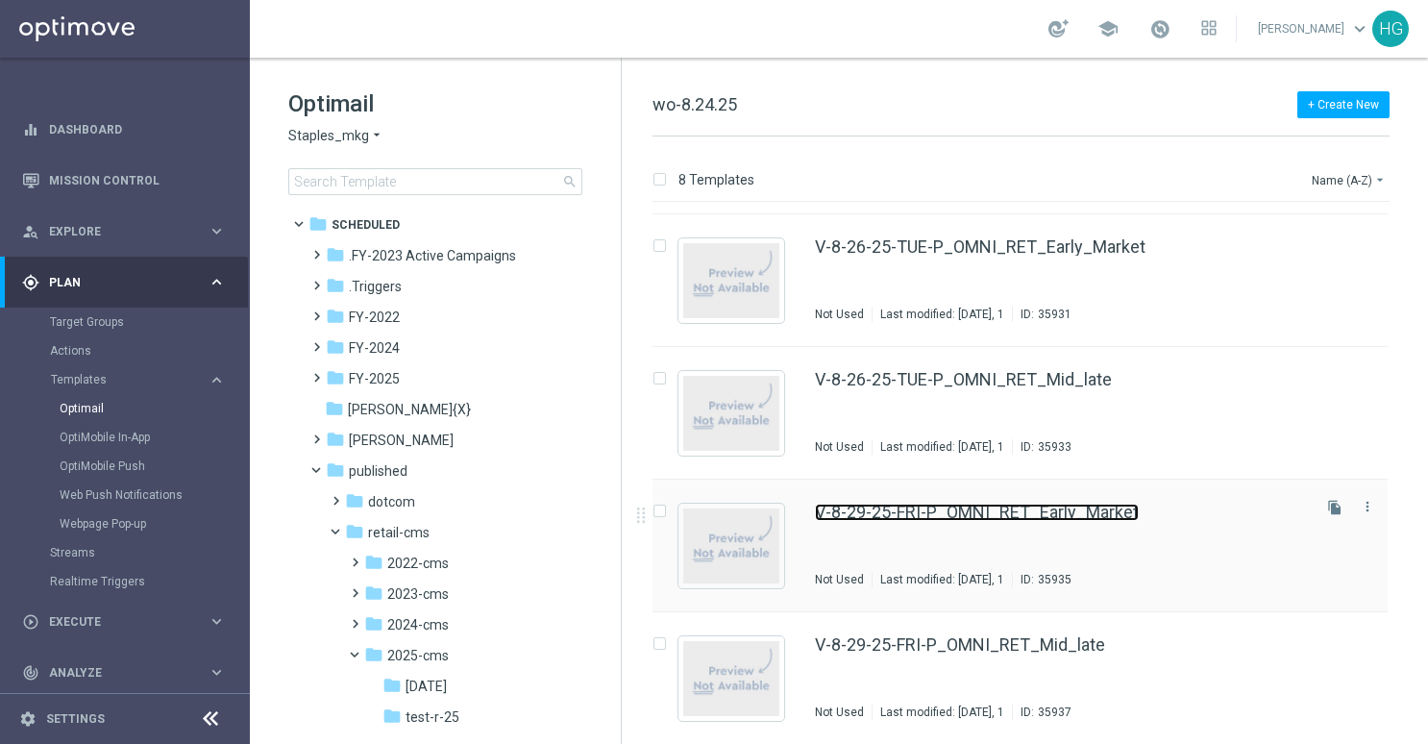
click at [931, 514] on link "V-8-29-25-FRI-P_OMNI_RET_Early_Market" at bounding box center [977, 512] width 324 height 17
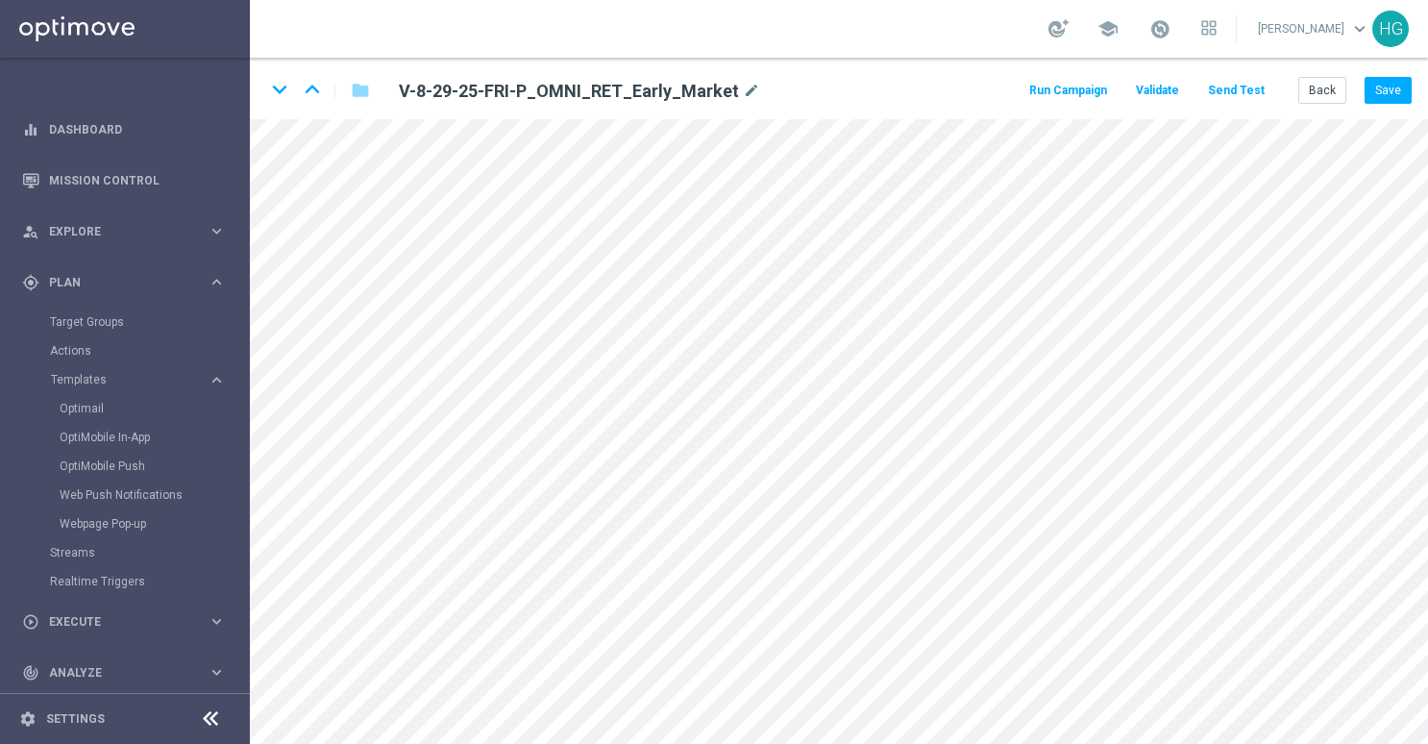
click at [1255, 88] on button "Send Test" at bounding box center [1236, 91] width 62 height 26
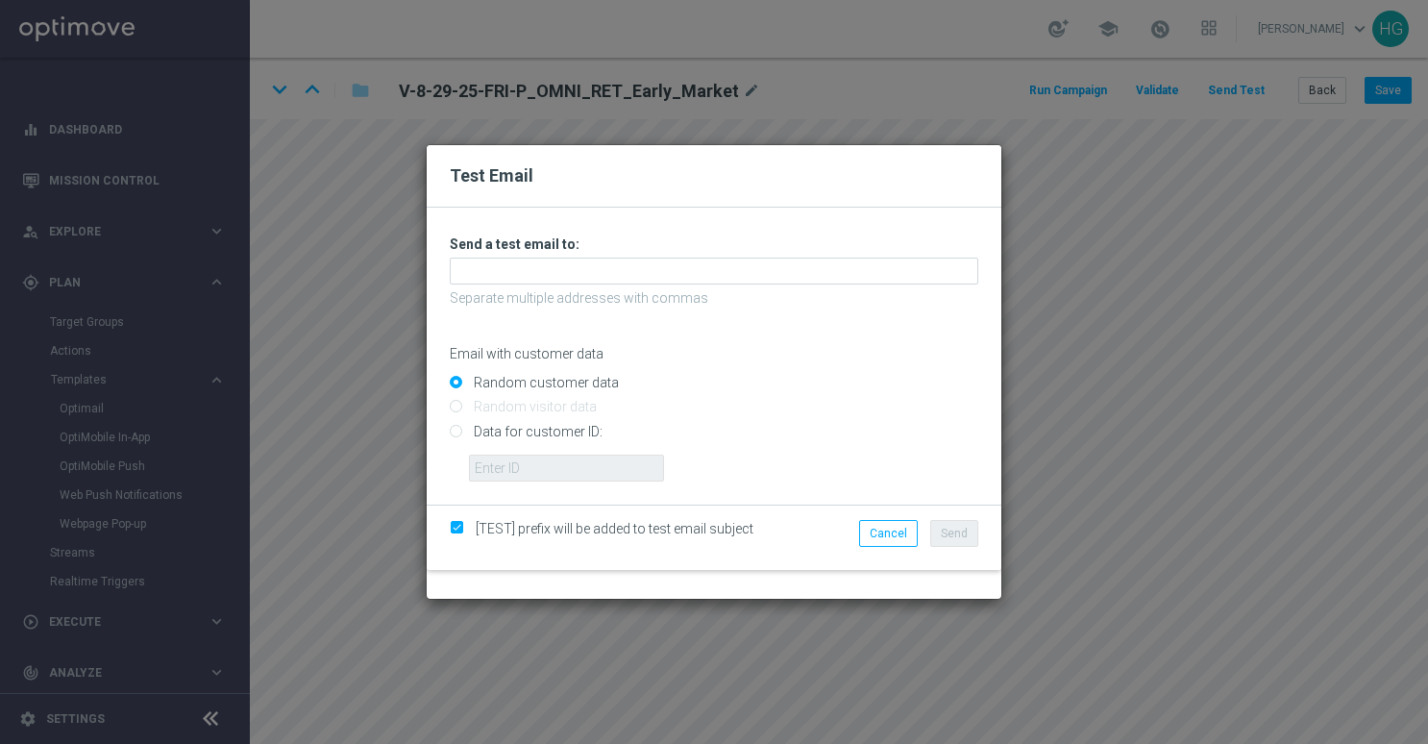
click at [629, 254] on div "Unable to send test email. If this problem persists, contact your CSM for assis…" at bounding box center [714, 359] width 529 height 246
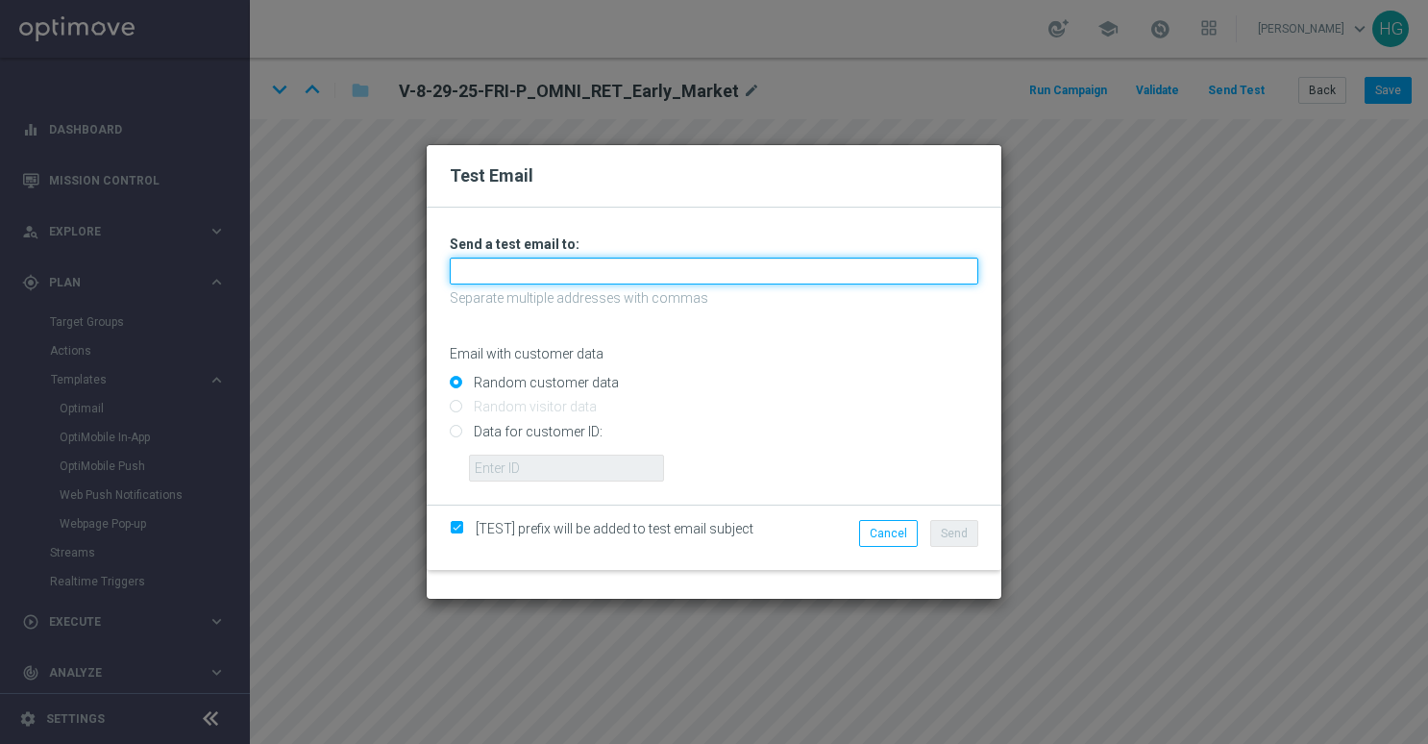
click at [621, 266] on input "text" at bounding box center [714, 271] width 529 height 27
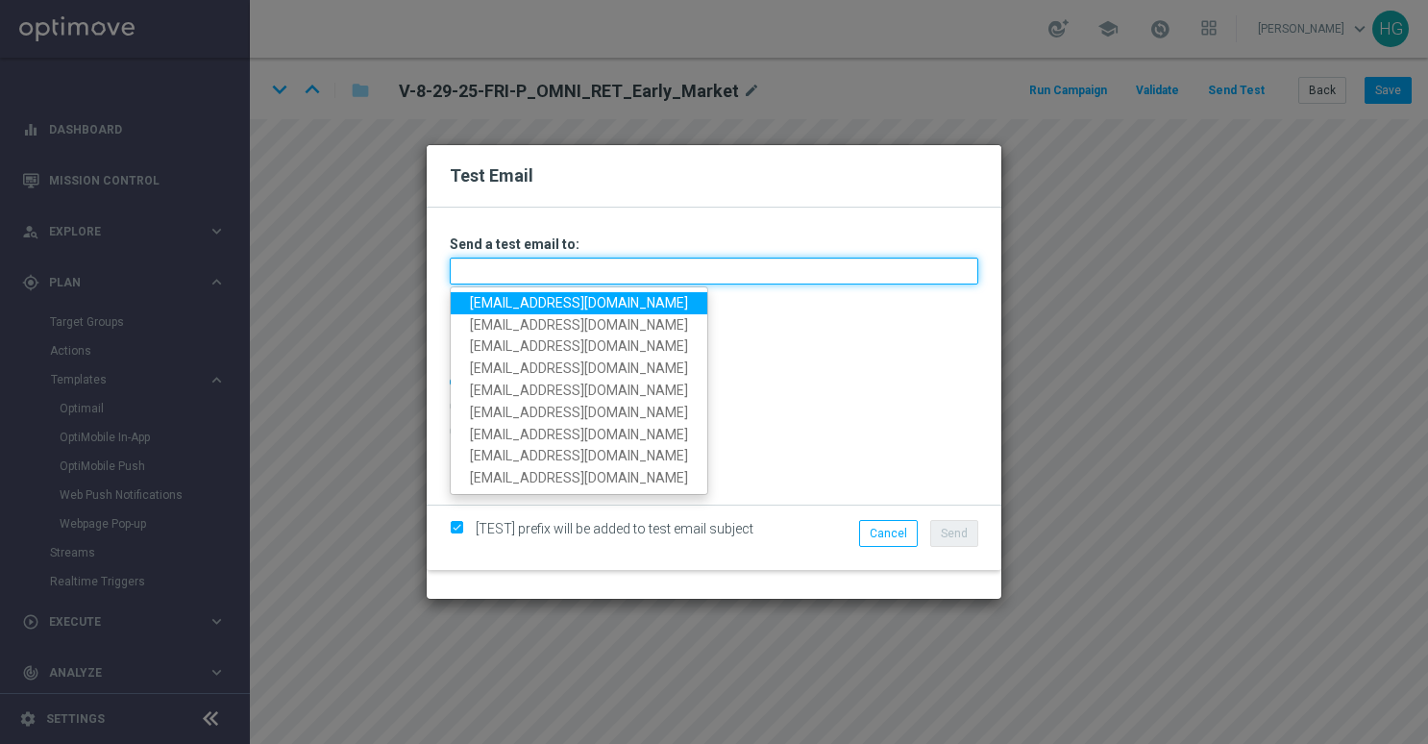
paste input "[EMAIL_ADDRESS][DOMAIN_NAME]"
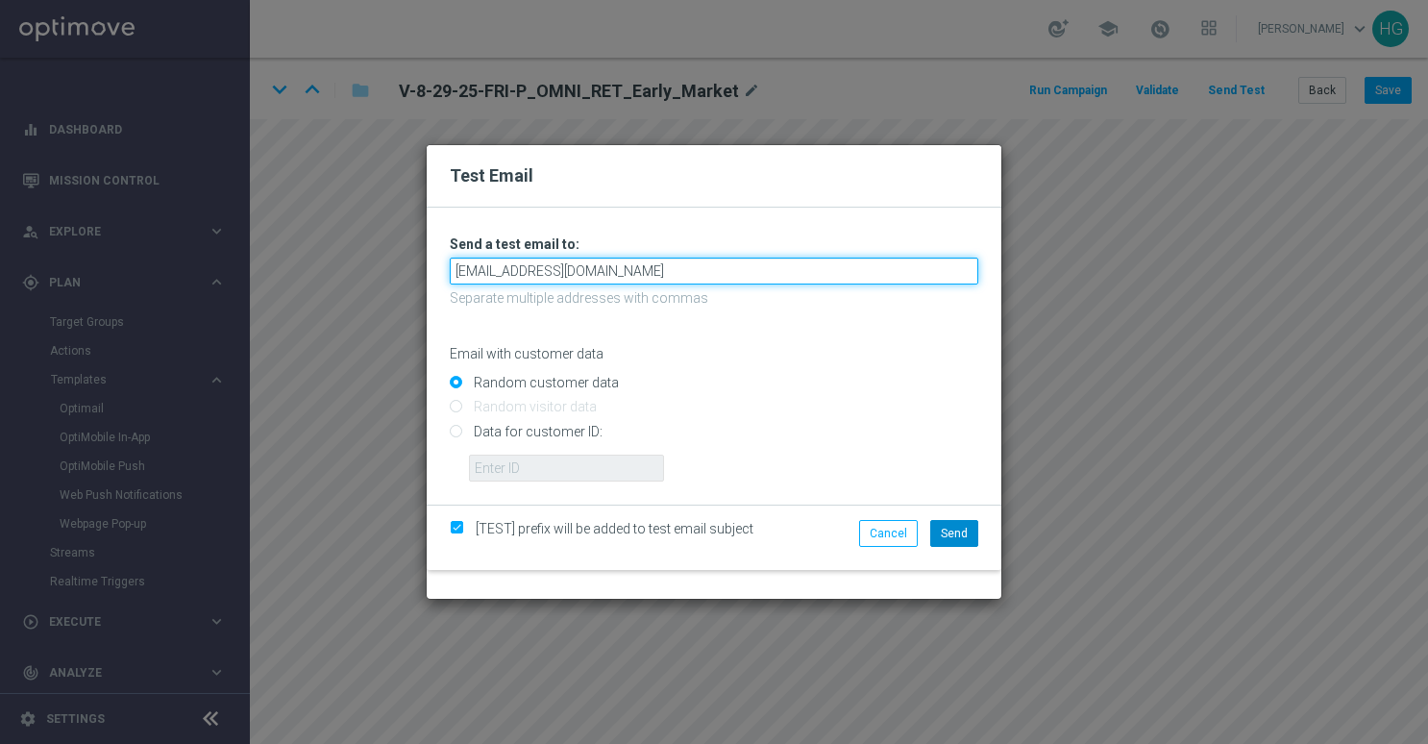
type input "[EMAIL_ADDRESS][DOMAIN_NAME]"
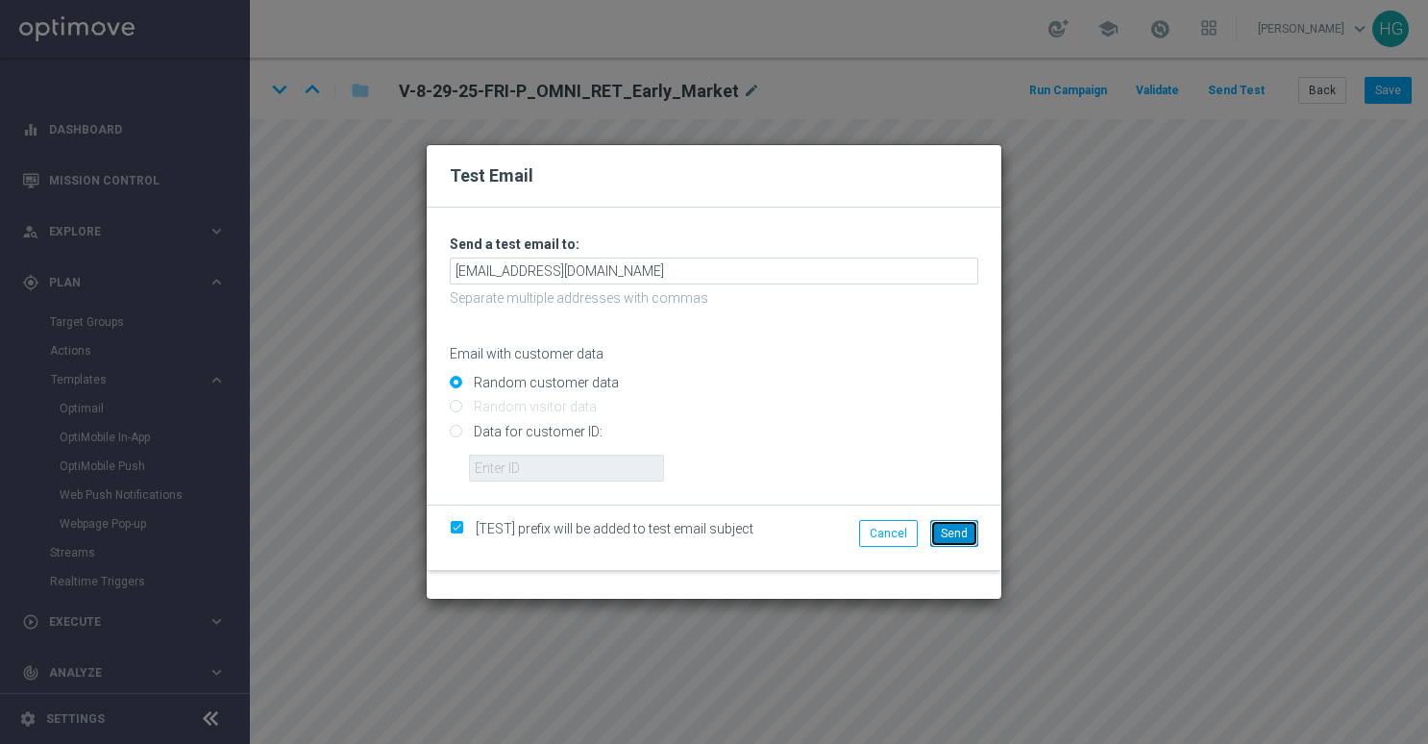
click at [950, 529] on span "Send" at bounding box center [954, 533] width 27 height 13
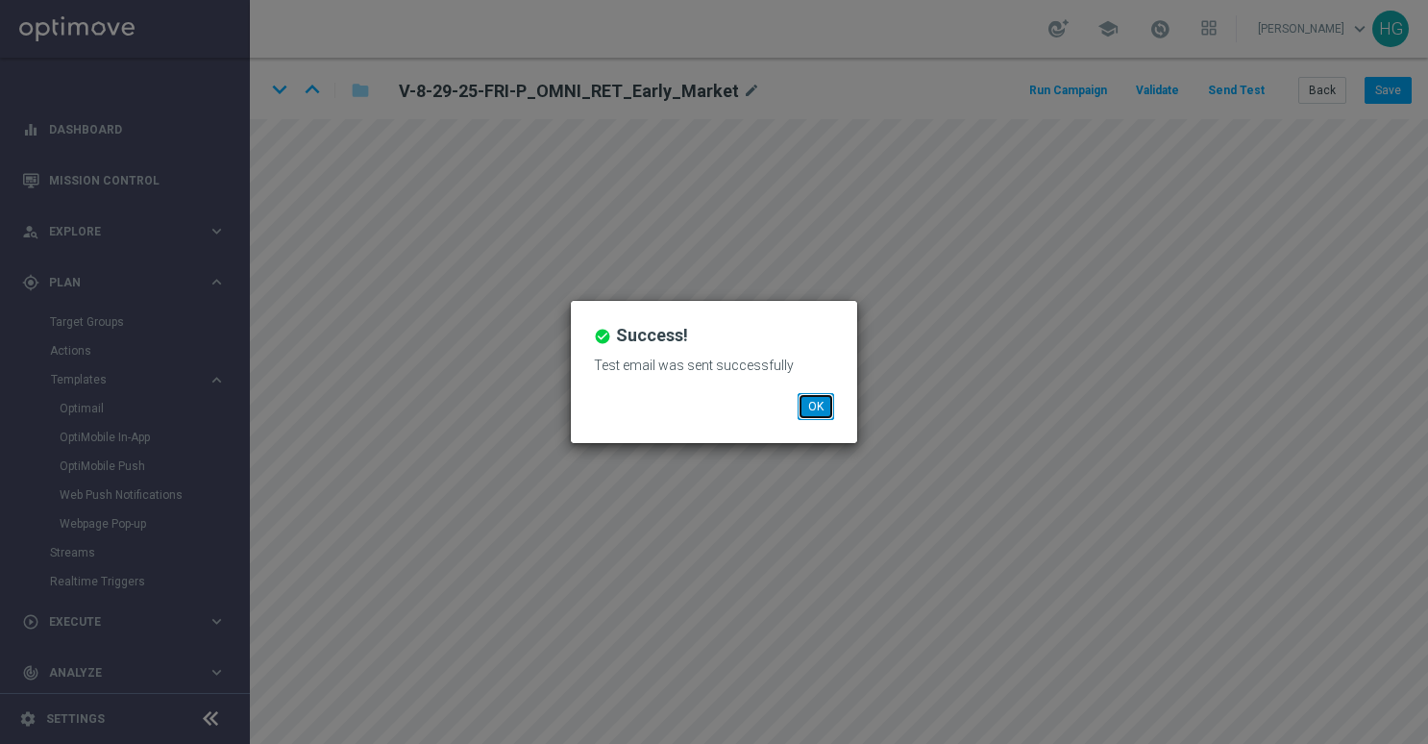
click at [819, 417] on button "OK" at bounding box center [816, 406] width 37 height 27
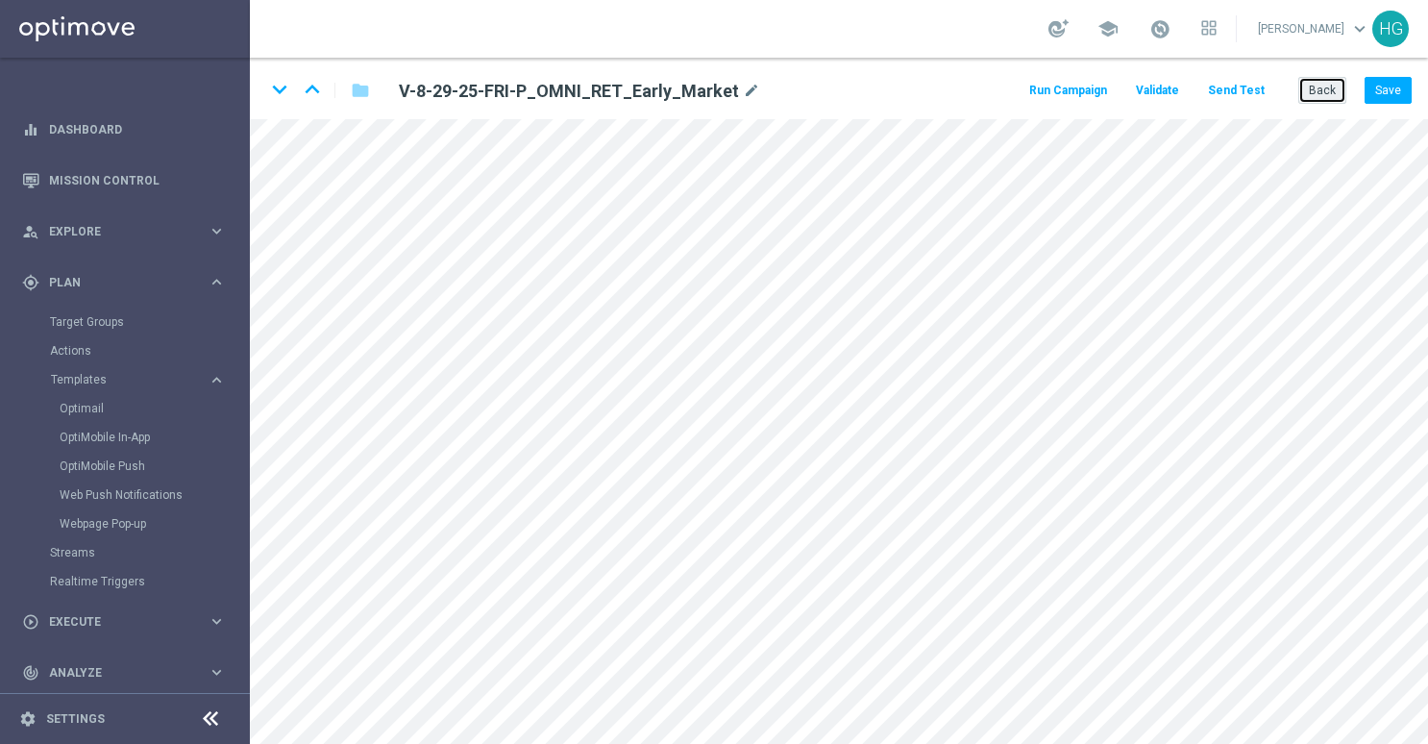
click at [1328, 90] on button "Back" at bounding box center [1323, 90] width 48 height 27
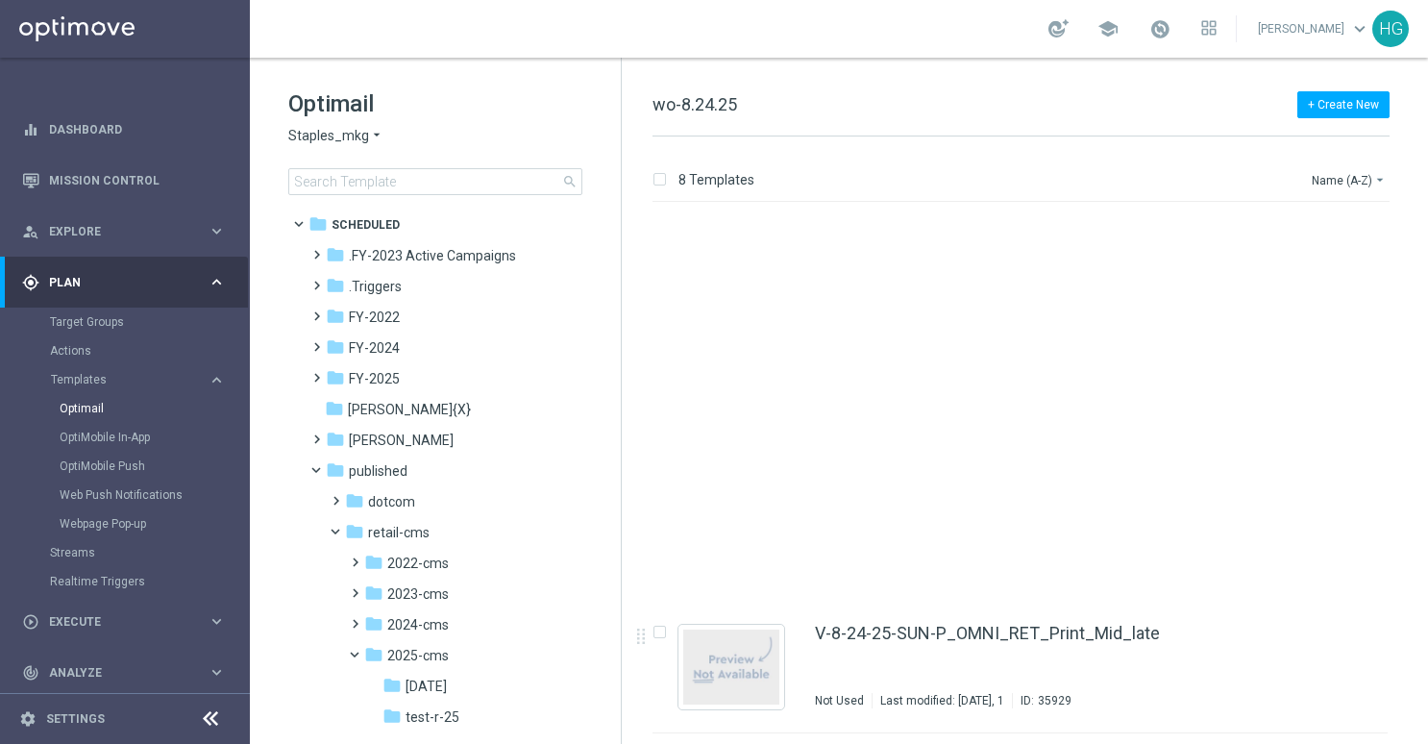
scroll to position [519, 0]
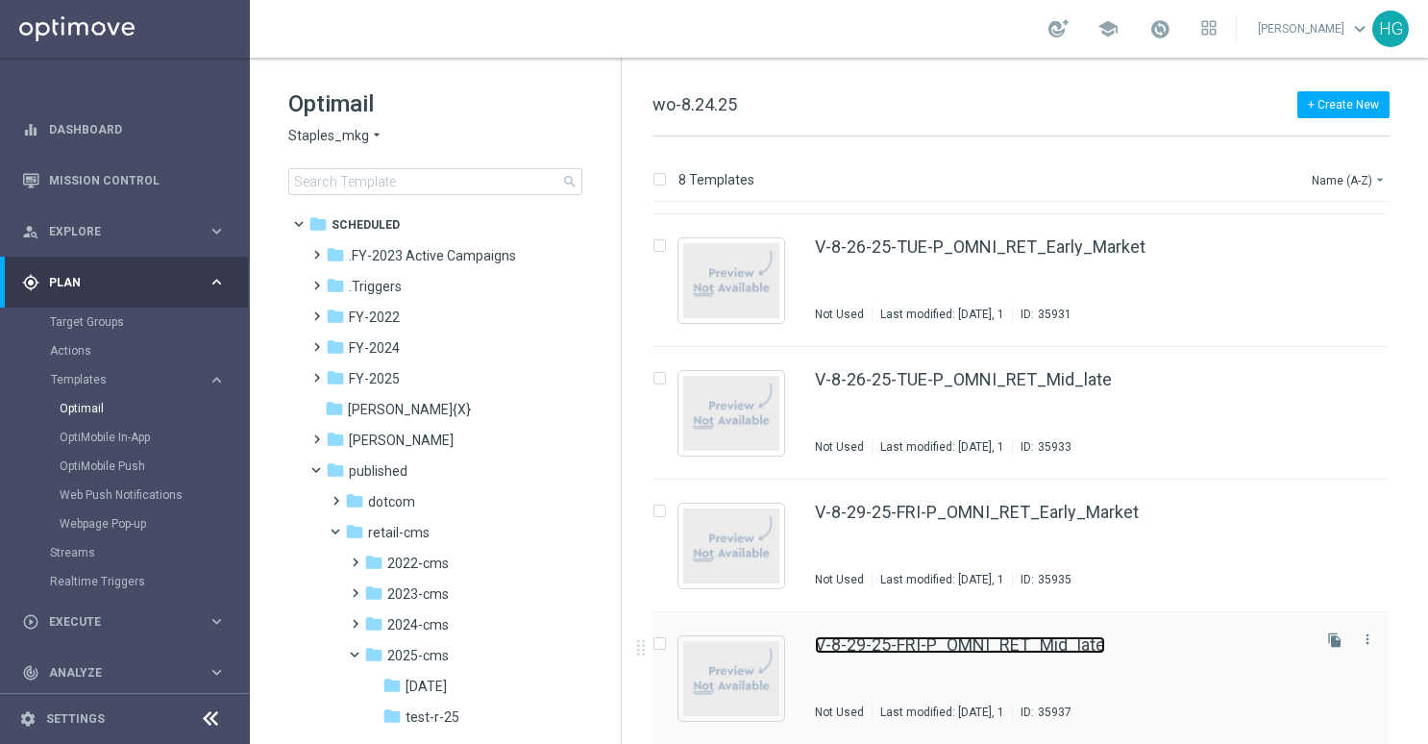
click at [1048, 649] on link "V-8-29-25-FRI-P_OMNI_RET_Mid_late" at bounding box center [960, 644] width 290 height 17
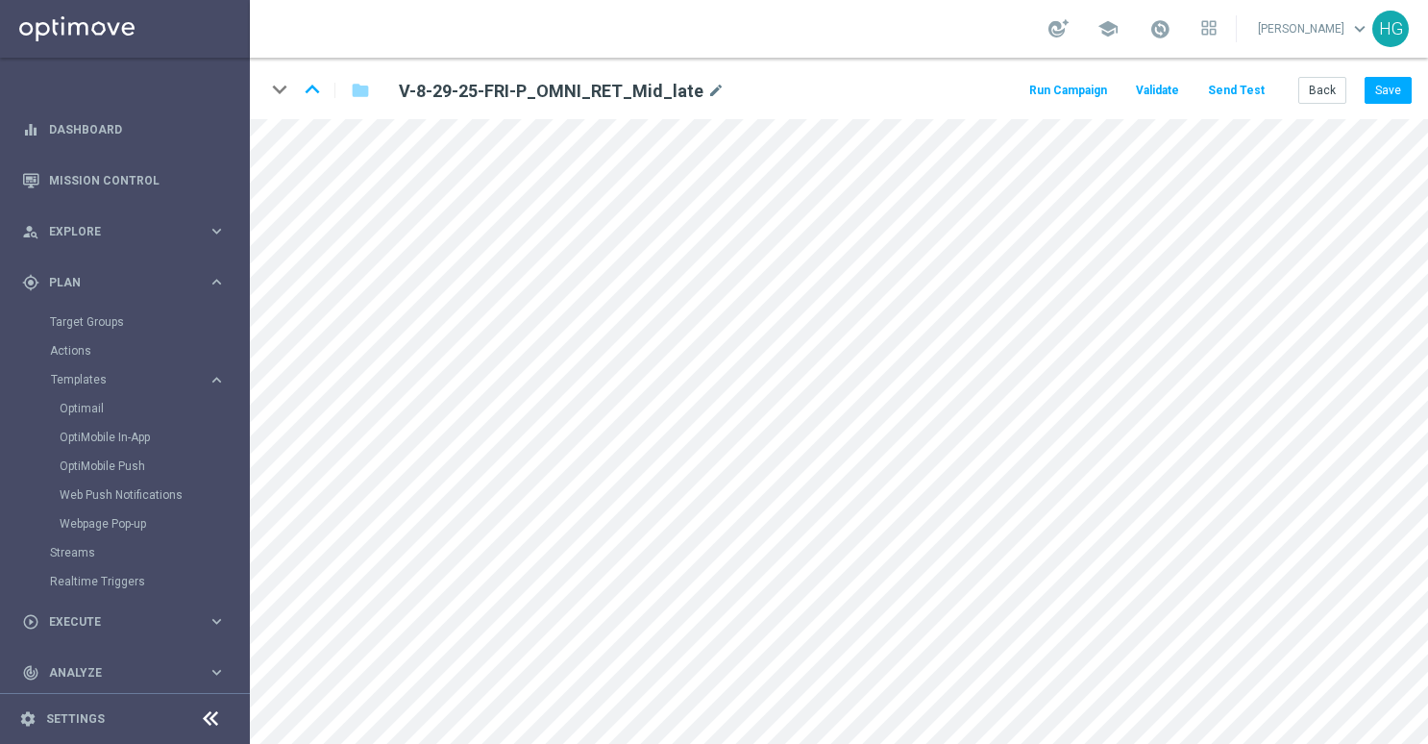
click at [1252, 99] on button "Send Test" at bounding box center [1236, 91] width 62 height 26
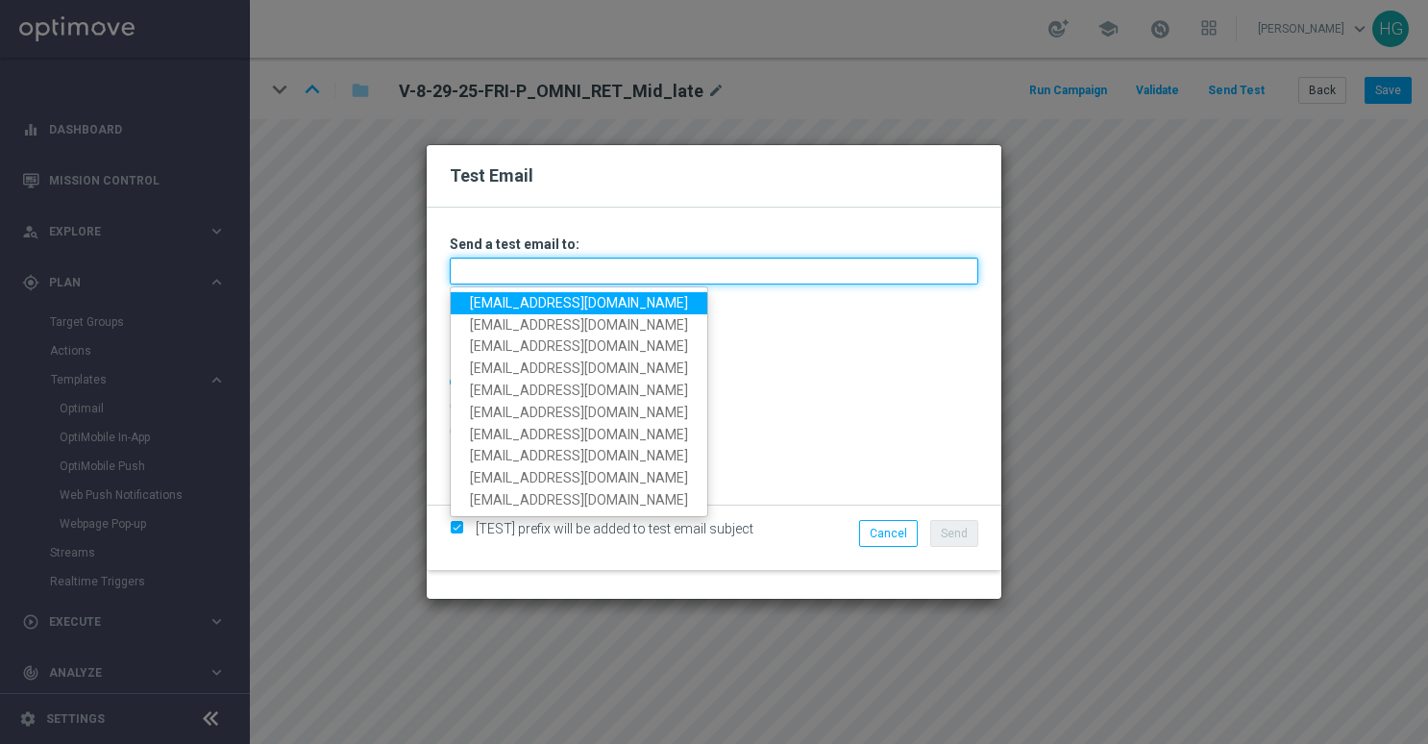
click at [775, 261] on input "text" at bounding box center [714, 271] width 529 height 27
paste input "[EMAIL_ADDRESS][DOMAIN_NAME]"
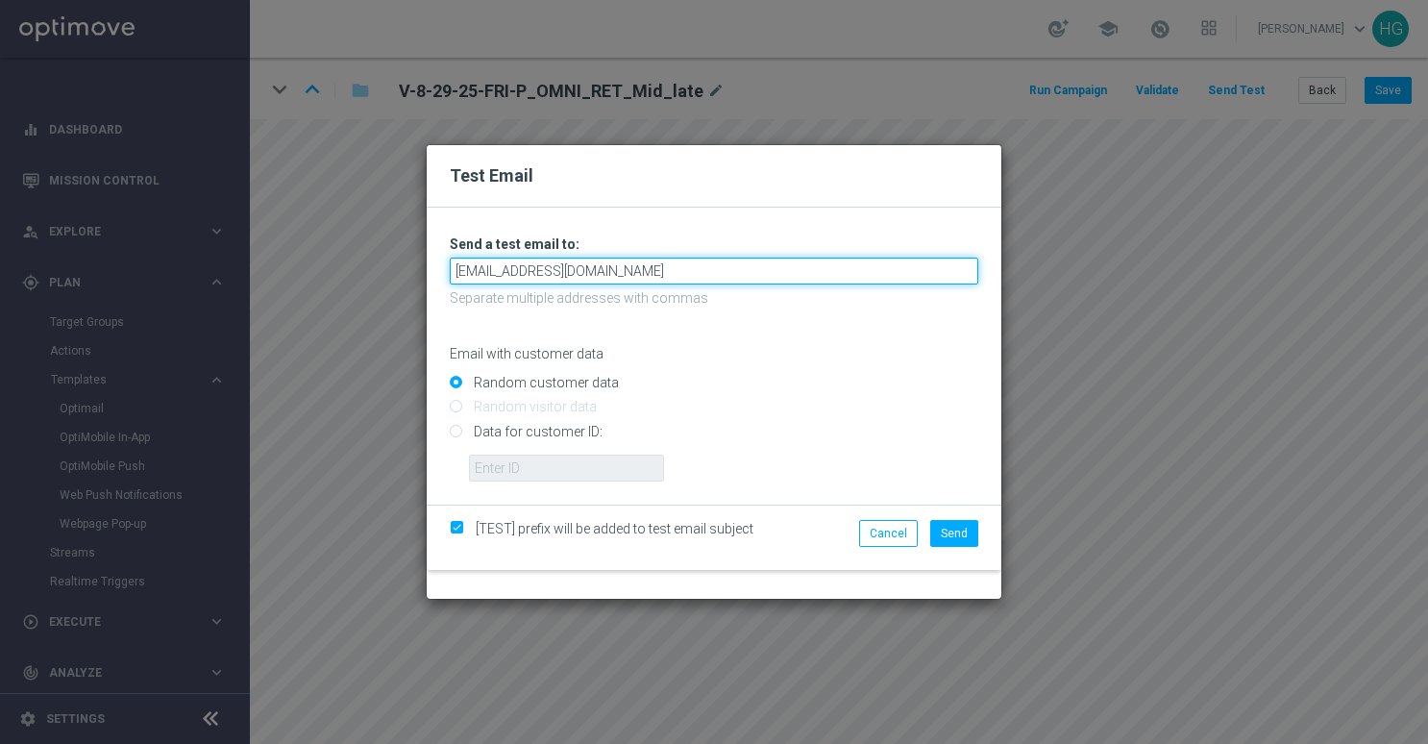
type input "[EMAIL_ADDRESS][DOMAIN_NAME]"
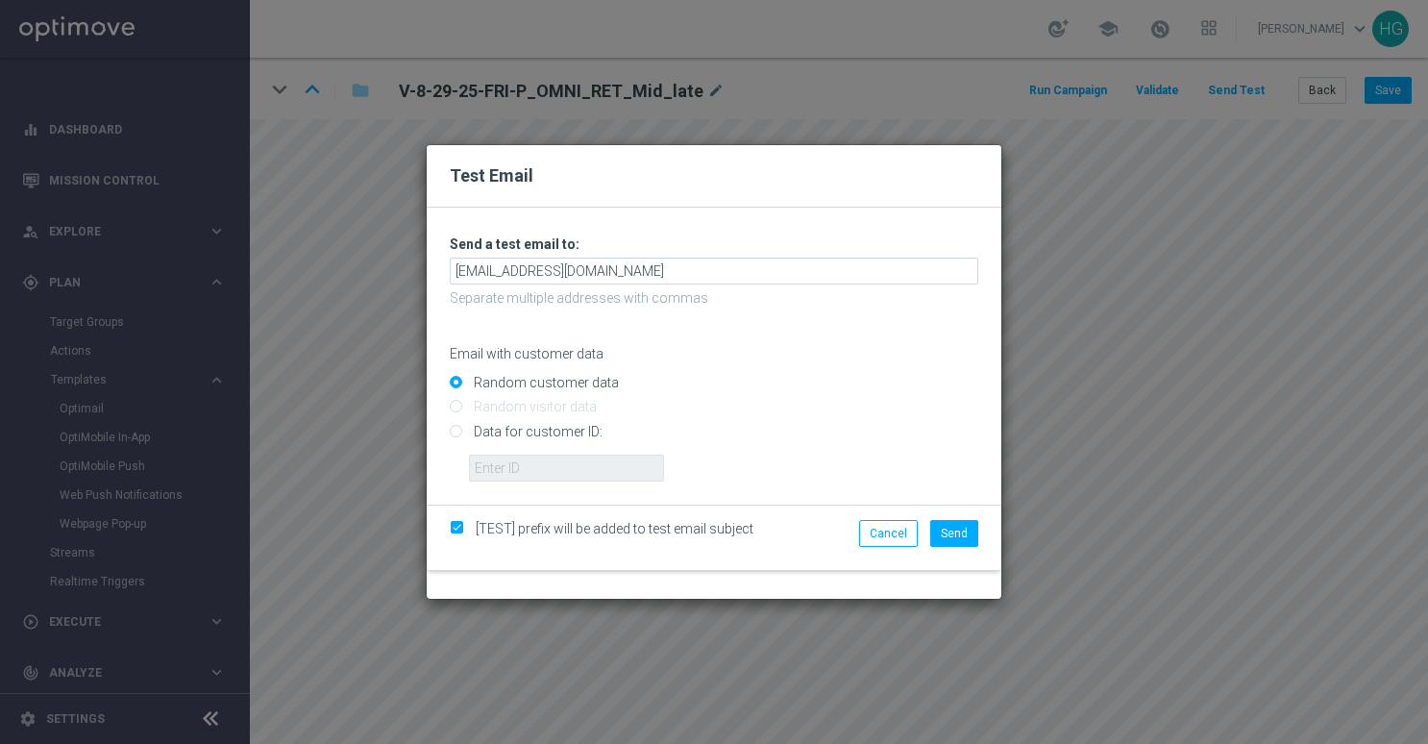
click at [517, 432] on input "Data for customer ID:" at bounding box center [714, 439] width 529 height 27
radio input "true"
click at [522, 464] on input "text" at bounding box center [566, 468] width 195 height 27
paste input "10002564155"
type input "10002564155"
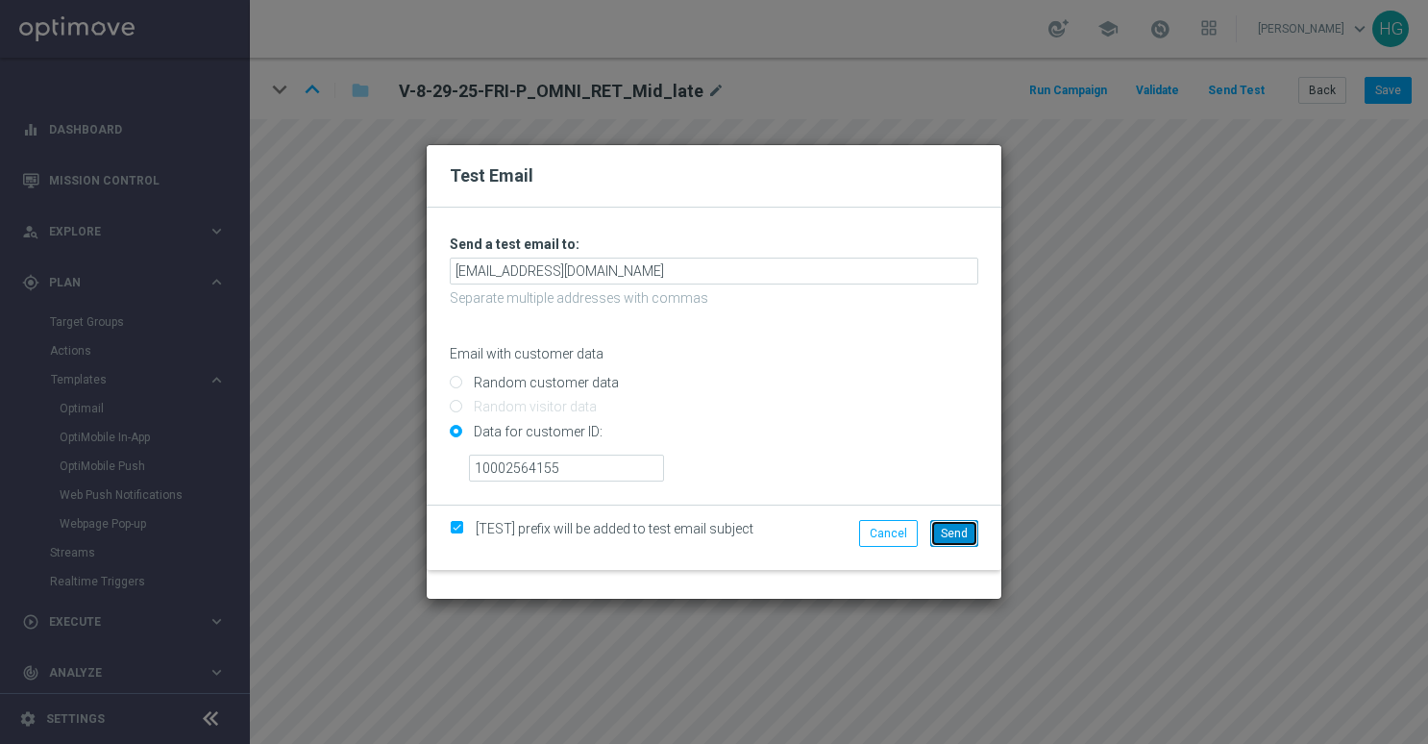
click at [971, 534] on button "Send" at bounding box center [955, 533] width 48 height 27
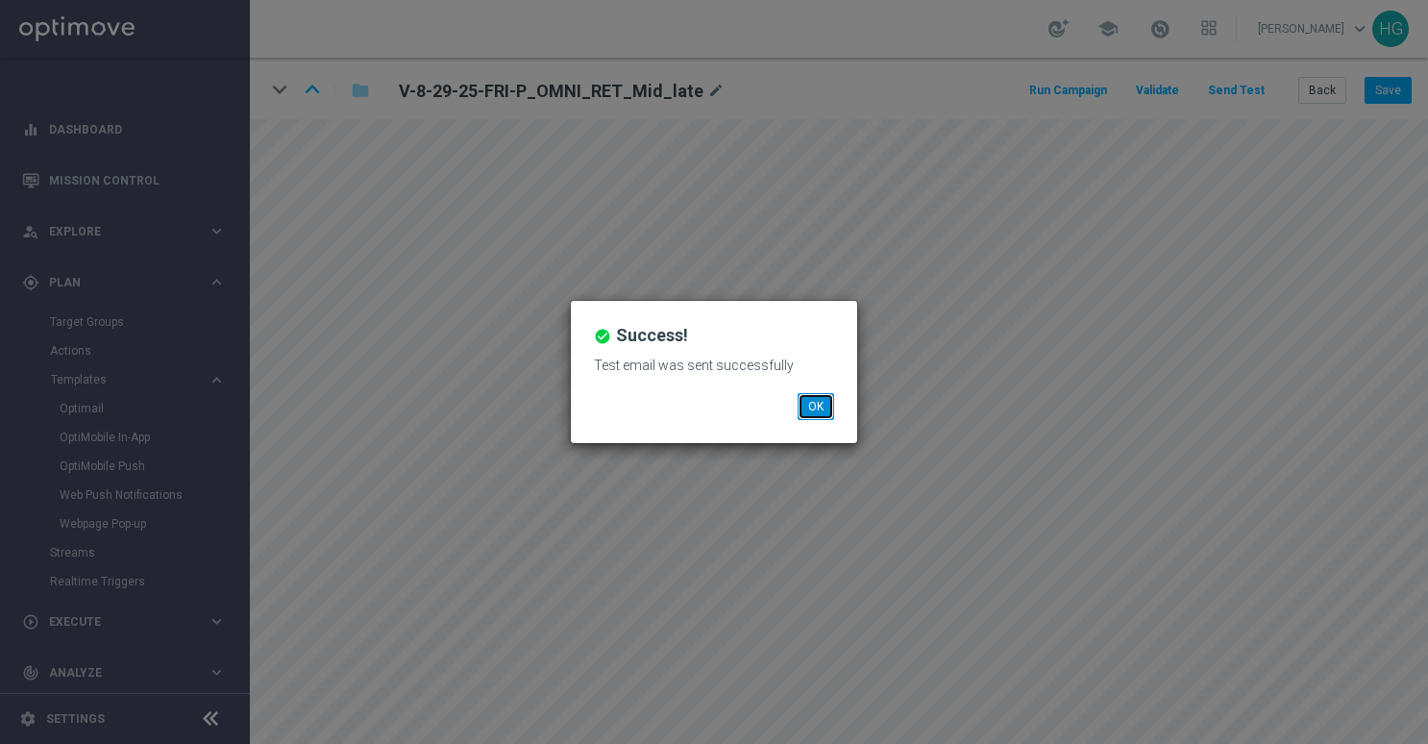
click at [819, 404] on button "OK" at bounding box center [816, 406] width 37 height 27
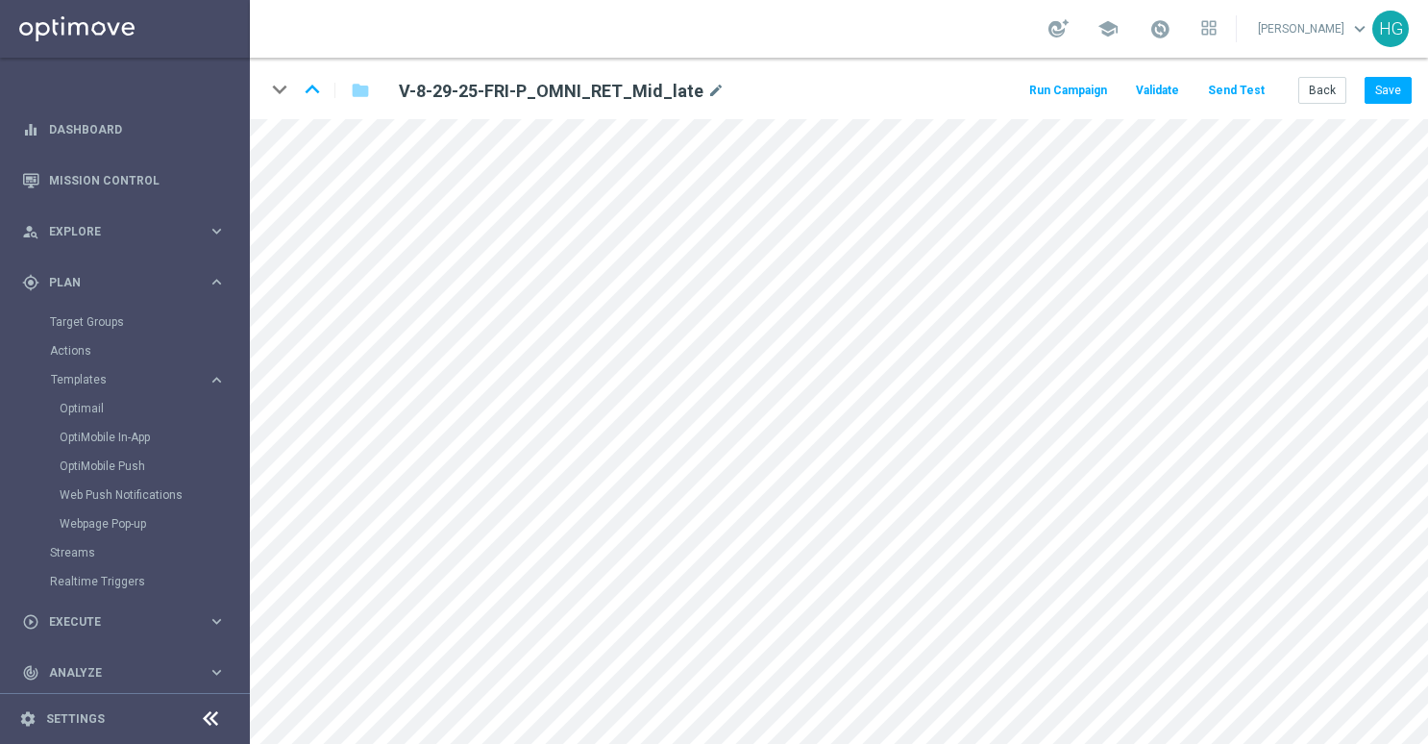
click at [1253, 83] on button "Send Test" at bounding box center [1236, 91] width 62 height 26
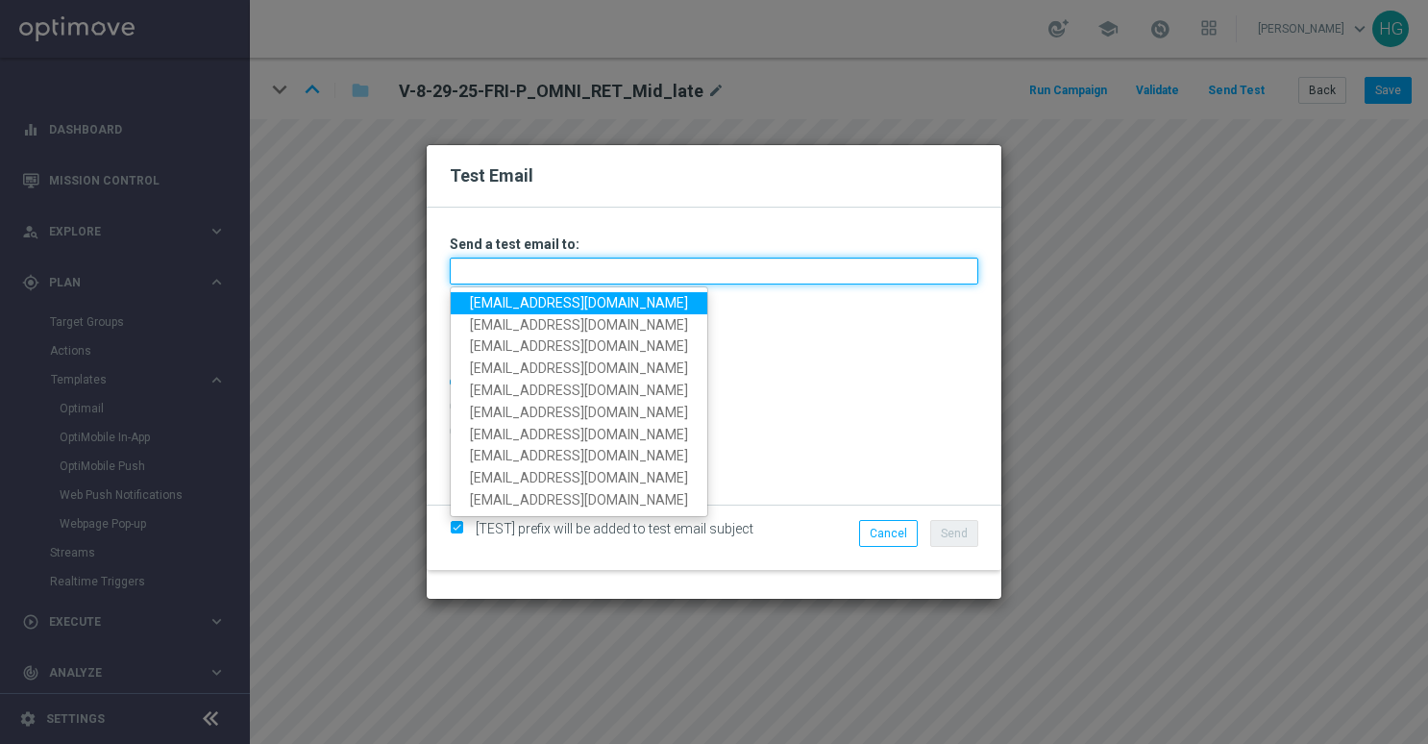
click at [647, 271] on input "text" at bounding box center [714, 271] width 529 height 27
paste input "[EMAIL_ADDRESS][DOMAIN_NAME]"
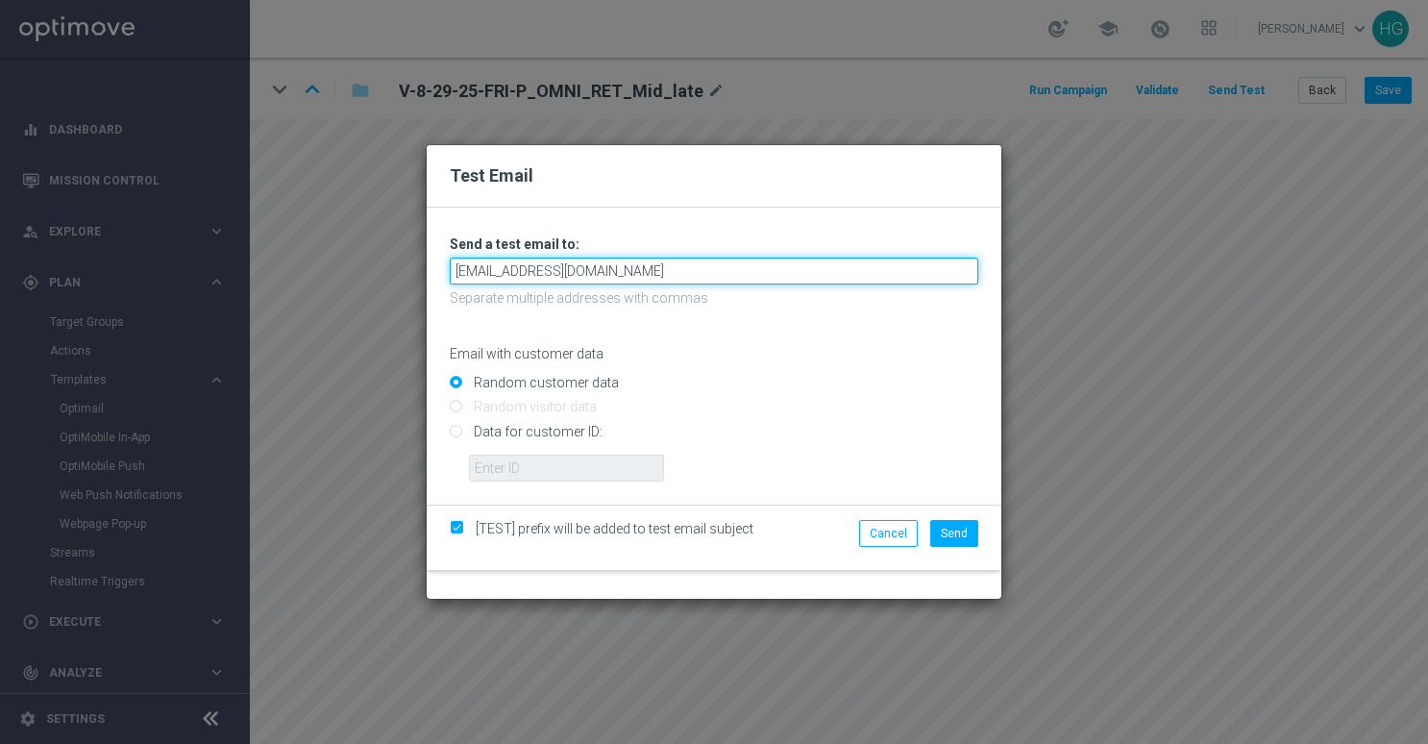
type input "[EMAIL_ADDRESS][DOMAIN_NAME]"
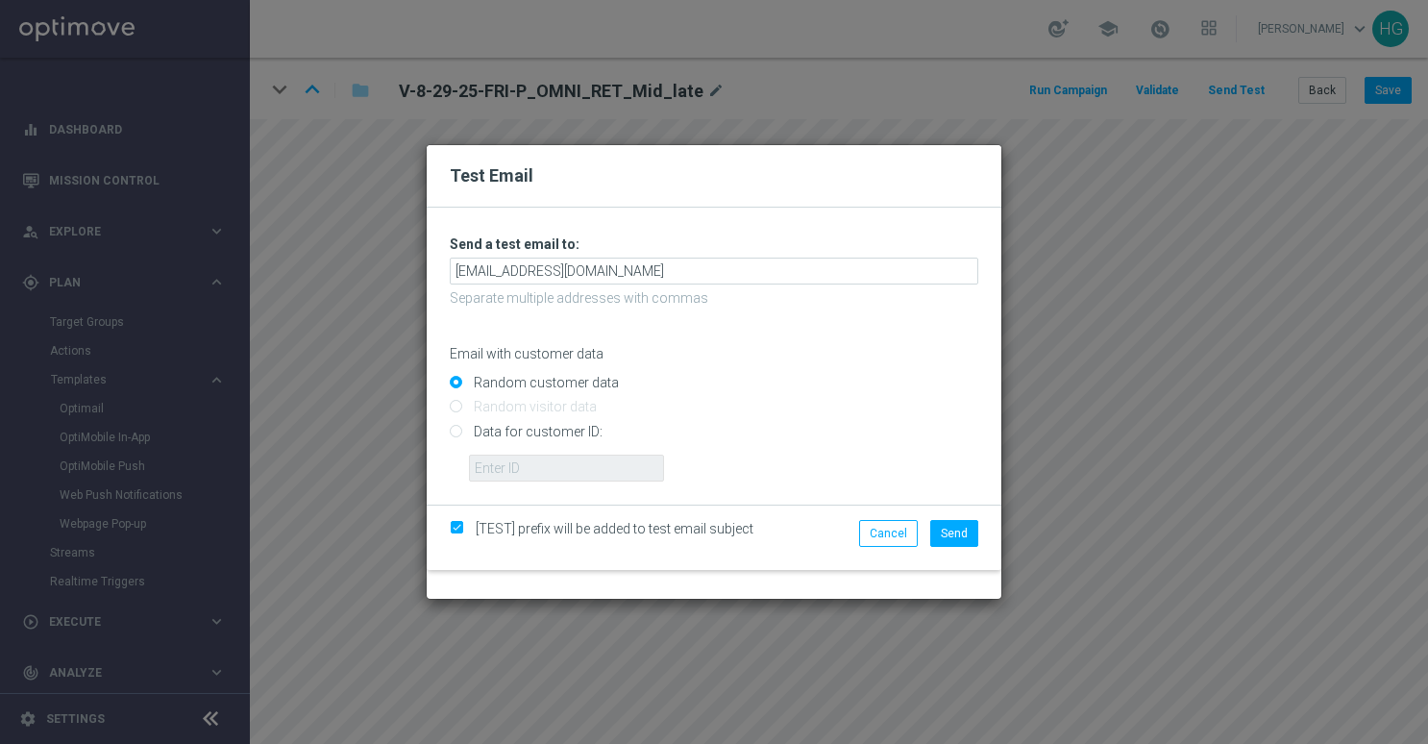
click at [501, 431] on input "Data for customer ID:" at bounding box center [714, 439] width 529 height 27
radio input "true"
click at [502, 478] on input "text" at bounding box center [566, 468] width 195 height 27
paste input "10000024919"
type input "10000024919"
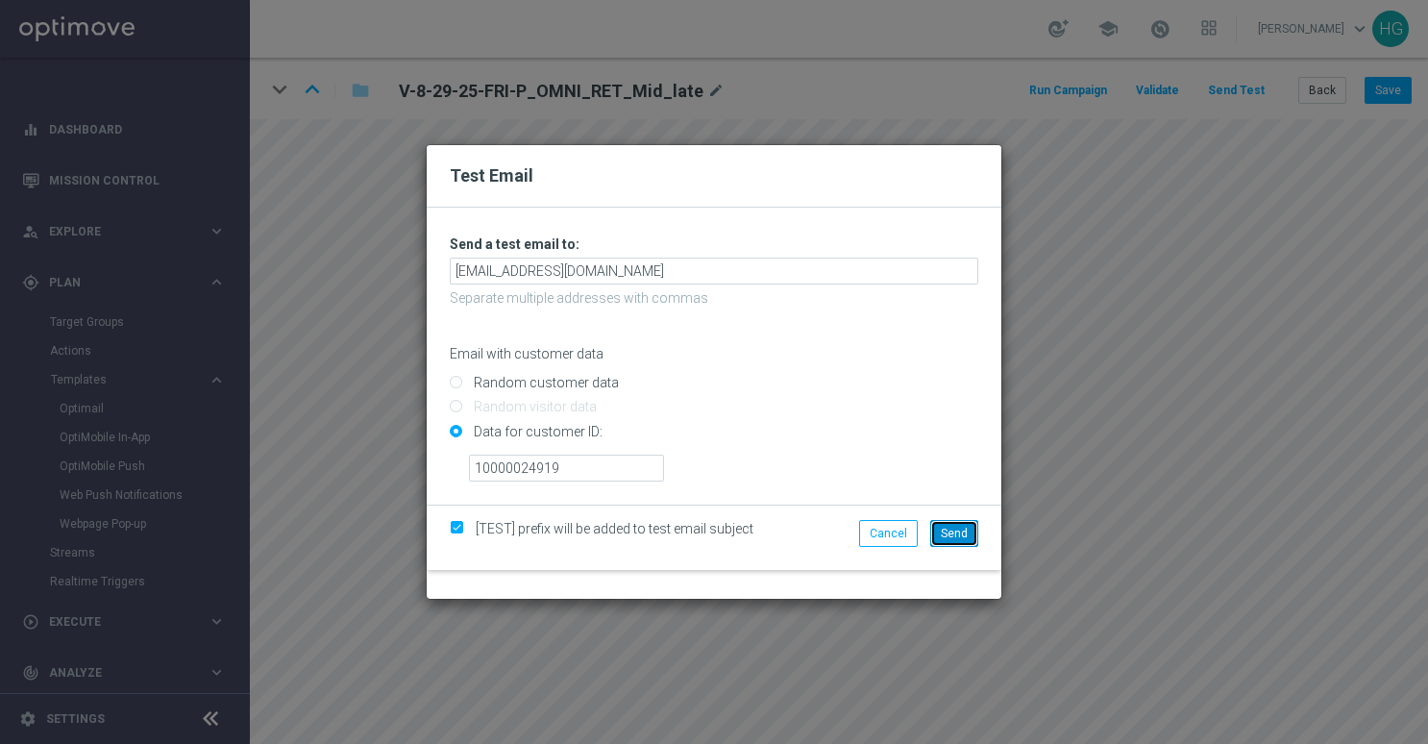
click at [967, 535] on span "Send" at bounding box center [954, 533] width 27 height 13
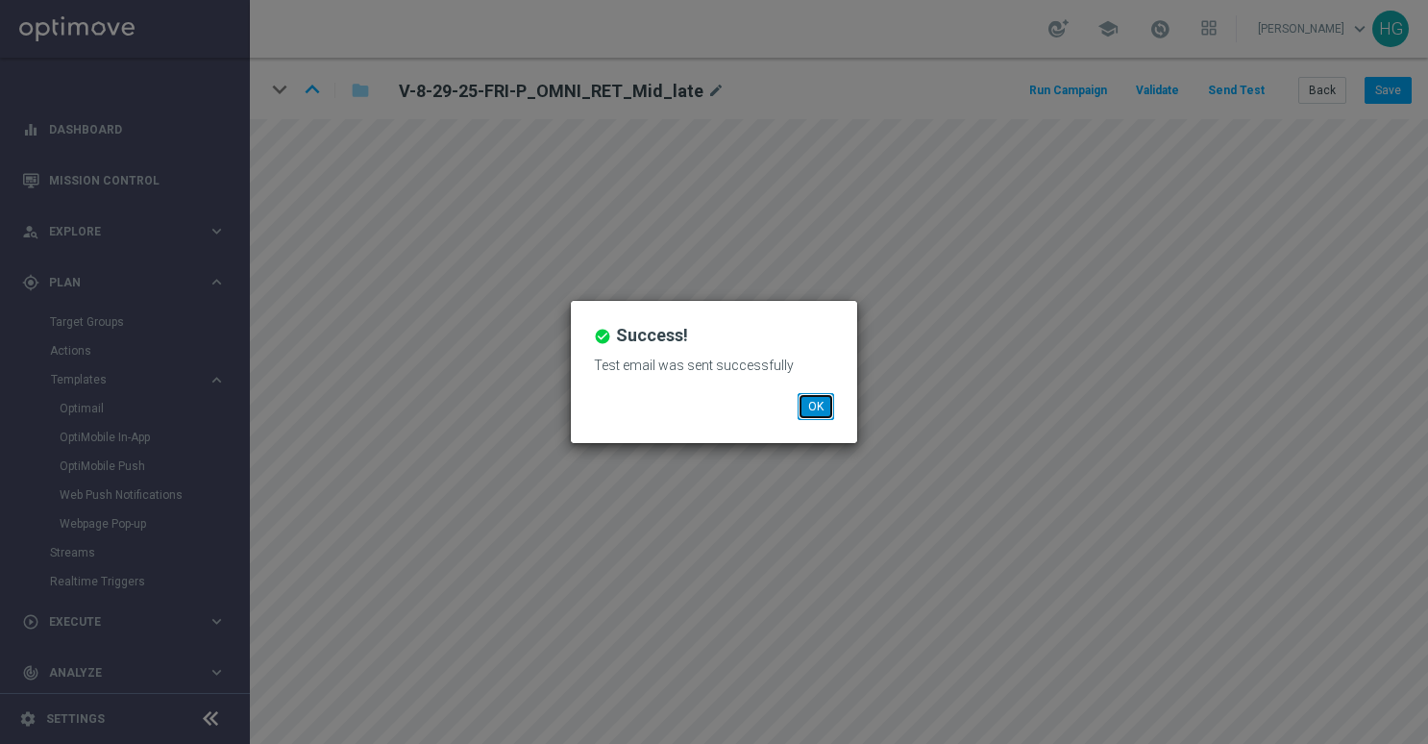
click at [814, 398] on button "OK" at bounding box center [816, 406] width 37 height 27
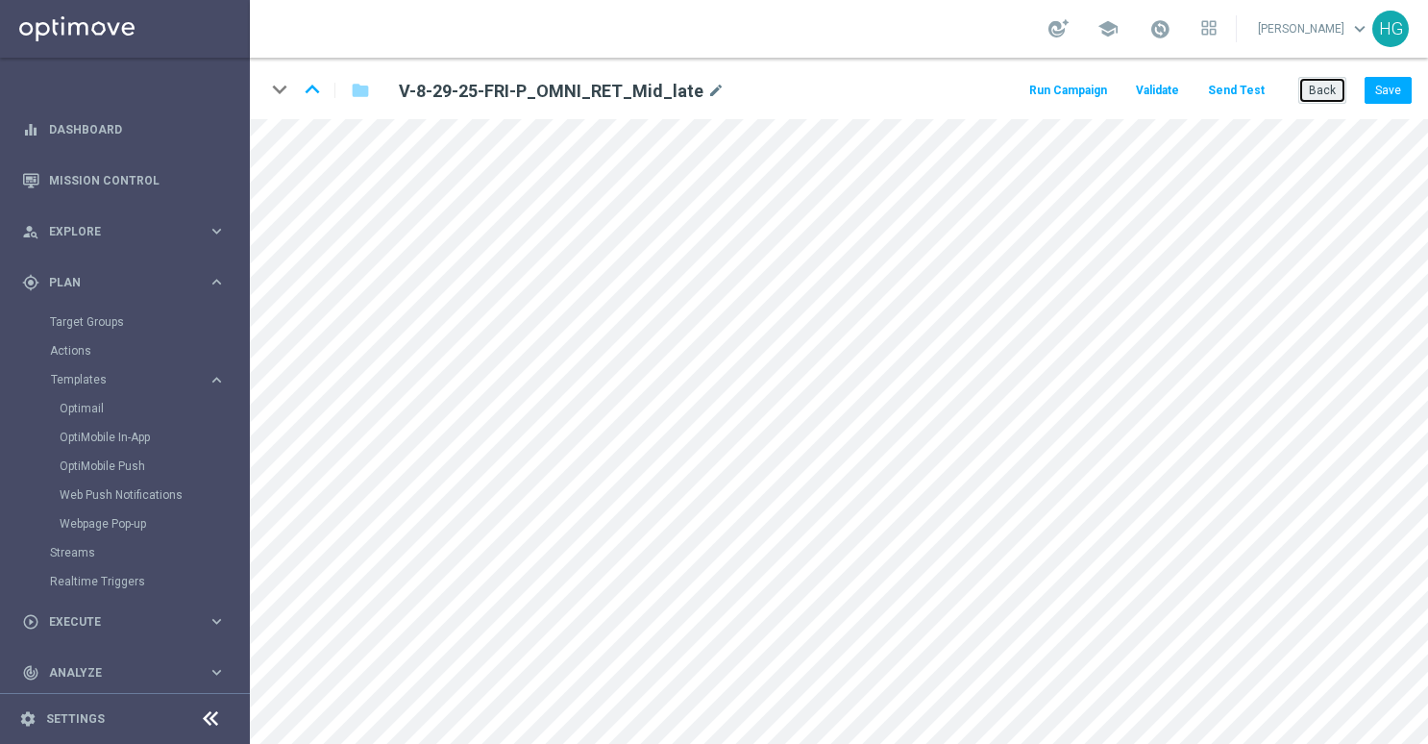
click at [1337, 87] on button "Back" at bounding box center [1323, 90] width 48 height 27
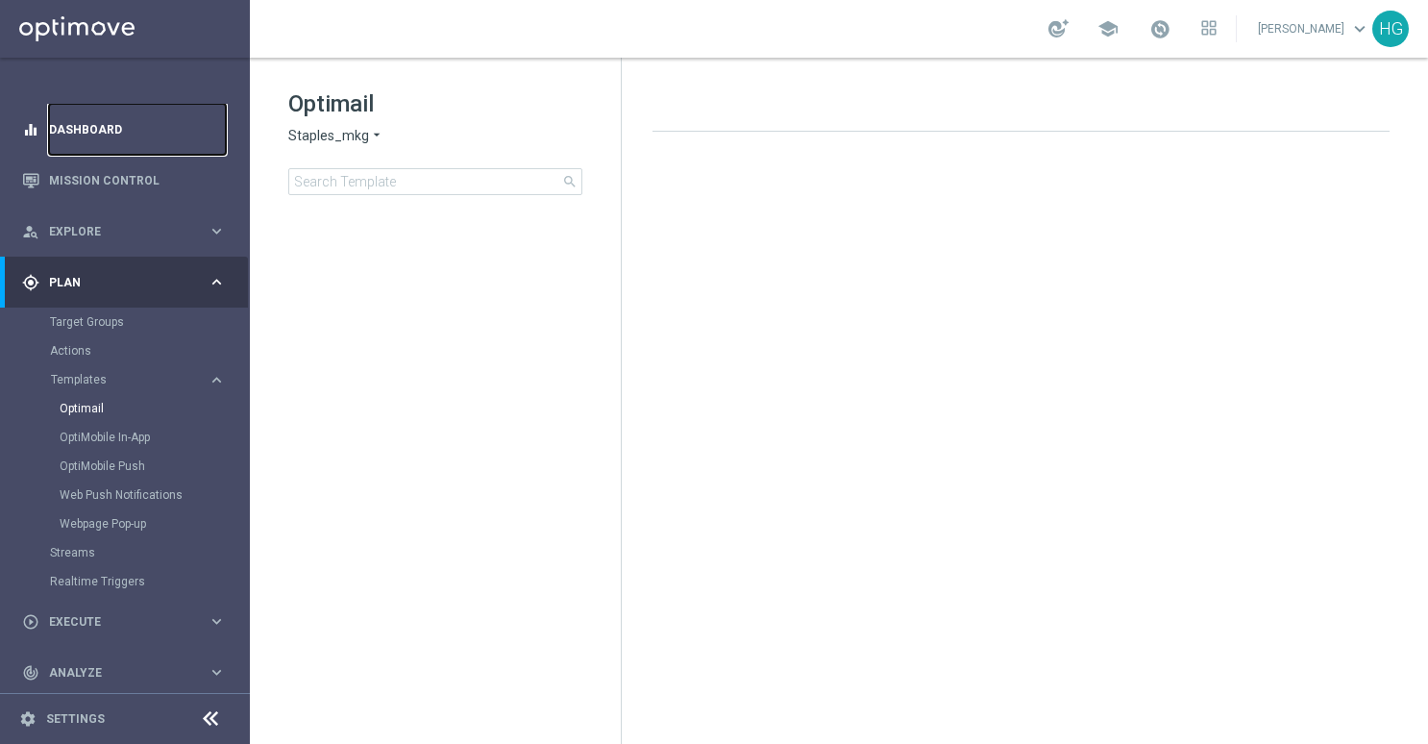
click at [94, 131] on link "Dashboard" at bounding box center [137, 129] width 177 height 51
